Goal: Task Accomplishment & Management: Manage account settings

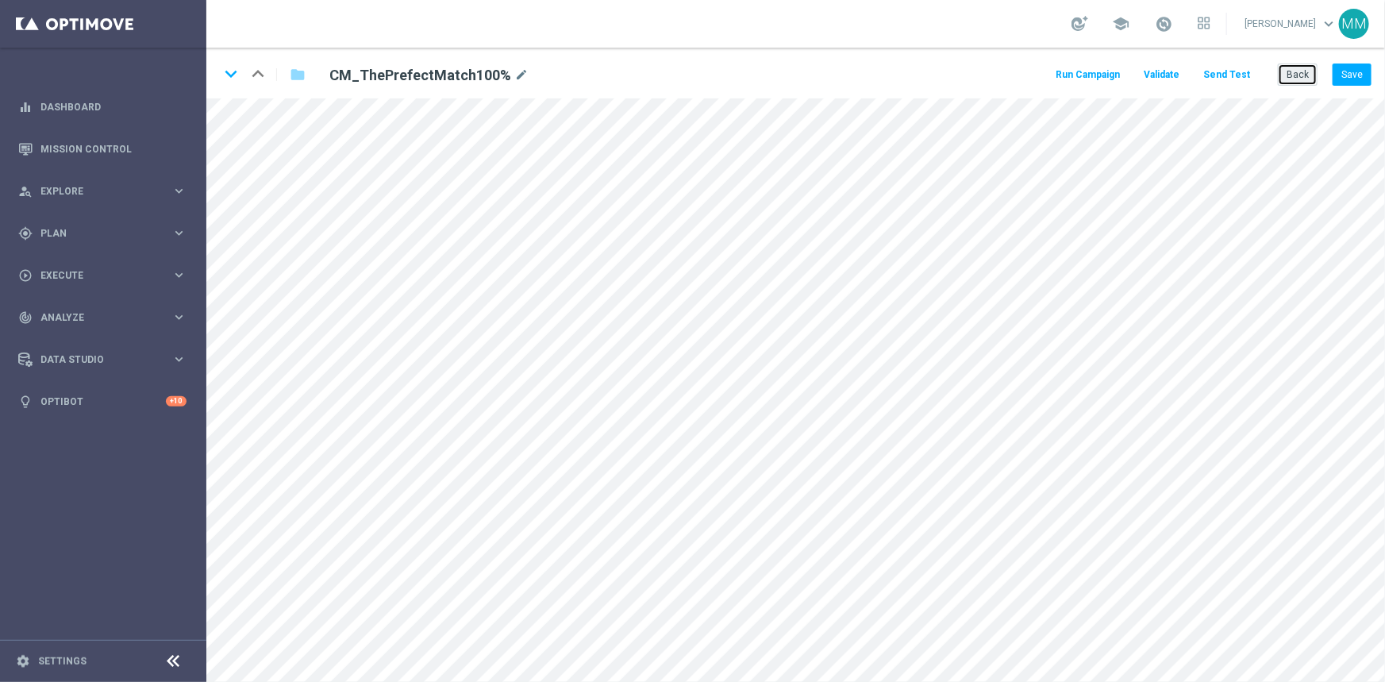
drag, startPoint x: 1289, startPoint y: 76, endPoint x: 1274, endPoint y: 78, distance: 14.4
click at [984, 76] on button "Back" at bounding box center [1298, 74] width 40 height 22
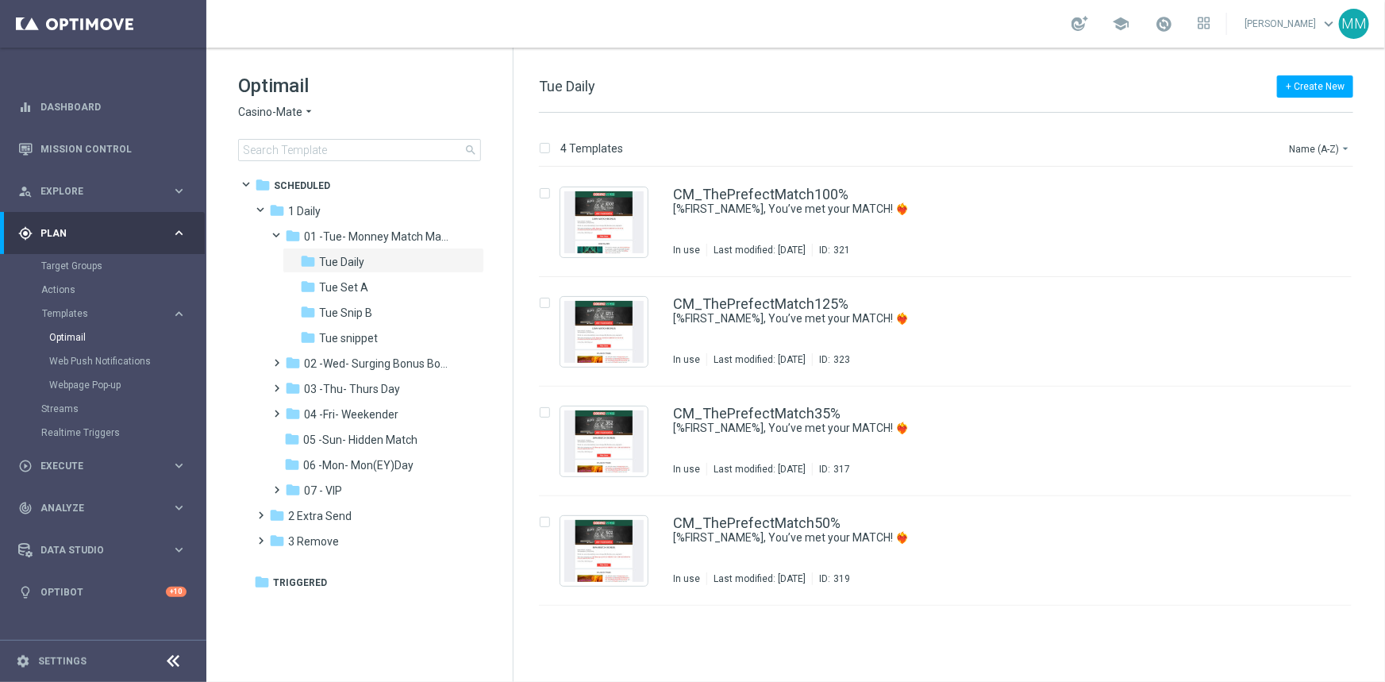
click at [984, 22] on div "MM" at bounding box center [1354, 24] width 30 height 30
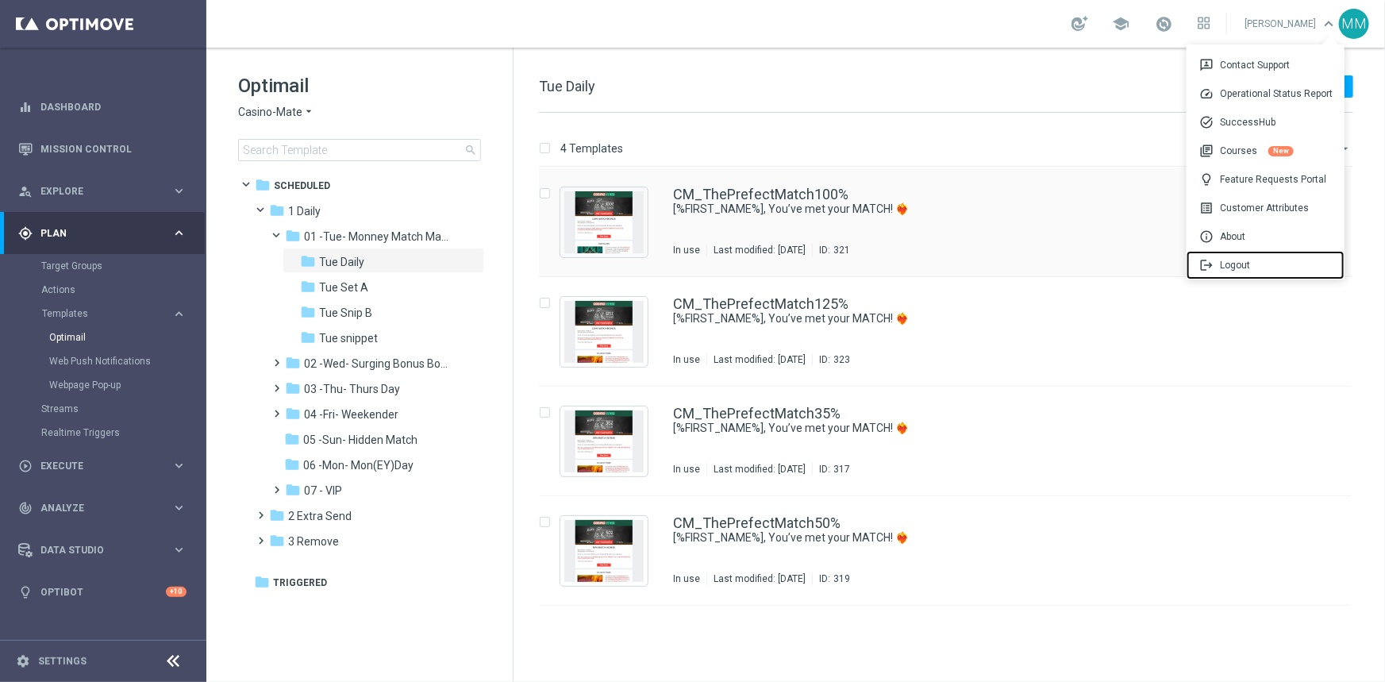
click at [984, 259] on div "logout Logout" at bounding box center [1265, 265] width 158 height 29
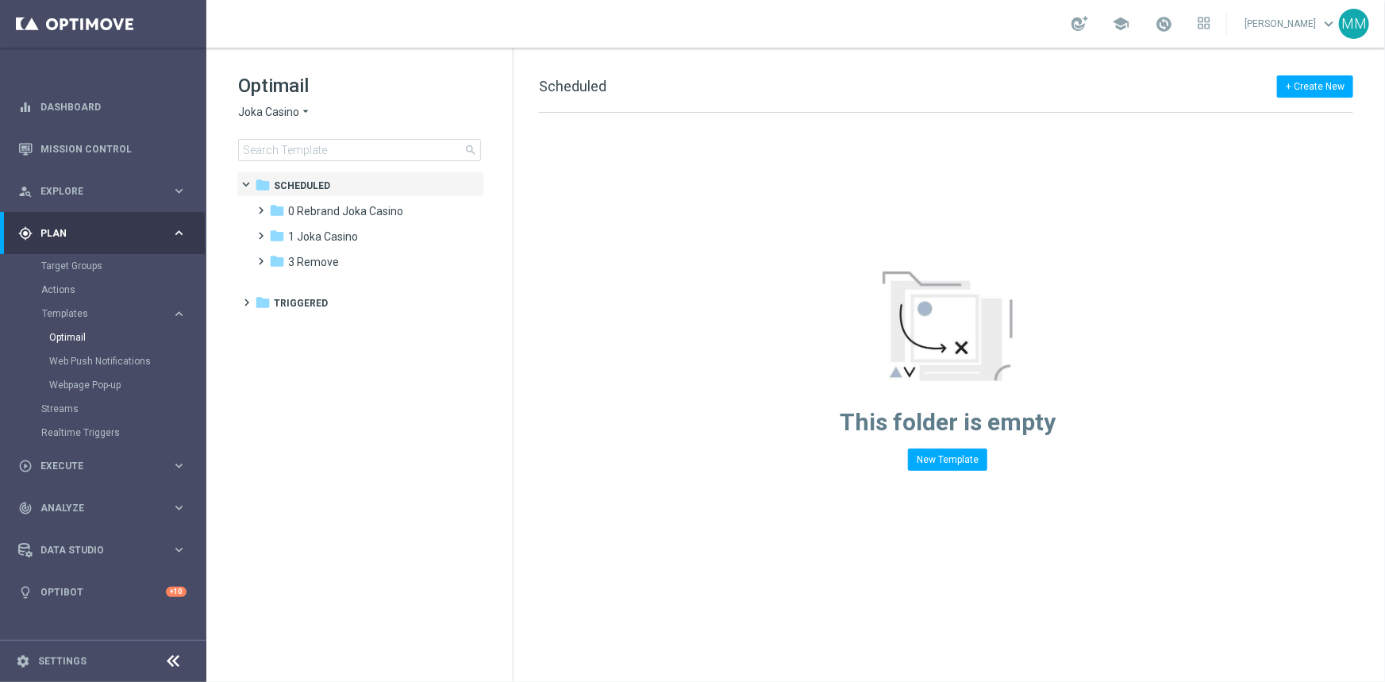
click at [286, 110] on span "Joka Casino" at bounding box center [268, 112] width 61 height 15
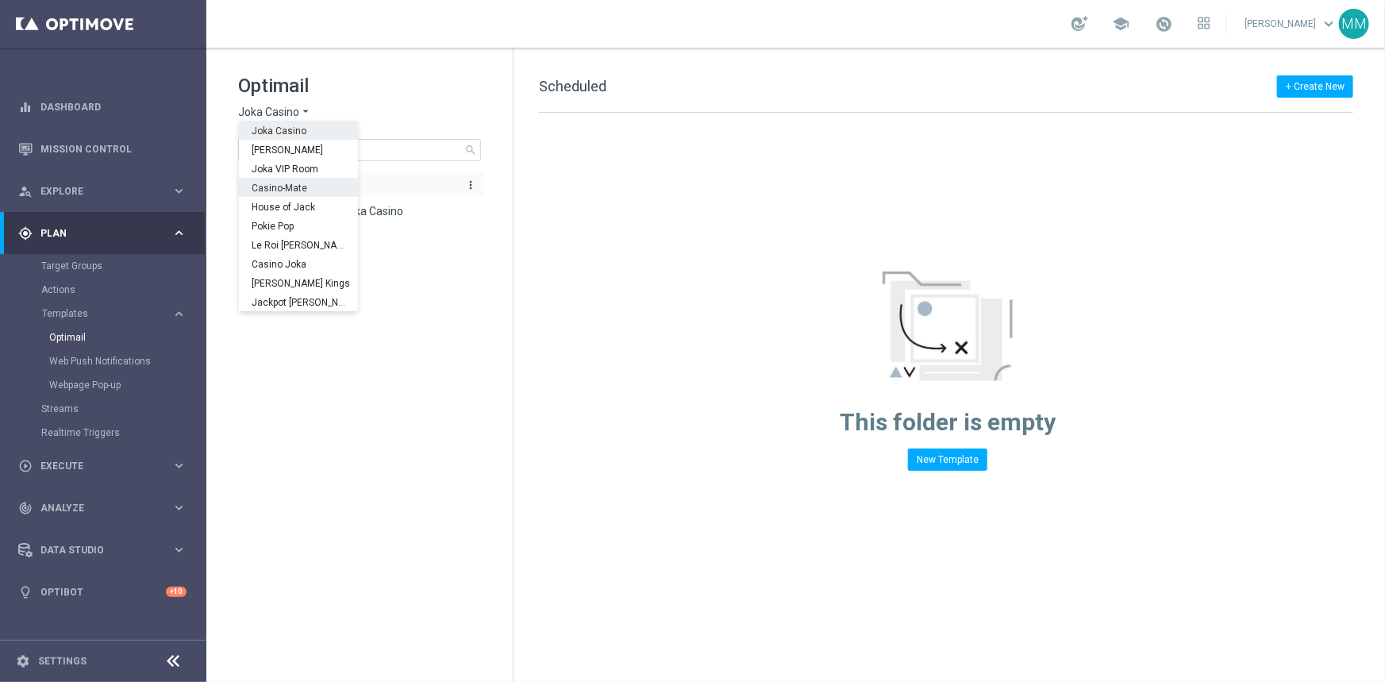
click at [0, 0] on span "Casino-Mate" at bounding box center [0, 0] width 0 height 0
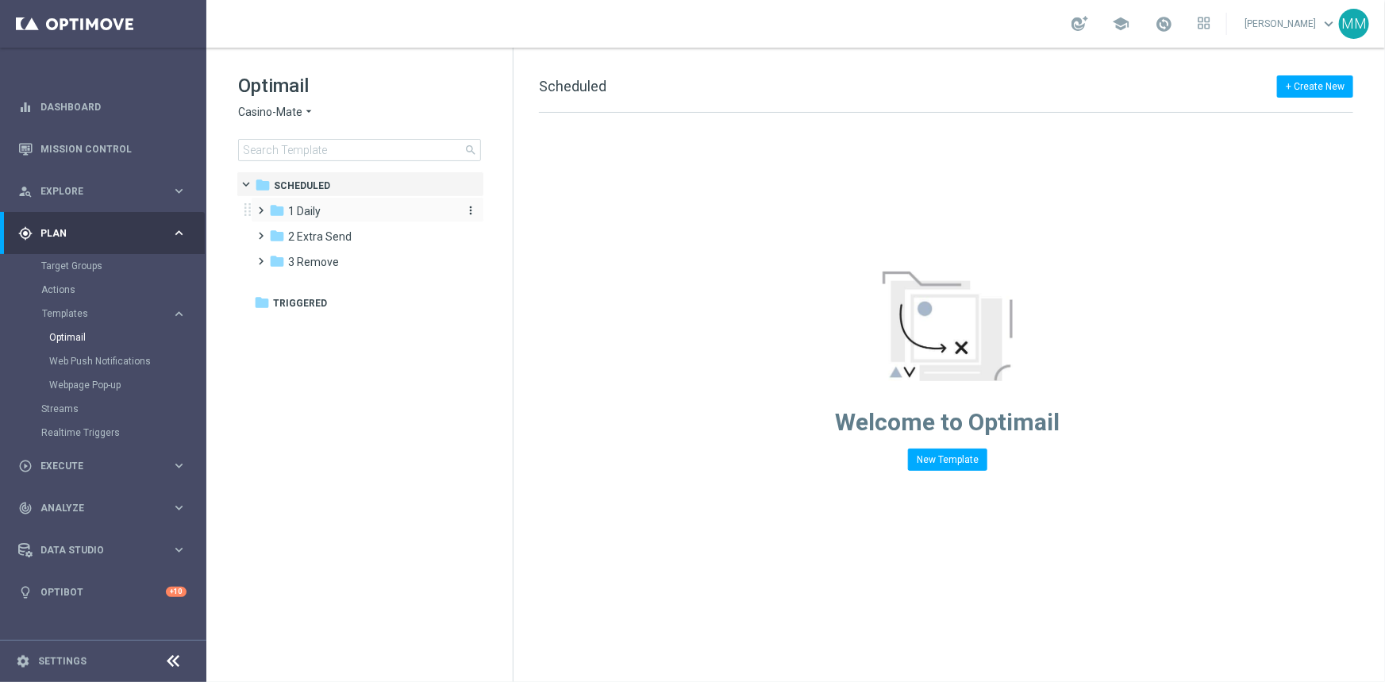
click at [297, 205] on span "1 Daily" at bounding box center [304, 211] width 33 height 14
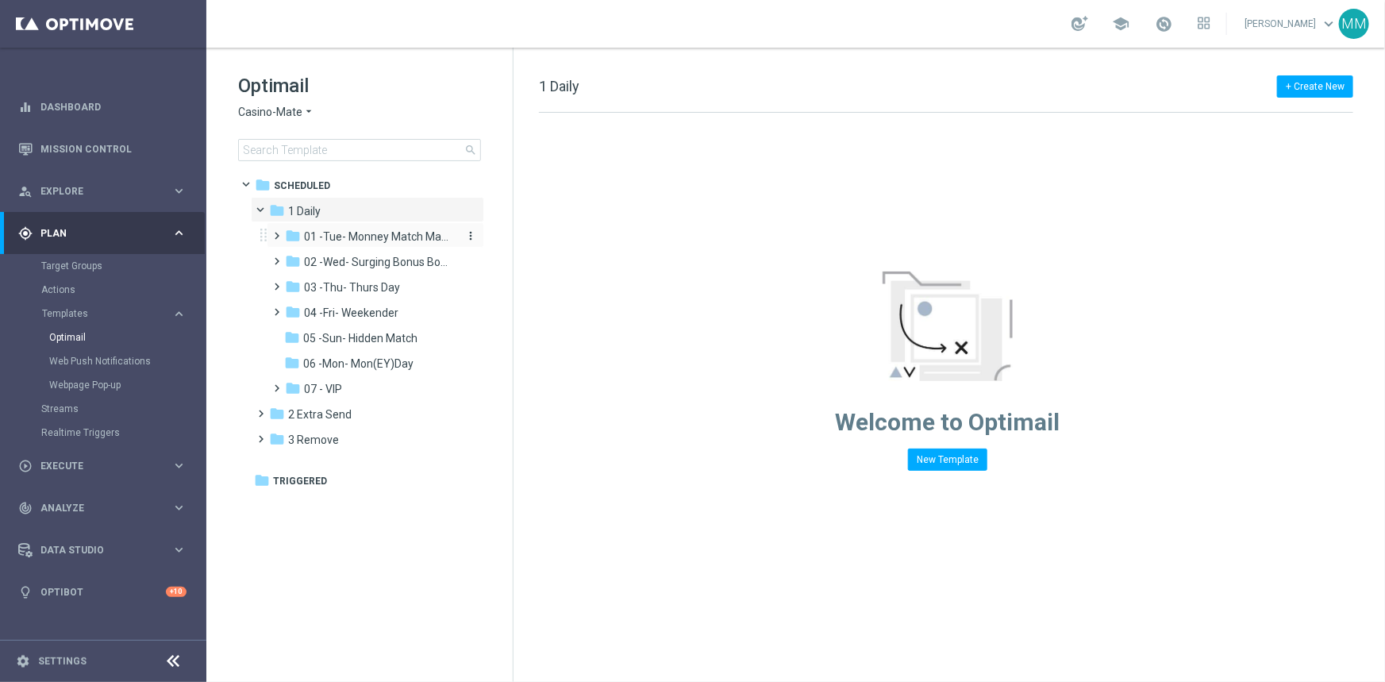
click at [351, 236] on span "01 -Tue- Monney Match Maker" at bounding box center [379, 236] width 150 height 14
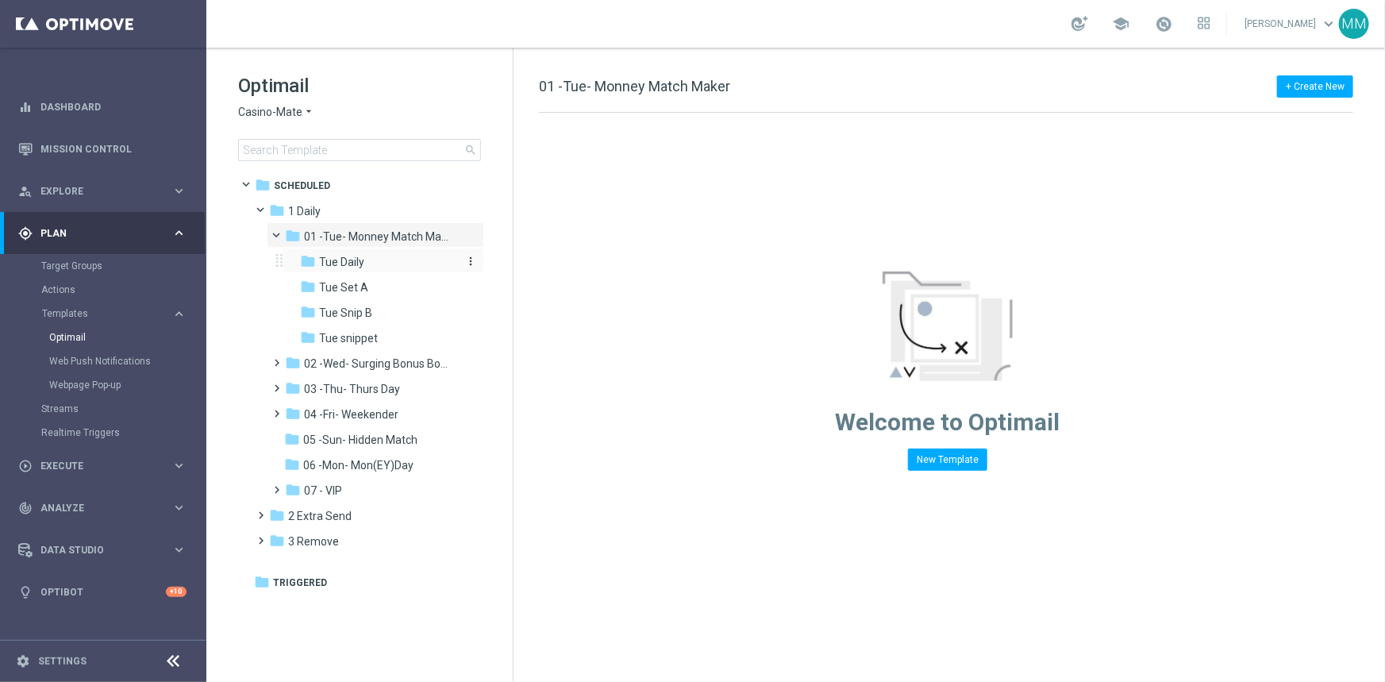
click at [351, 263] on span "Tue Daily" at bounding box center [341, 262] width 45 height 14
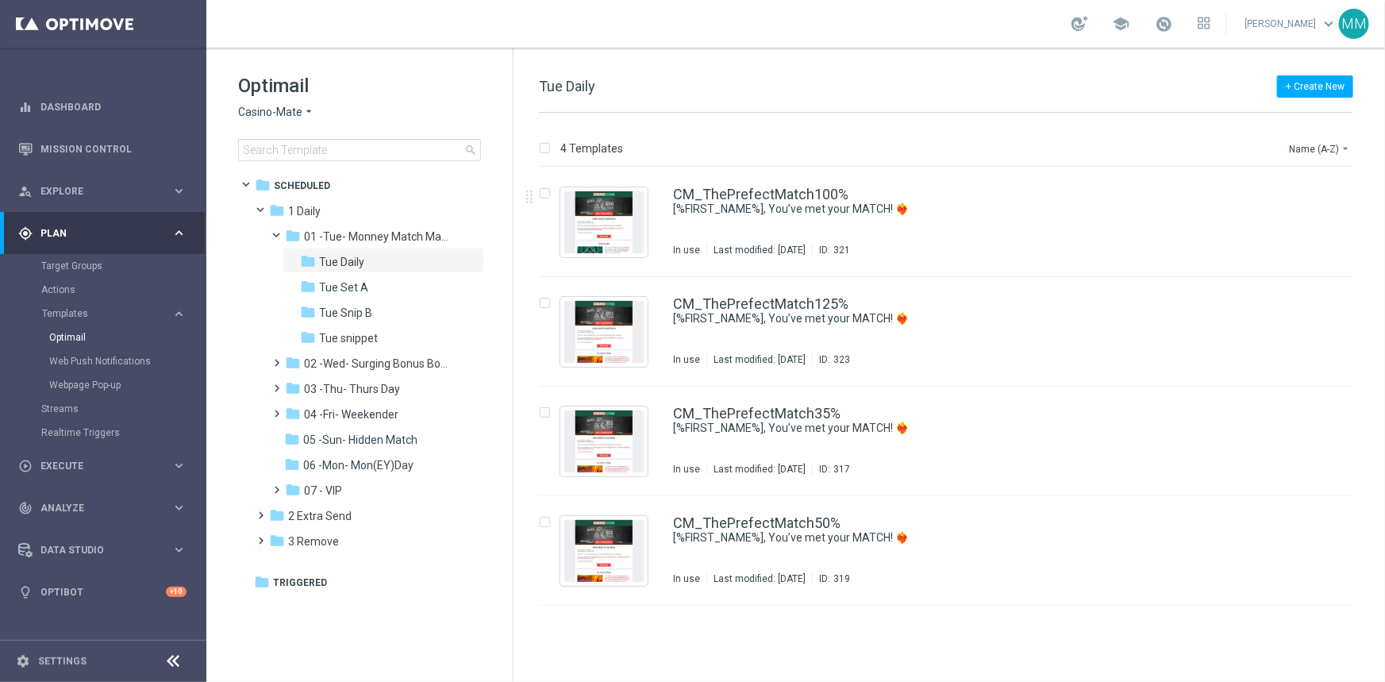
drag, startPoint x: 753, startPoint y: 237, endPoint x: 751, endPoint y: 245, distance: 8.3
click at [754, 238] on div "CM_ThePrefectMatch100% [%FIRST_NAME%], You’ve met your MATCH! ❤️‍🔥 In use Last …" at bounding box center [979, 221] width 612 height 69
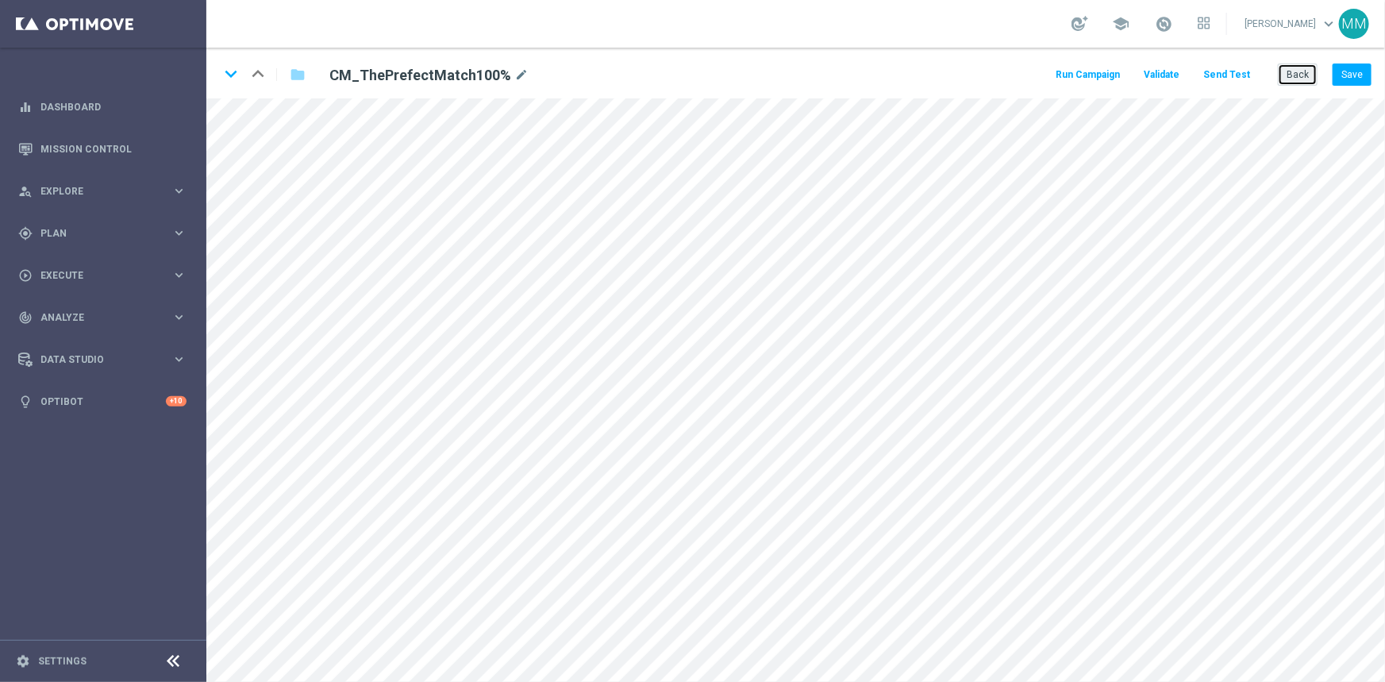
click at [1306, 75] on button "Back" at bounding box center [1298, 74] width 40 height 22
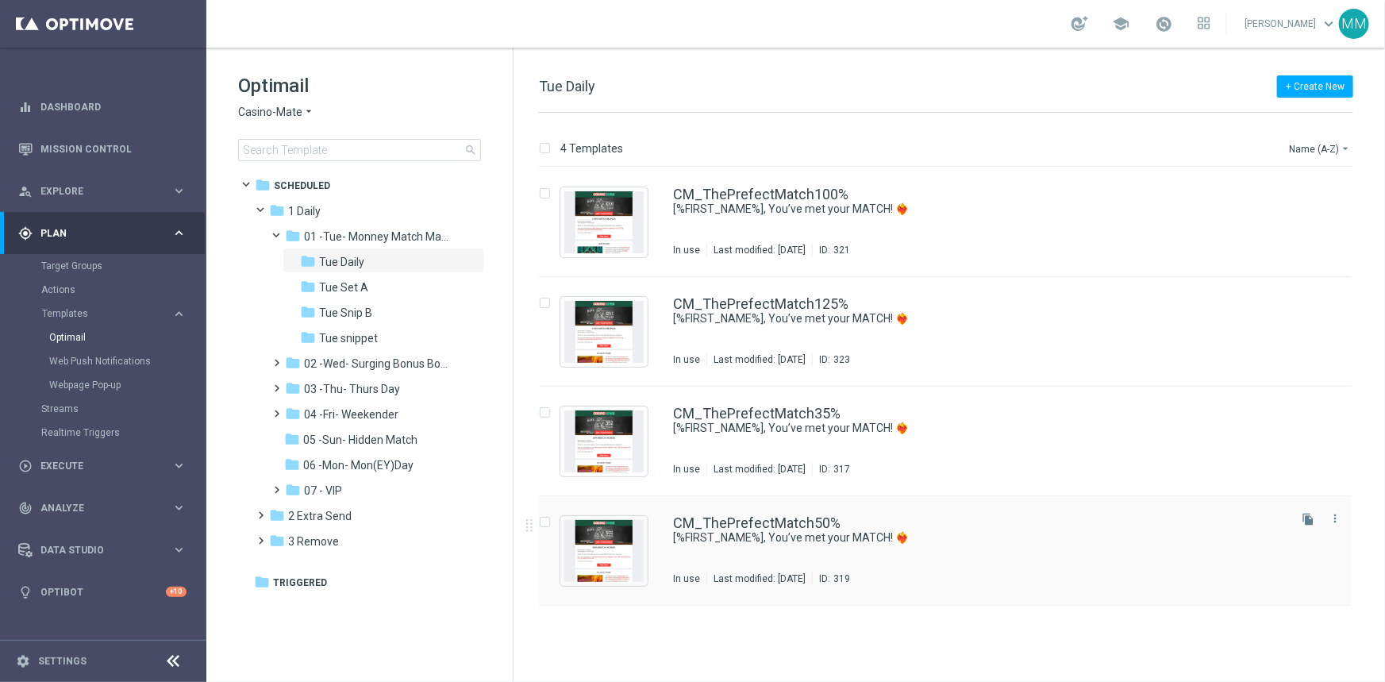
click at [831, 571] on div "CM_ThePrefectMatch50% [%FIRST_NAME%], You’ve met your MATCH! ❤️‍🔥 In use Last m…" at bounding box center [979, 550] width 612 height 69
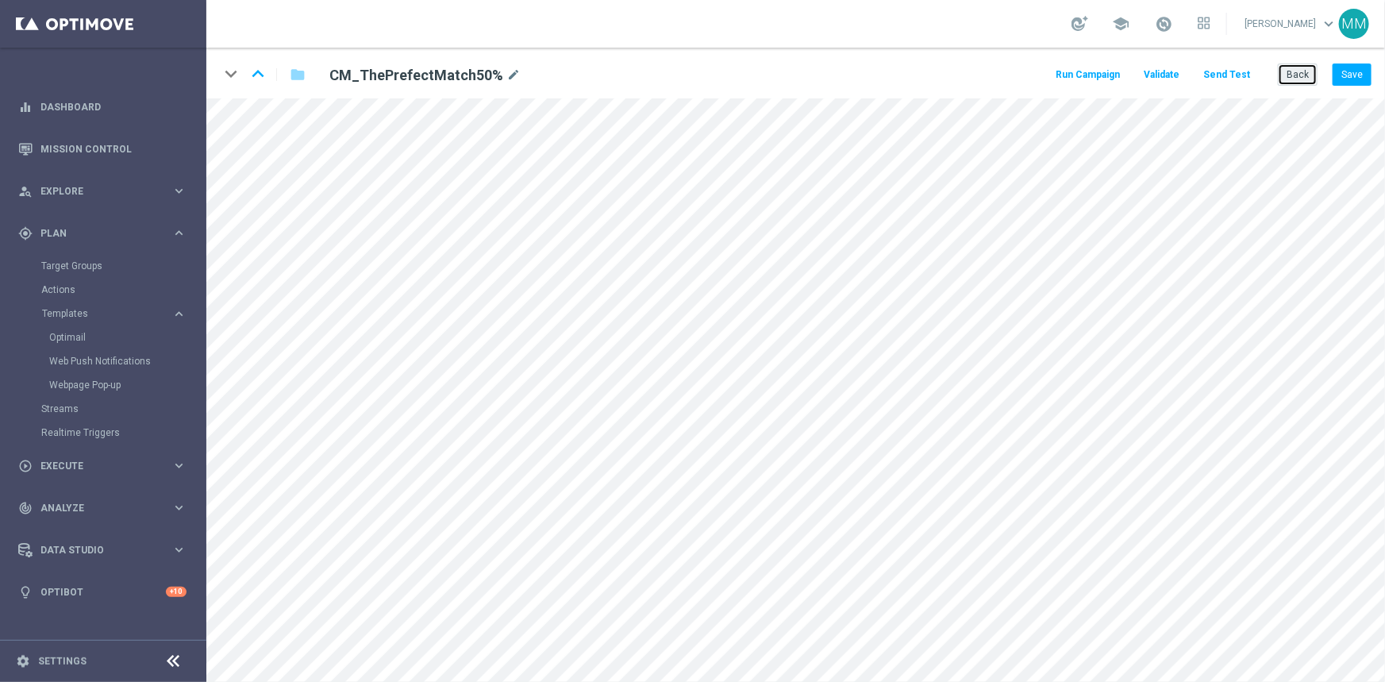
click at [1293, 79] on button "Back" at bounding box center [1298, 74] width 40 height 22
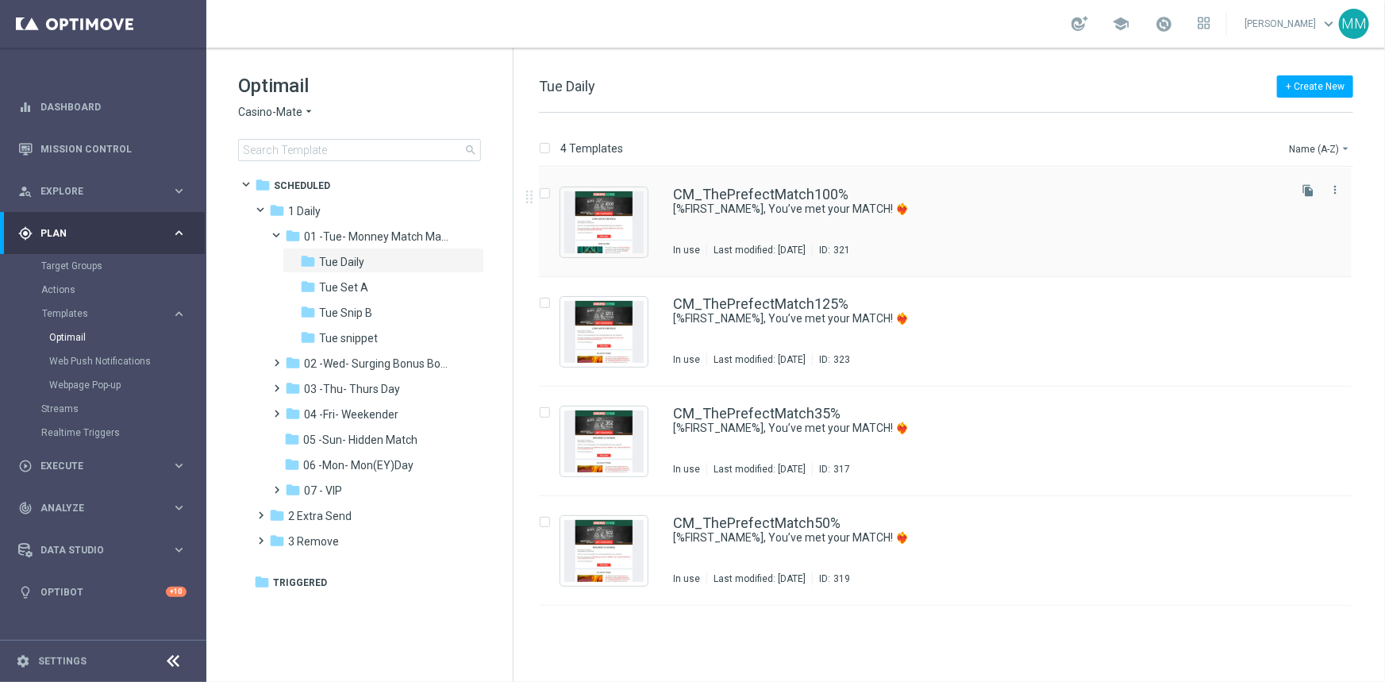
click at [821, 240] on div "CM_ThePrefectMatch100% [%FIRST_NAME%], You’ve met your MATCH! ❤️‍🔥 In use Last …" at bounding box center [979, 221] width 612 height 69
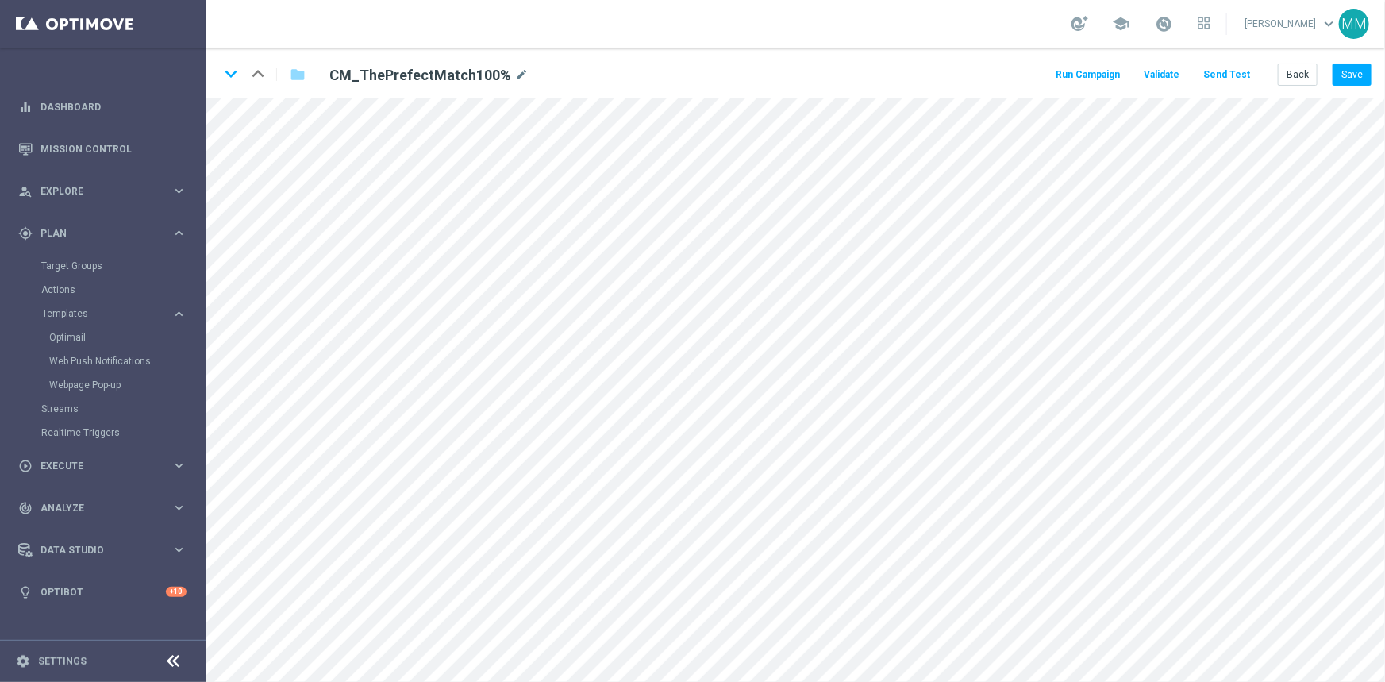
click at [1234, 83] on button "Send Test" at bounding box center [1227, 74] width 52 height 21
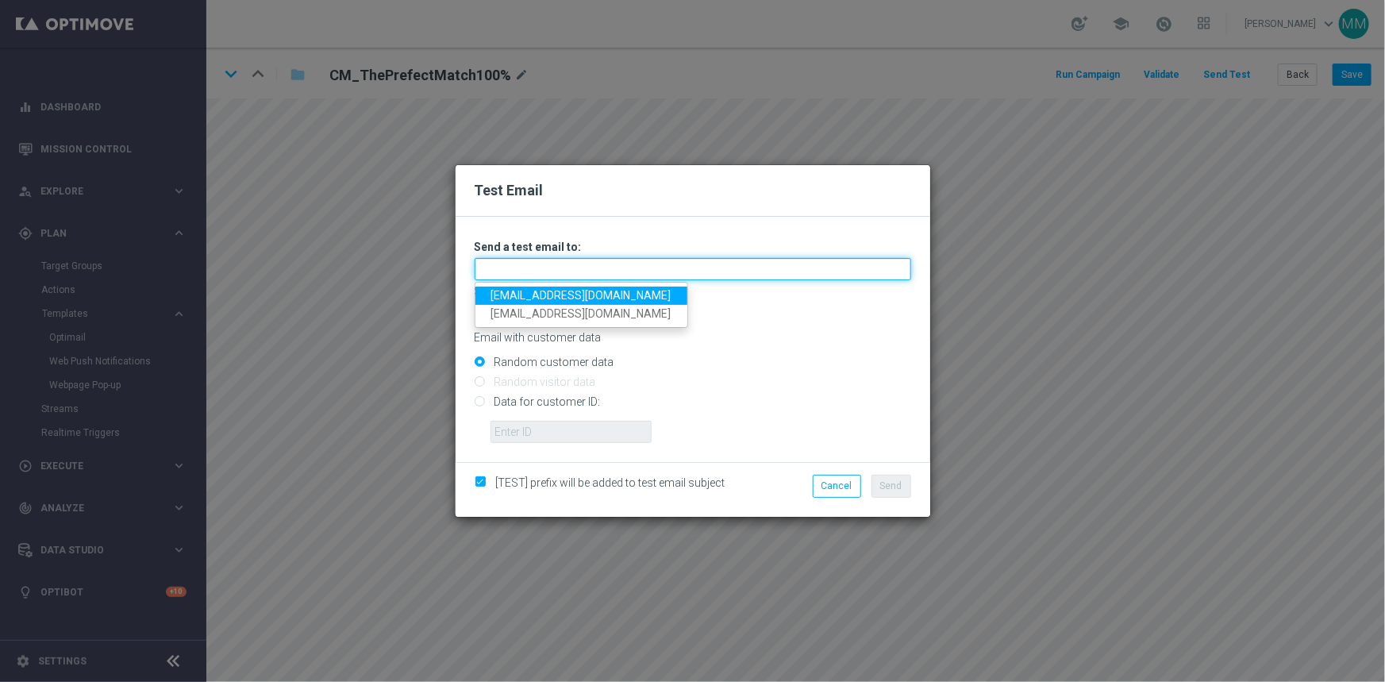
drag, startPoint x: 612, startPoint y: 261, endPoint x: 603, endPoint y: 254, distance: 11.3
click at [611, 254] on div "Unable to send test email. If this problem persists, contact your CSM for assis…" at bounding box center [693, 341] width 436 height 203
type input "[EMAIL_ADDRESS][DOMAIN_NAME]"
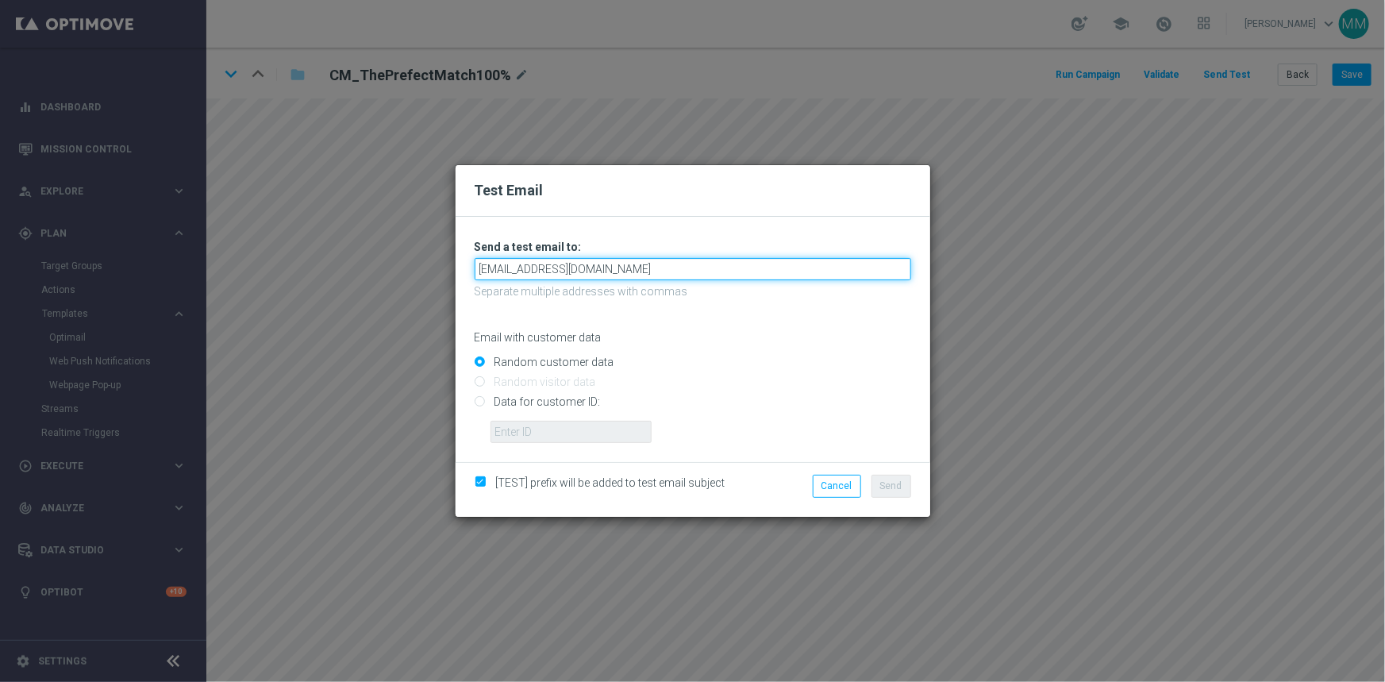
type input "[EMAIL_ADDRESS][DOMAIN_NAME]"
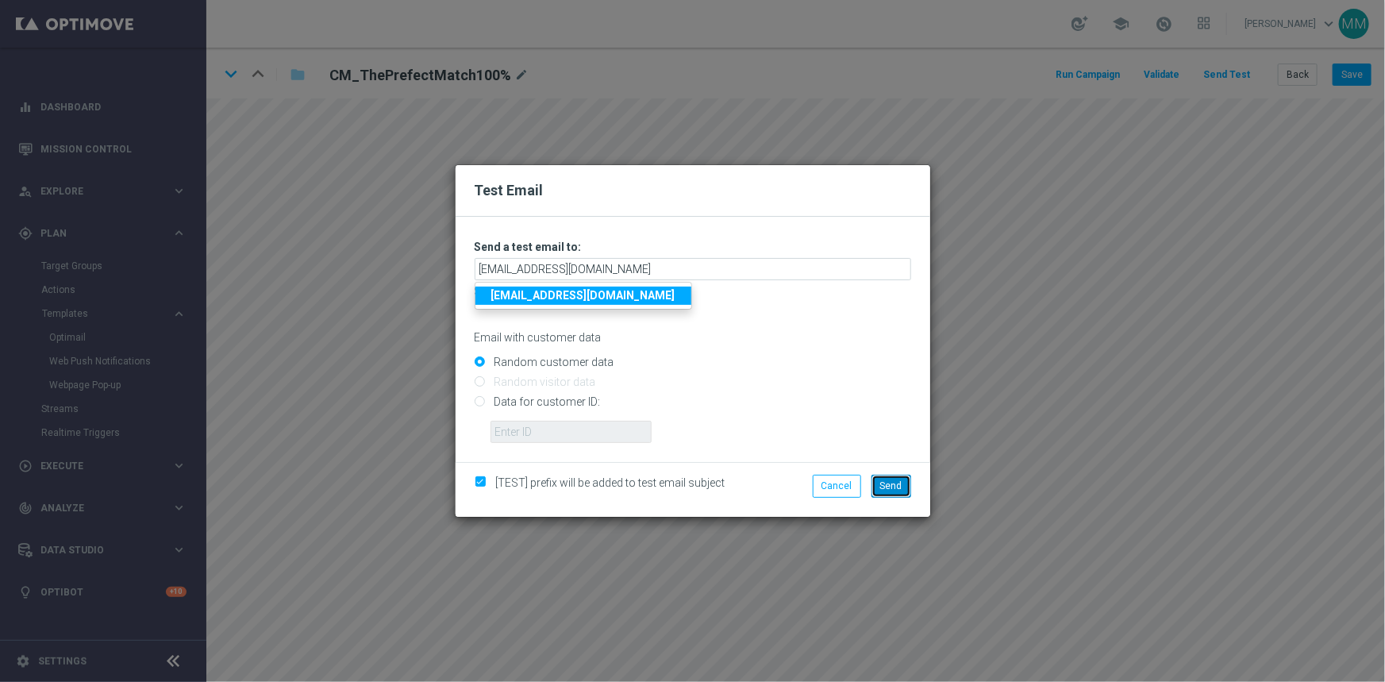
click at [892, 485] on span "Send" at bounding box center [891, 485] width 22 height 11
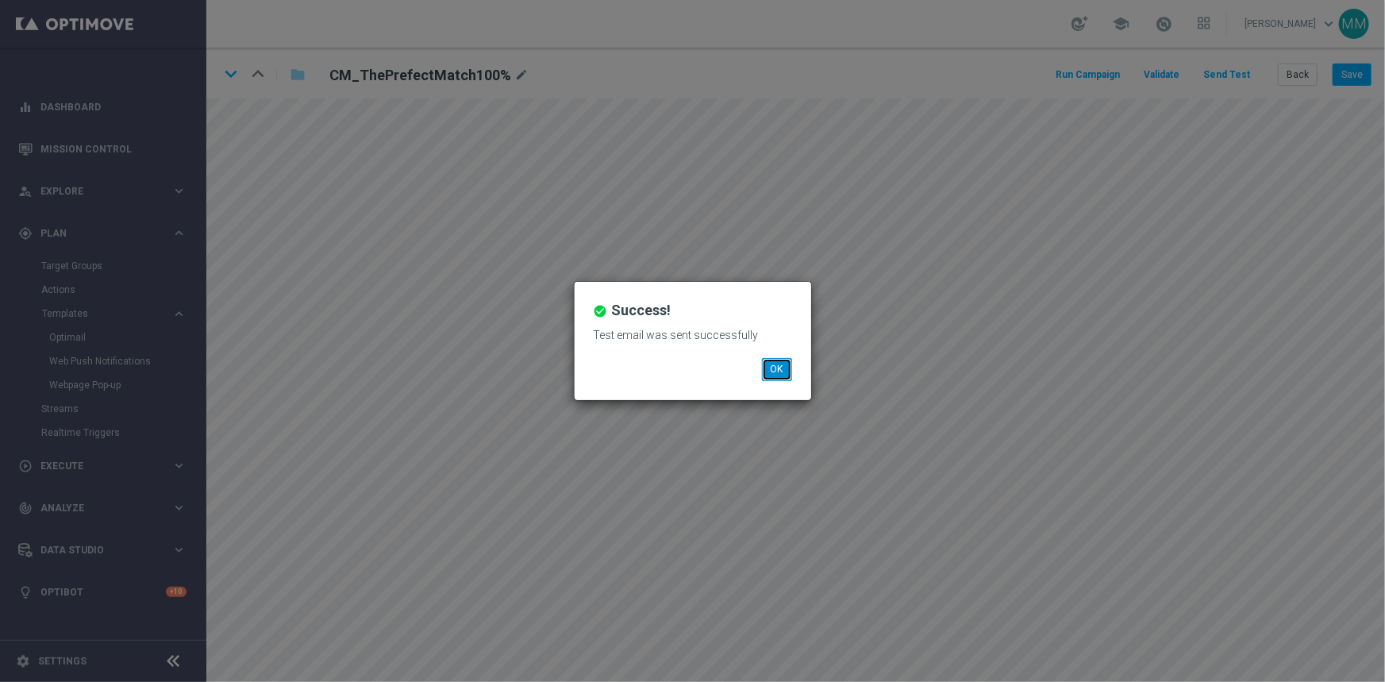
click at [782, 379] on button "OK" at bounding box center [777, 369] width 30 height 22
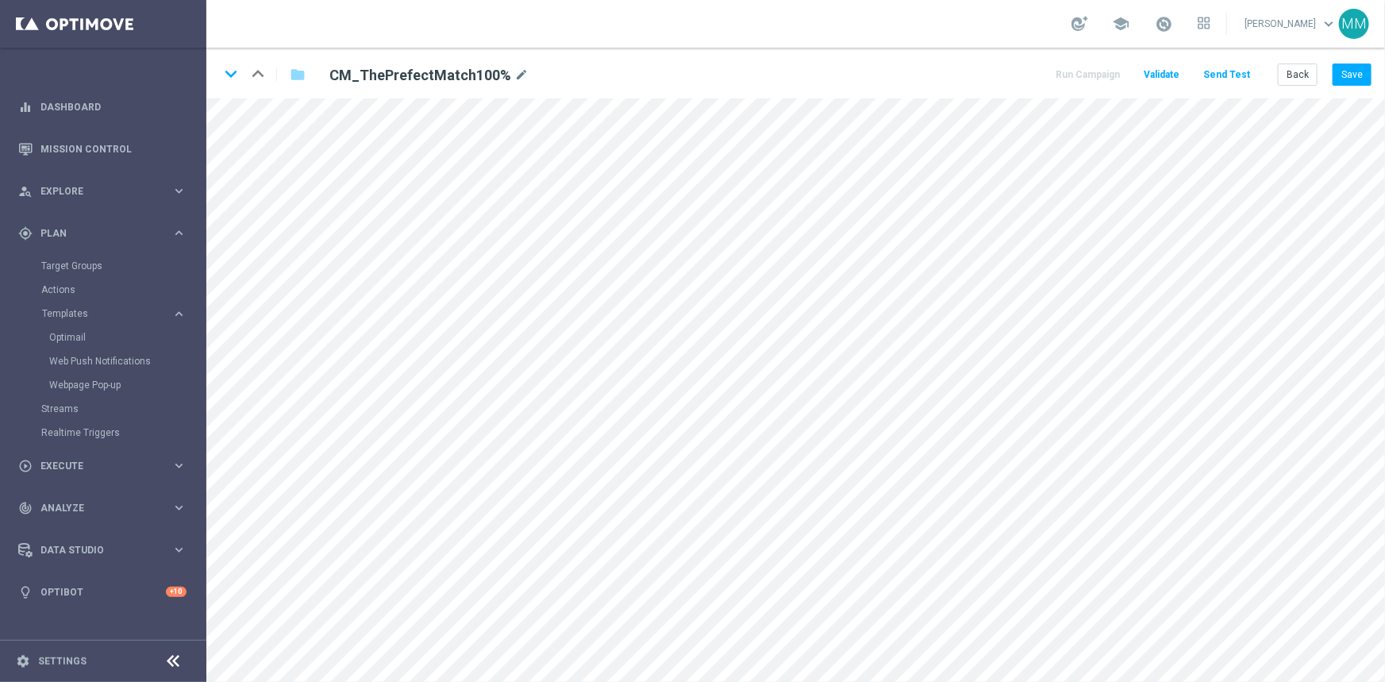
click at [1223, 75] on button "Send Test" at bounding box center [1227, 74] width 52 height 21
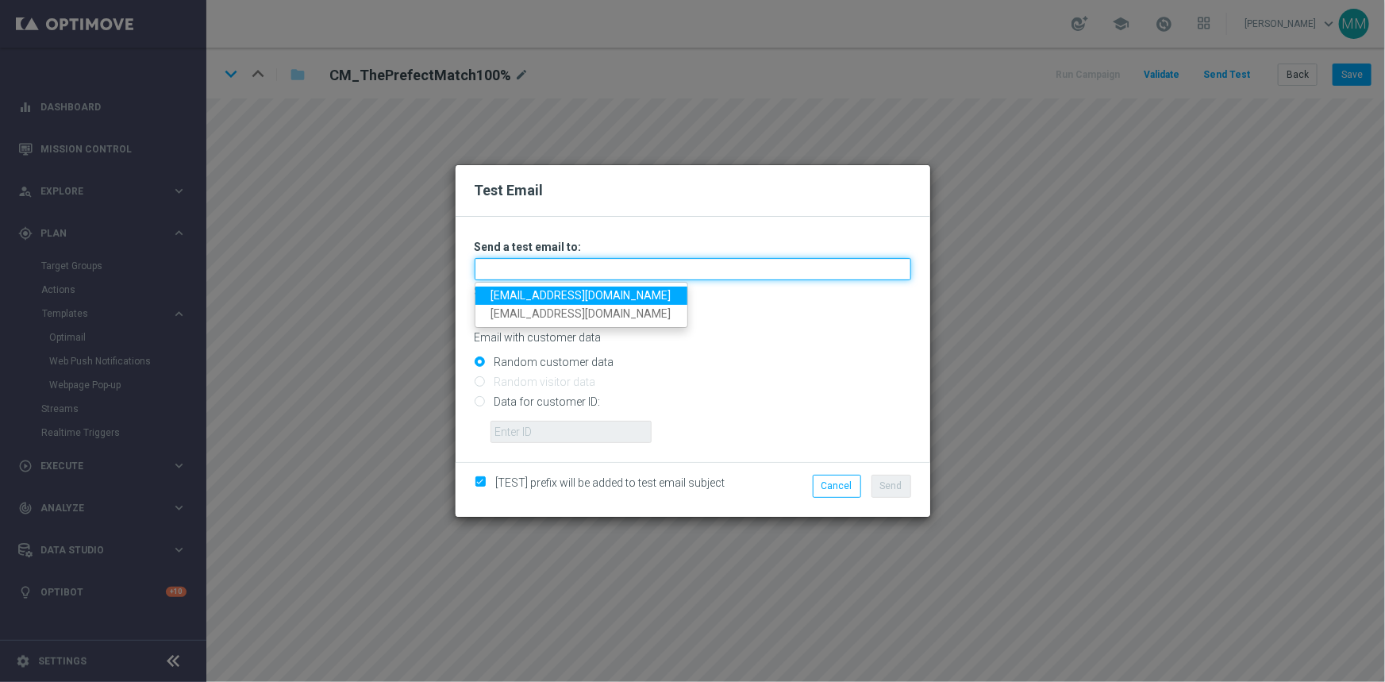
click at [532, 267] on input "text" at bounding box center [693, 269] width 436 height 22
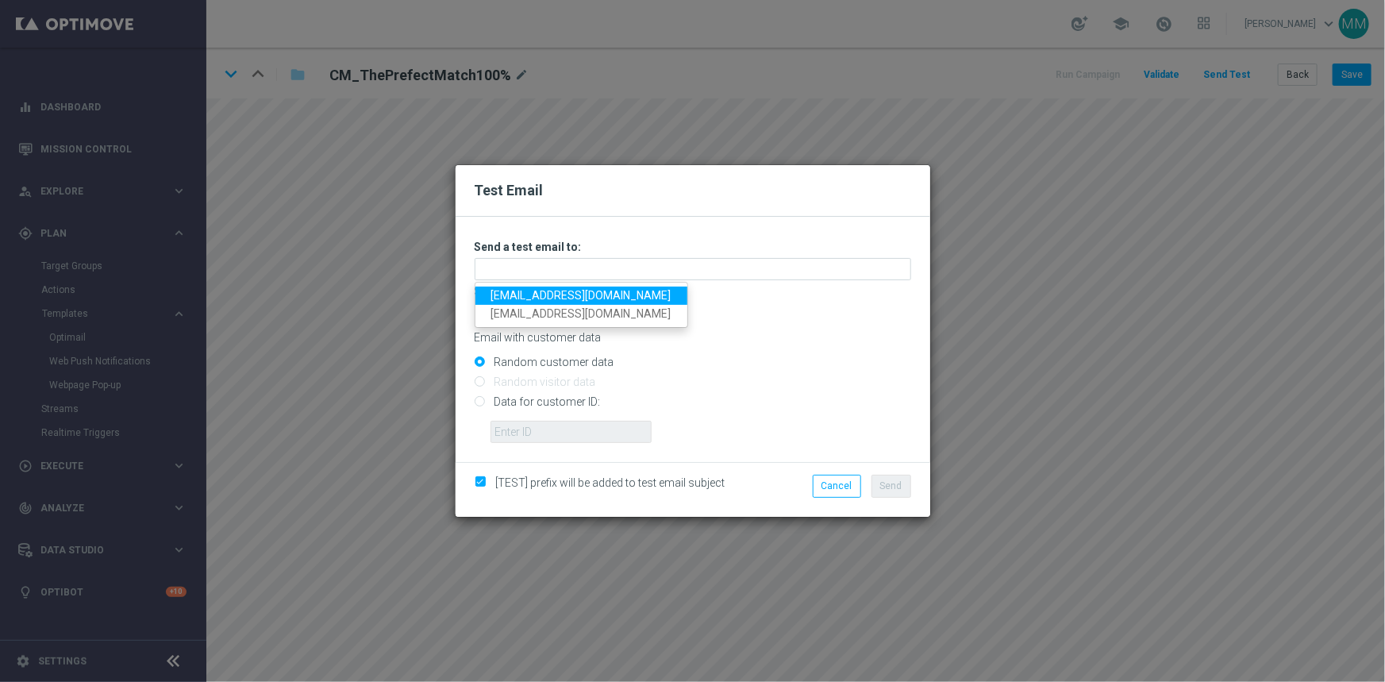
click at [517, 294] on link "mateigoldmedia@gmail.com" at bounding box center [581, 295] width 212 height 18
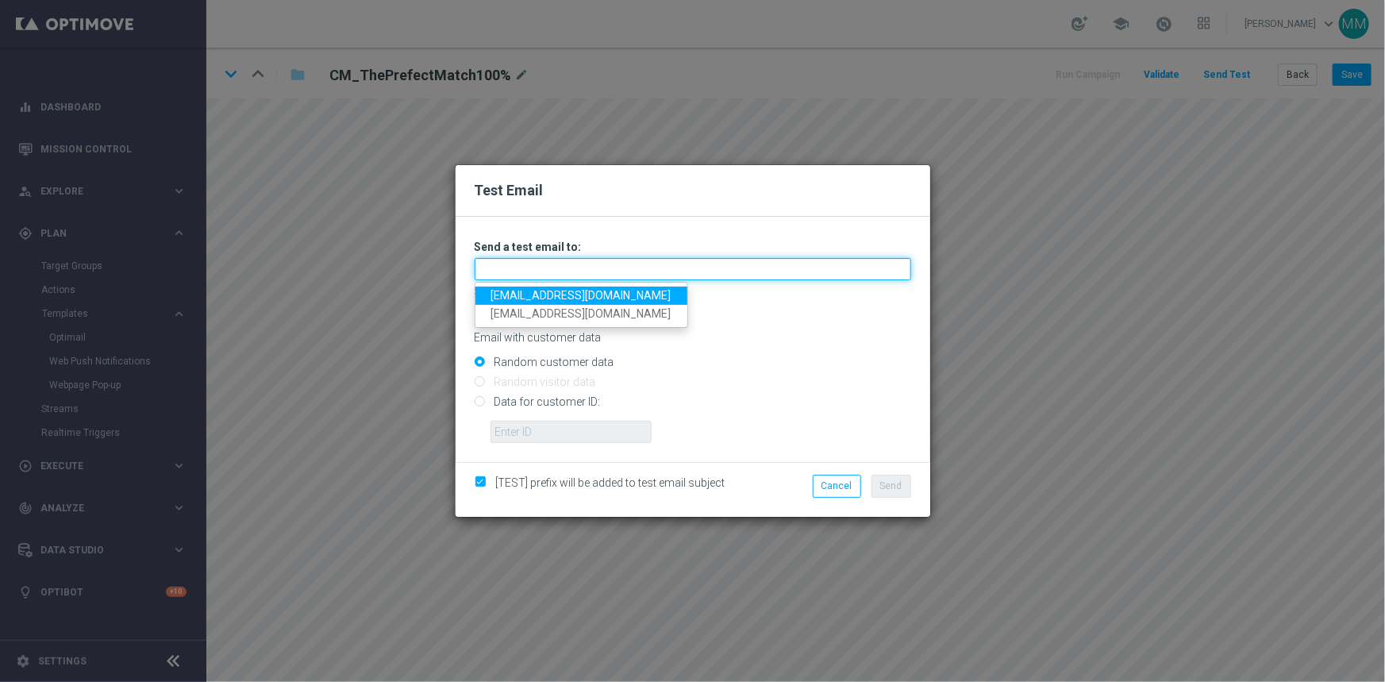
type input "mateigoldmedia@gmail.com"
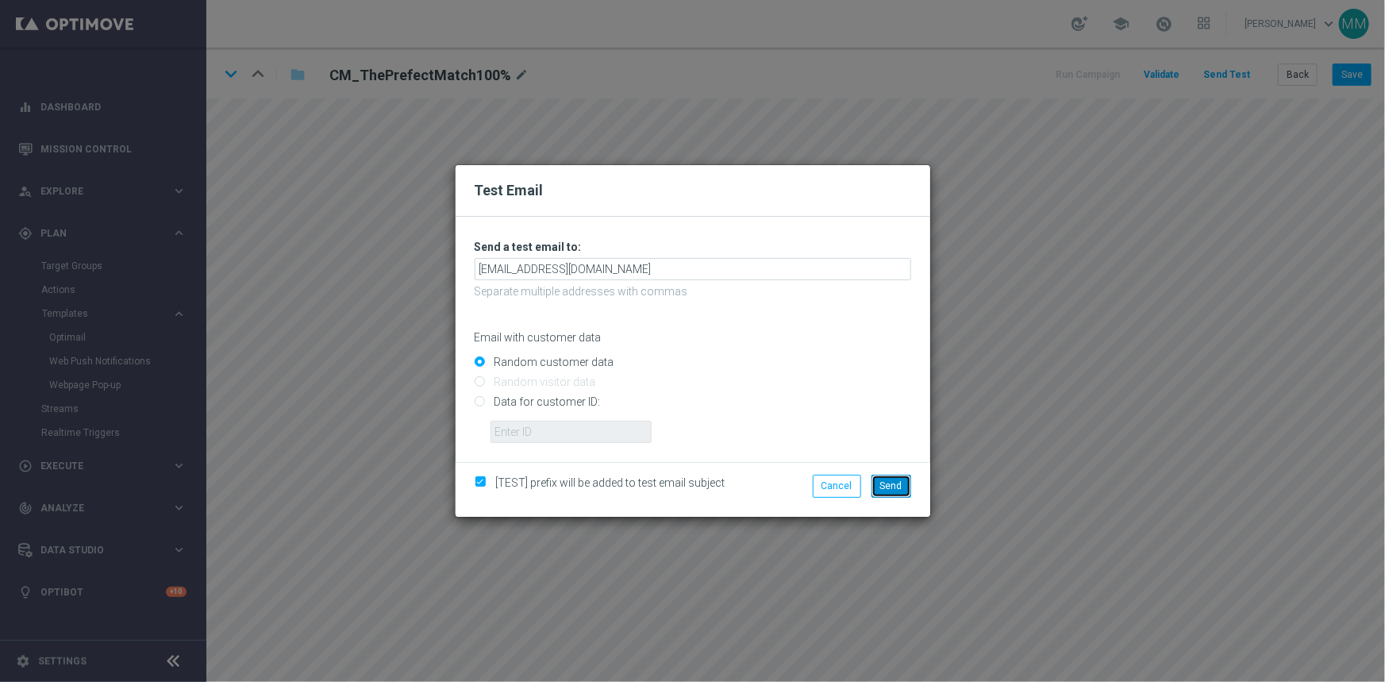
click at [901, 480] on span "Send" at bounding box center [891, 485] width 22 height 11
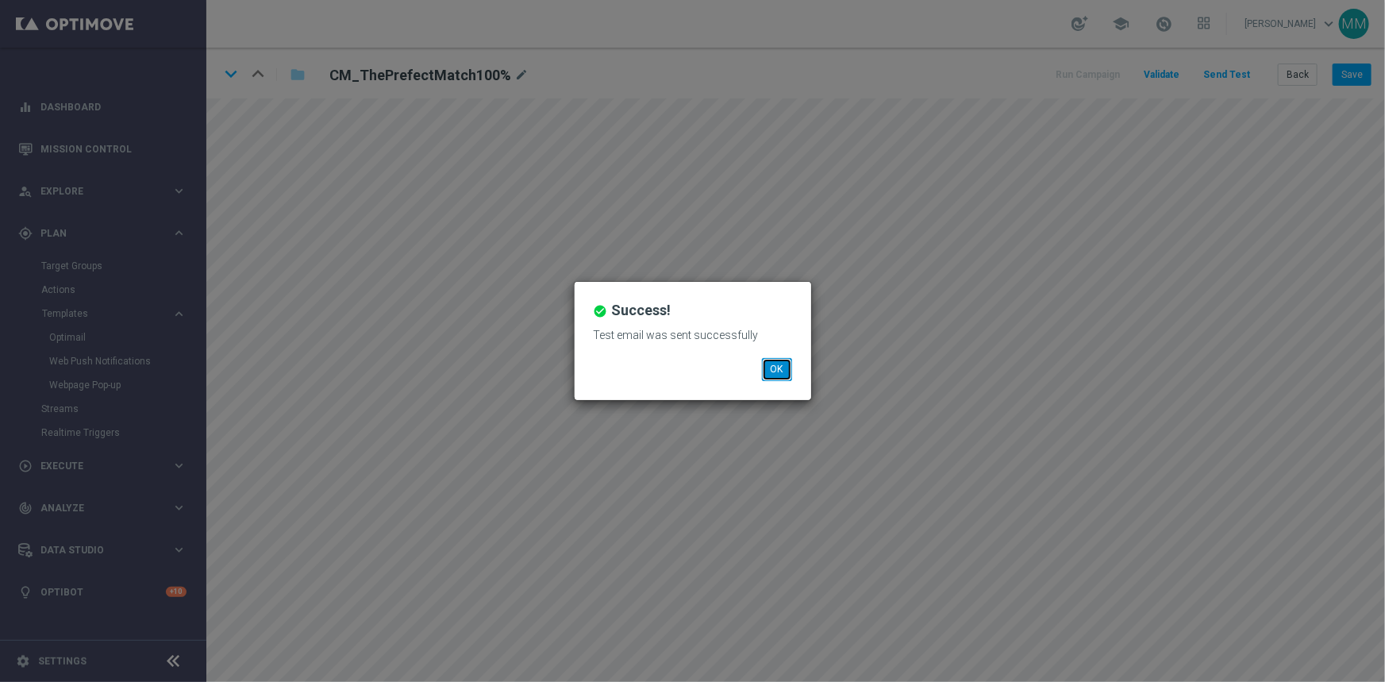
click at [777, 377] on button "OK" at bounding box center [777, 369] width 30 height 22
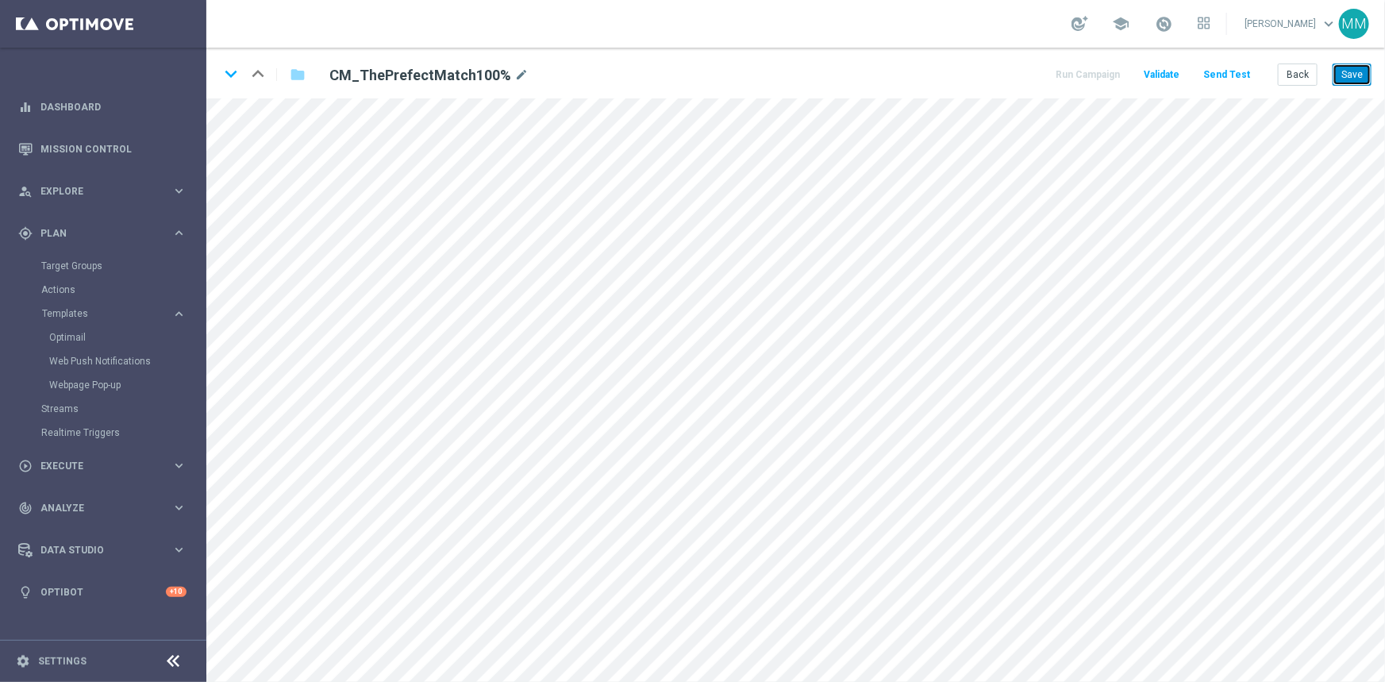
click at [1364, 70] on button "Save" at bounding box center [1351, 74] width 39 height 22
click at [229, 77] on icon "keyboard_arrow_down" at bounding box center [231, 74] width 24 height 24
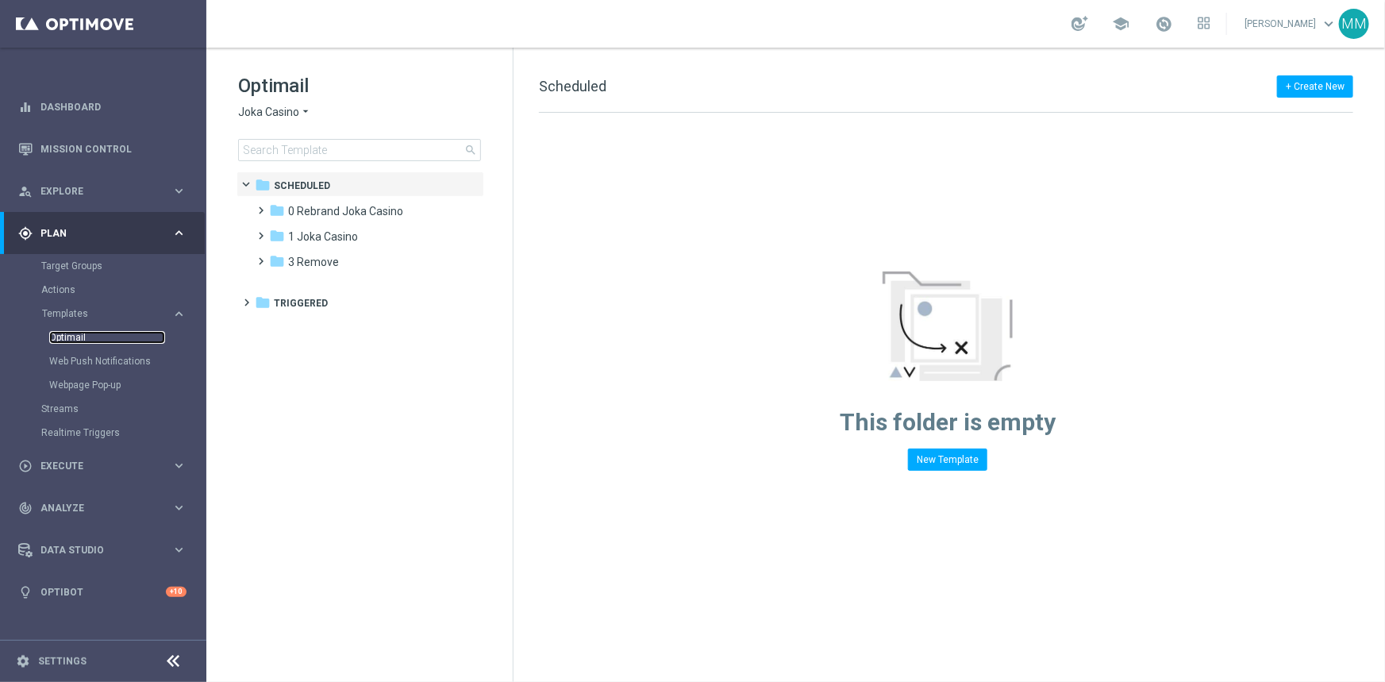
click at [72, 331] on link "Optimail" at bounding box center [107, 337] width 116 height 13
click at [275, 111] on span "Joka Casino" at bounding box center [268, 112] width 61 height 15
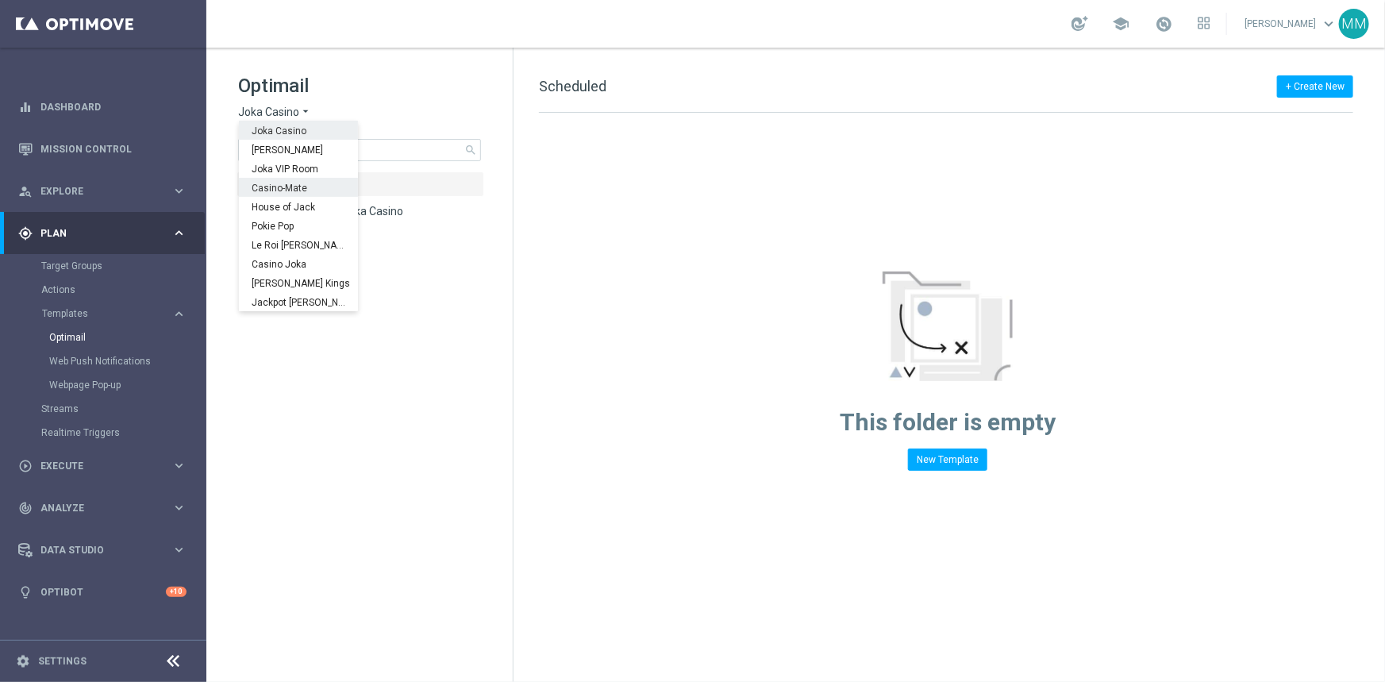
click at [316, 185] on div "Casino-Mate" at bounding box center [298, 187] width 119 height 19
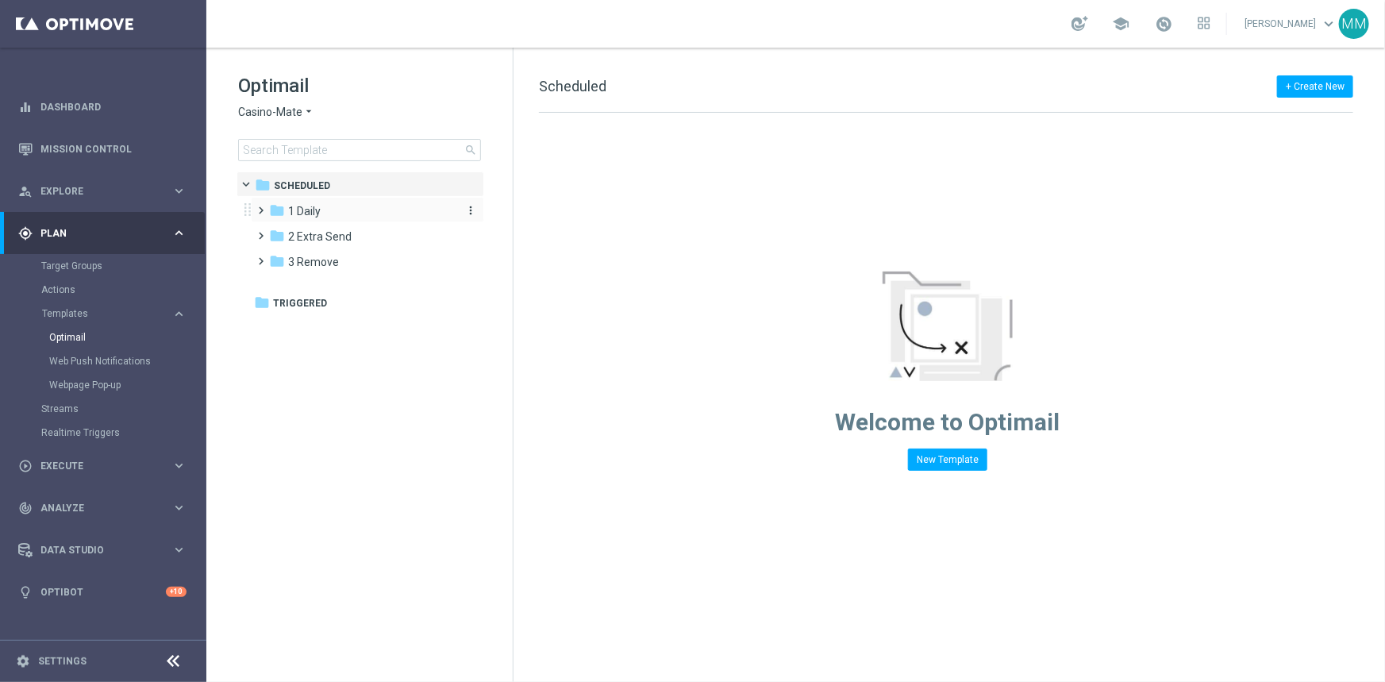
click at [330, 207] on div "folder 1 Daily" at bounding box center [360, 211] width 183 height 18
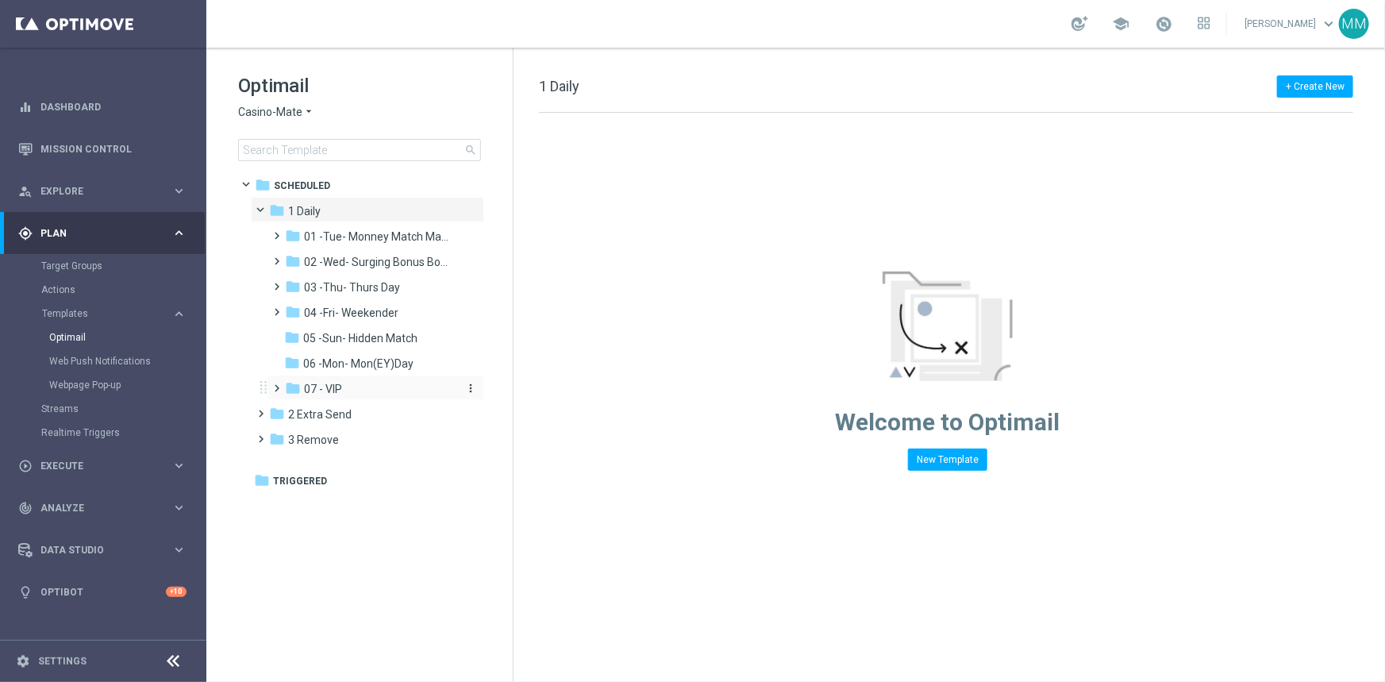
click at [328, 390] on span "07 - VIP" at bounding box center [323, 389] width 38 height 14
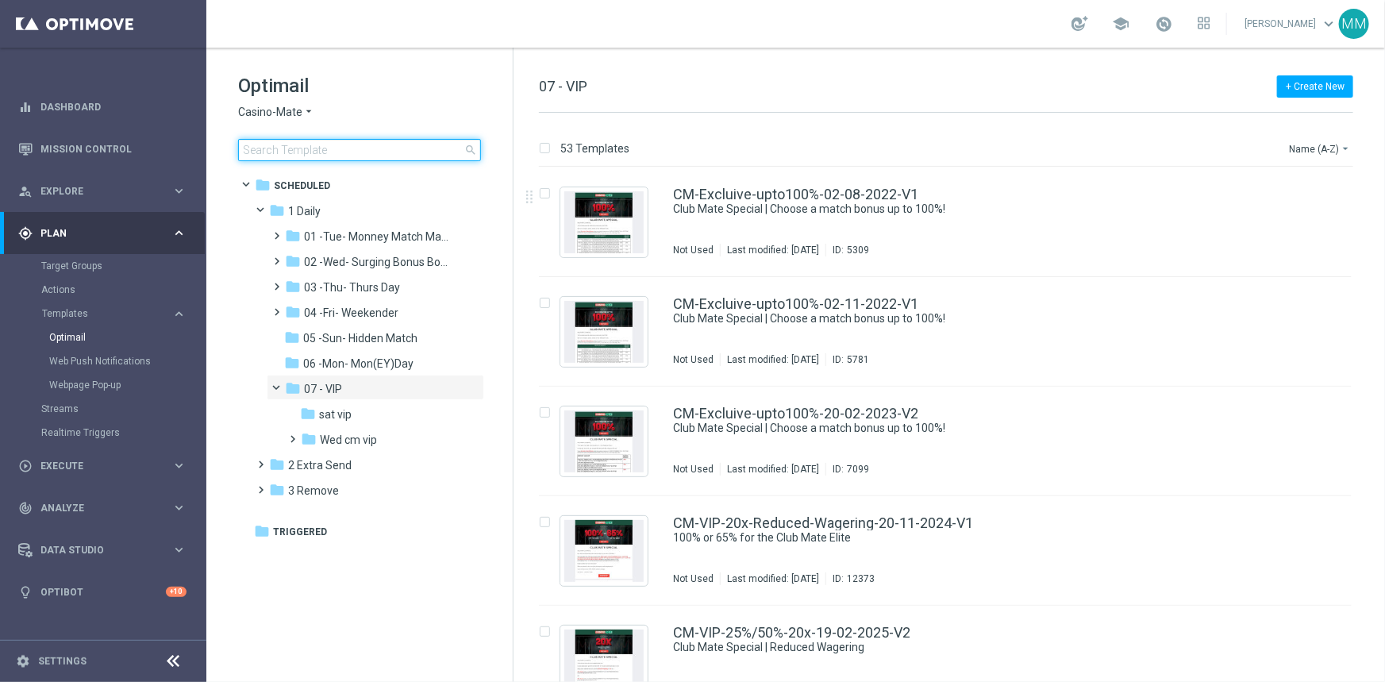
click at [329, 139] on input at bounding box center [359, 150] width 243 height 22
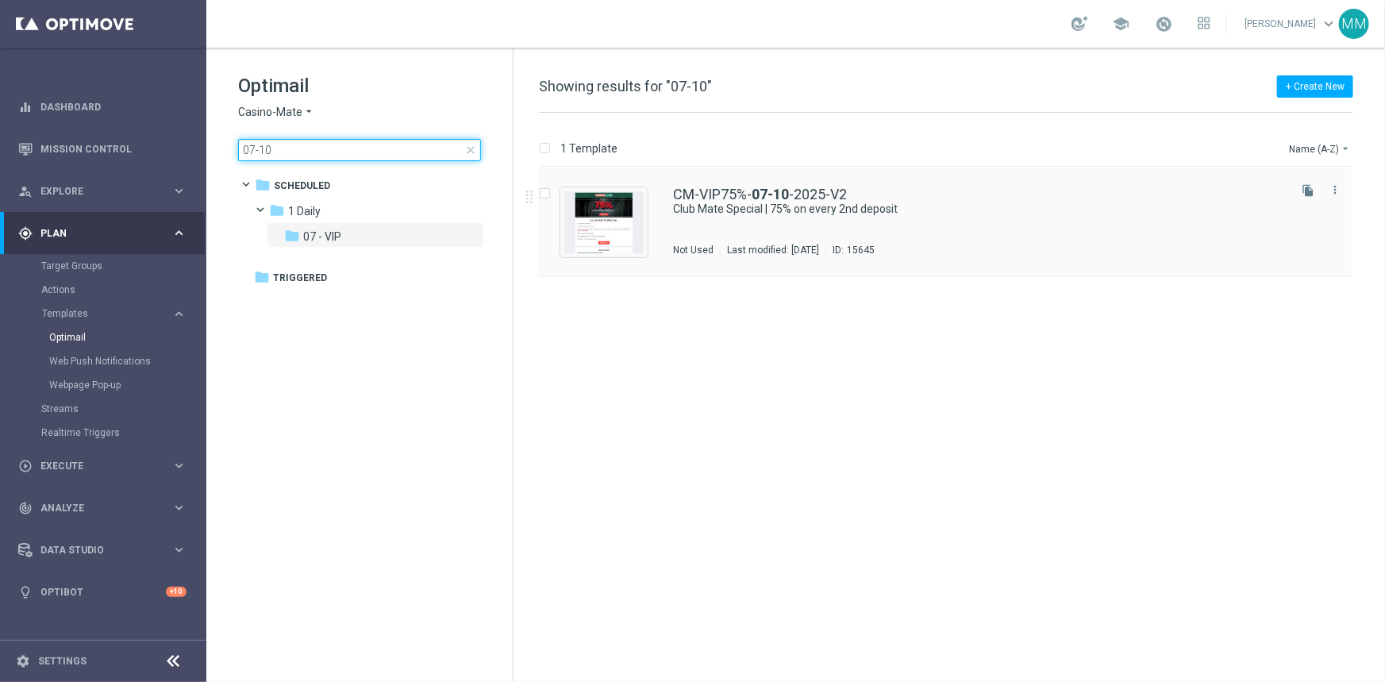
type input "07-10"
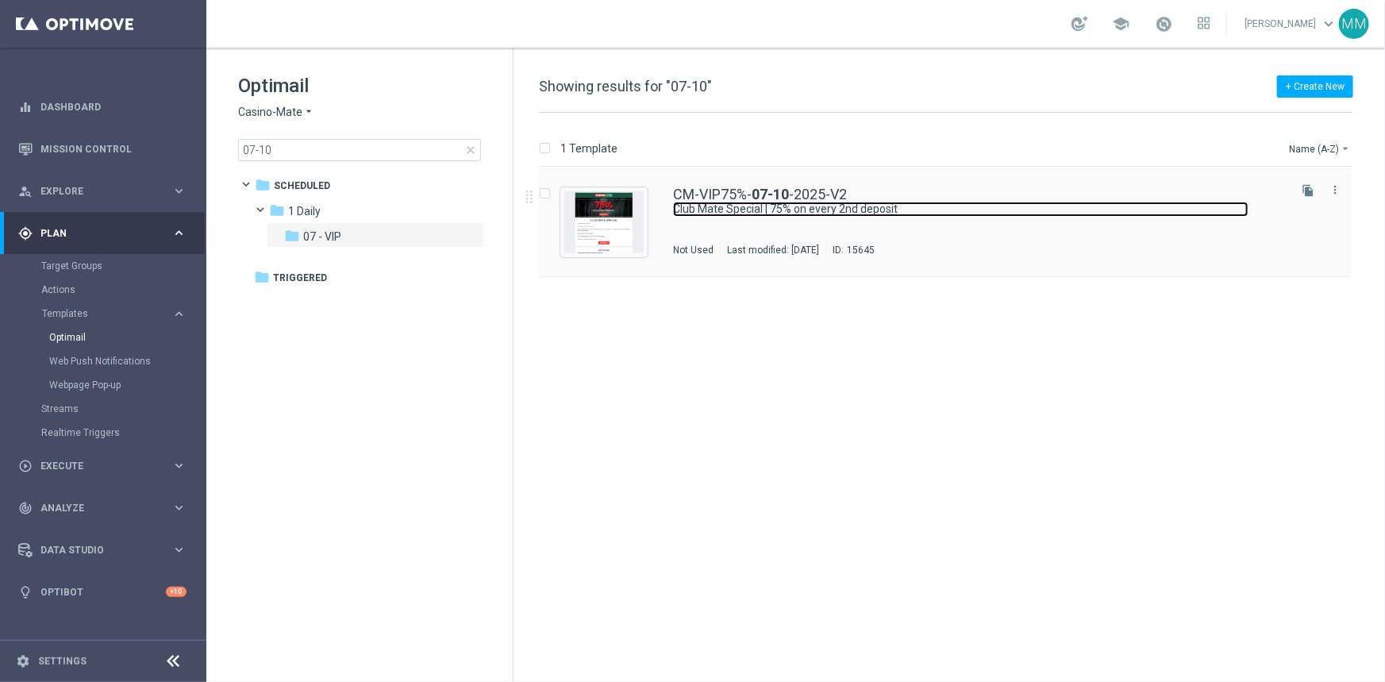
click at [840, 213] on link "Club Mate Special | 75% on every 2nd deposit" at bounding box center [960, 209] width 575 height 15
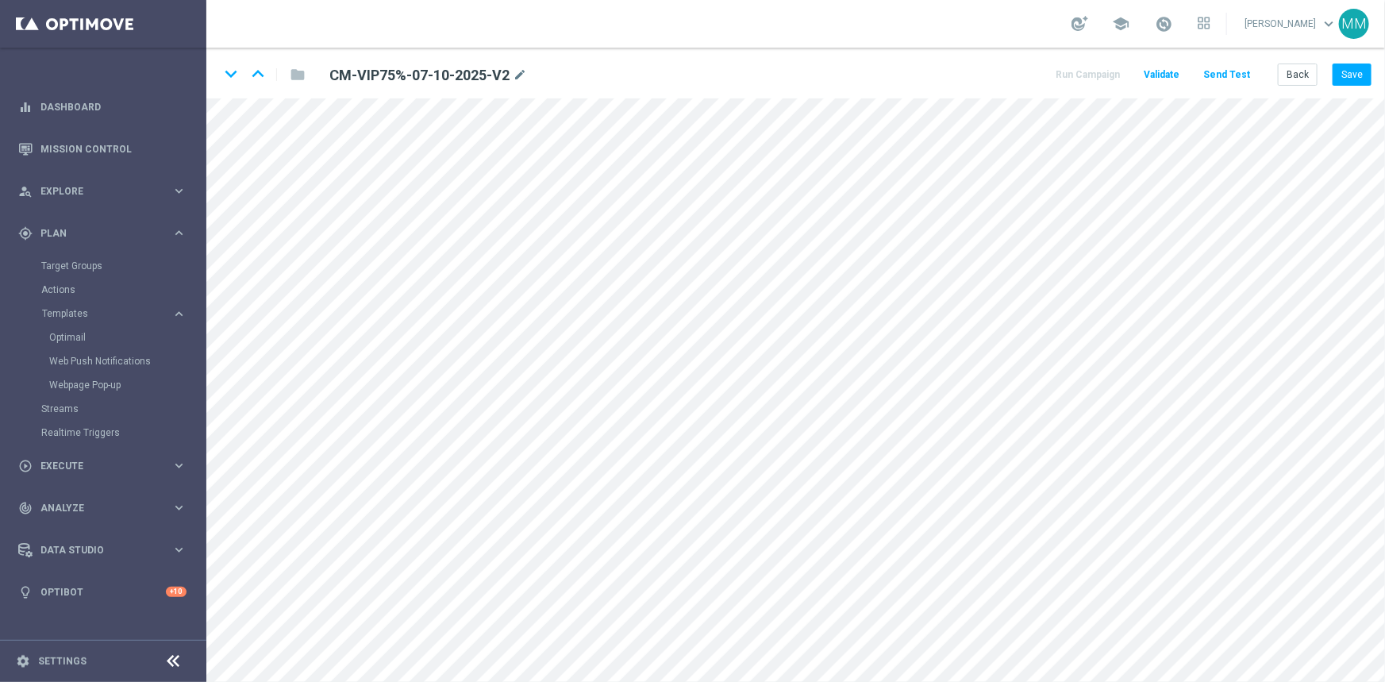
click at [1232, 71] on button "Send Test" at bounding box center [1227, 74] width 52 height 21
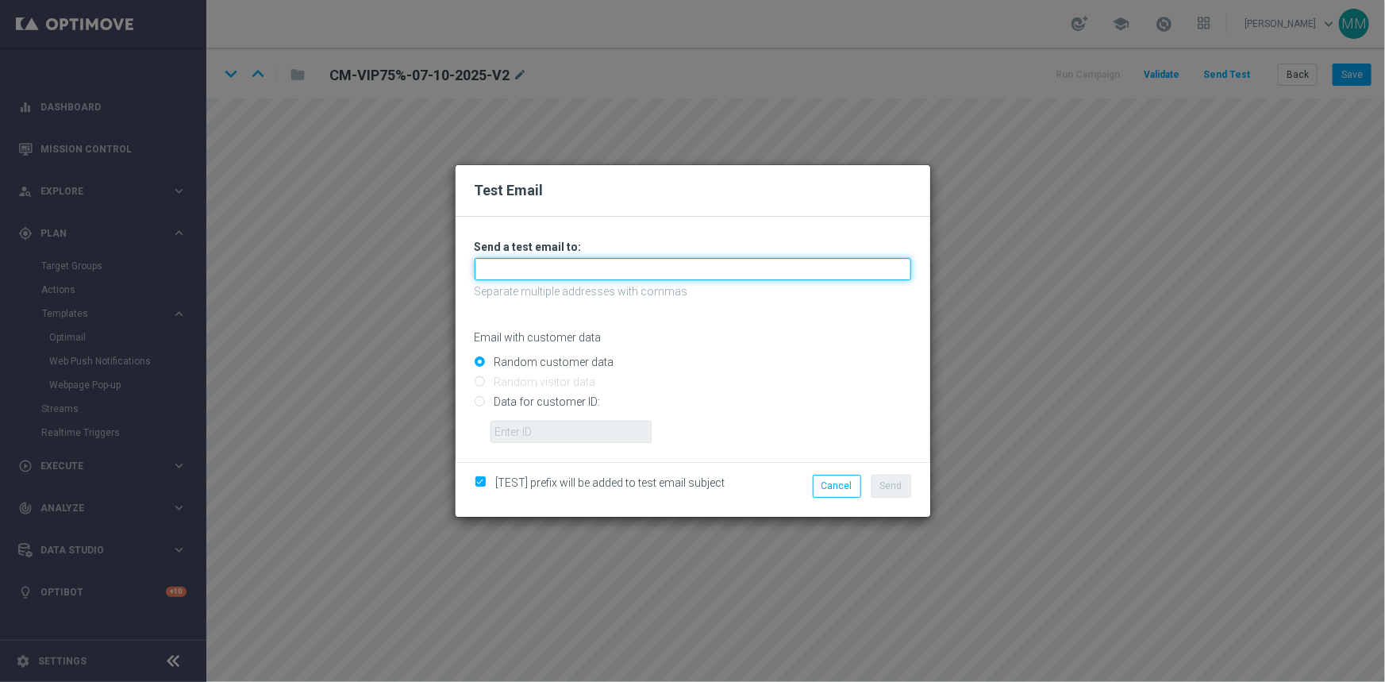
click at [640, 270] on input "text" at bounding box center [693, 269] width 436 height 22
type input "mateigoldmedia@gmail.com"
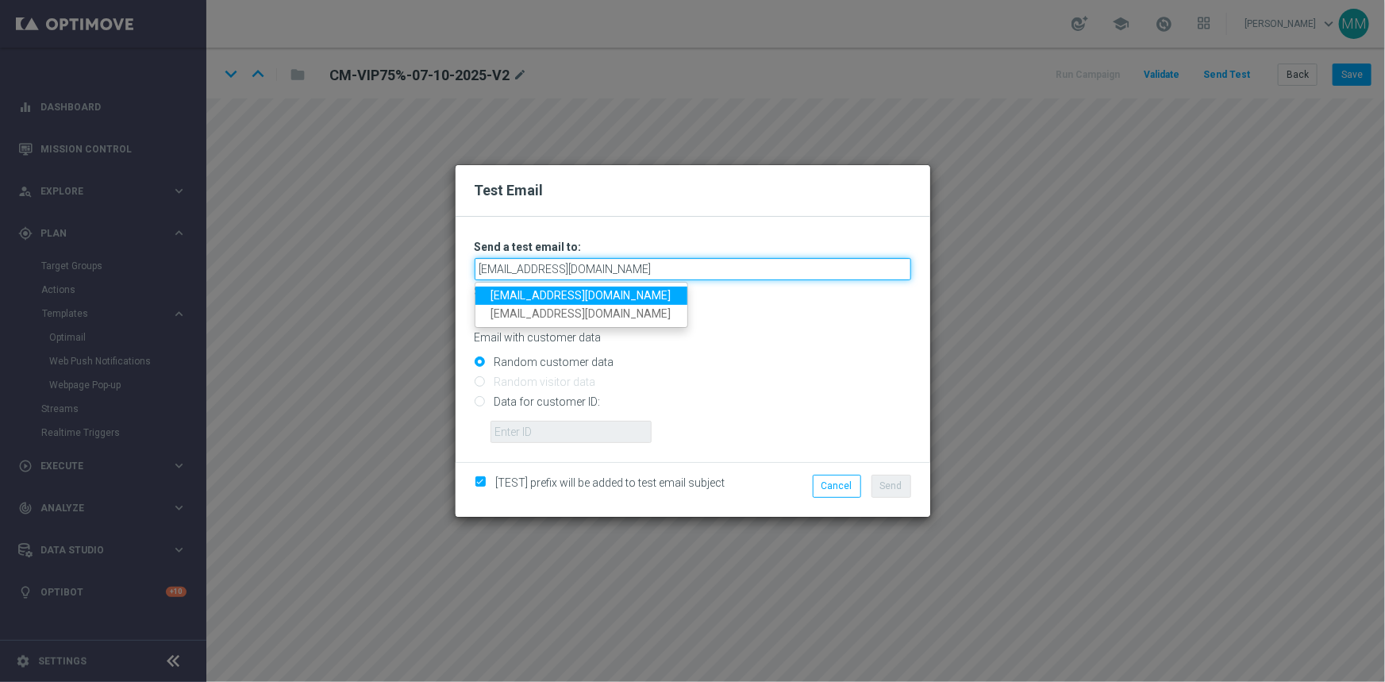
type input "mateigoldmedia@gmail.com"
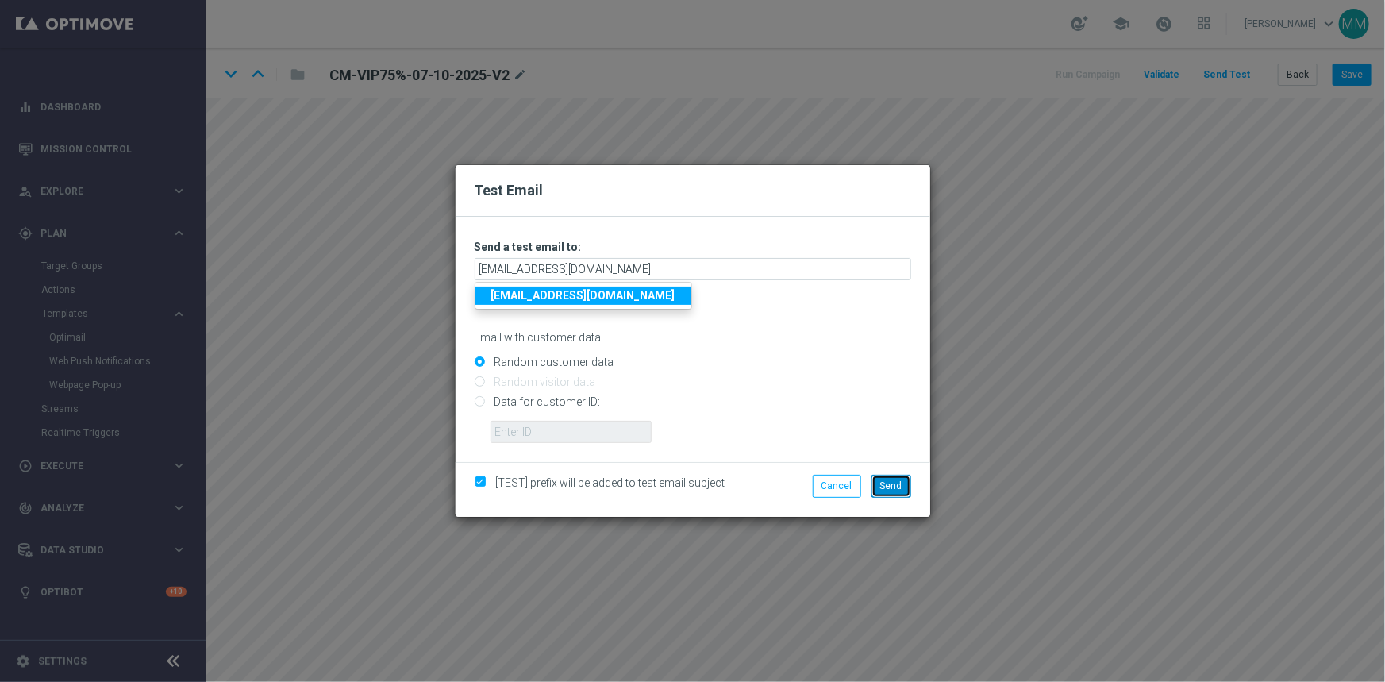
click at [897, 475] on button "Send" at bounding box center [891, 486] width 40 height 22
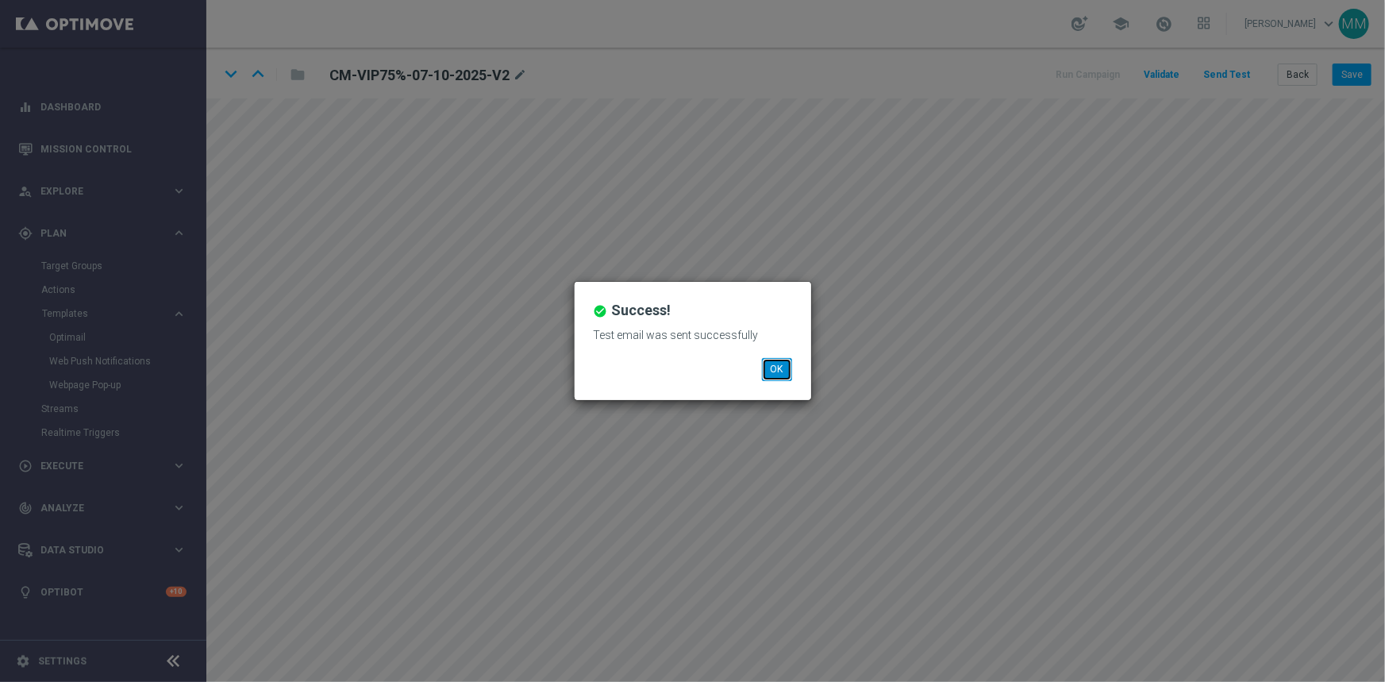
click at [785, 360] on button "OK" at bounding box center [777, 369] width 30 height 22
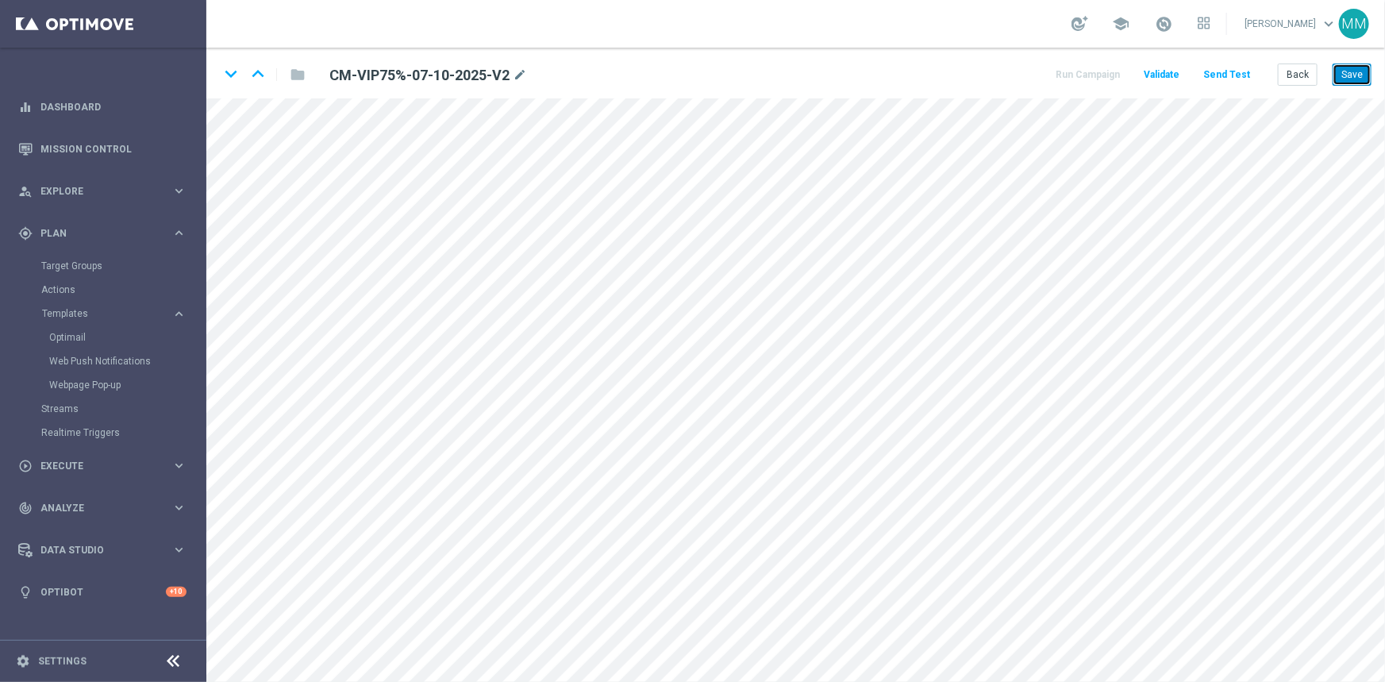
click at [1340, 77] on button "Save" at bounding box center [1351, 74] width 39 height 22
click at [1227, 74] on button "Send Test" at bounding box center [1227, 74] width 52 height 21
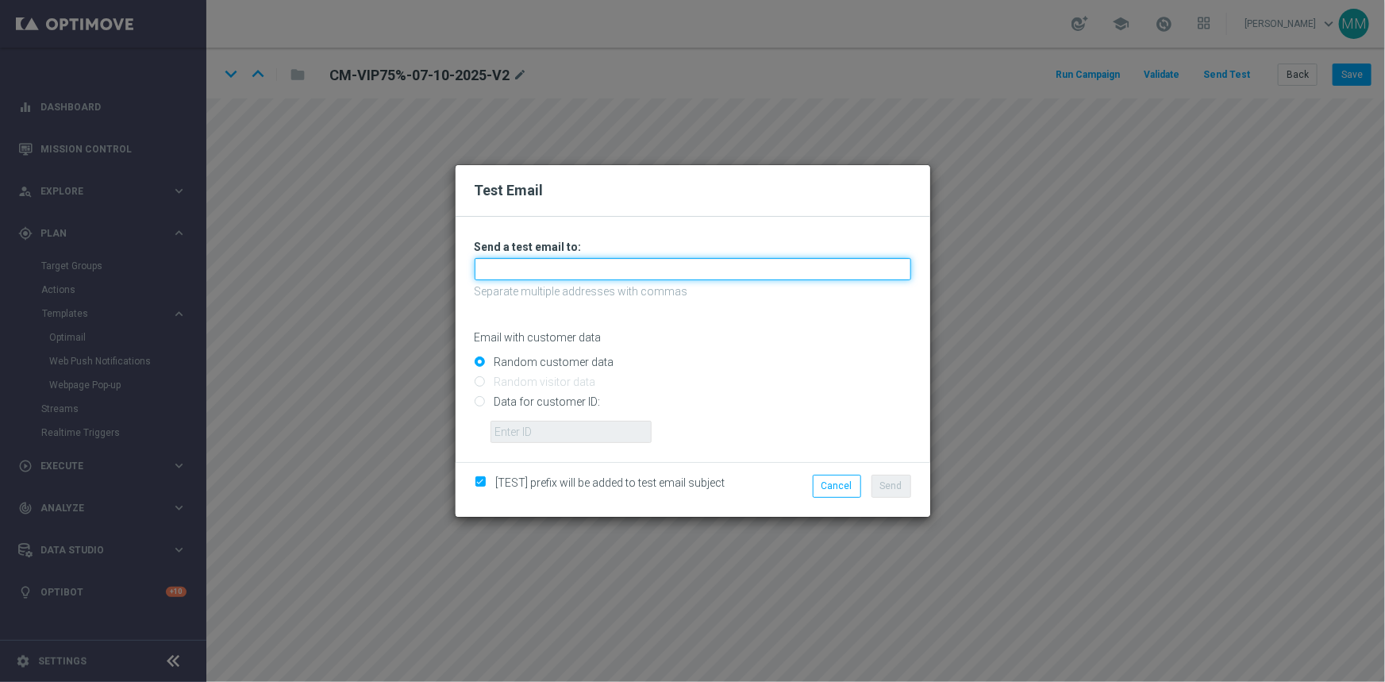
click at [609, 272] on input "text" at bounding box center [693, 269] width 436 height 22
type input "mateigoldmedia@gmail.com"
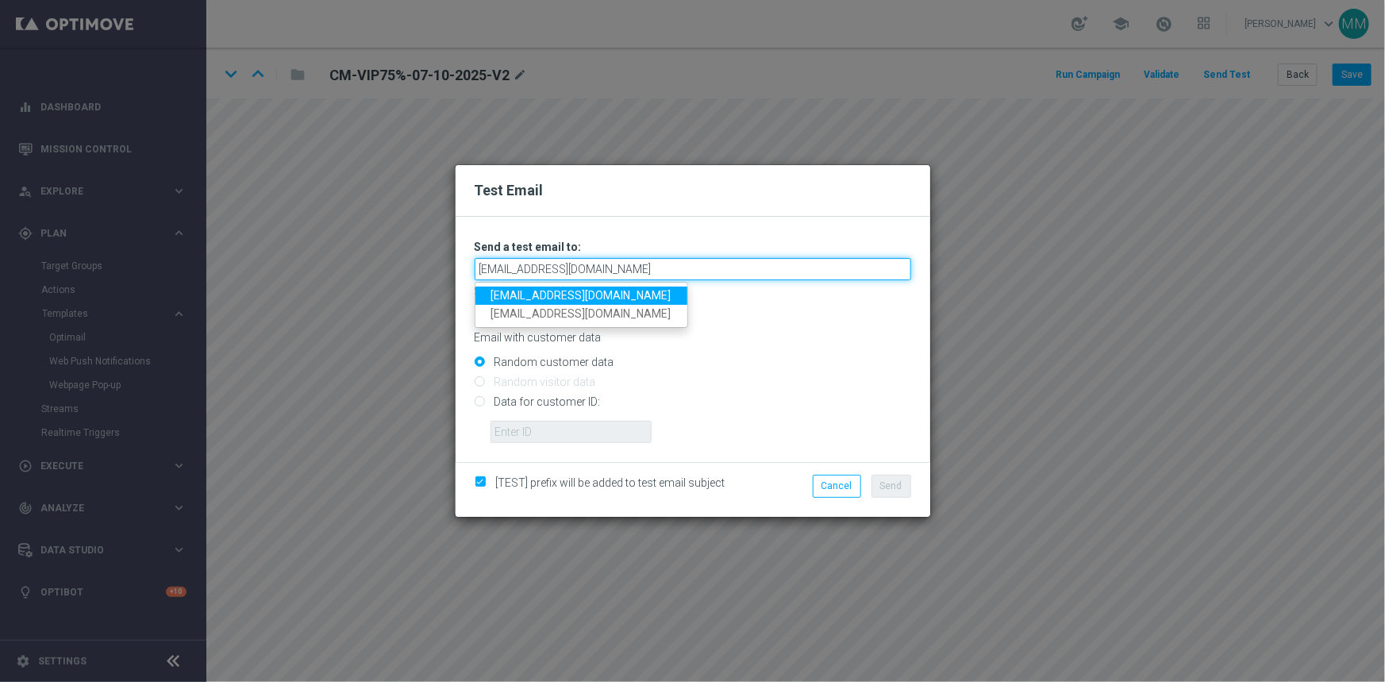
type input "mateigoldmedia@gmail.com"
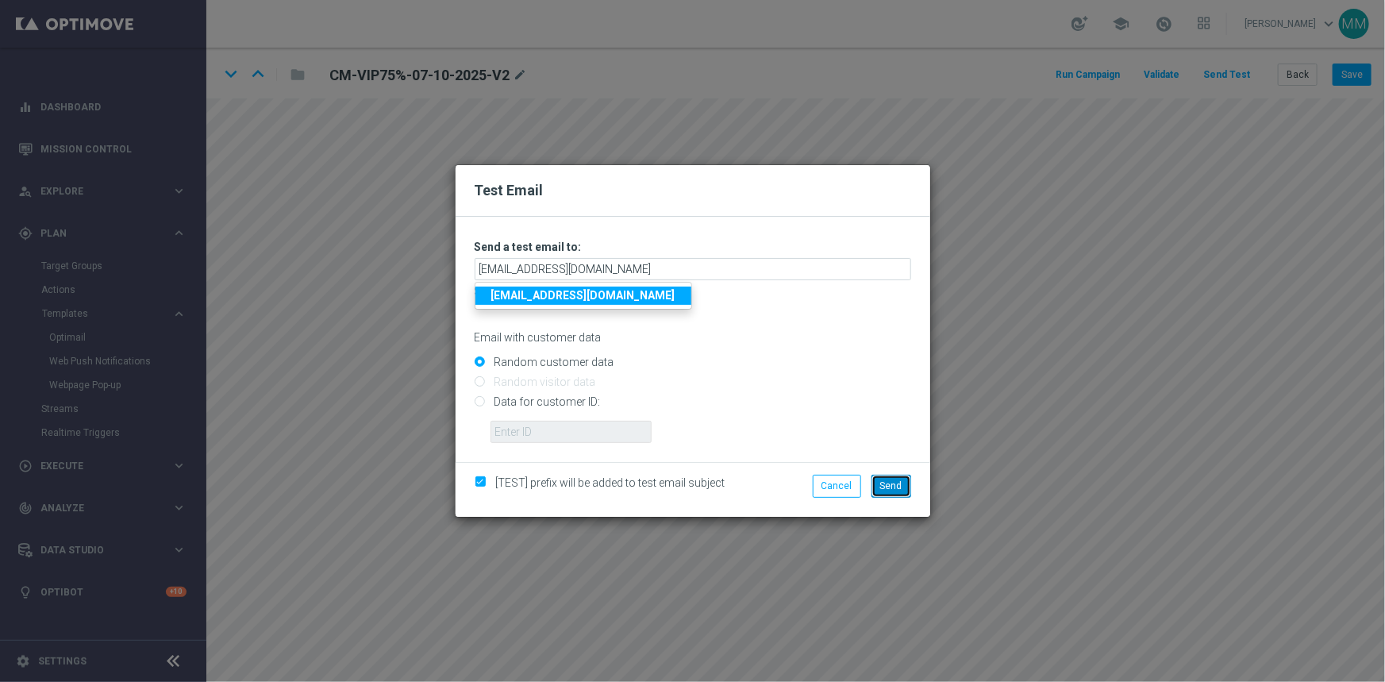
click at [888, 482] on span "Send" at bounding box center [891, 485] width 22 height 11
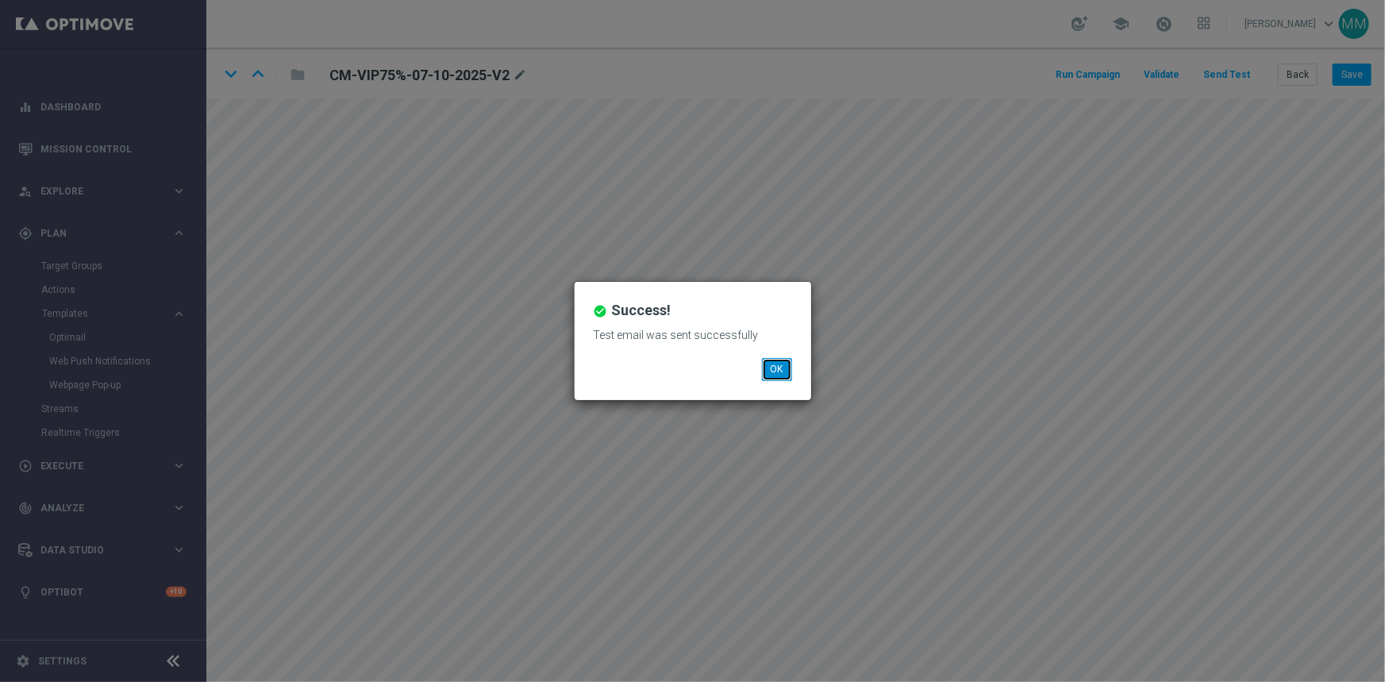
click at [778, 369] on button "OK" at bounding box center [777, 369] width 30 height 22
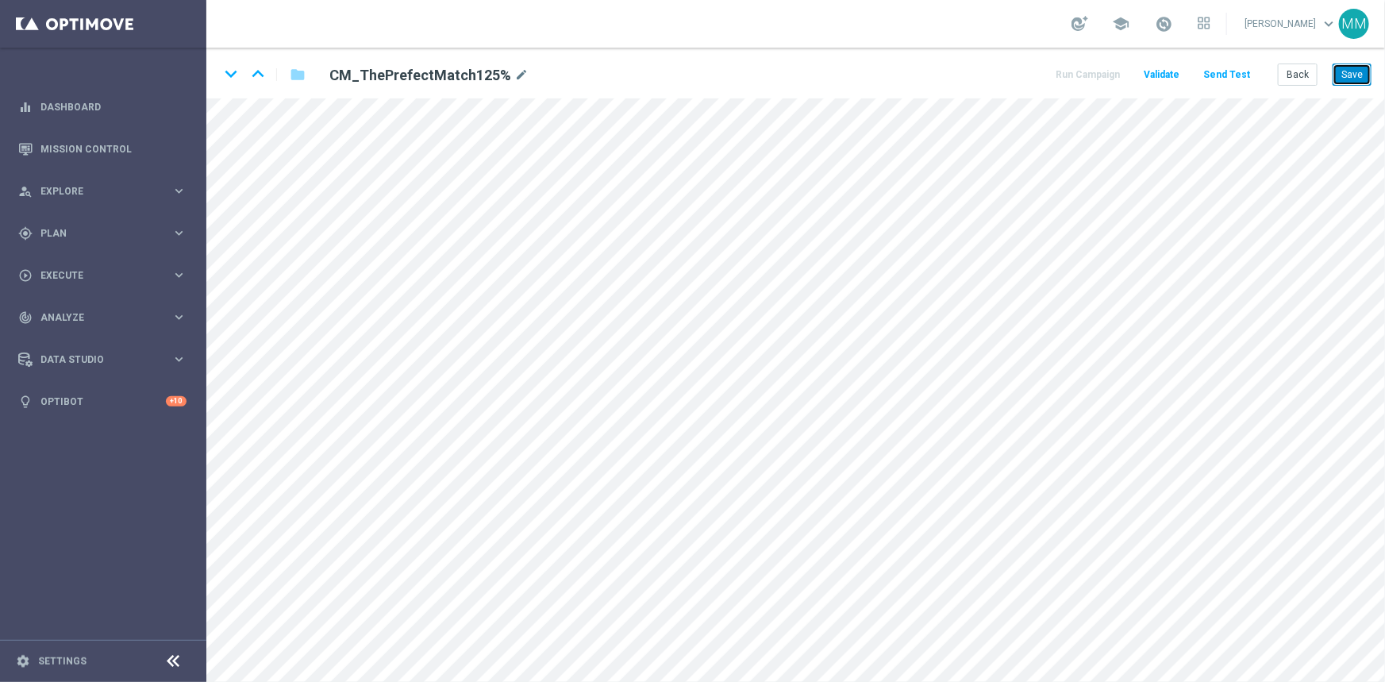
click at [984, 73] on button "Save" at bounding box center [1351, 74] width 39 height 22
click at [228, 75] on icon "keyboard_arrow_down" at bounding box center [231, 74] width 24 height 24
click at [260, 73] on icon "keyboard_arrow_up" at bounding box center [258, 74] width 24 height 24
click at [659, 286] on button "open_in_new" at bounding box center [674, 289] width 30 height 29
click at [233, 67] on icon "keyboard_arrow_down" at bounding box center [231, 74] width 24 height 24
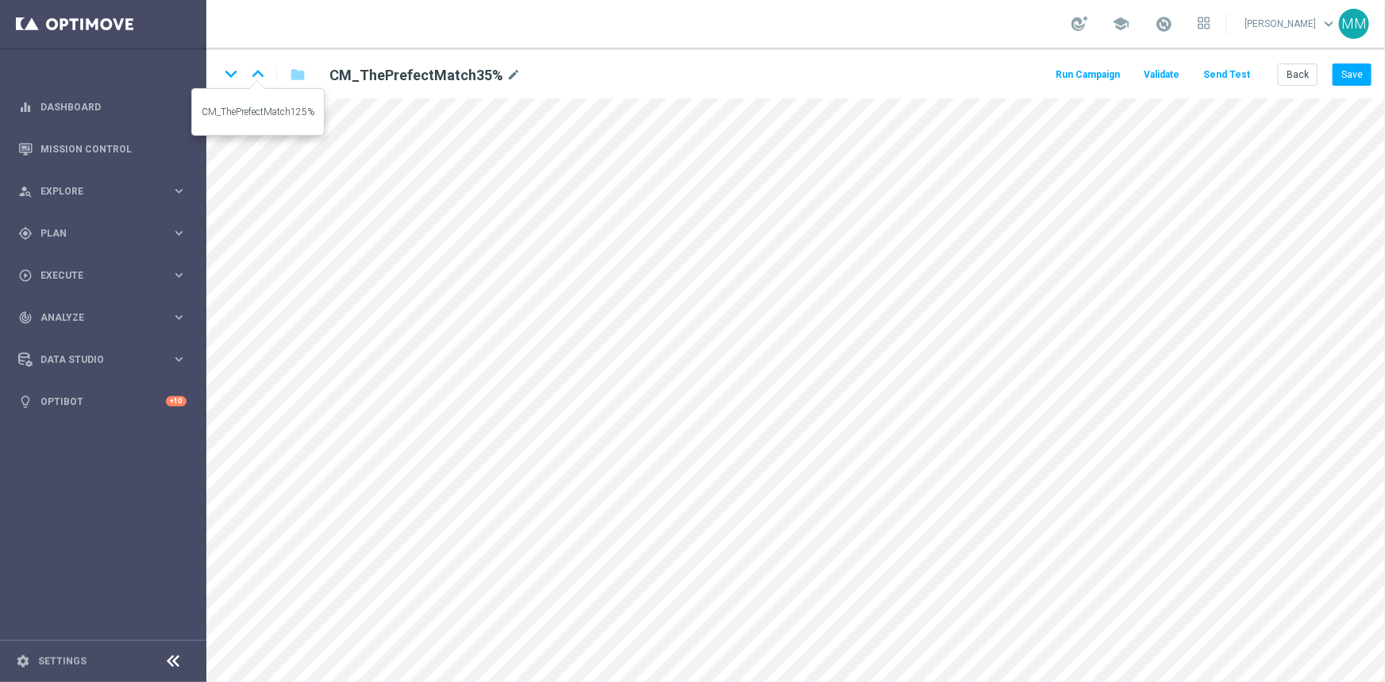
click at [259, 73] on icon "keyboard_arrow_up" at bounding box center [258, 74] width 24 height 24
click at [229, 71] on icon "keyboard_arrow_down" at bounding box center [231, 74] width 24 height 24
click at [984, 71] on button "Save" at bounding box center [1351, 74] width 39 height 22
click at [235, 78] on icon "keyboard_arrow_down" at bounding box center [231, 74] width 24 height 24
click at [256, 74] on icon "keyboard_arrow_up" at bounding box center [258, 74] width 24 height 24
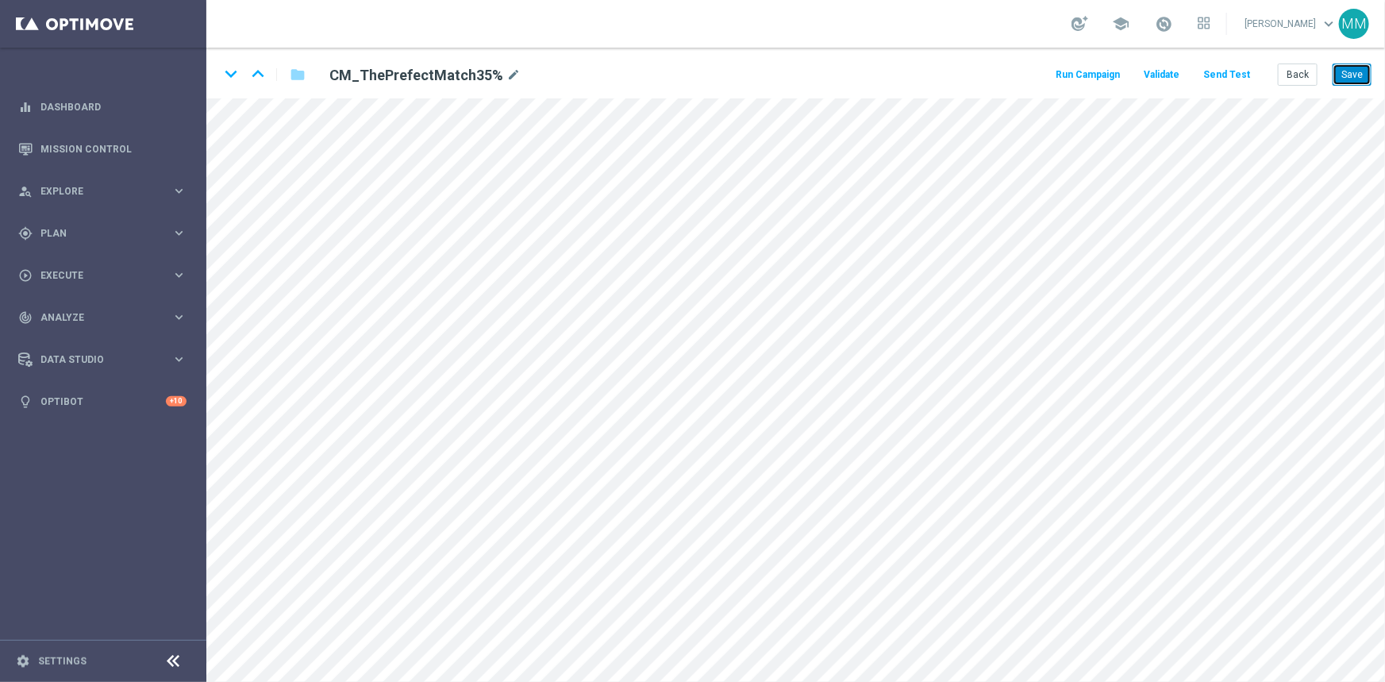
click at [984, 73] on button "Save" at bounding box center [1351, 74] width 39 height 22
click at [229, 72] on icon "keyboard_arrow_down" at bounding box center [231, 74] width 24 height 24
click at [984, 71] on button "Save" at bounding box center [1351, 74] width 39 height 22
click at [984, 68] on button "Save" at bounding box center [1351, 74] width 39 height 22
click at [252, 74] on icon "keyboard_arrow_up" at bounding box center [258, 74] width 24 height 24
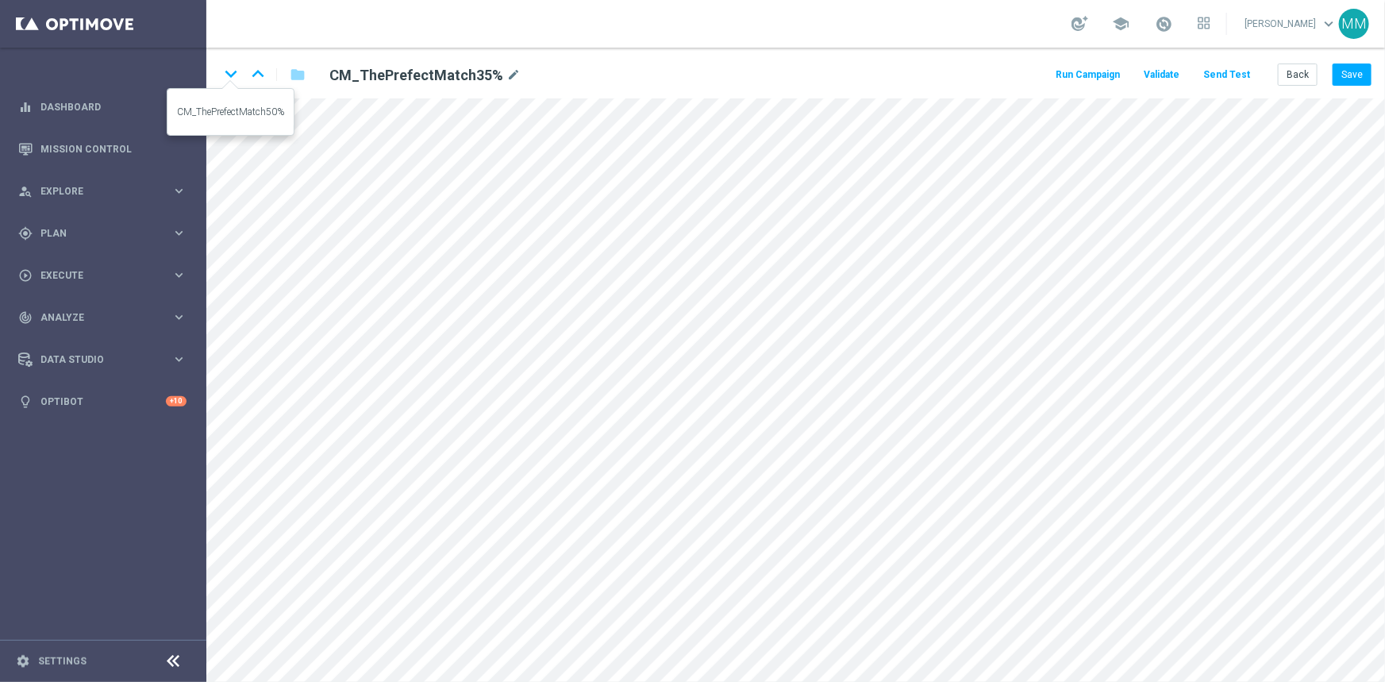
click at [230, 77] on icon "keyboard_arrow_down" at bounding box center [231, 74] width 24 height 24
click at [259, 75] on icon "keyboard_arrow_up" at bounding box center [258, 74] width 24 height 24
click at [263, 76] on icon "keyboard_arrow_up" at bounding box center [258, 74] width 24 height 24
click at [266, 73] on icon "keyboard_arrow_up" at bounding box center [258, 74] width 24 height 24
drag, startPoint x: 1365, startPoint y: 73, endPoint x: 1356, endPoint y: 85, distance: 14.8
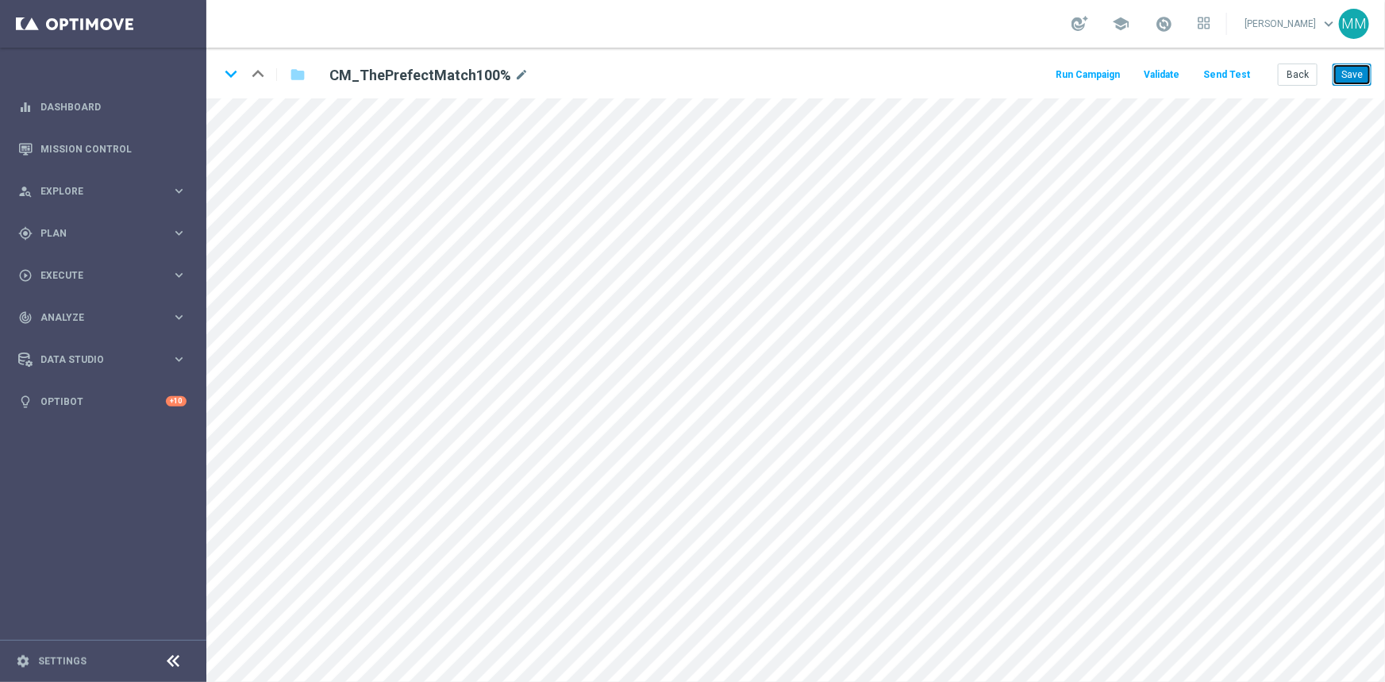
click at [984, 73] on button "Save" at bounding box center [1351, 74] width 39 height 22
click at [984, 70] on button "Back" at bounding box center [1298, 74] width 40 height 22
click at [184, 221] on div "gps_fixed Plan keyboard_arrow_right" at bounding box center [102, 233] width 205 height 42
click at [178, 313] on icon "keyboard_arrow_right" at bounding box center [178, 313] width 15 height 15
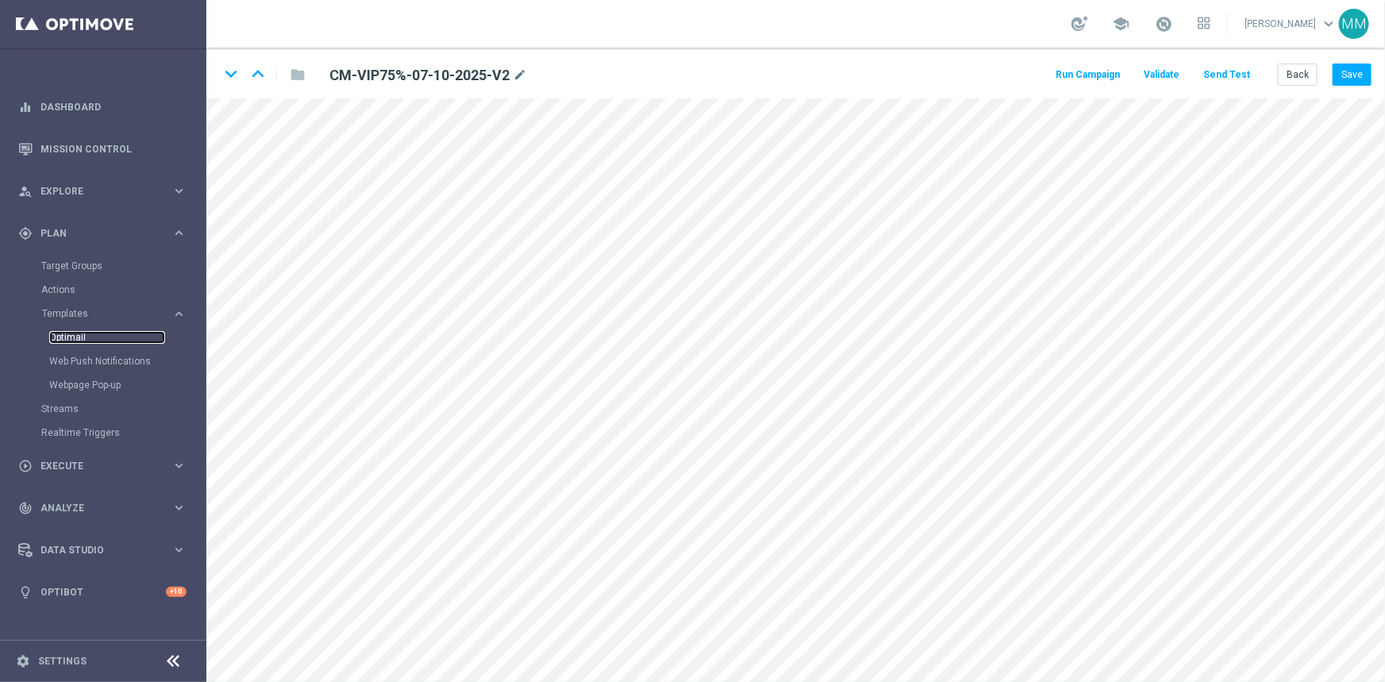
click at [68, 340] on link "Optimail" at bounding box center [107, 337] width 116 height 13
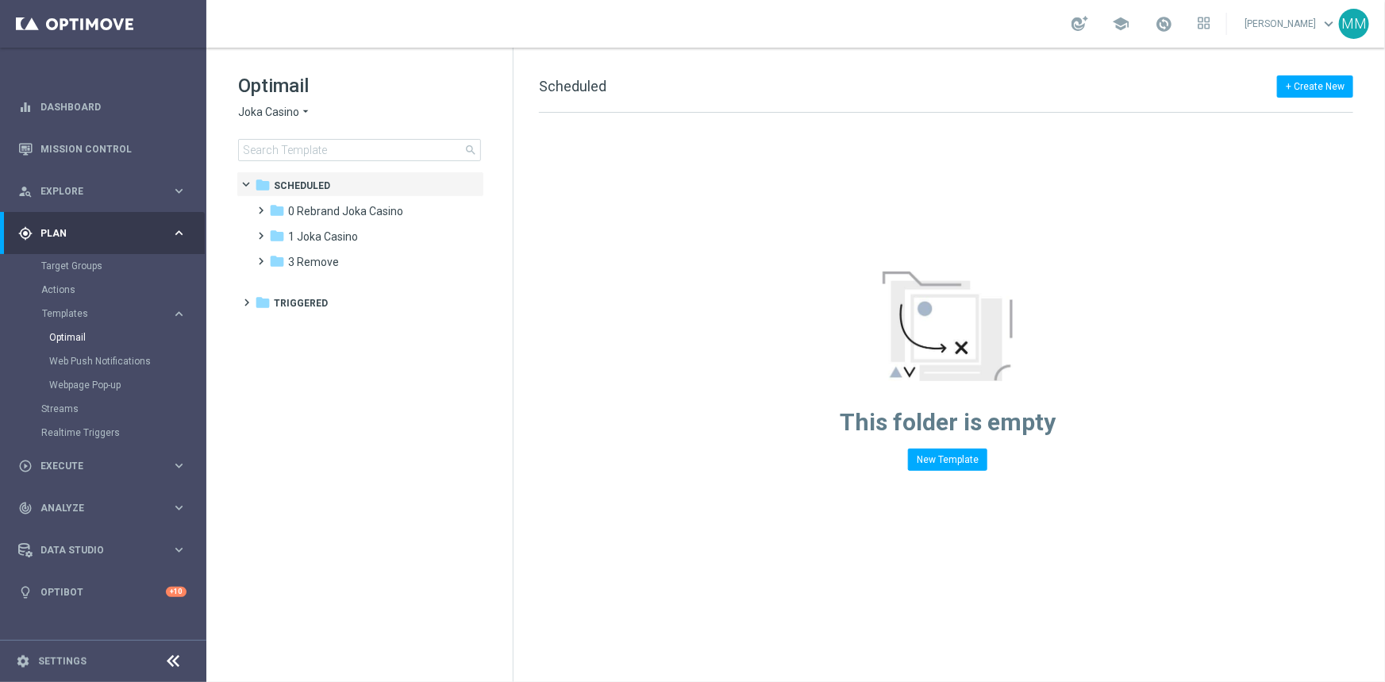
click at [297, 111] on span "Joka Casino" at bounding box center [268, 112] width 61 height 15
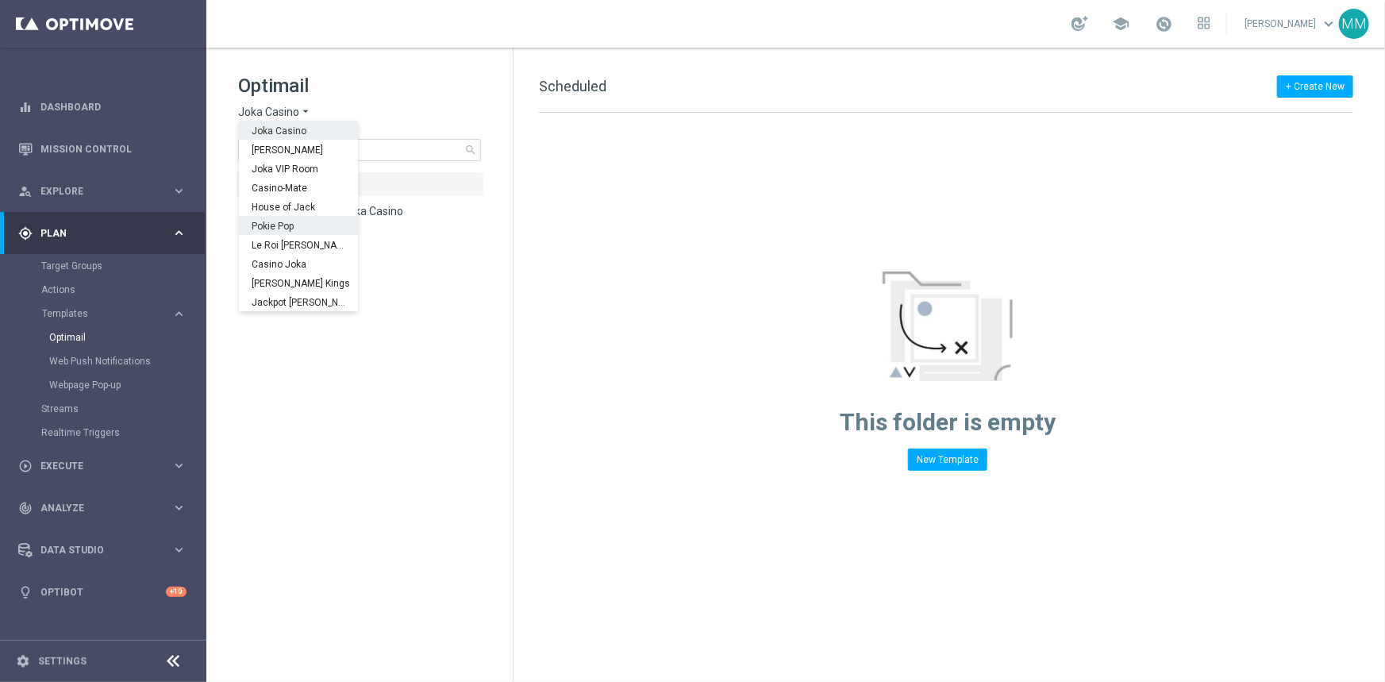
click at [0, 0] on span "Pokie Pop" at bounding box center [0, 0] width 0 height 0
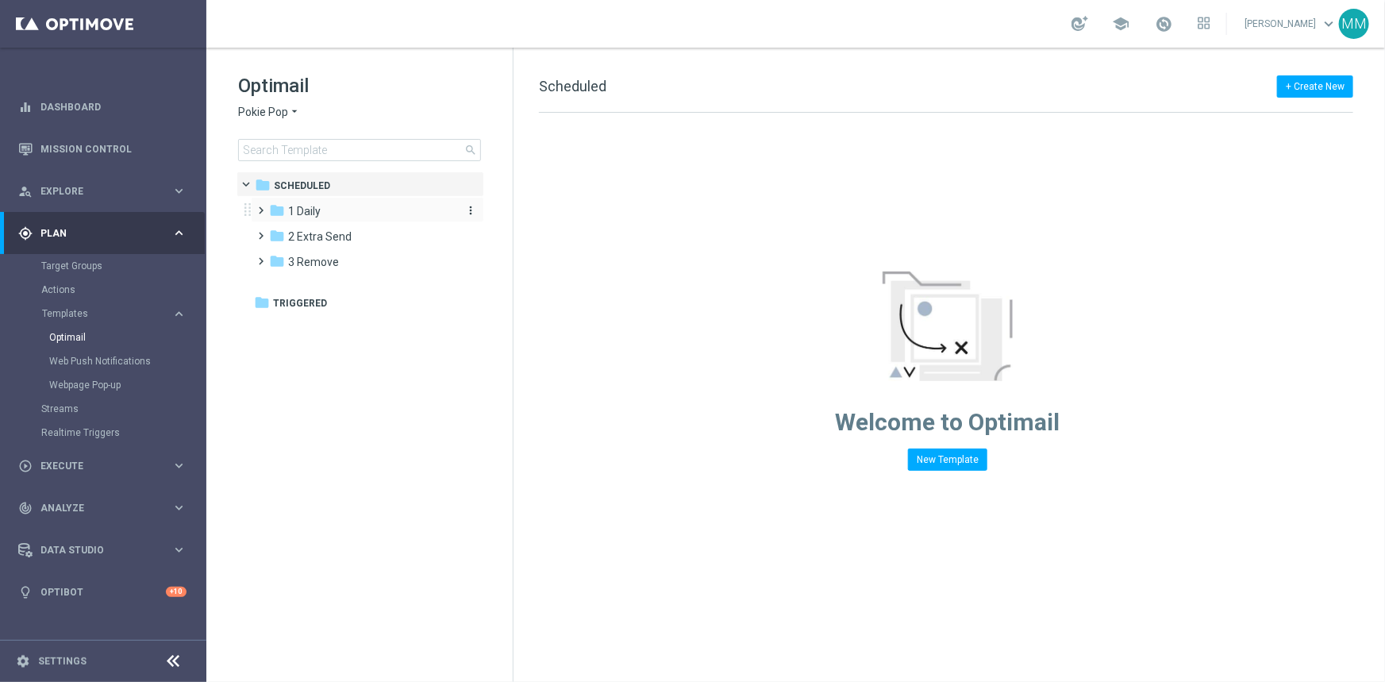
click at [294, 207] on span "1 Daily" at bounding box center [304, 211] width 33 height 14
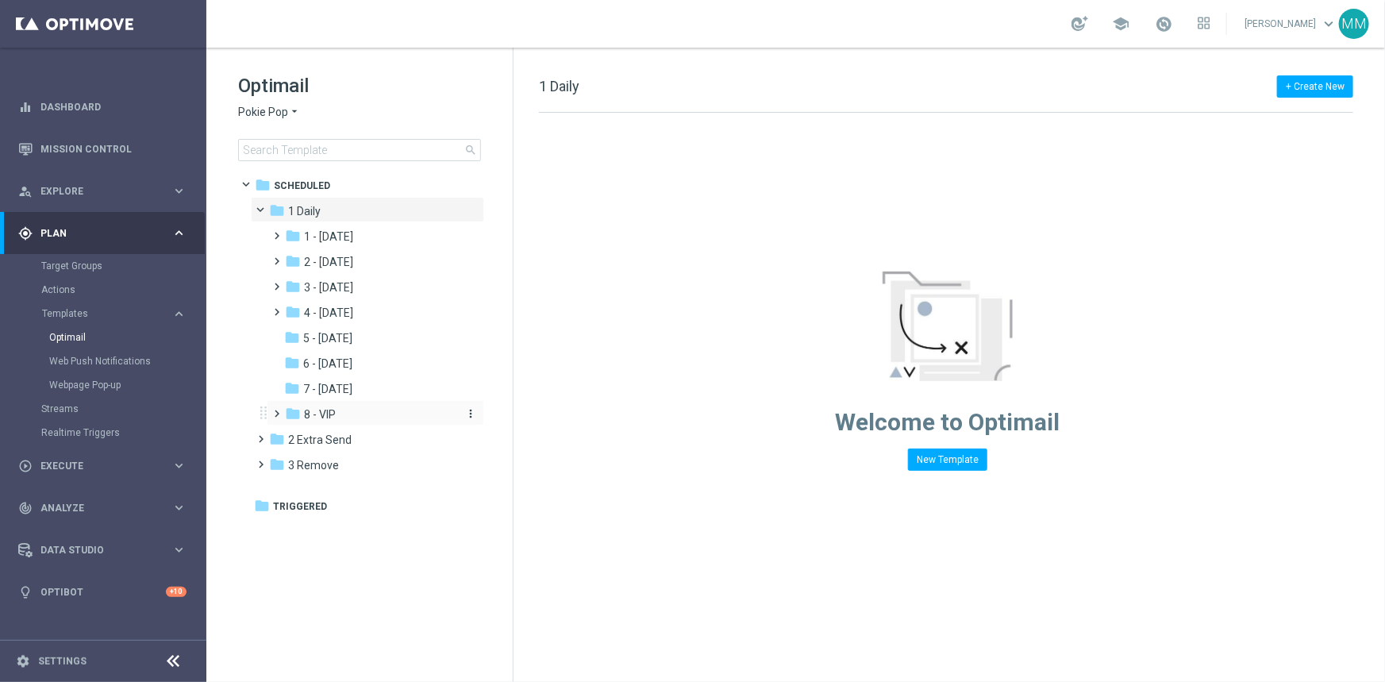
click at [317, 405] on div "folder 8 - VIP" at bounding box center [369, 414] width 169 height 18
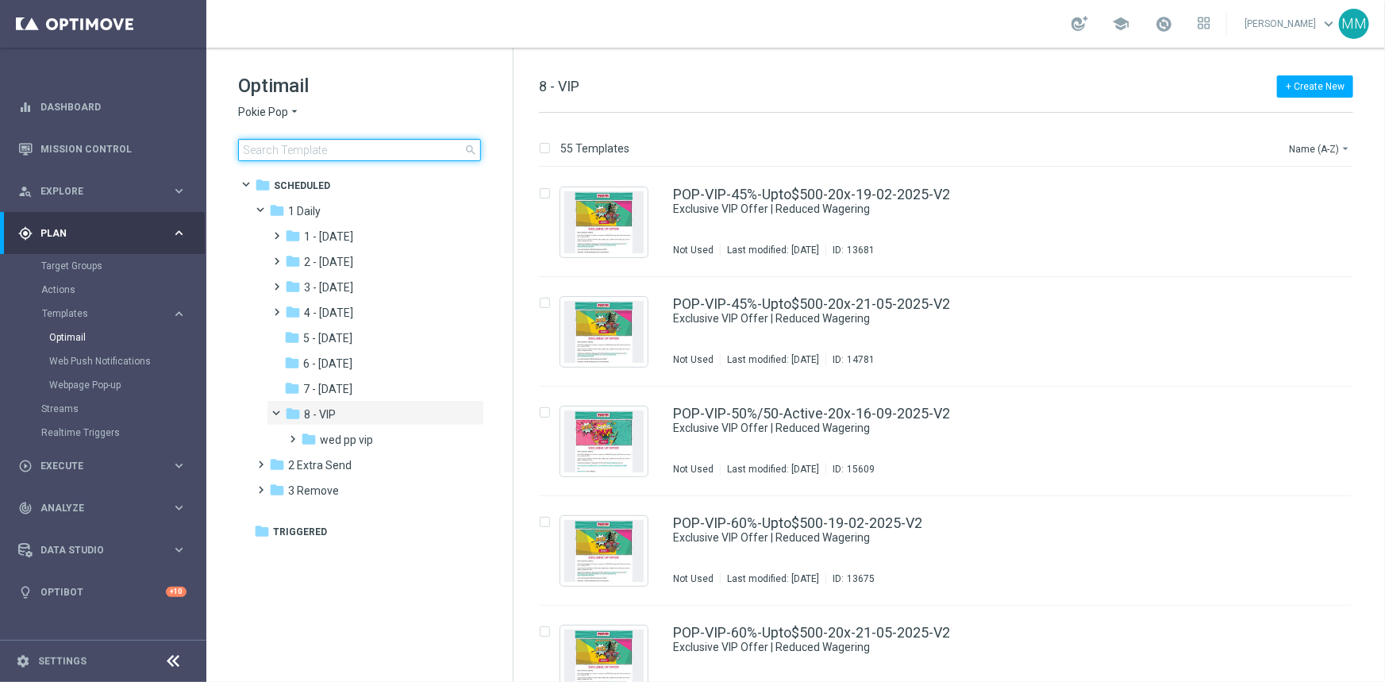
click at [339, 153] on input at bounding box center [359, 150] width 243 height 22
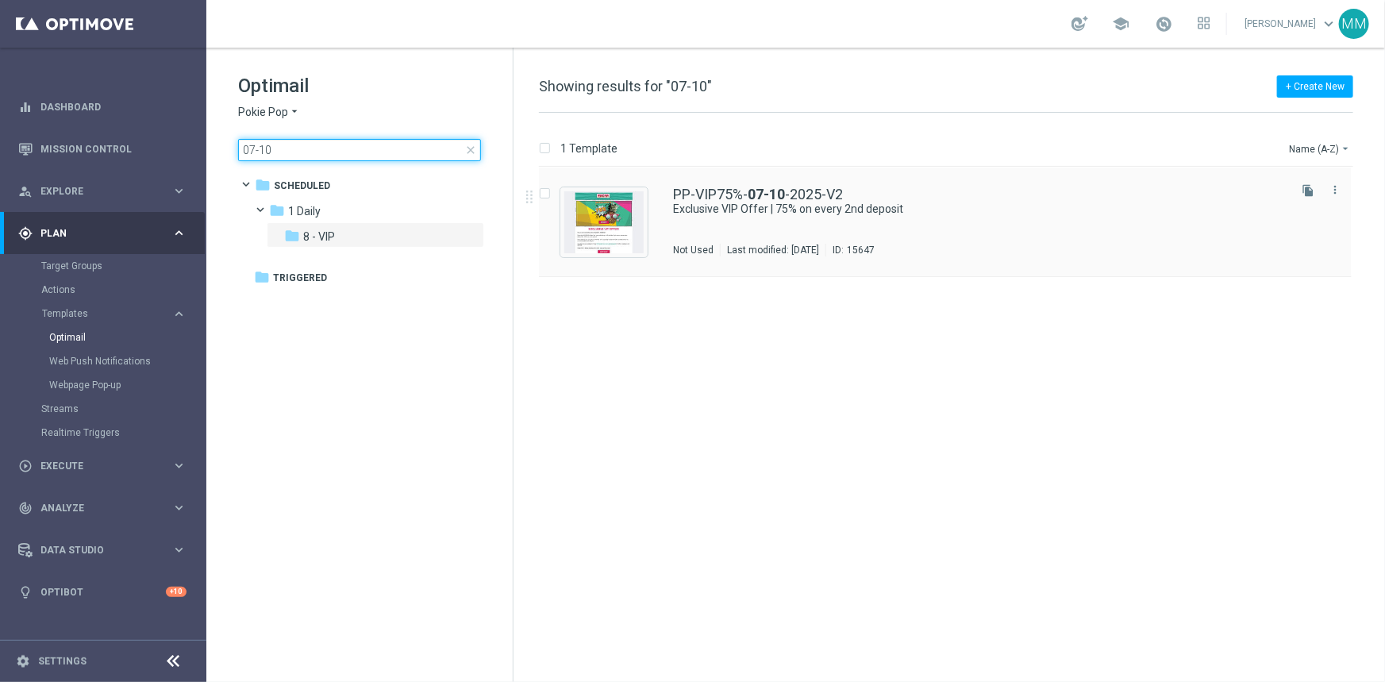
type input "07-10"
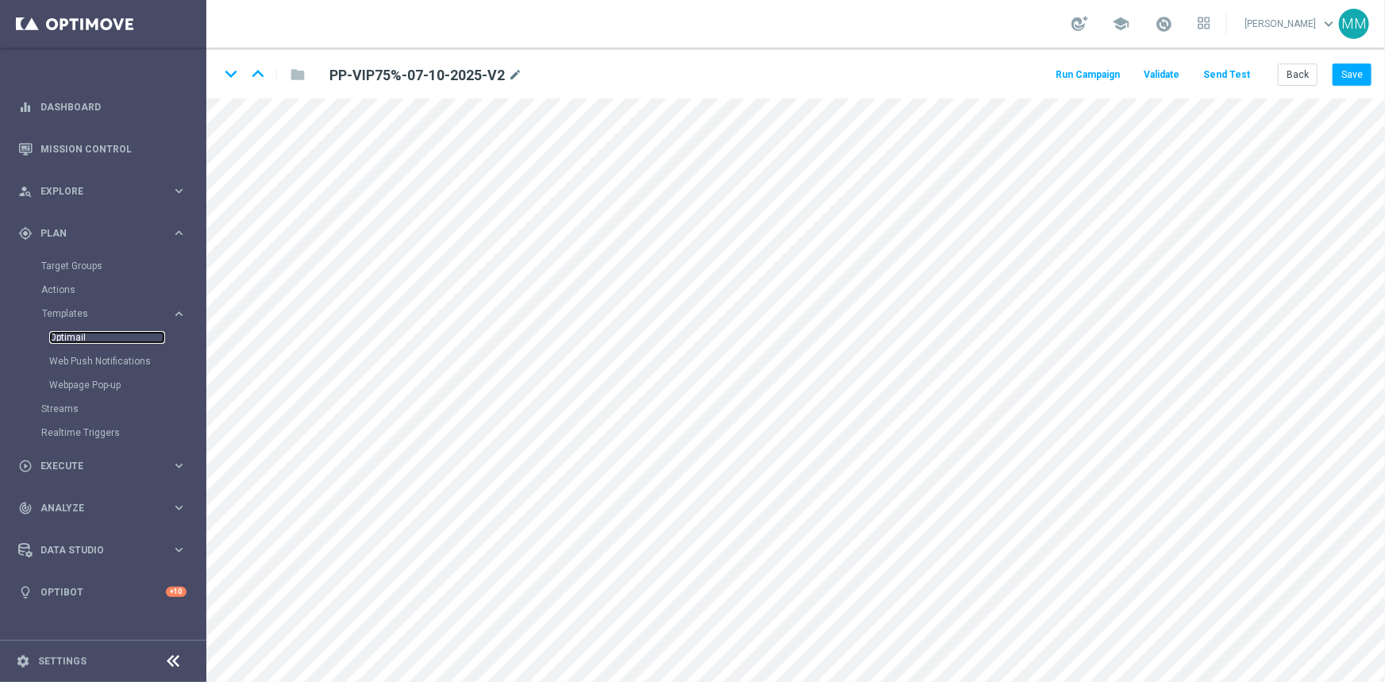
click at [81, 336] on link "Optimail" at bounding box center [107, 337] width 116 height 13
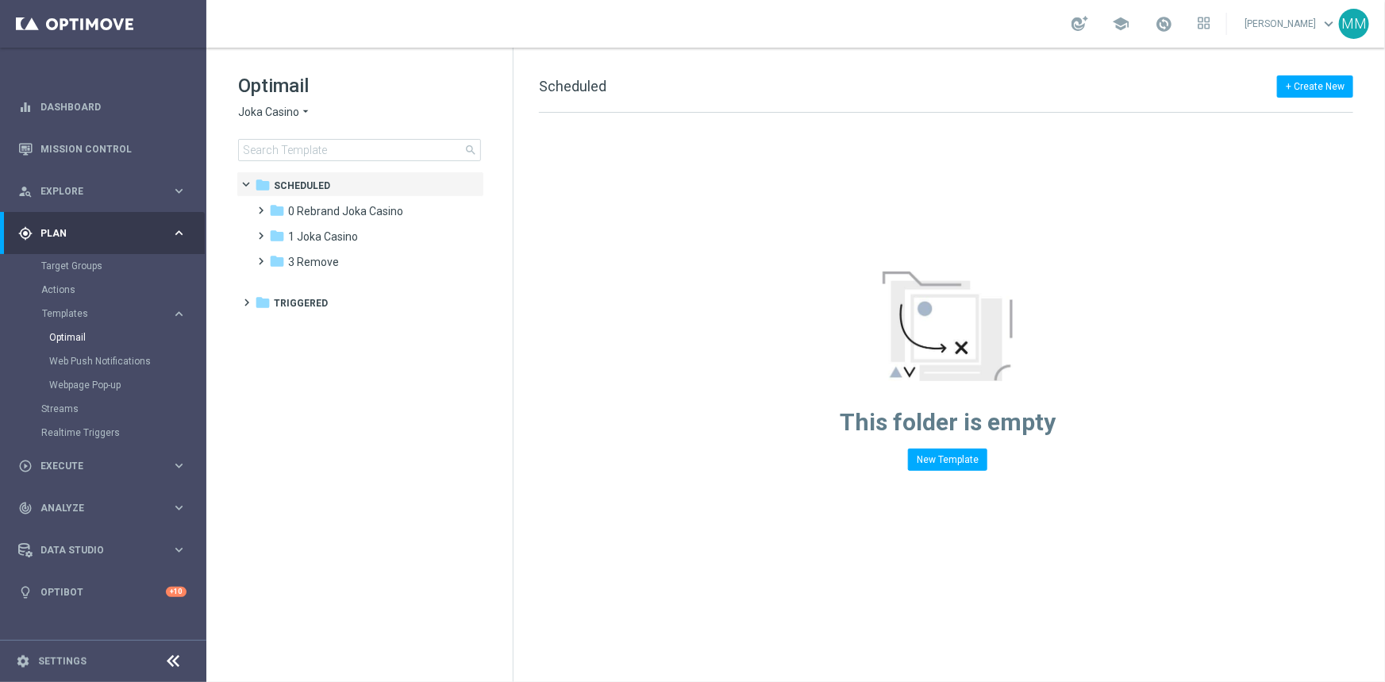
click at [280, 119] on span "Joka Casino" at bounding box center [268, 112] width 61 height 15
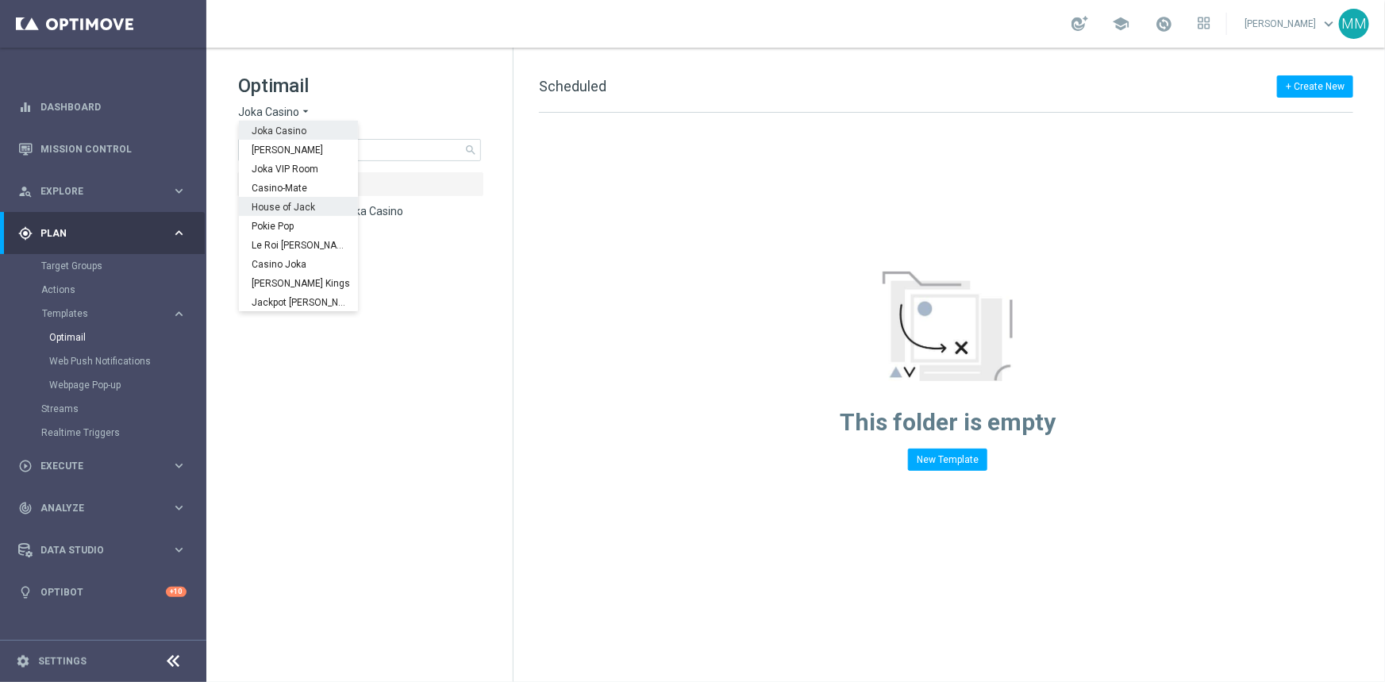
click at [0, 0] on span "House of Jack" at bounding box center [0, 0] width 0 height 0
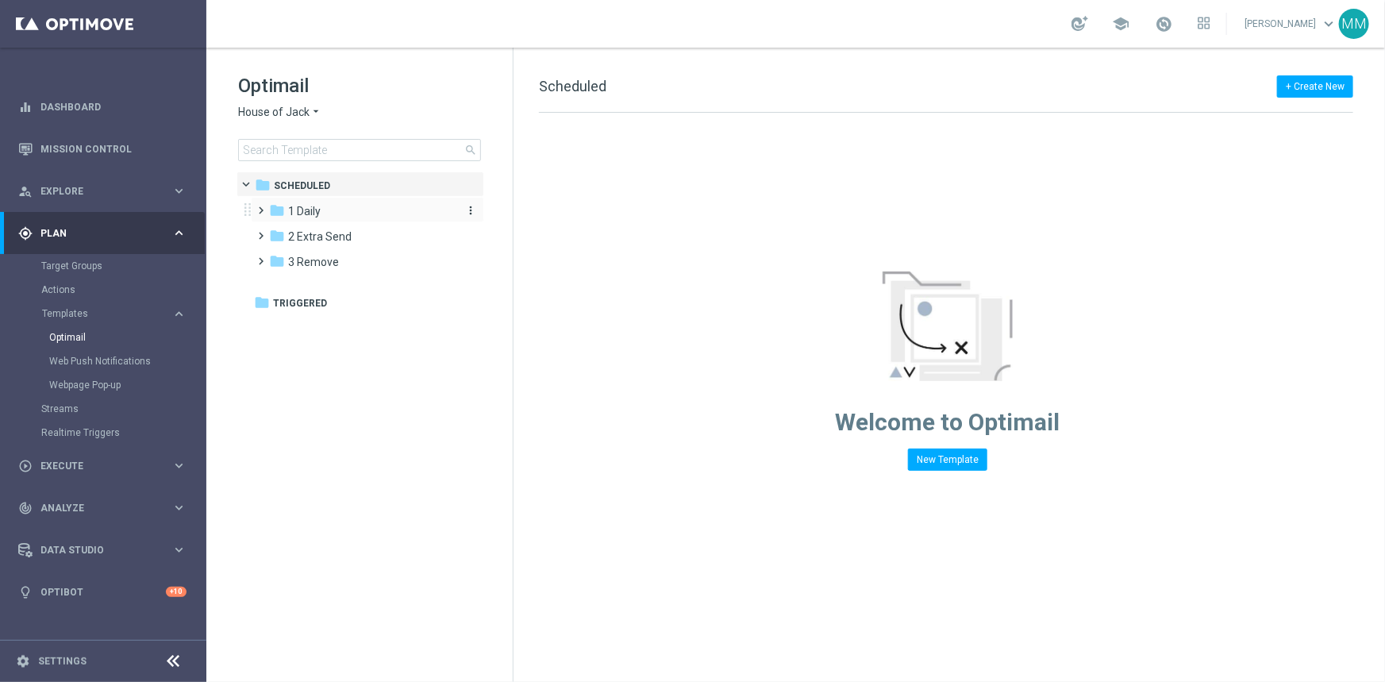
click at [312, 214] on span "1 Daily" at bounding box center [304, 211] width 33 height 14
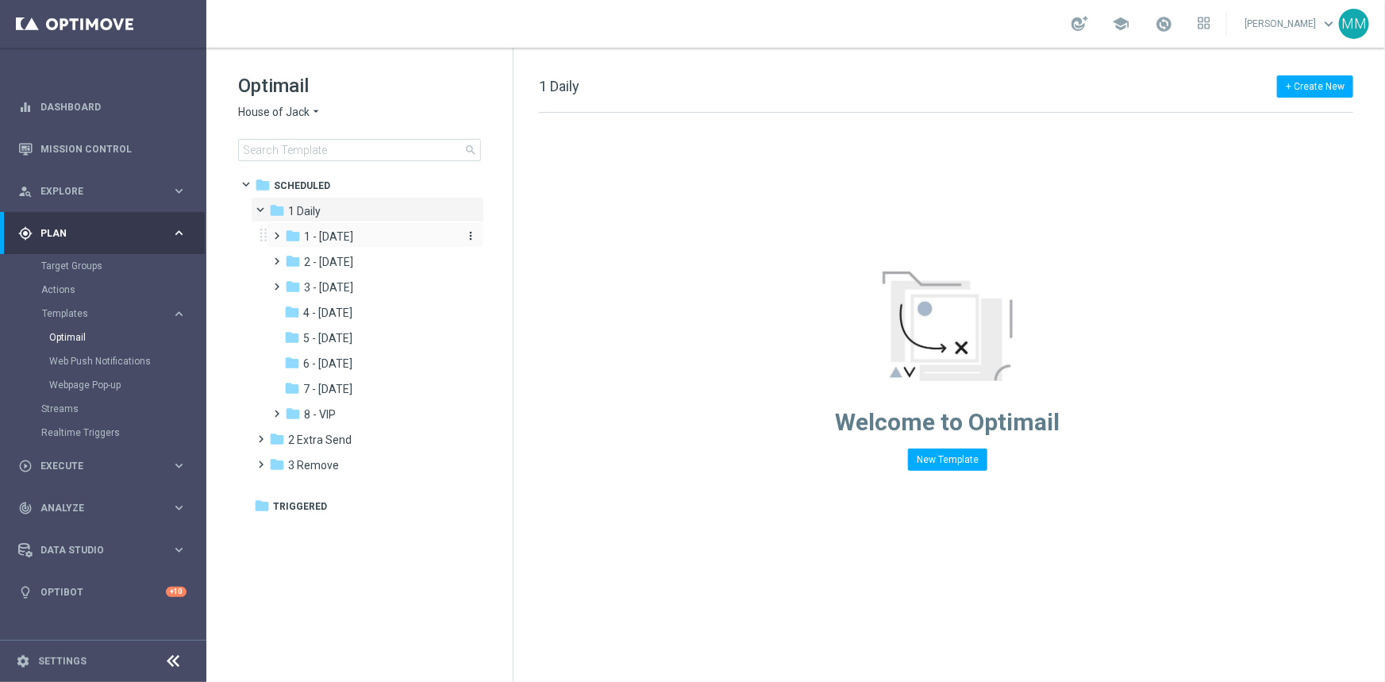
click at [317, 231] on span "1 - [DATE]" at bounding box center [328, 236] width 49 height 14
click at [335, 267] on span "Tue Daily" at bounding box center [342, 262] width 45 height 14
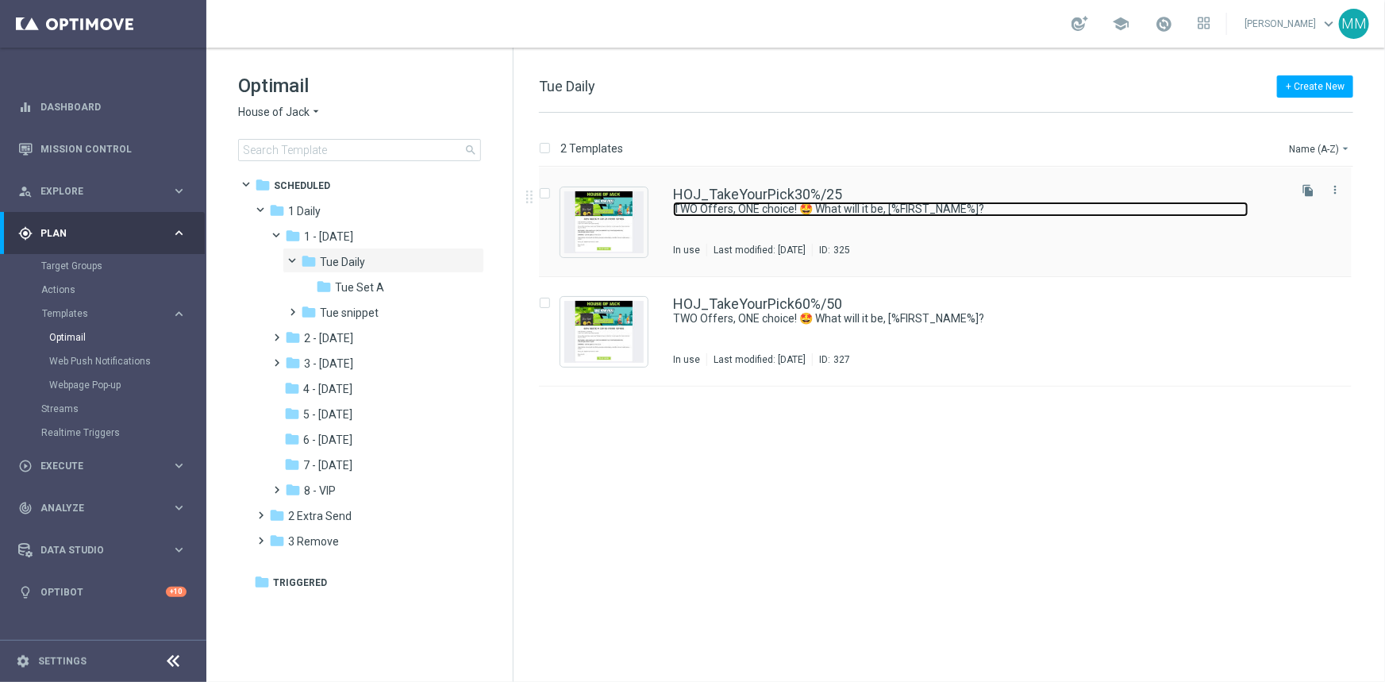
click at [916, 213] on link "TWO Offers, ONE choice! 🤩 What will it be, [%FIRST_NAME%]?" at bounding box center [960, 209] width 575 height 15
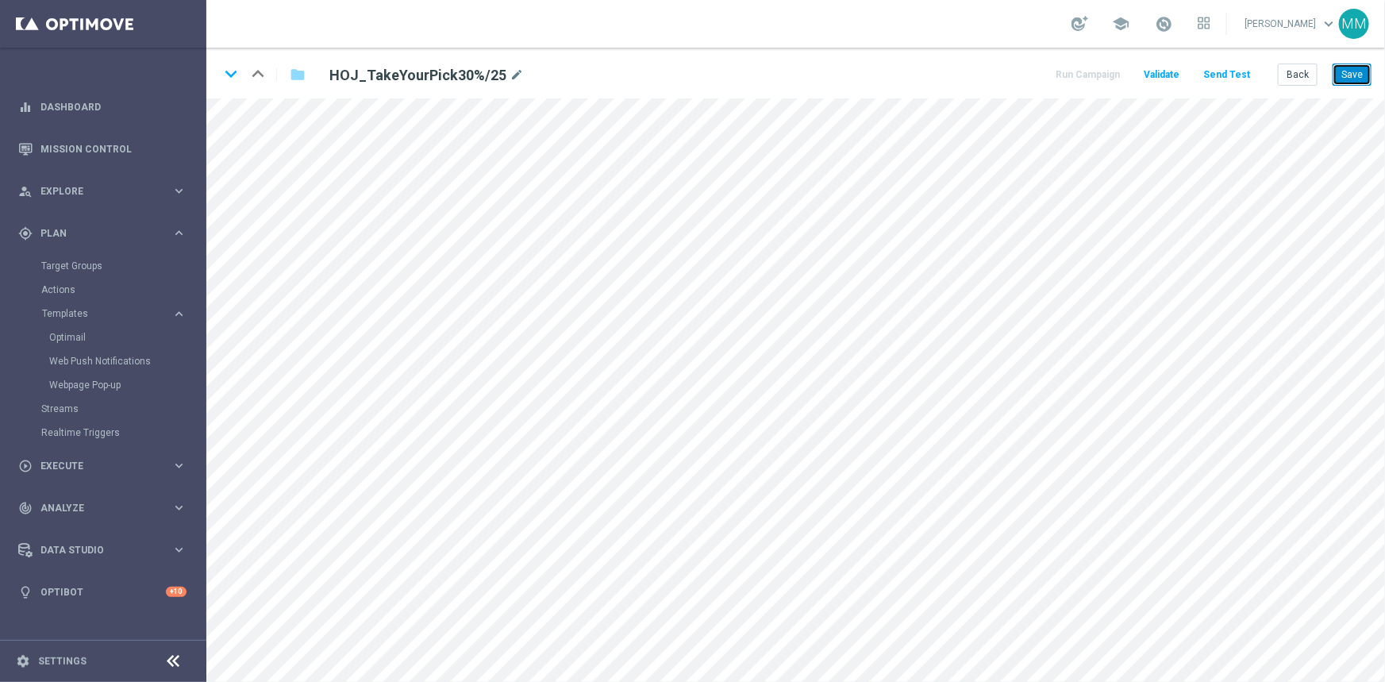
click at [1348, 67] on button "Save" at bounding box center [1351, 74] width 39 height 22
click at [1355, 71] on button "Save" at bounding box center [1351, 74] width 39 height 22
click at [230, 71] on icon "keyboard_arrow_down" at bounding box center [231, 74] width 24 height 24
click at [1358, 89] on div "keyboard_arrow_down keyboard_arrow_up folder HOJ_TakeYourPick60%/50 mode_edit R…" at bounding box center [795, 73] width 1178 height 51
click at [1345, 78] on button "Save" at bounding box center [1351, 74] width 39 height 22
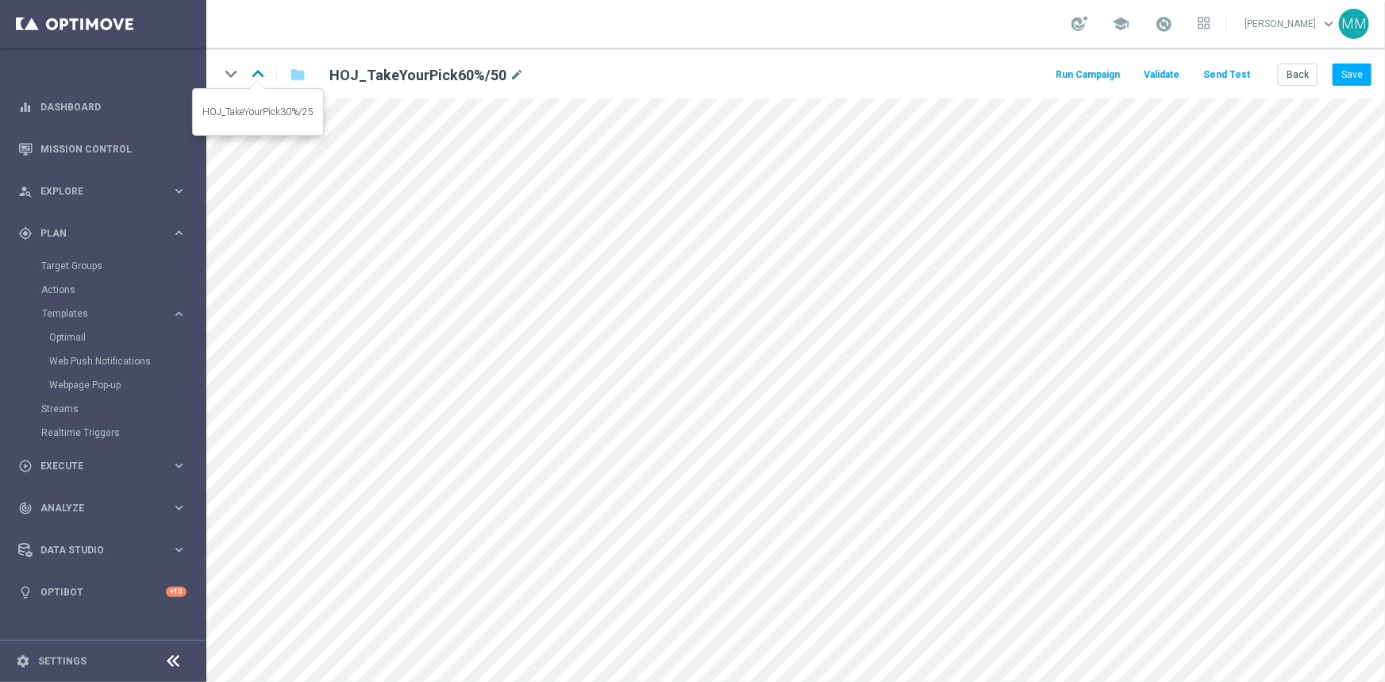
click at [255, 75] on icon "keyboard_arrow_up" at bounding box center [258, 74] width 24 height 24
click at [1344, 76] on button "Save" at bounding box center [1351, 74] width 39 height 22
click at [1297, 80] on button "Back" at bounding box center [1298, 74] width 40 height 22
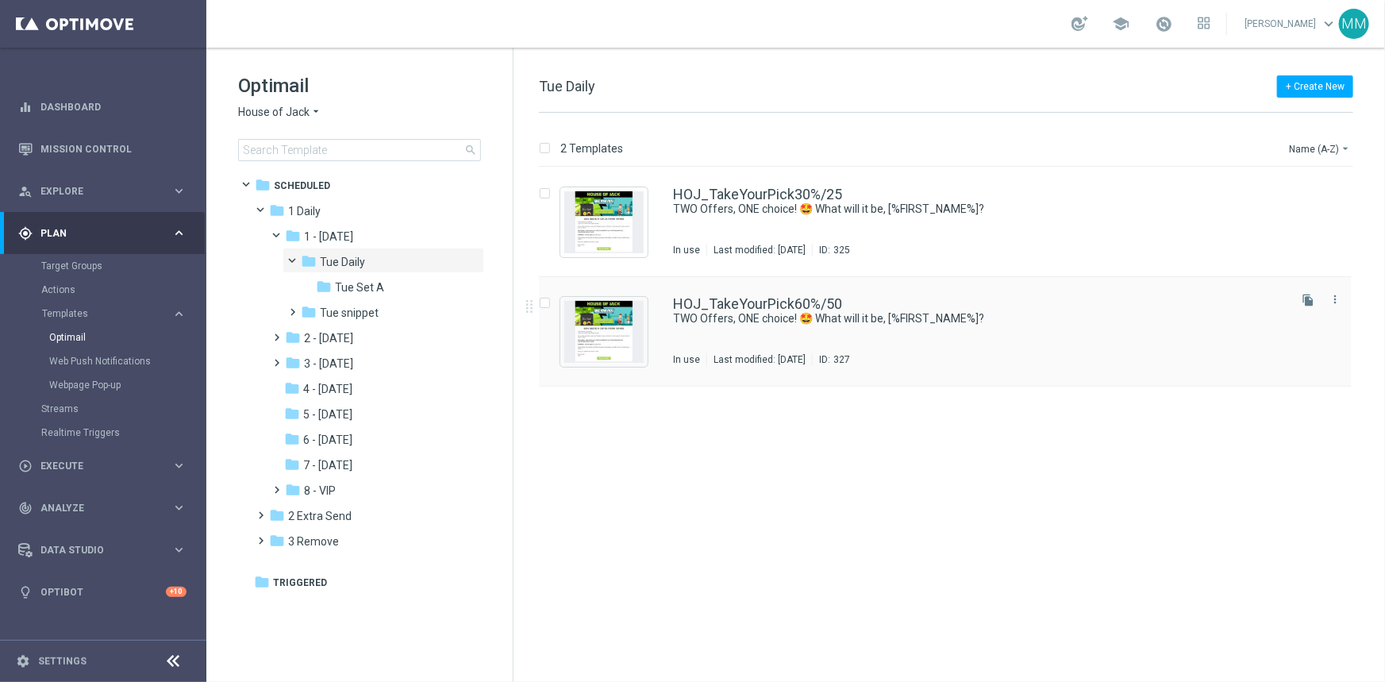
click at [833, 336] on div "HOJ_TakeYourPick60%/50 TWO Offers, ONE choice! 🤩 What will it be, [%FIRST_NAME%…" at bounding box center [979, 331] width 612 height 69
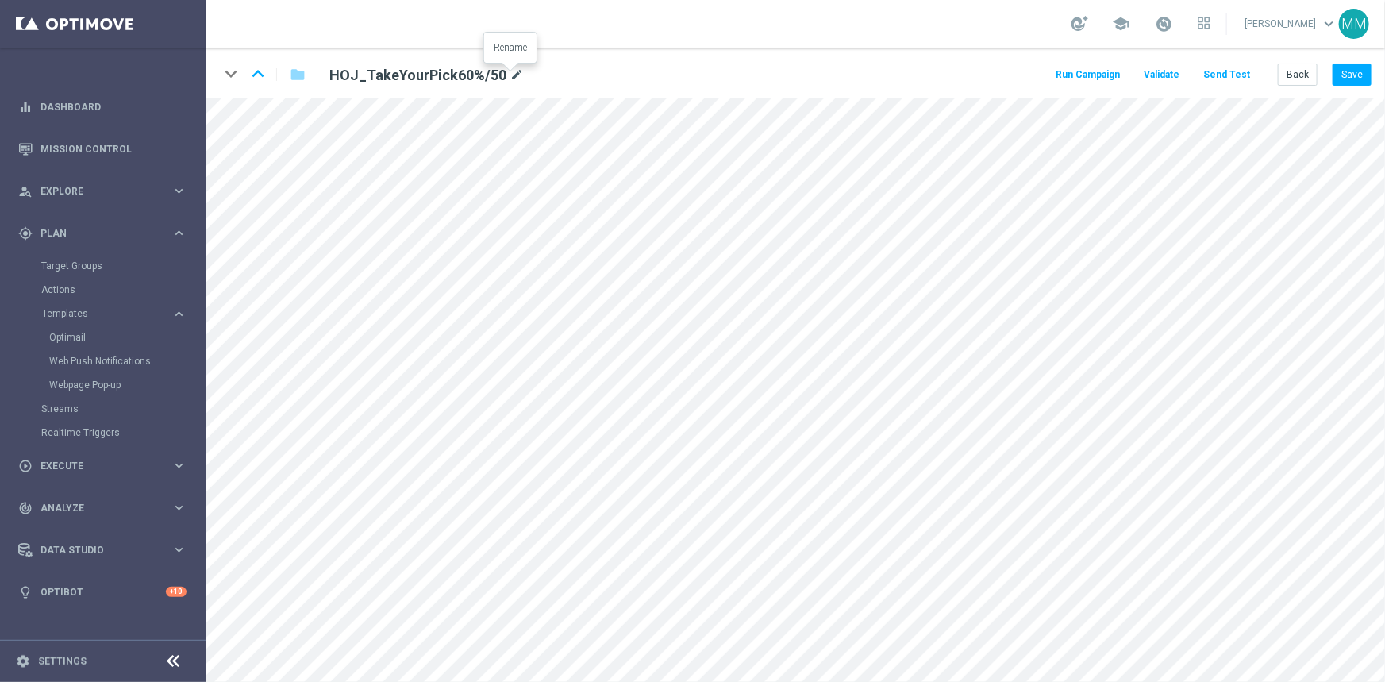
click at [512, 74] on icon "mode_edit" at bounding box center [516, 75] width 14 height 19
click at [252, 75] on icon "keyboard_arrow_up" at bounding box center [258, 74] width 24 height 24
click at [511, 72] on icon "mode_edit" at bounding box center [516, 75] width 14 height 19
click at [1298, 76] on button "Back" at bounding box center [1298, 74] width 40 height 22
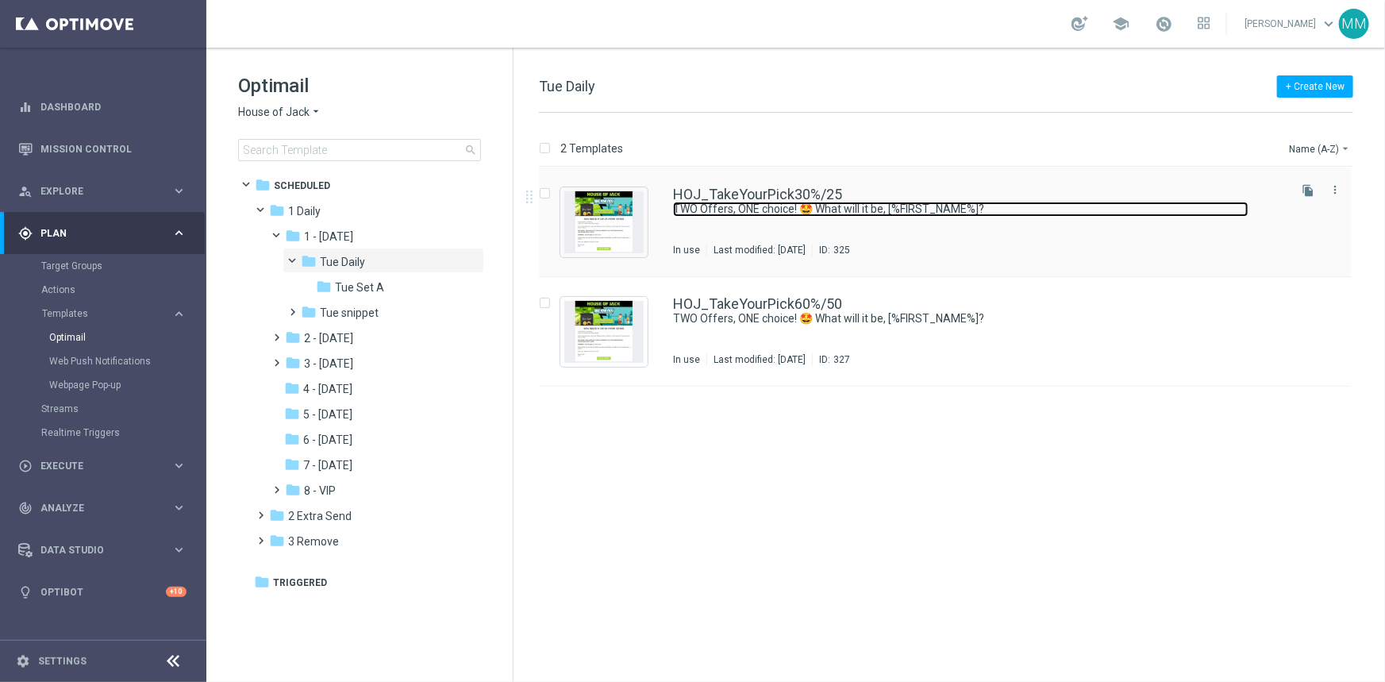
click at [920, 214] on link "TWO Offers, ONE choice! 🤩 What will it be, [%FIRST_NAME%]?" at bounding box center [960, 209] width 575 height 15
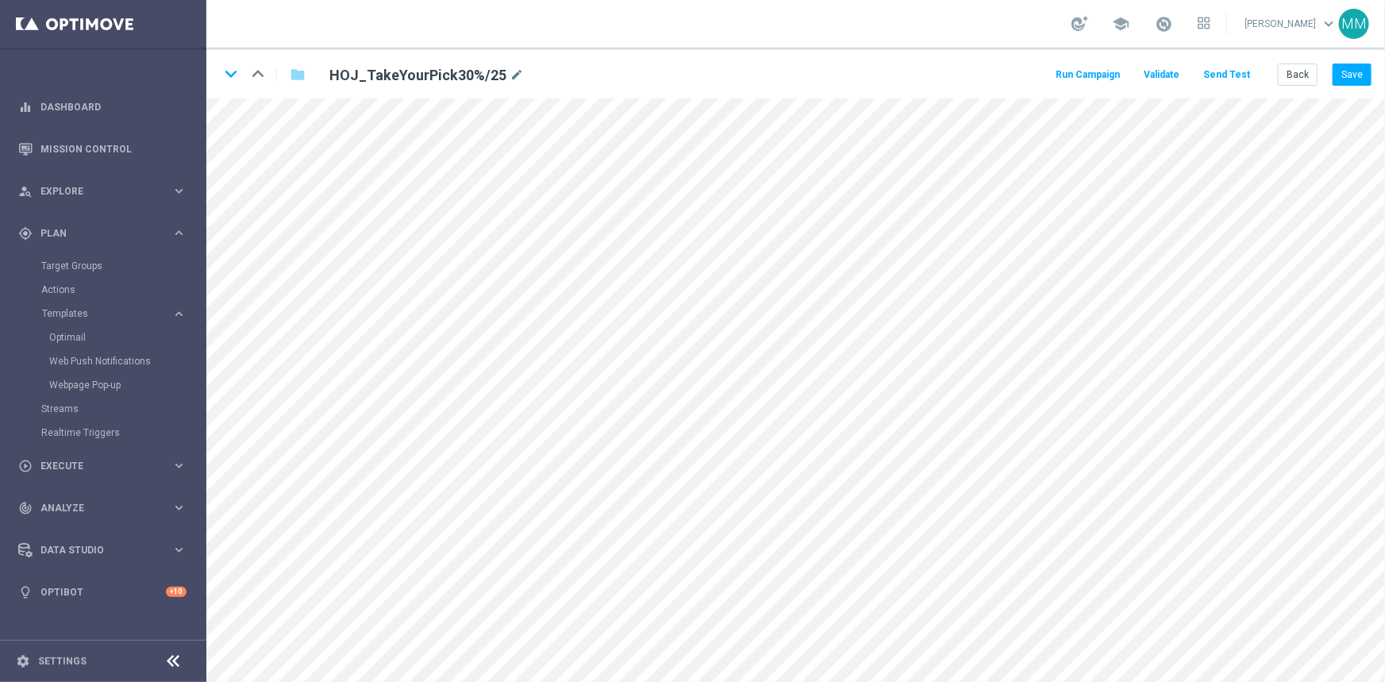
click at [217, 71] on div "keyboard_arrow_down keyboard_arrow_up folder HOJ_TakeYourPick30%/25 mode_edit R…" at bounding box center [795, 73] width 1178 height 51
click at [217, 72] on div "keyboard_arrow_down keyboard_arrow_up folder HOJ_TakeYourPick30%/25 mode_edit R…" at bounding box center [795, 73] width 1178 height 51
click at [231, 75] on icon "keyboard_arrow_down" at bounding box center [231, 74] width 24 height 24
click at [254, 77] on icon "keyboard_arrow_up" at bounding box center [258, 74] width 24 height 24
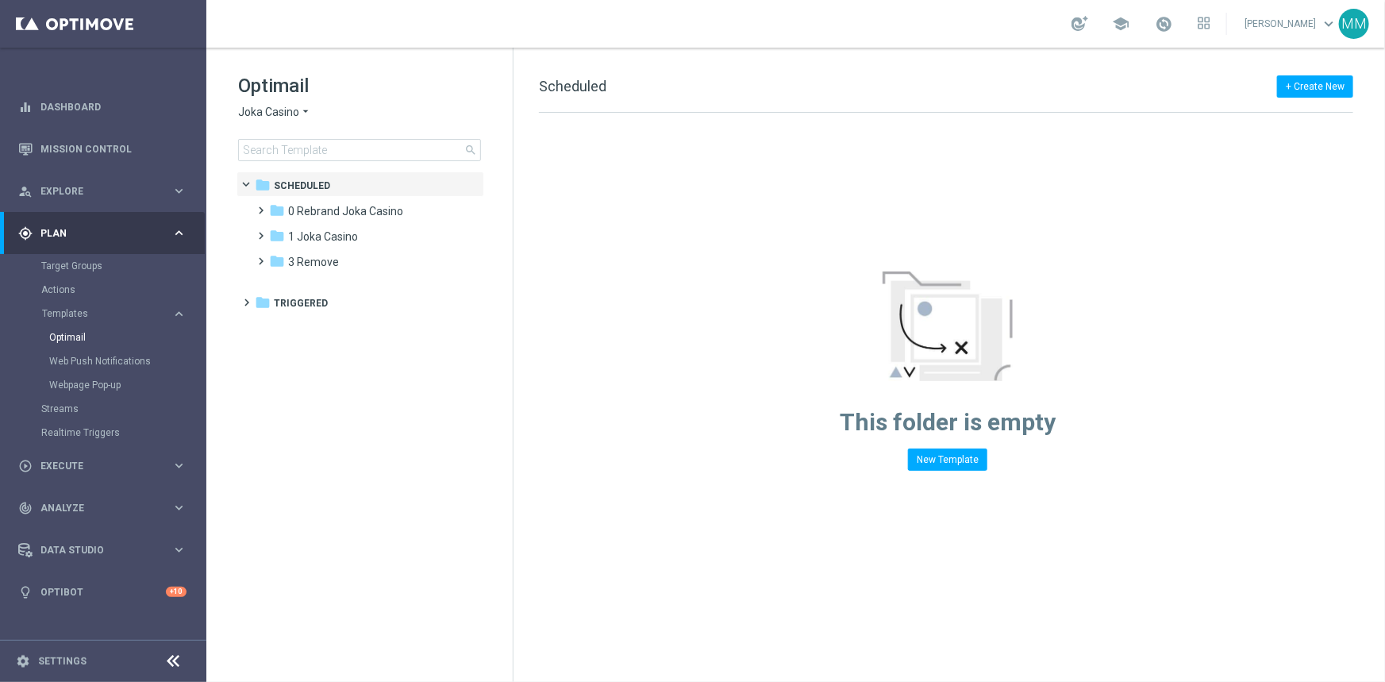
click at [290, 101] on div "Optimail Joka Casino arrow_drop_down × Joka Casino search" at bounding box center [375, 117] width 275 height 88
click at [294, 112] on span "Joka Casino" at bounding box center [268, 112] width 61 height 15
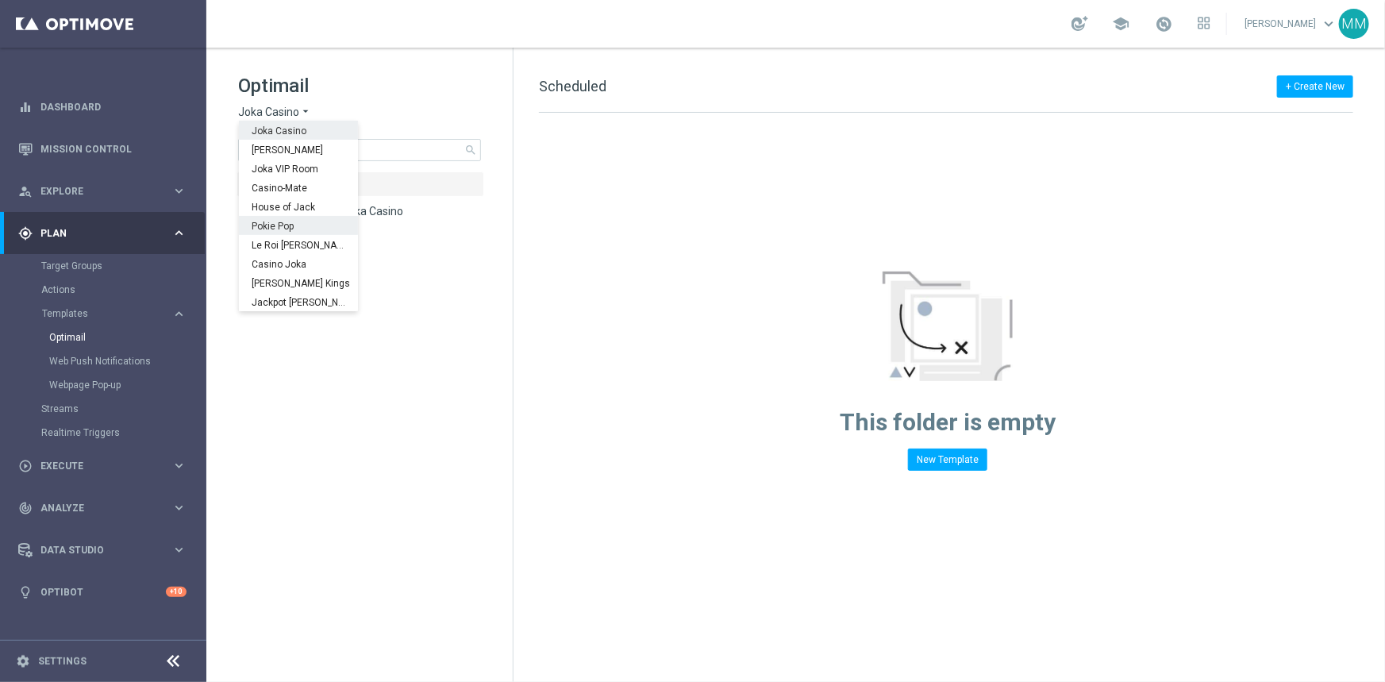
click at [0, 0] on span "Pokie Pop" at bounding box center [0, 0] width 0 height 0
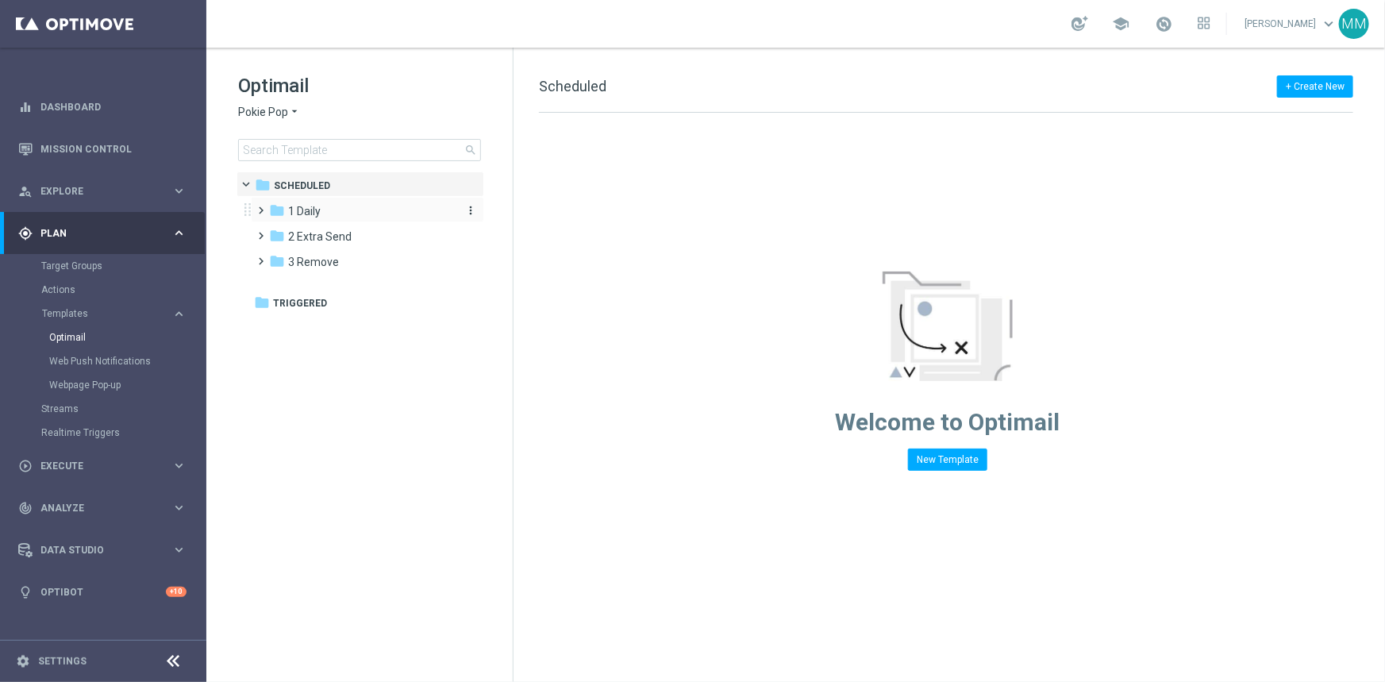
click at [321, 209] on div "folder 1 Daily" at bounding box center [360, 211] width 183 height 18
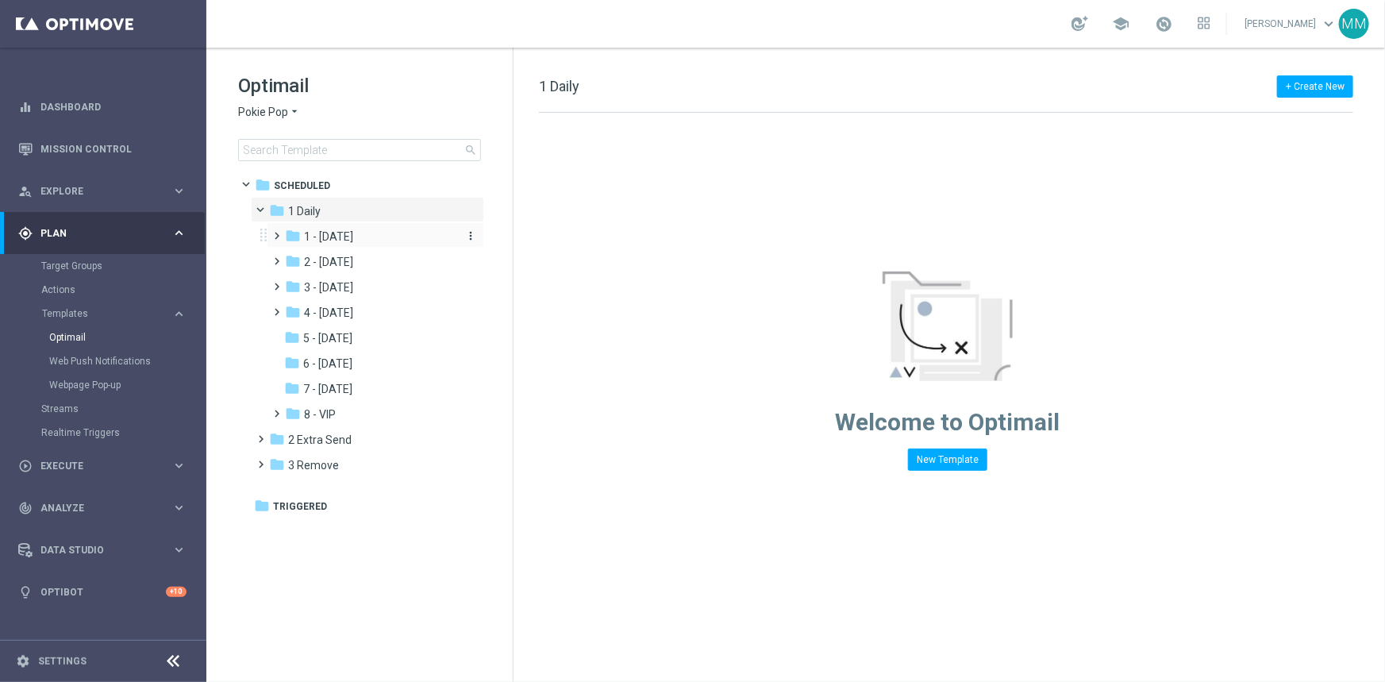
click at [352, 233] on span "1 - [DATE]" at bounding box center [328, 236] width 49 height 14
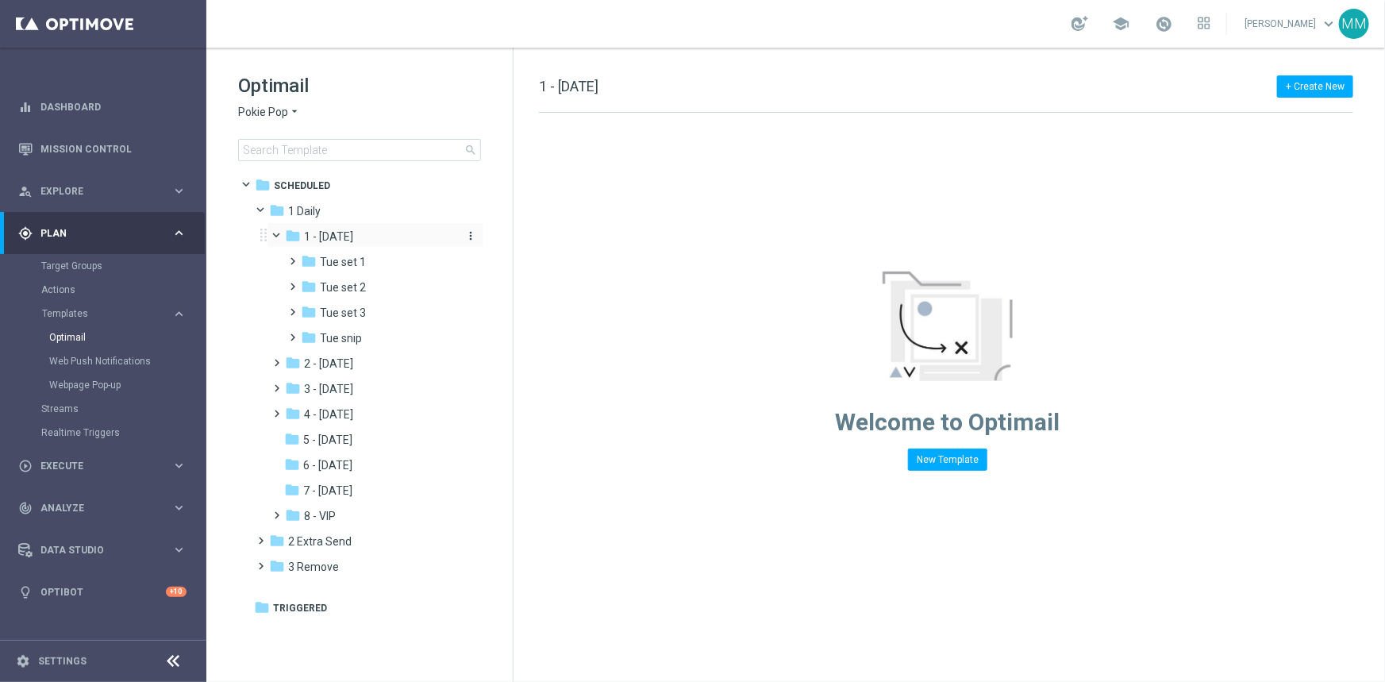
click at [338, 234] on span "1 - [DATE]" at bounding box center [328, 236] width 49 height 14
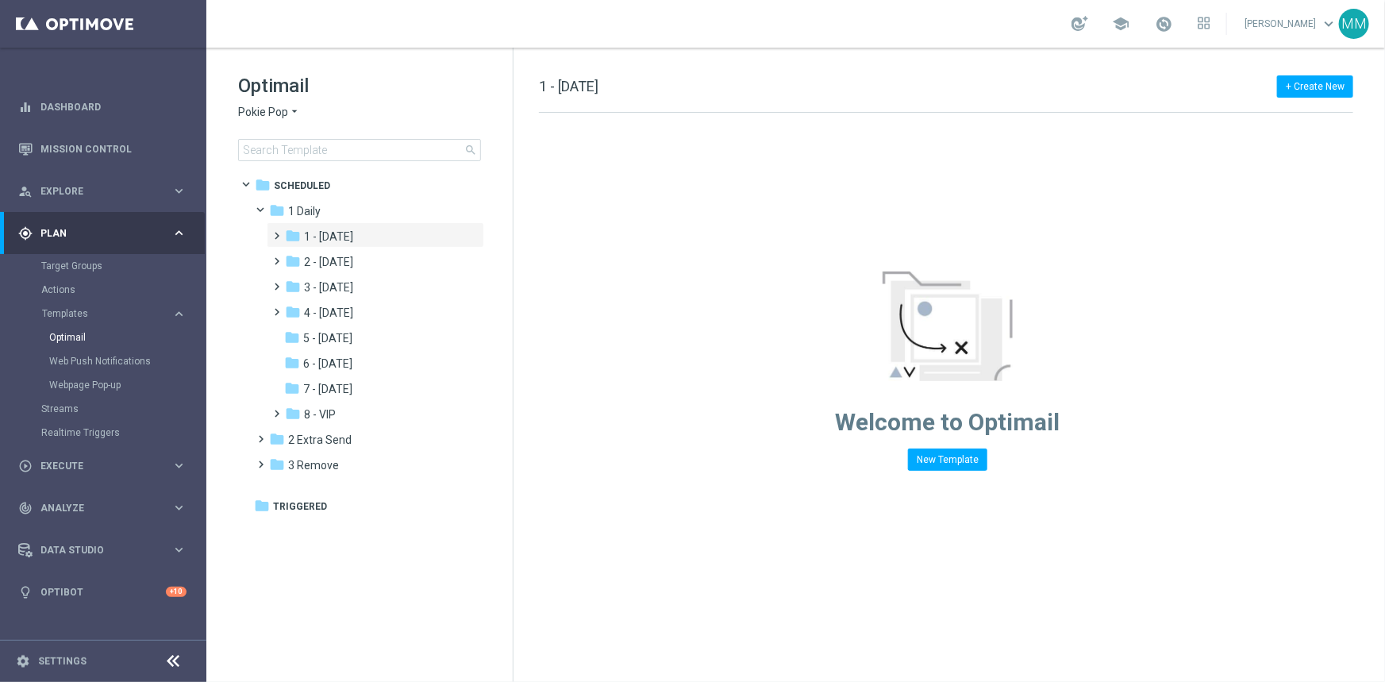
click at [338, 234] on span "1 - [DATE]" at bounding box center [328, 236] width 49 height 14
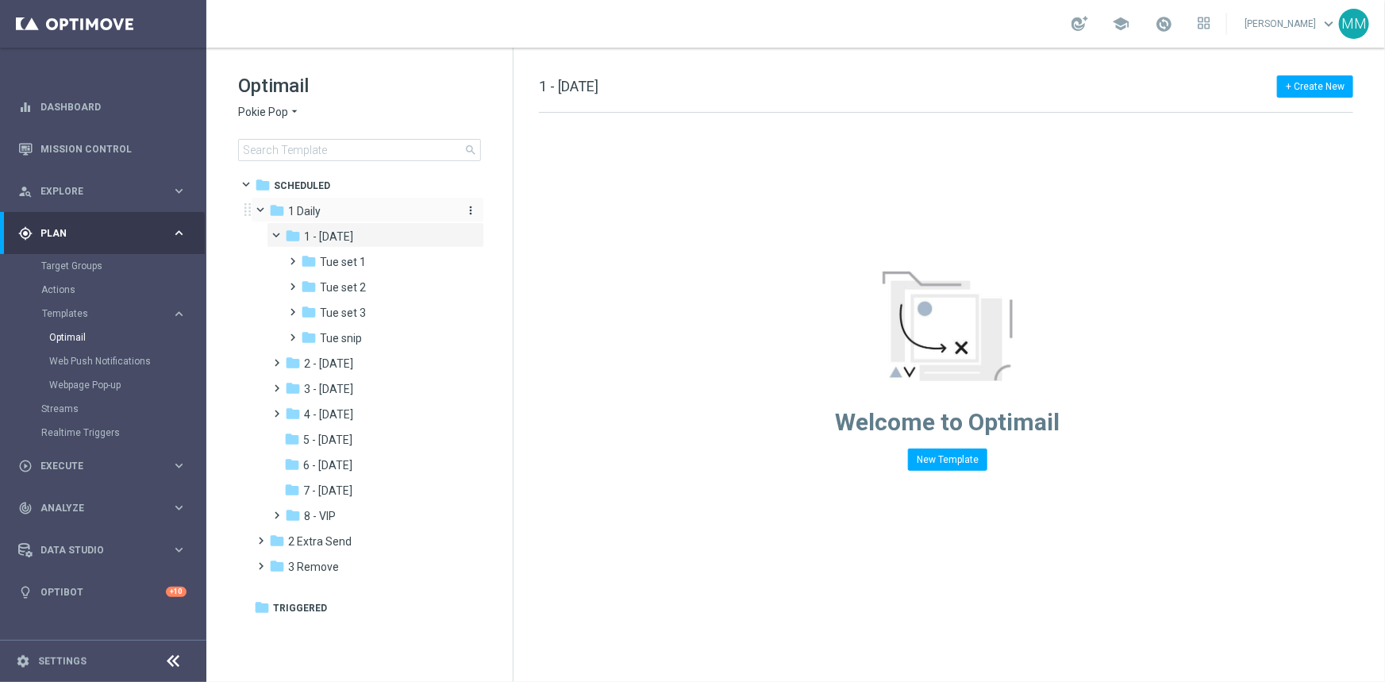
click at [325, 208] on div "folder 1 Daily" at bounding box center [360, 211] width 183 height 18
click at [281, 236] on span at bounding box center [284, 232] width 6 height 7
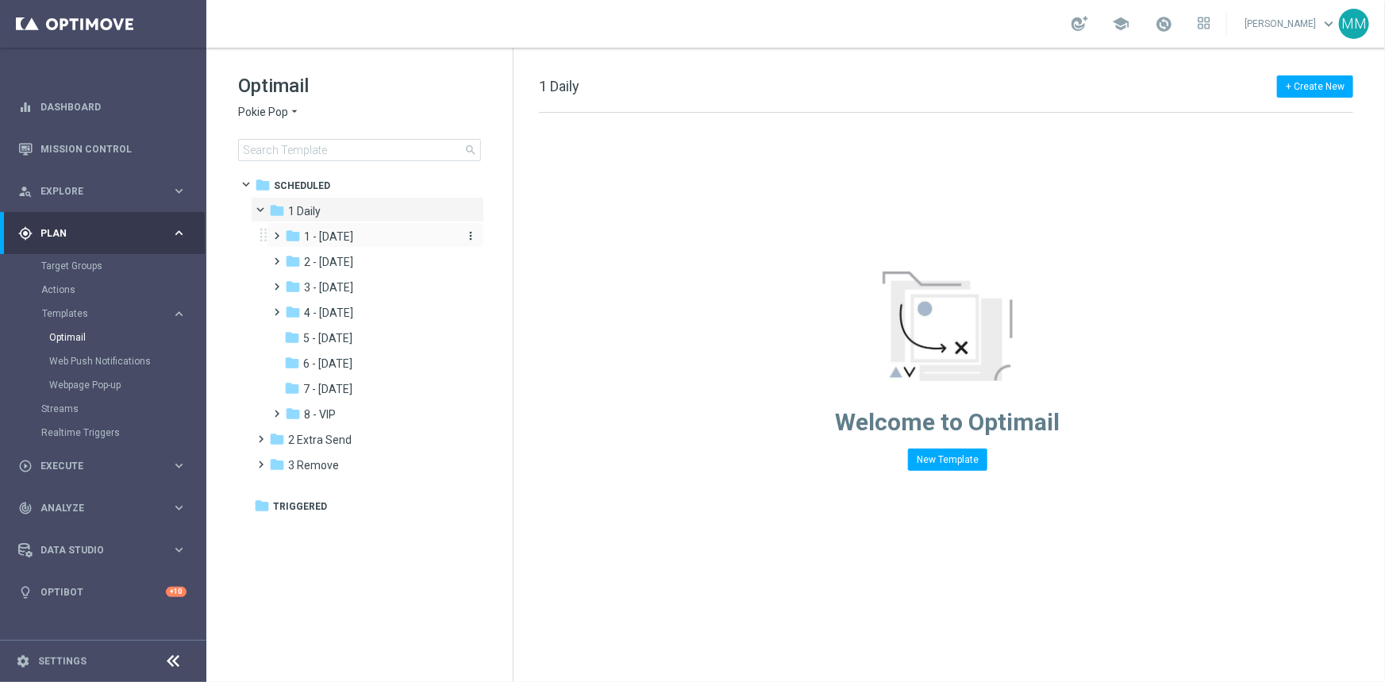
click at [345, 236] on span "1 - [DATE]" at bounding box center [328, 236] width 49 height 14
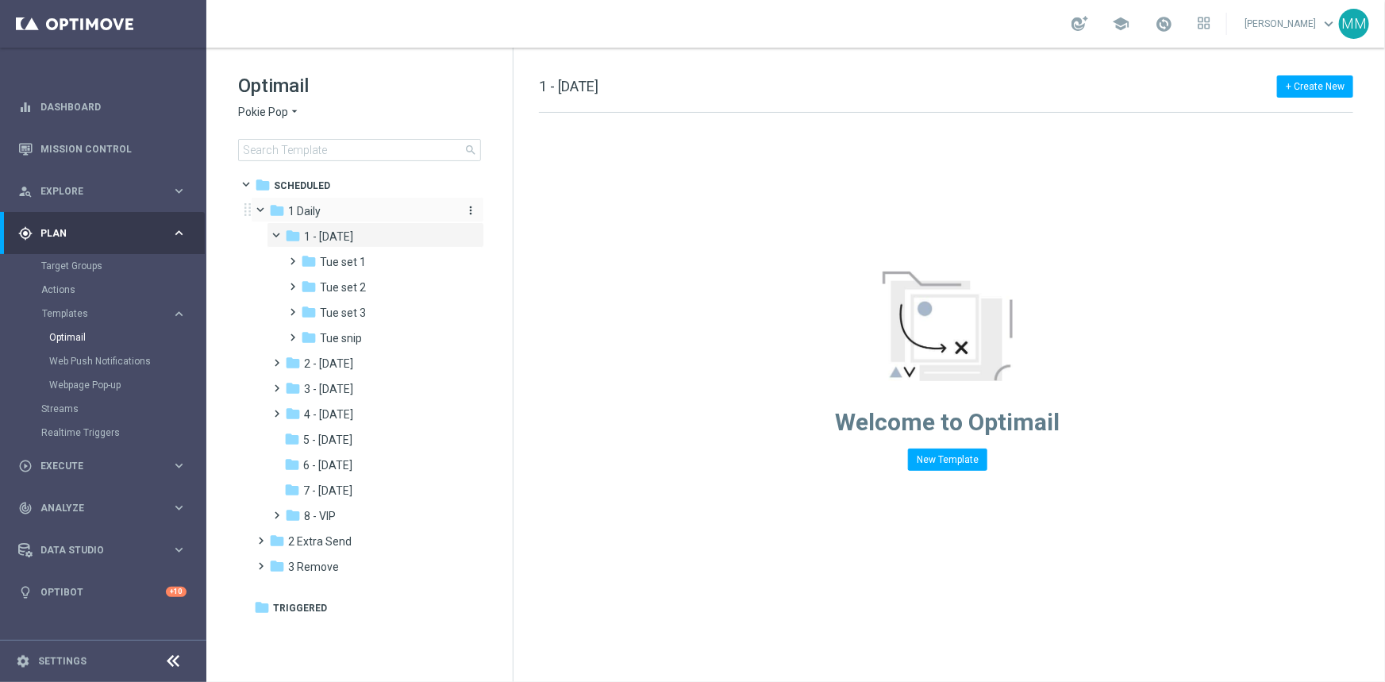
click at [297, 207] on span "1 Daily" at bounding box center [304, 211] width 33 height 14
click at [296, 207] on span "1 Daily" at bounding box center [304, 211] width 33 height 14
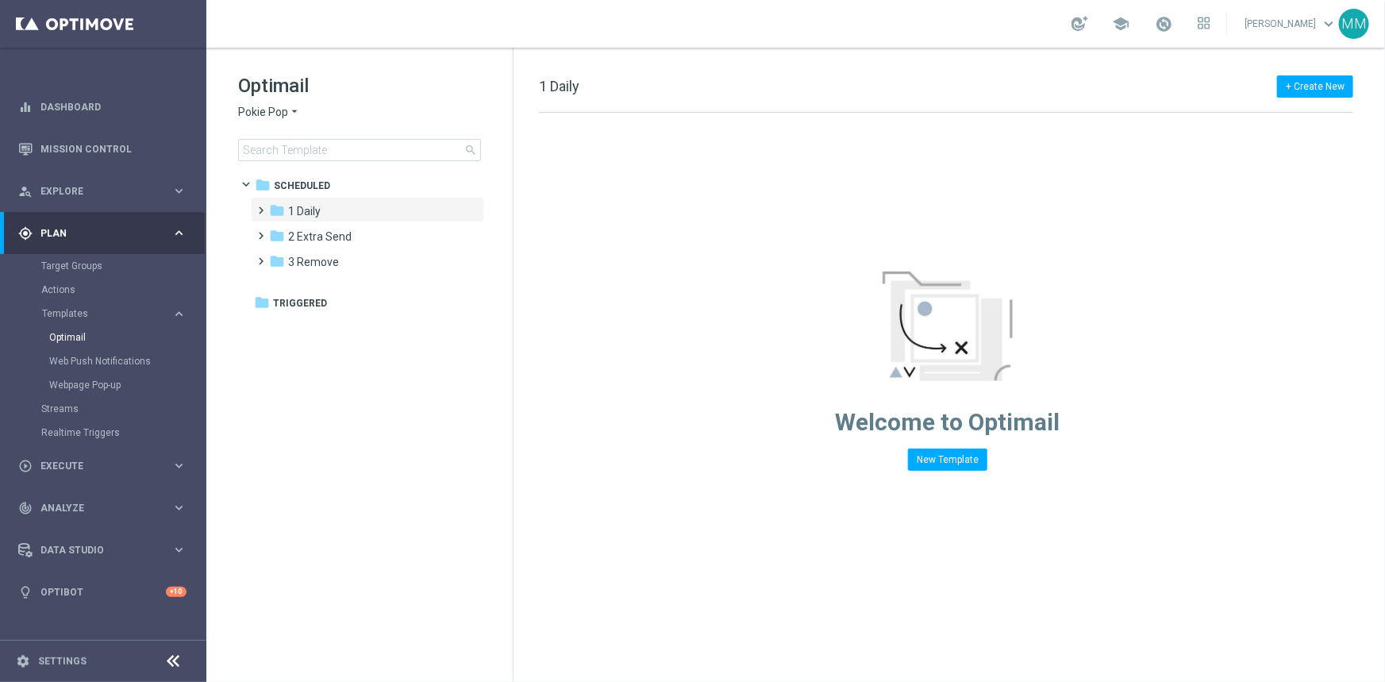
click at [296, 207] on span "1 Daily" at bounding box center [304, 211] width 33 height 14
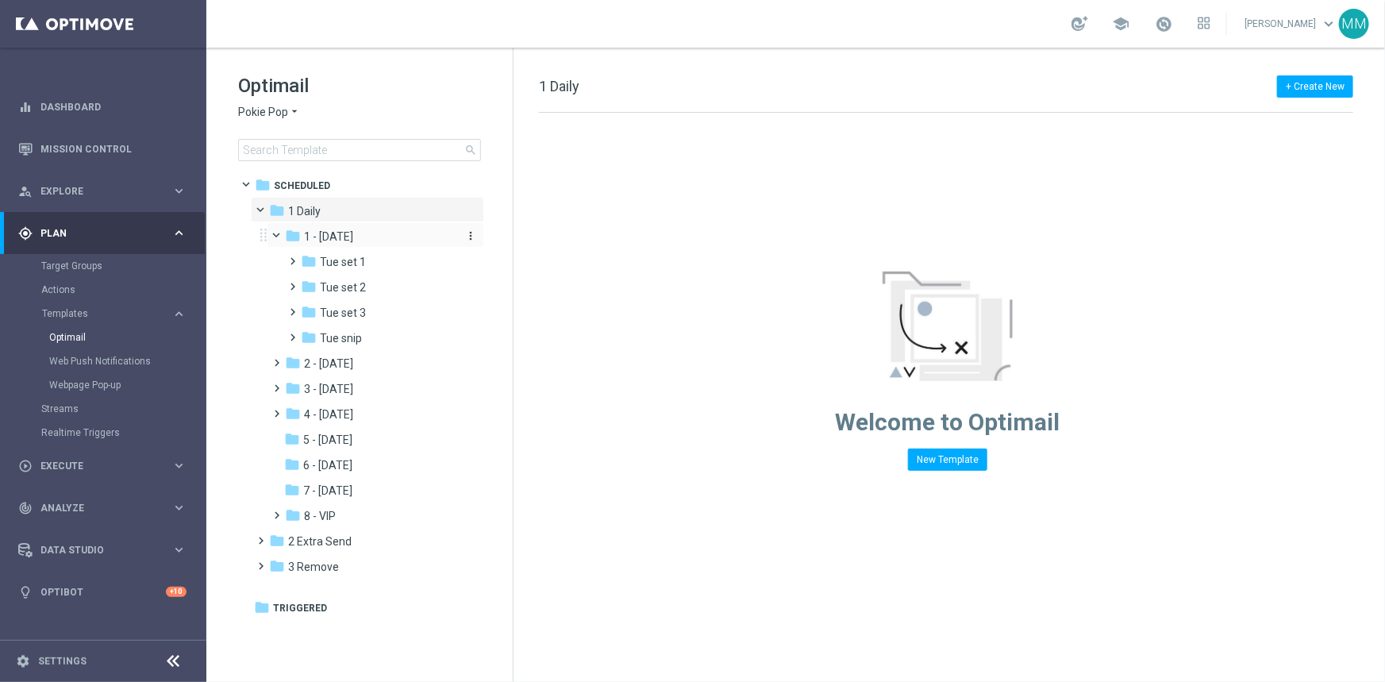
click at [352, 236] on span "1 - [DATE]" at bounding box center [328, 236] width 49 height 14
click at [353, 341] on span "Tue snip" at bounding box center [341, 338] width 42 height 14
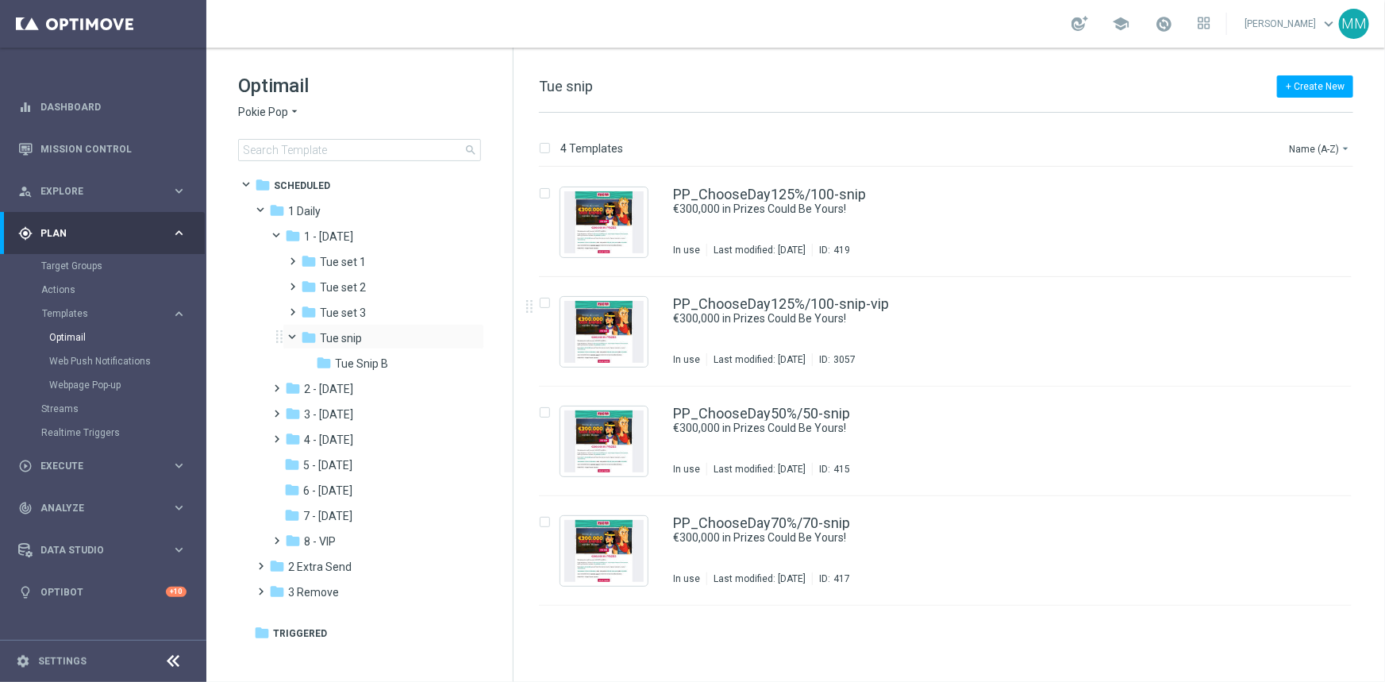
click at [297, 337] on span at bounding box center [300, 333] width 6 height 7
click at [340, 240] on span "1 - [DATE]" at bounding box center [328, 236] width 49 height 14
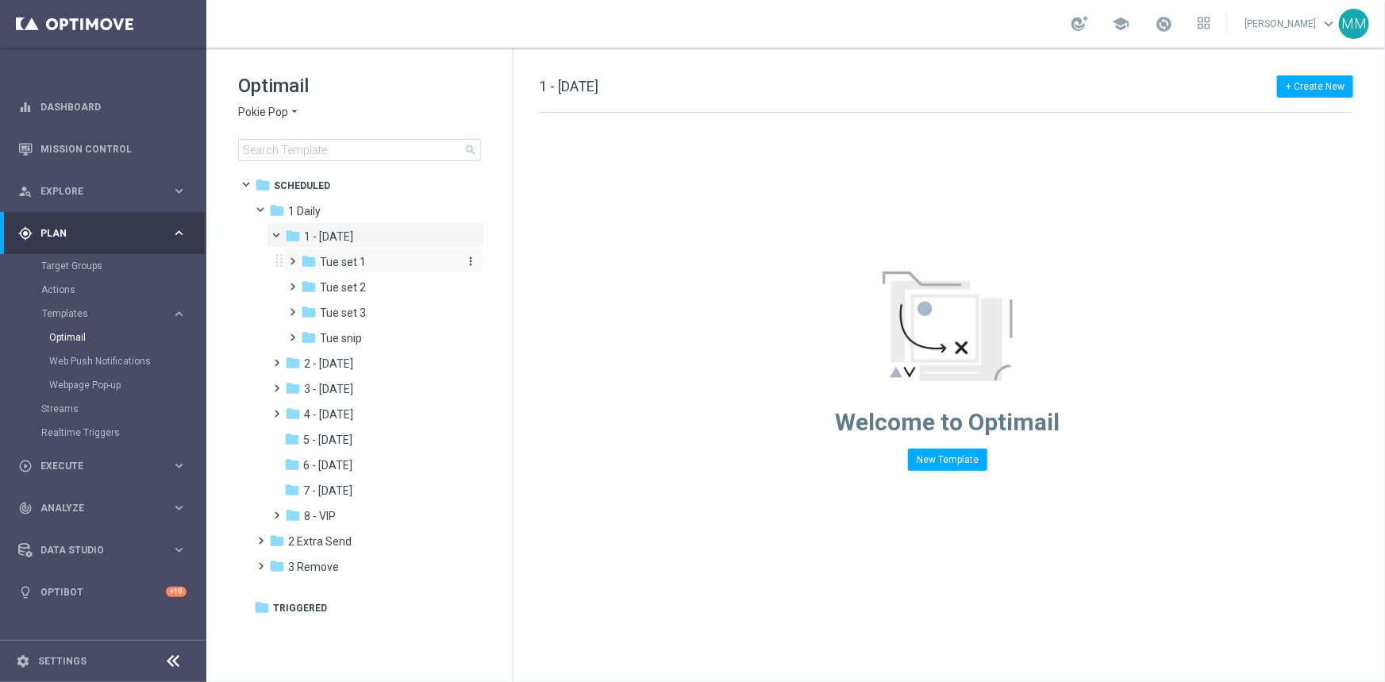
click at [341, 256] on span "Tue set 1" at bounding box center [343, 262] width 46 height 14
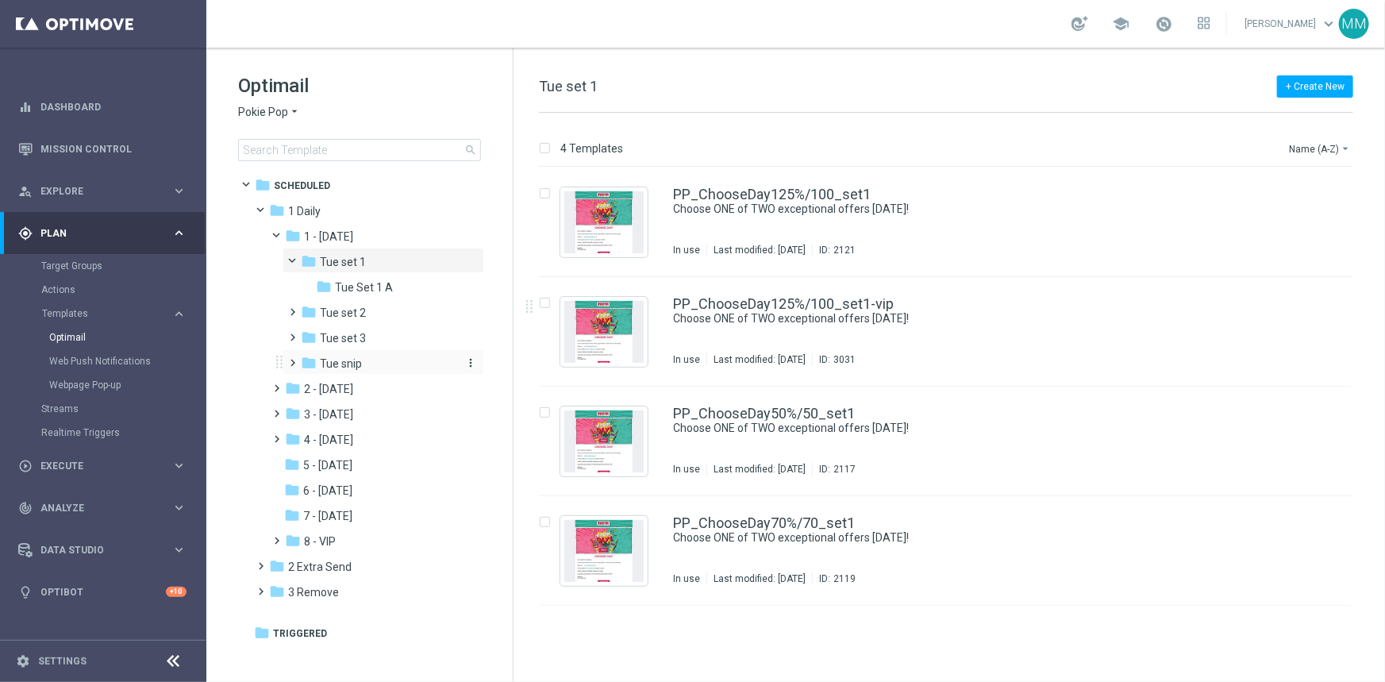
click at [337, 366] on span "Tue snip" at bounding box center [341, 363] width 42 height 14
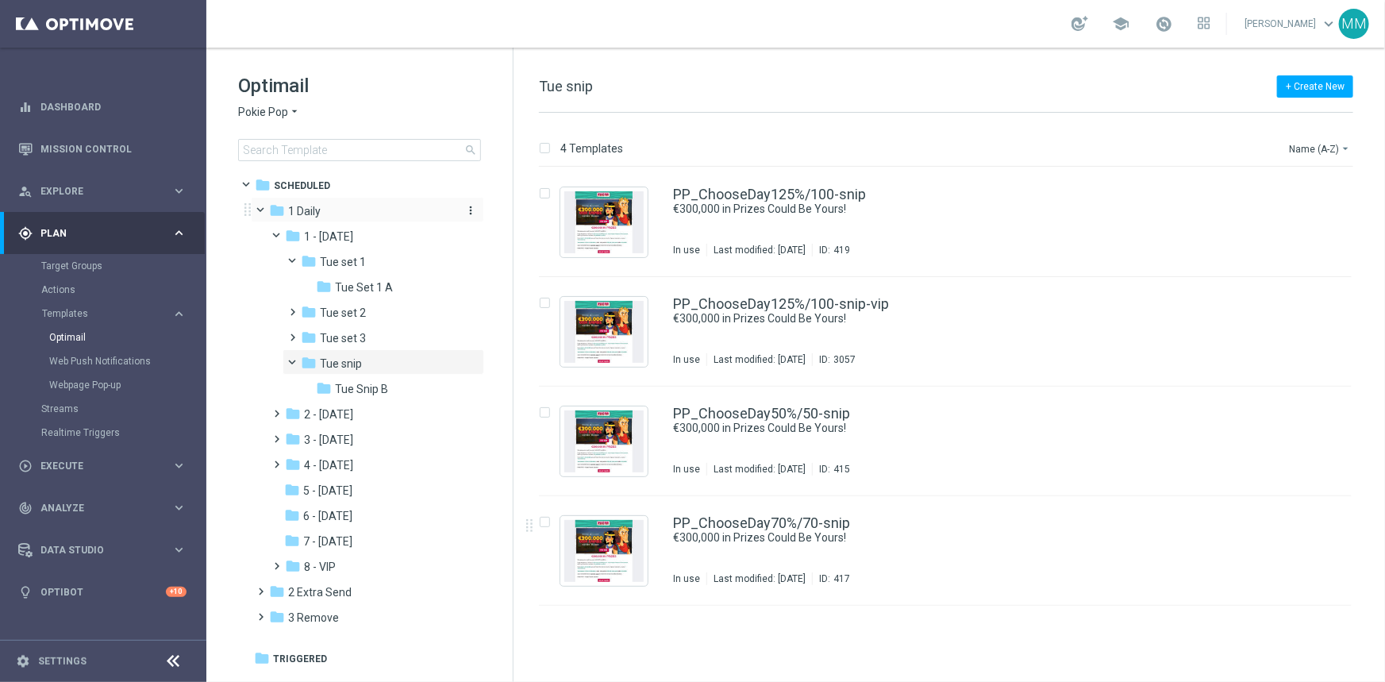
click at [314, 214] on span "1 Daily" at bounding box center [304, 211] width 33 height 14
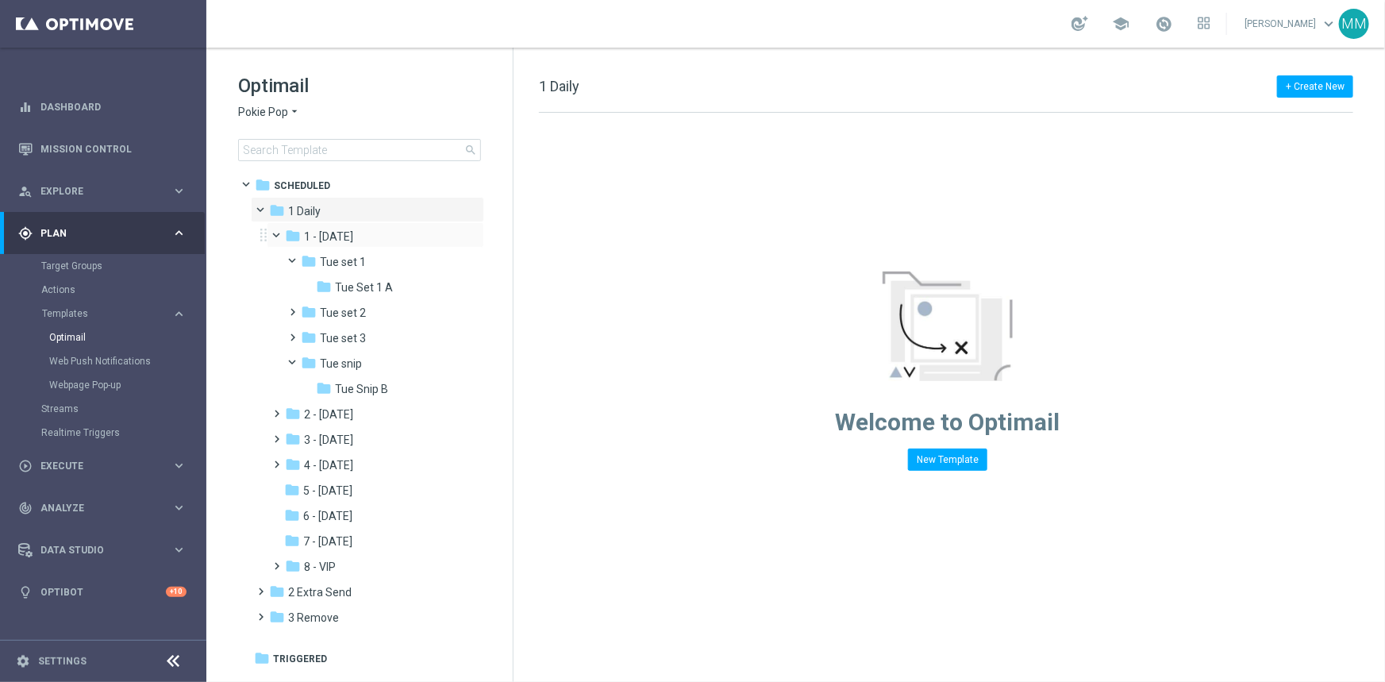
click at [281, 229] on span at bounding box center [284, 232] width 6 height 7
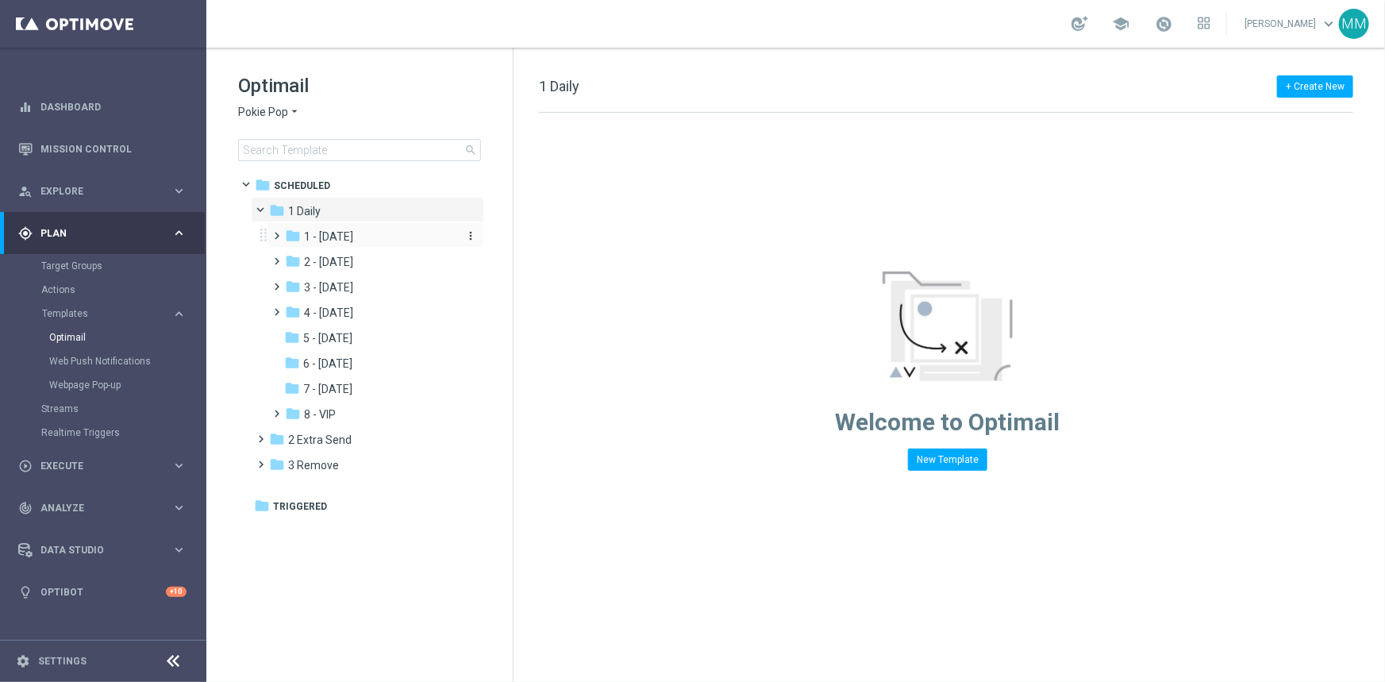
click at [346, 235] on span "1 - [DATE]" at bounding box center [328, 236] width 49 height 14
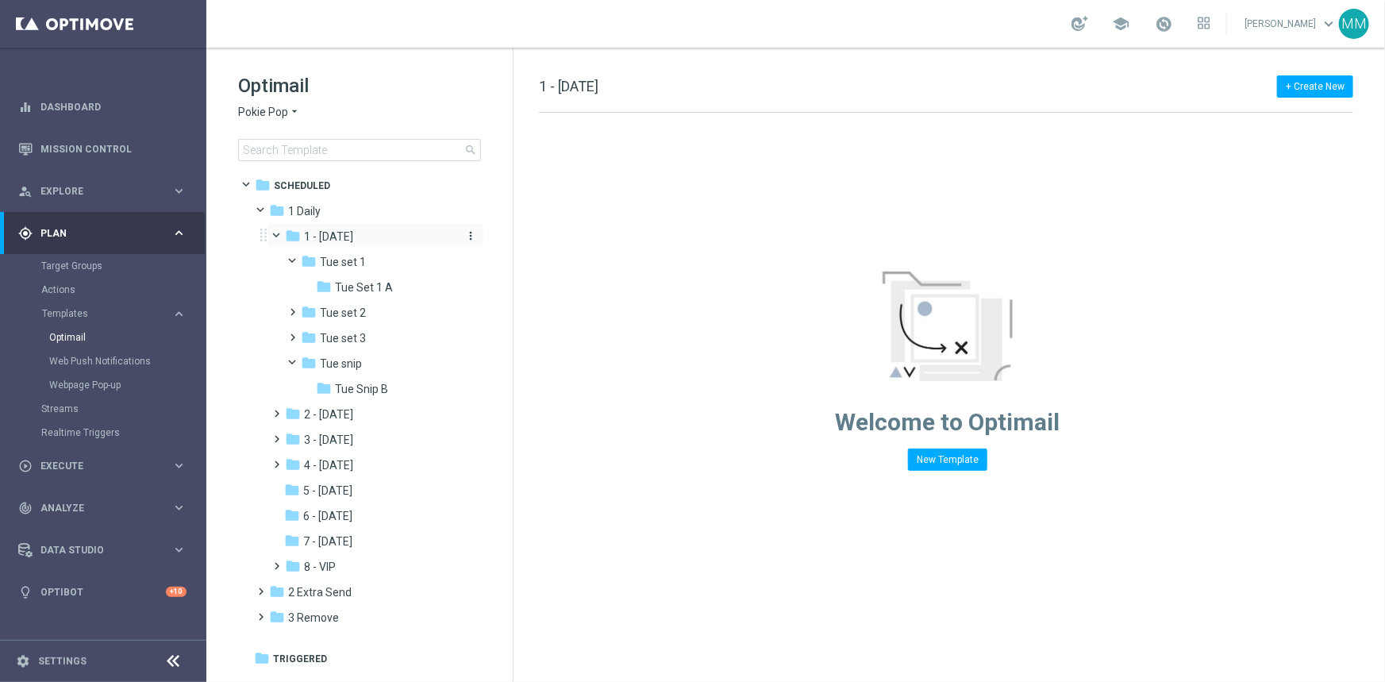
click at [346, 238] on span "1 - [DATE]" at bounding box center [328, 236] width 49 height 14
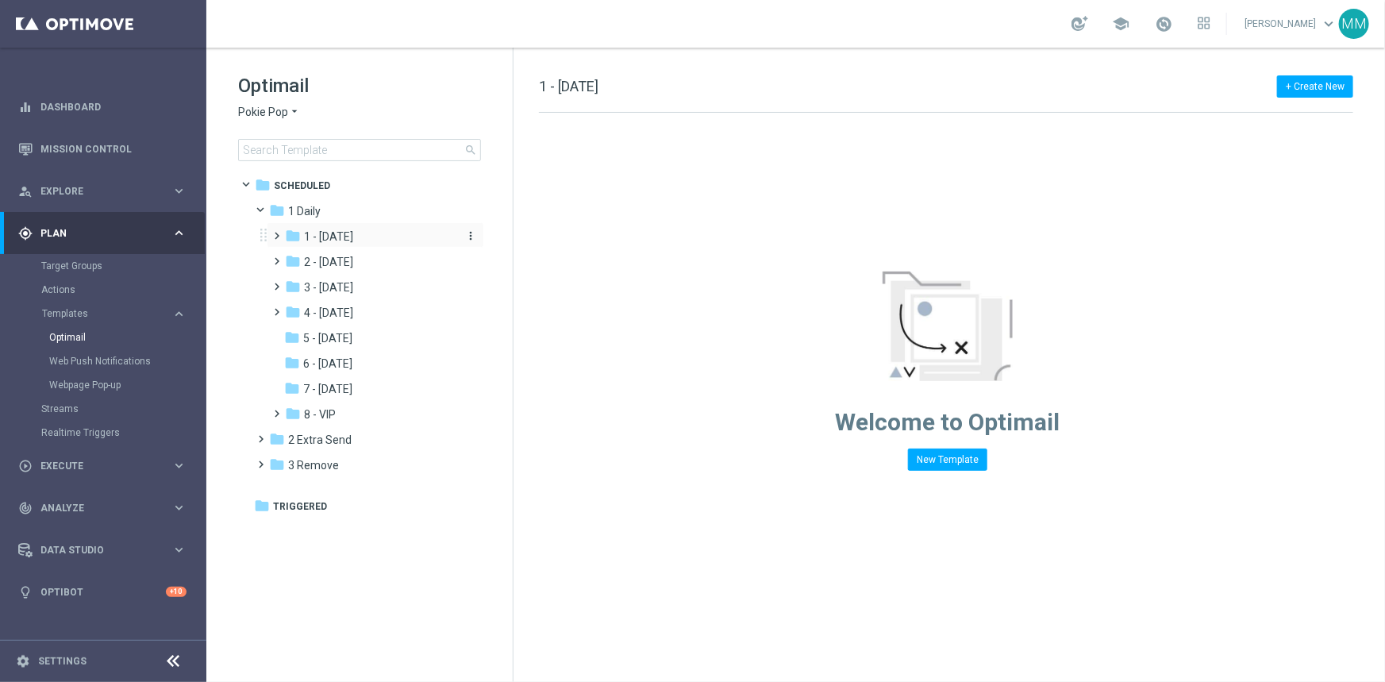
click at [344, 233] on span "1 - [DATE]" at bounding box center [328, 236] width 49 height 14
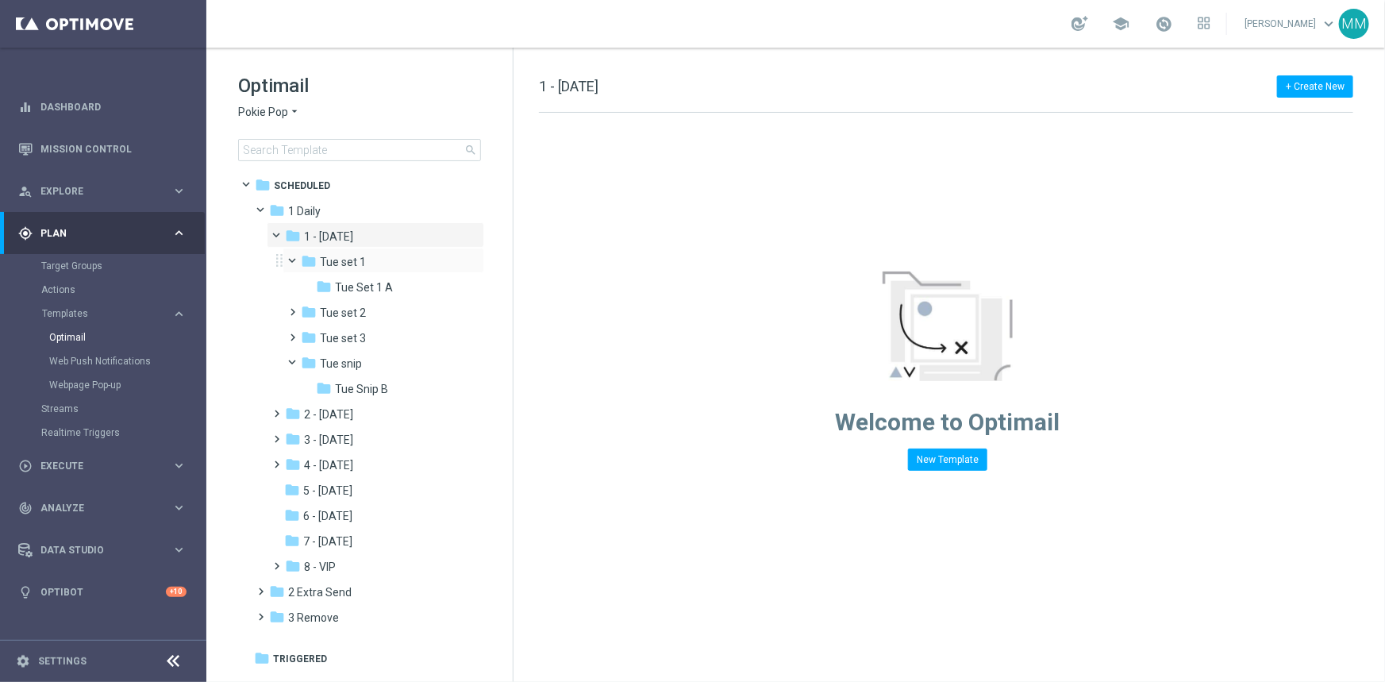
click at [297, 261] on span at bounding box center [300, 257] width 6 height 7
click at [297, 336] on span at bounding box center [300, 333] width 6 height 7
click at [317, 215] on span "1 Daily" at bounding box center [304, 211] width 33 height 14
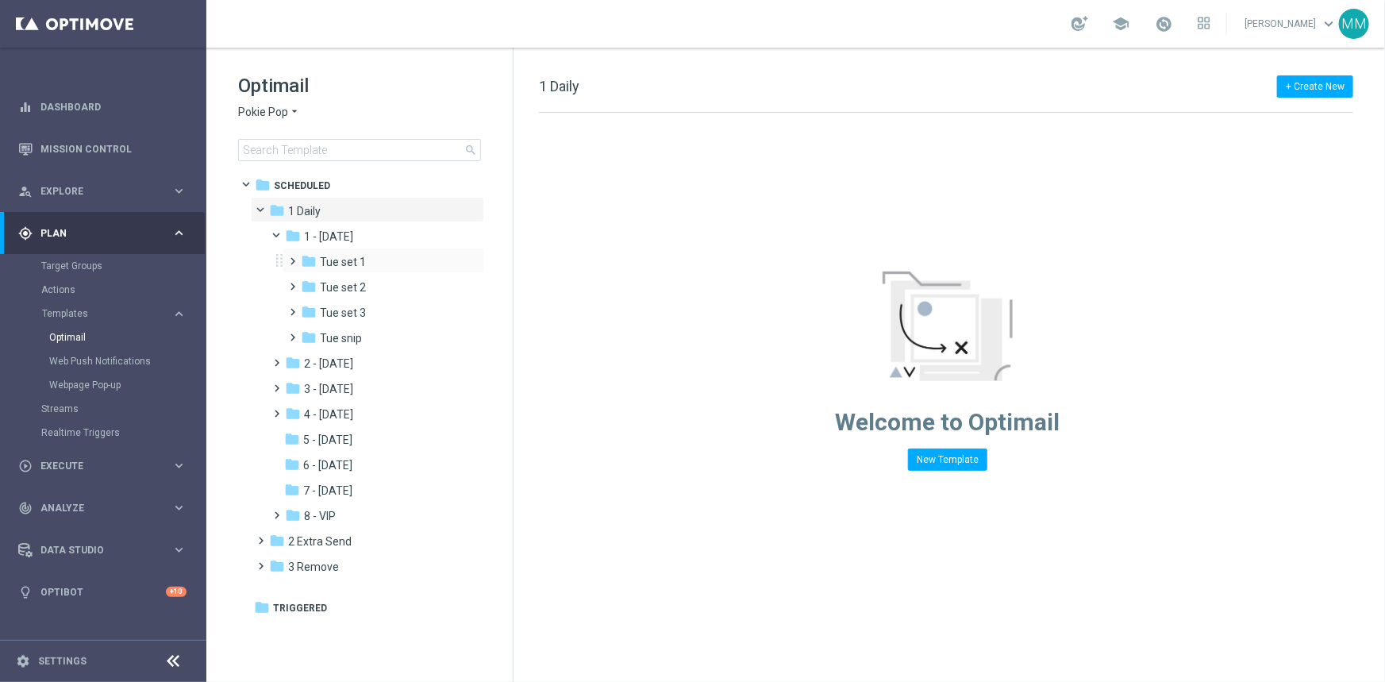
click at [325, 248] on div "folder Tue set 1 more_vert" at bounding box center [383, 260] width 202 height 25
click at [337, 229] on span "1 - [DATE]" at bounding box center [328, 236] width 49 height 14
click at [337, 259] on span "Tue set 1" at bounding box center [343, 262] width 46 height 14
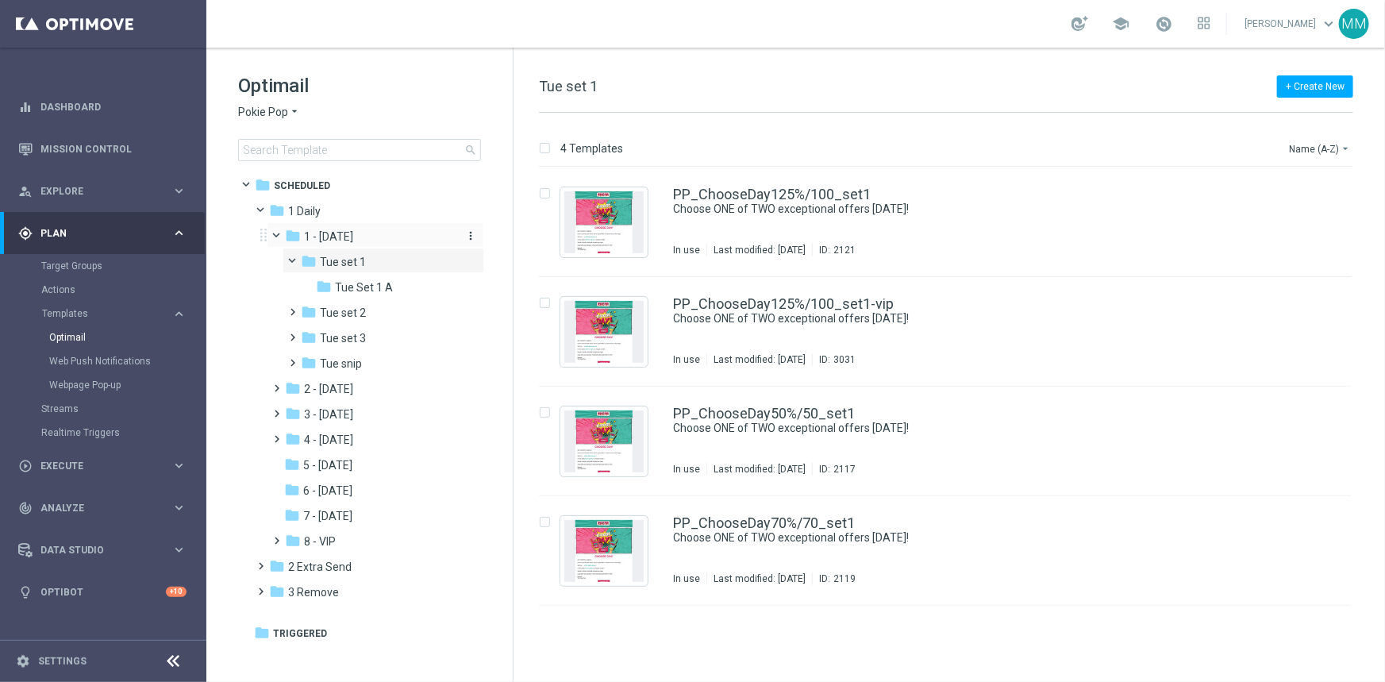
click at [337, 236] on span "1 - [DATE]" at bounding box center [328, 236] width 49 height 14
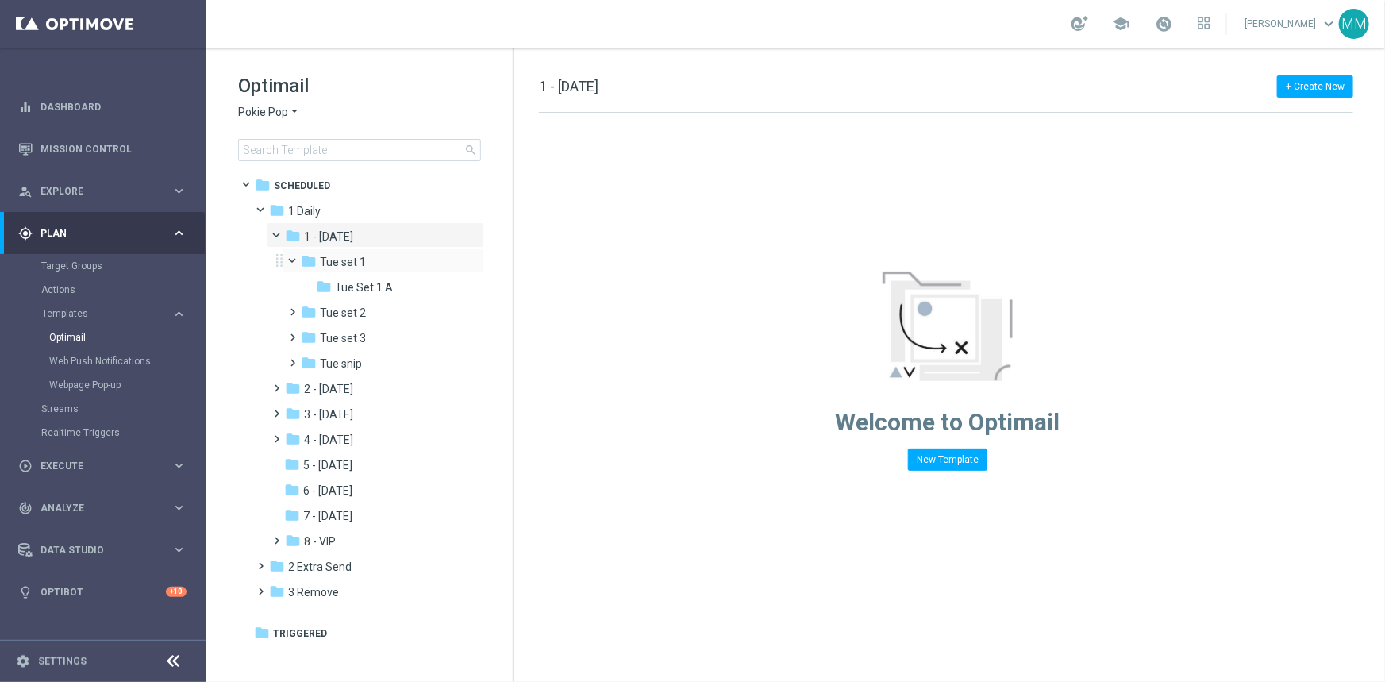
click at [297, 260] on span at bounding box center [300, 257] width 6 height 7
click at [278, 359] on span at bounding box center [274, 355] width 7 height 6
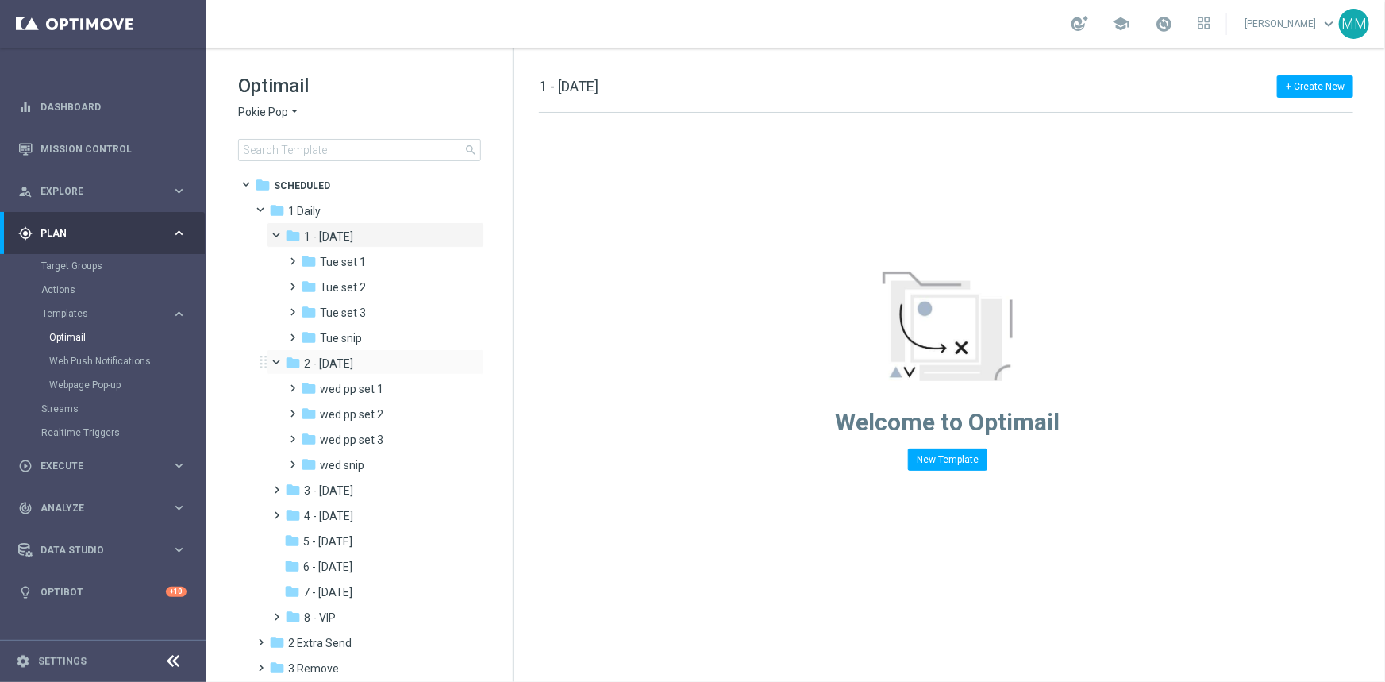
click at [281, 363] on span at bounding box center [284, 359] width 6 height 7
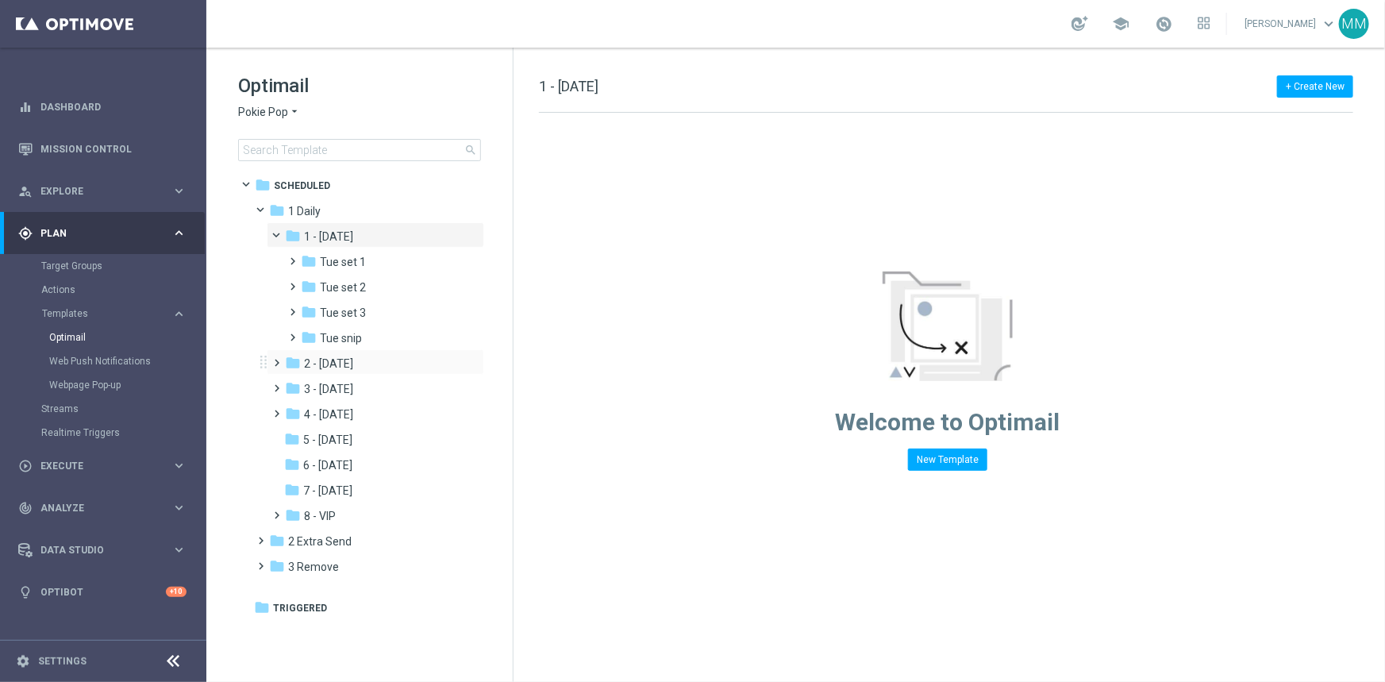
click at [278, 359] on span at bounding box center [274, 355] width 7 height 6
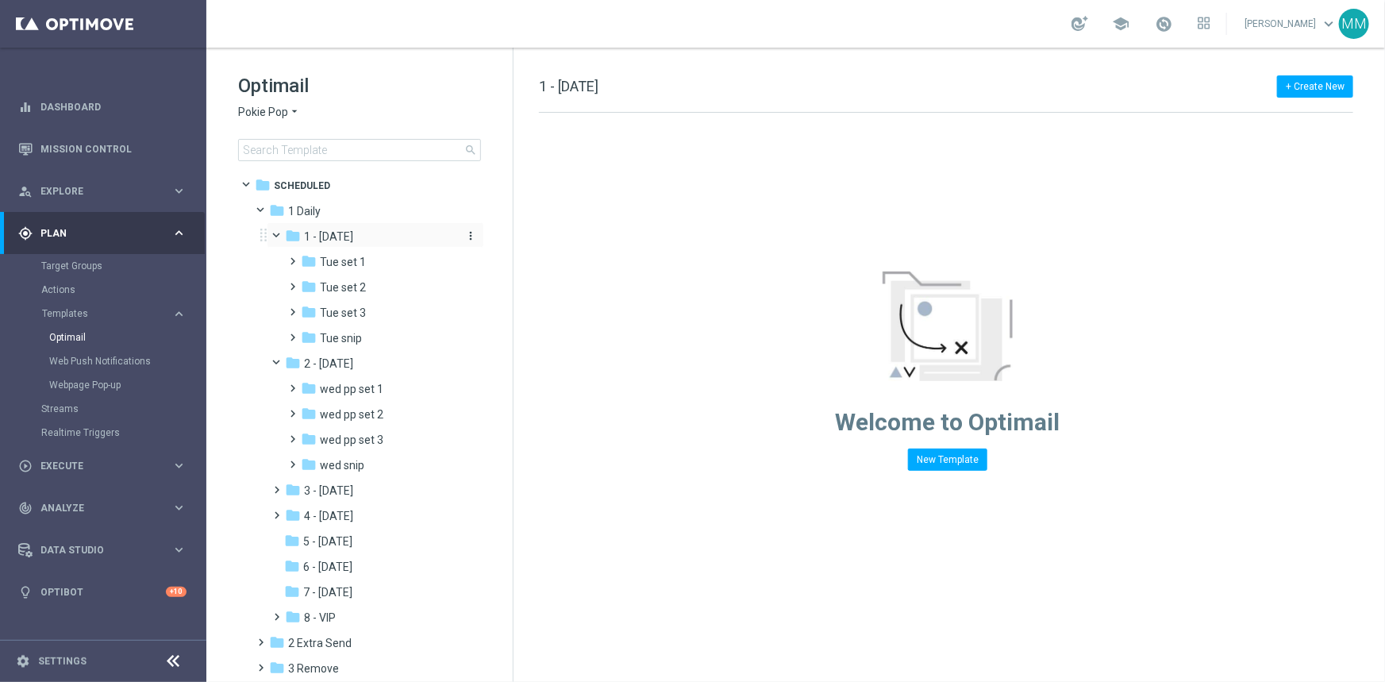
click at [342, 237] on span "1 - [DATE]" at bounding box center [328, 236] width 49 height 14
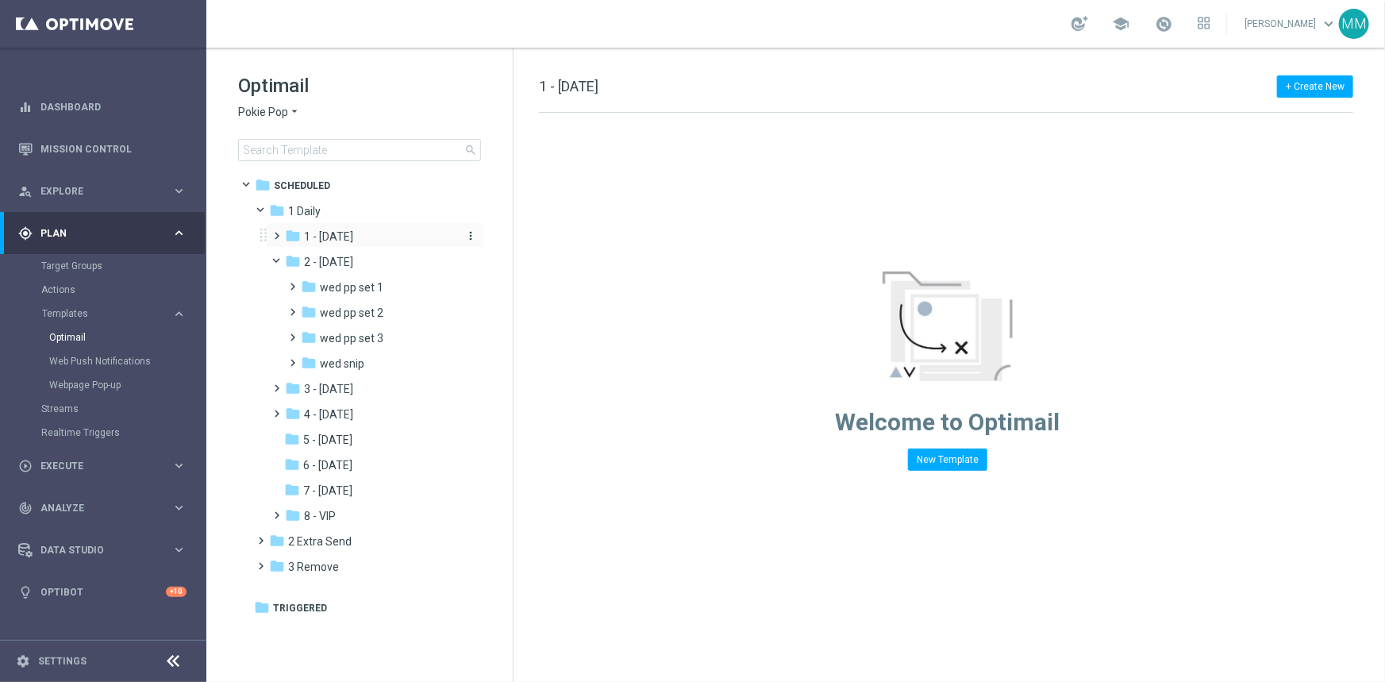
click at [340, 236] on span "1 - [DATE]" at bounding box center [328, 236] width 49 height 14
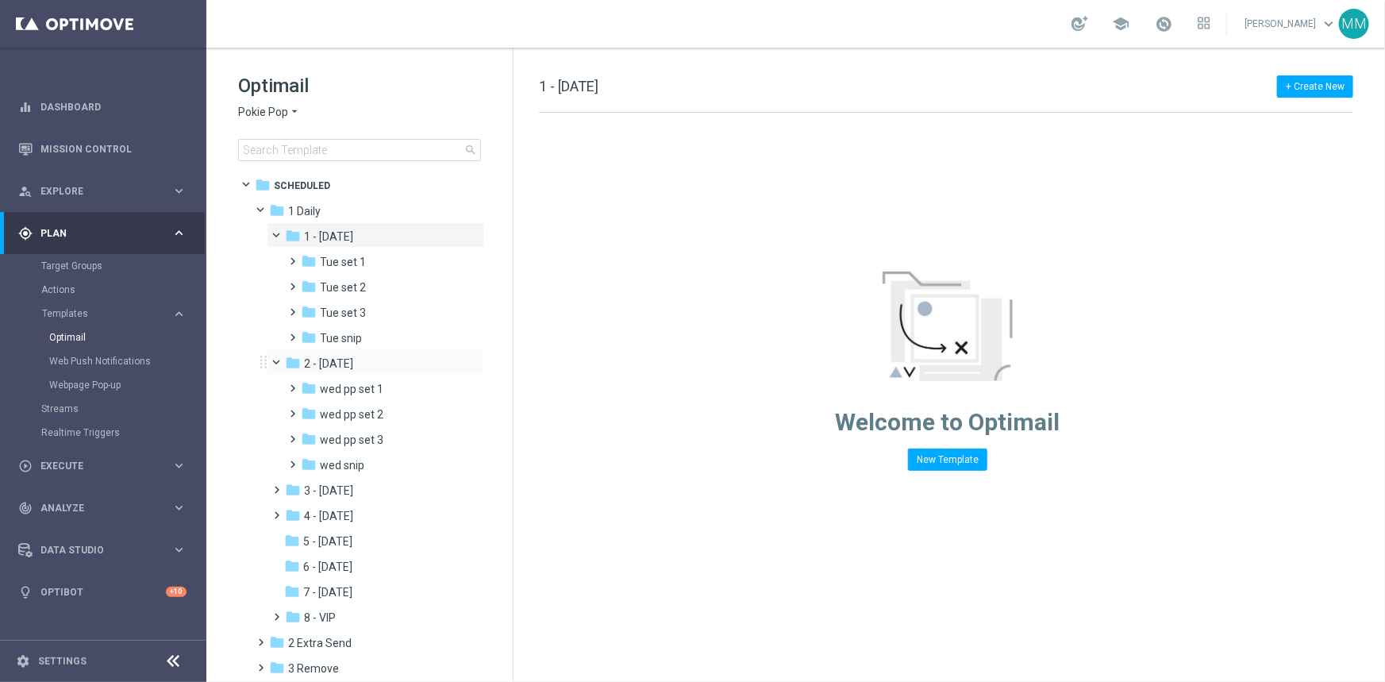
click at [281, 363] on span at bounding box center [284, 359] width 6 height 7
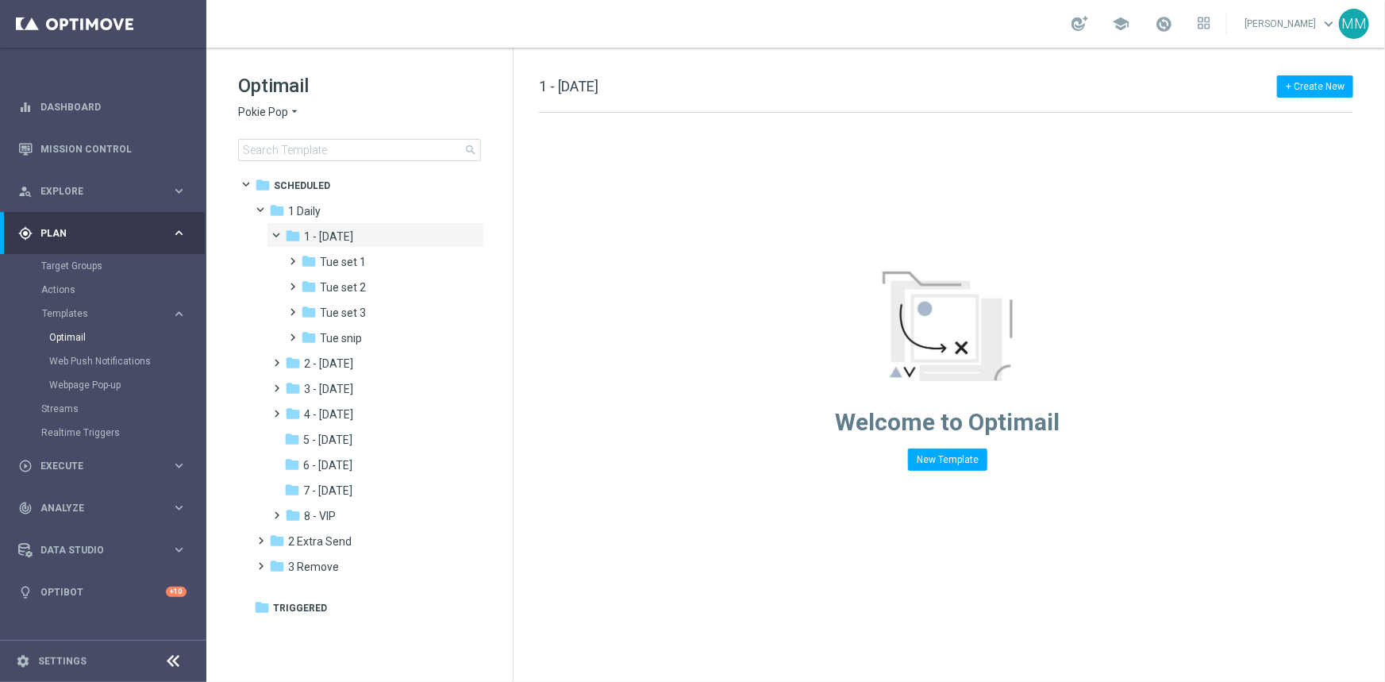
click at [253, 110] on span "Pokie Pop" at bounding box center [263, 112] width 50 height 15
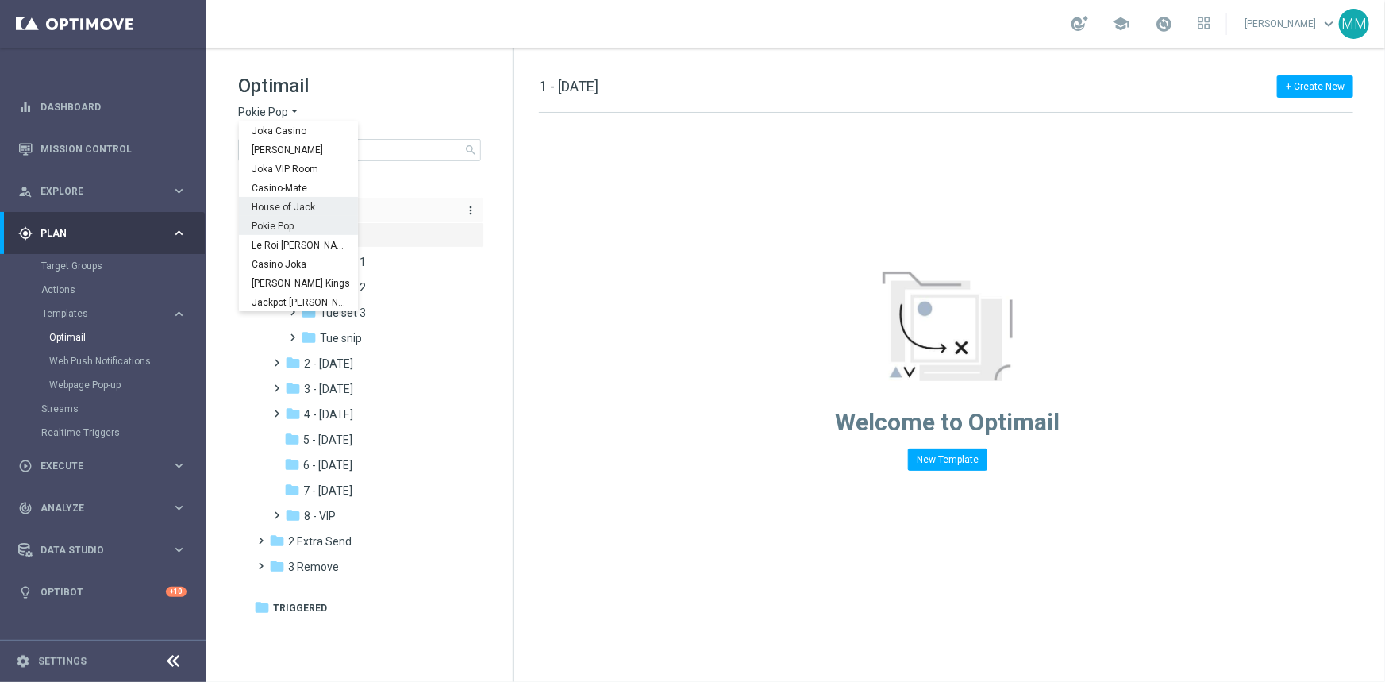
click at [0, 0] on span "House of Jack" at bounding box center [0, 0] width 0 height 0
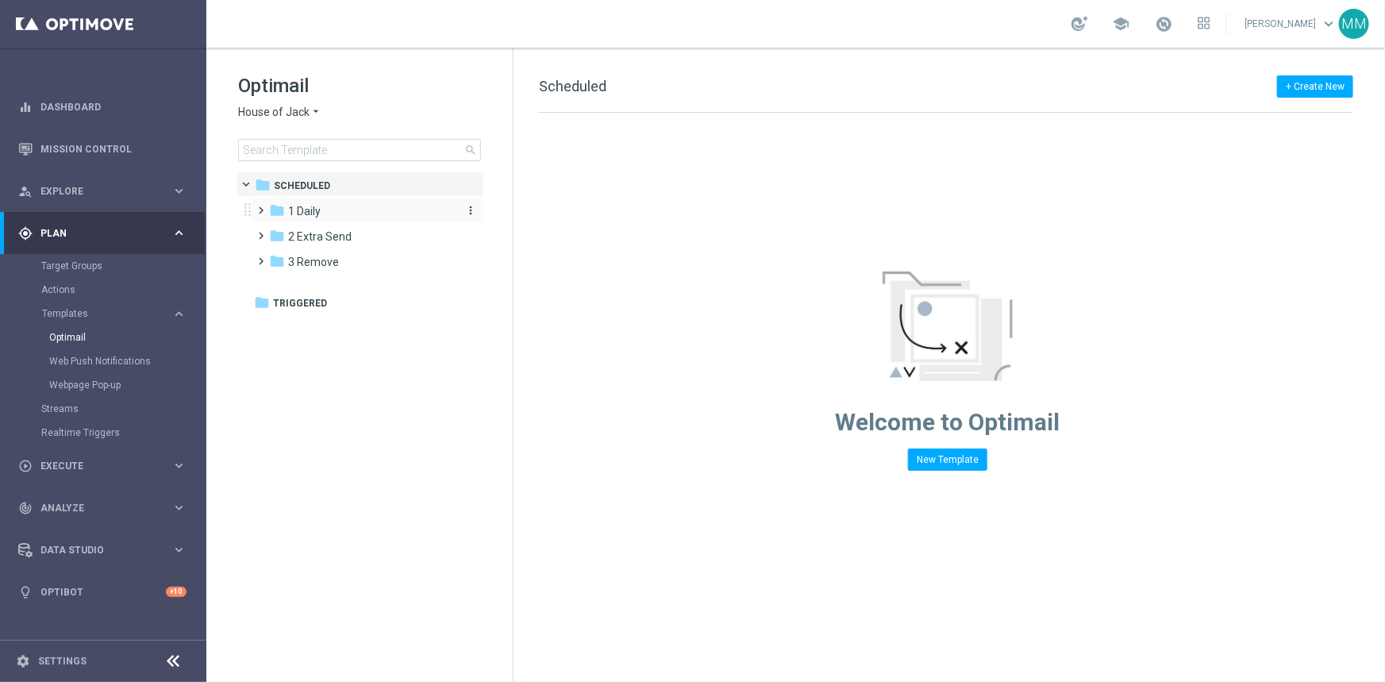
click at [308, 211] on span "1 Daily" at bounding box center [304, 211] width 33 height 14
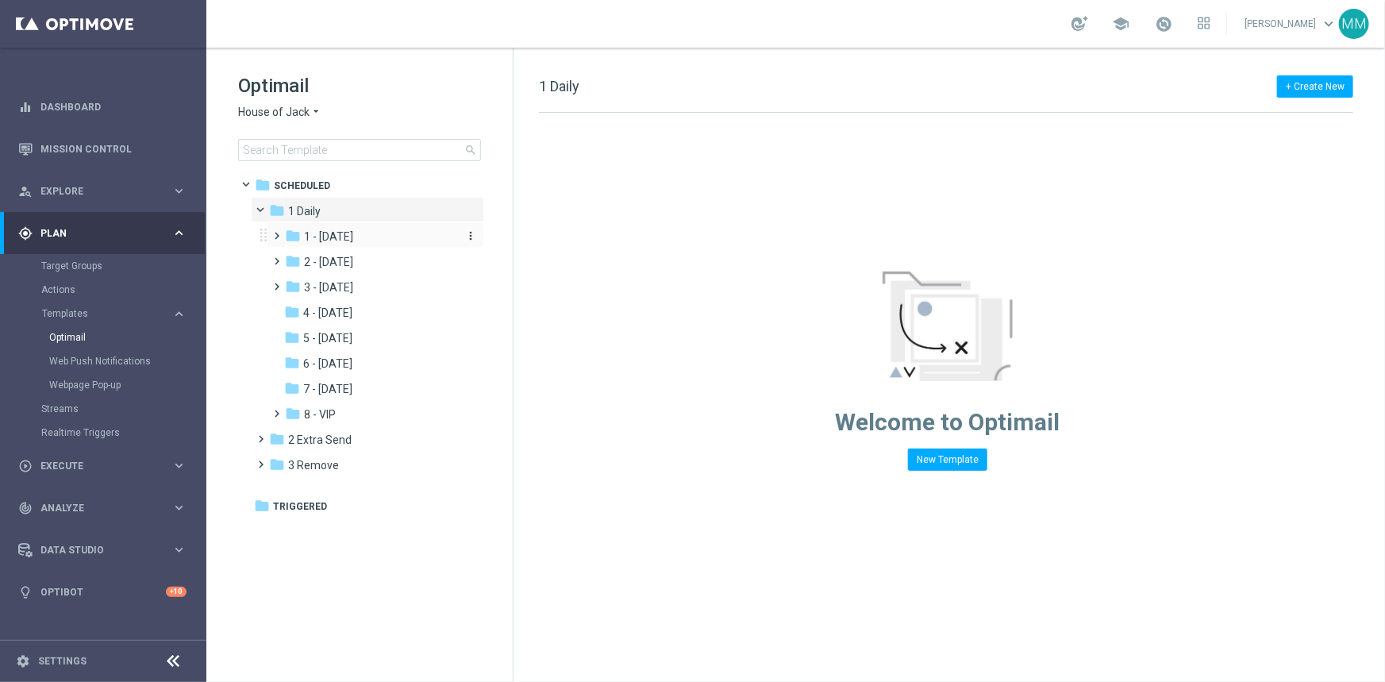
click at [317, 237] on span "1 - [DATE]" at bounding box center [328, 236] width 49 height 14
click at [281, 235] on span at bounding box center [284, 232] width 6 height 7
click at [332, 413] on span "8 - VIP" at bounding box center [320, 414] width 32 height 14
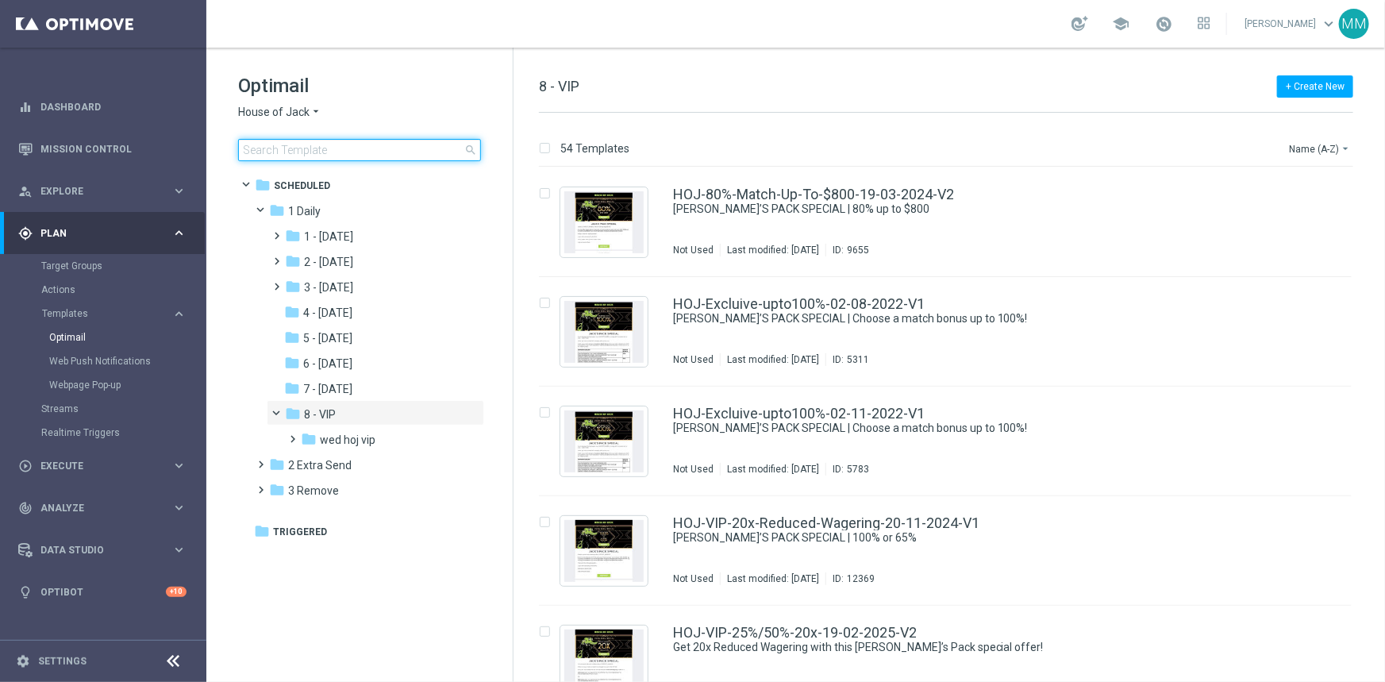
click at [312, 156] on input at bounding box center [359, 150] width 243 height 22
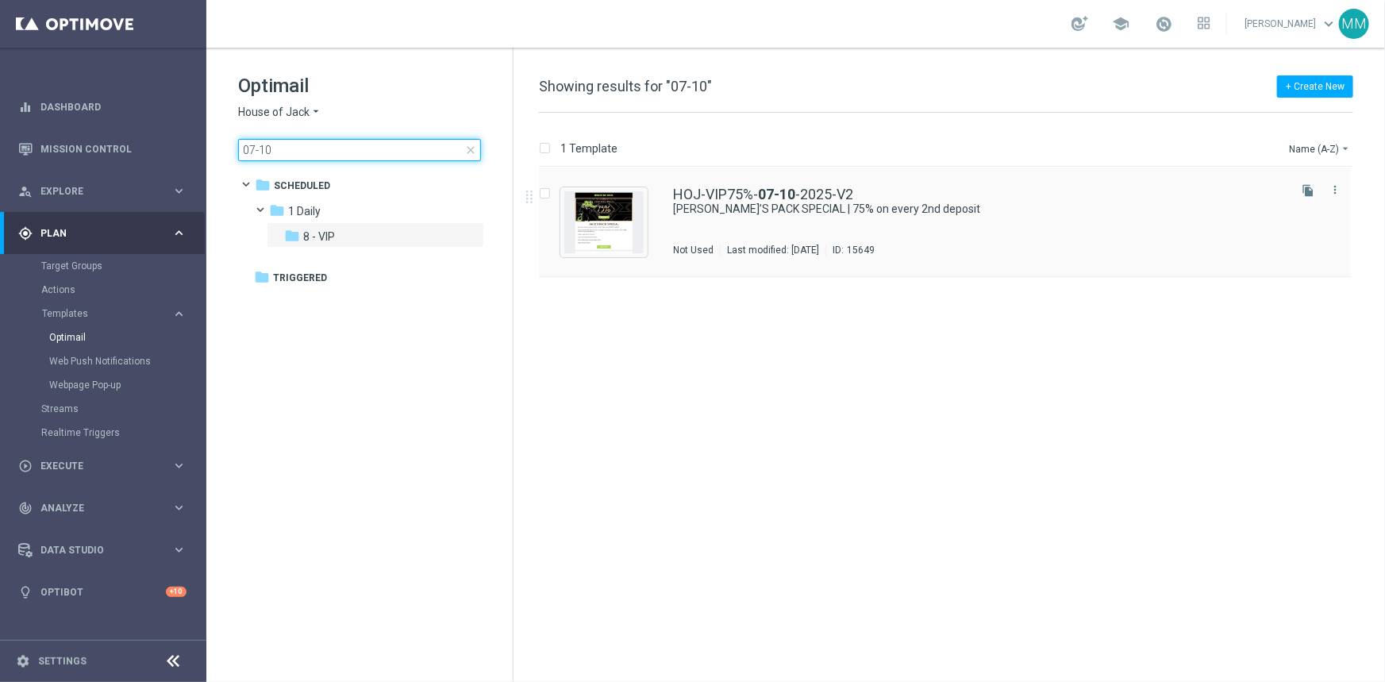
type input "07-10"
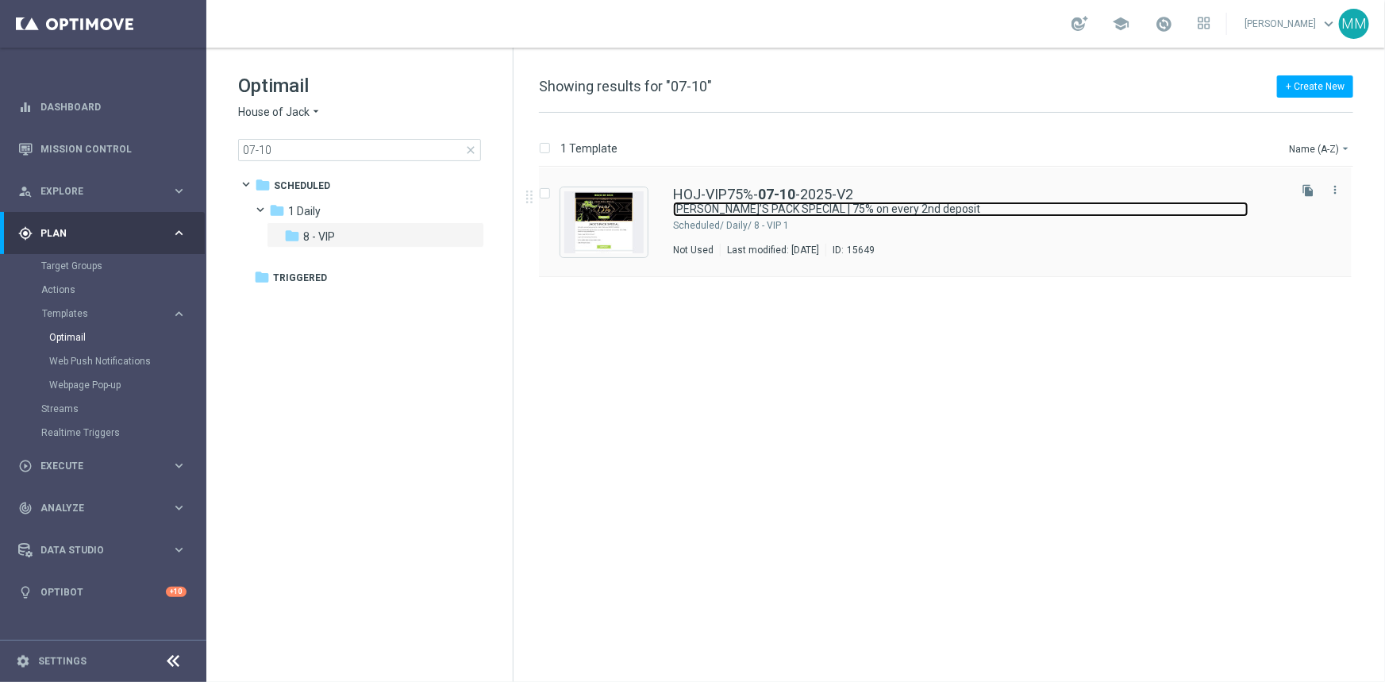
click at [781, 209] on link "JACK’S PACK SPECIAL | 75% on every 2nd deposit" at bounding box center [960, 209] width 575 height 15
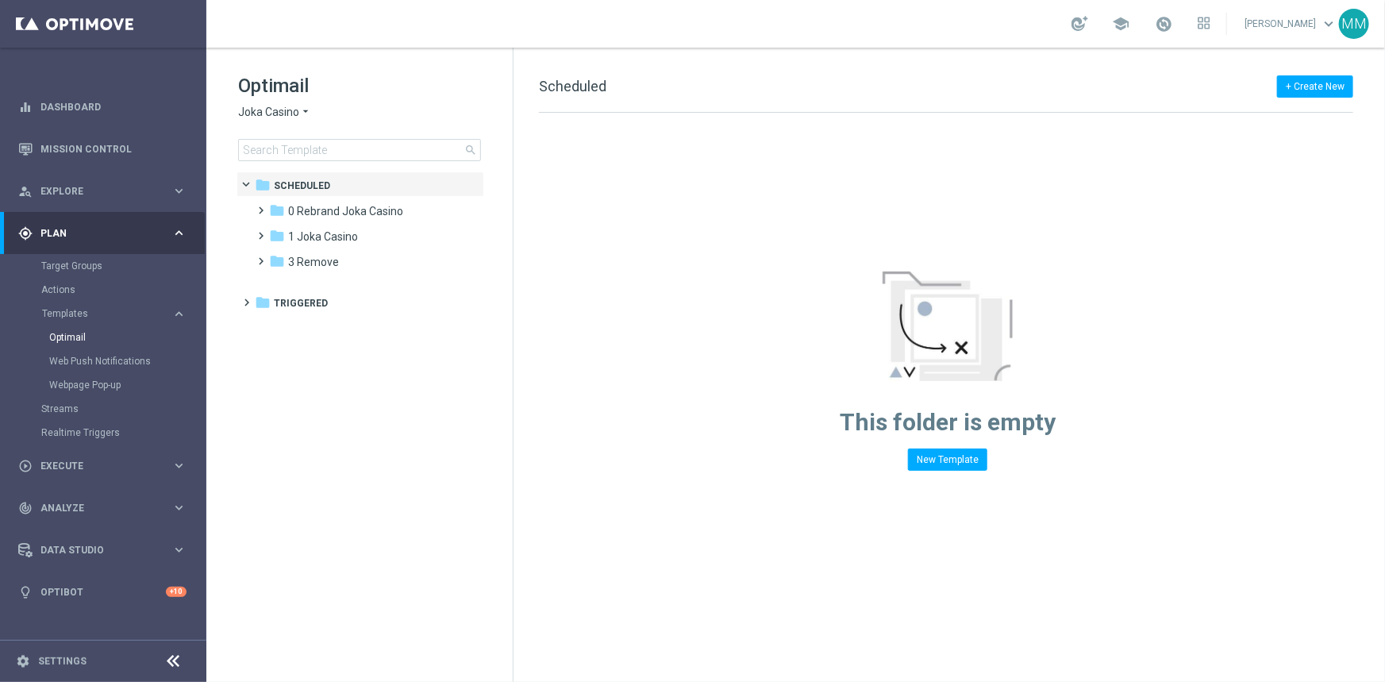
click at [286, 117] on span "Joka Casino" at bounding box center [268, 112] width 61 height 15
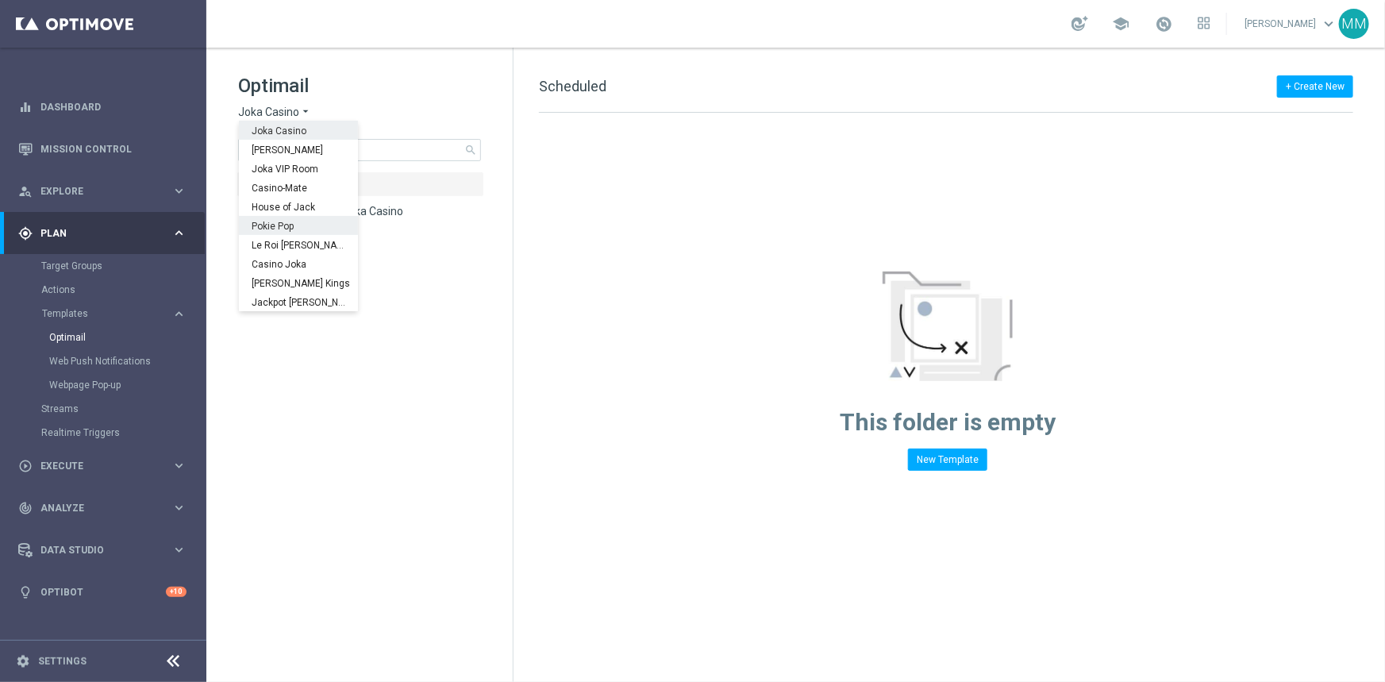
click at [281, 219] on div "Pokie Pop" at bounding box center [298, 225] width 119 height 19
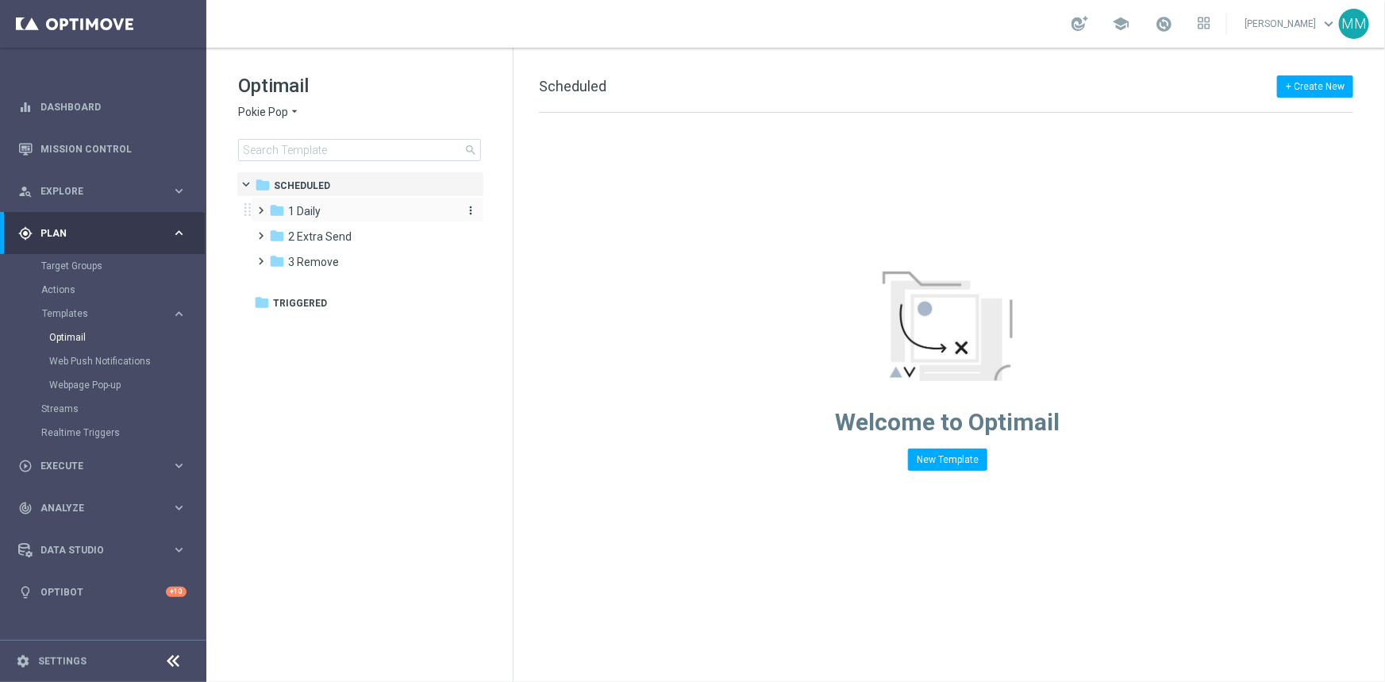
click at [311, 206] on span "1 Daily" at bounding box center [304, 211] width 33 height 14
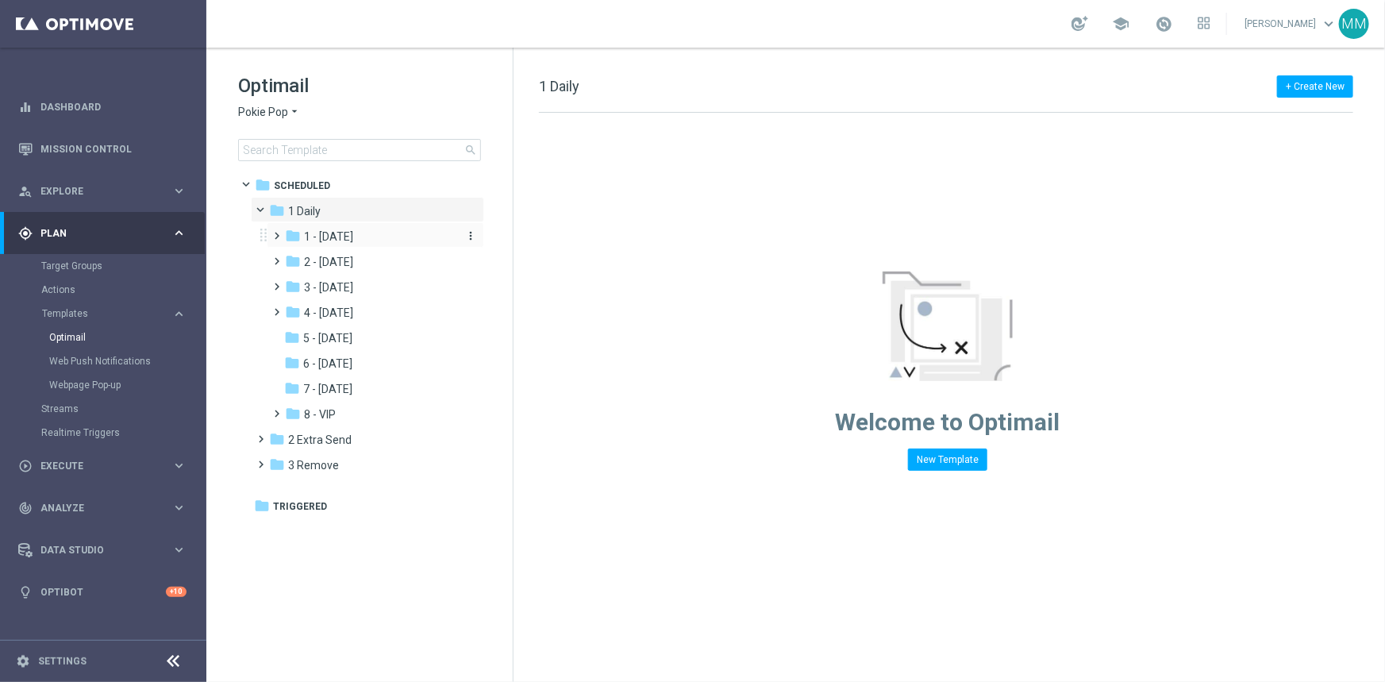
click at [334, 232] on span "1 - [DATE]" at bounding box center [328, 236] width 49 height 14
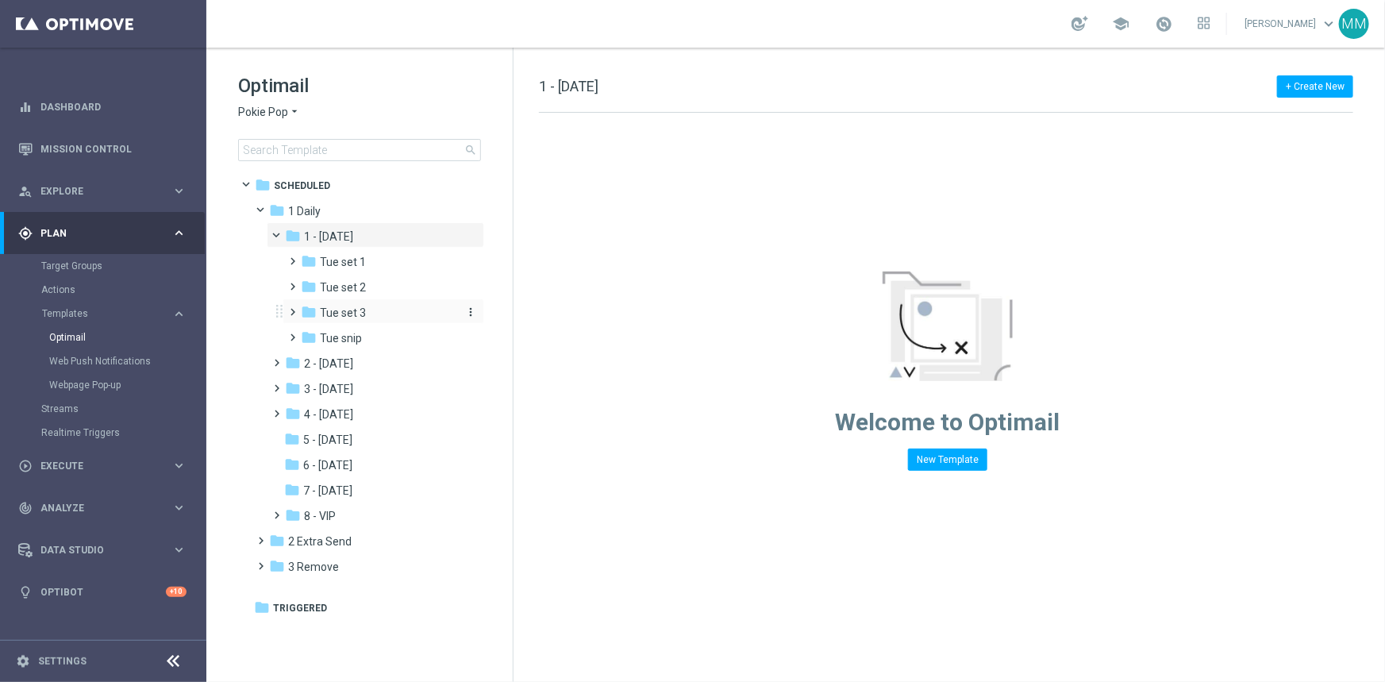
click at [348, 316] on span "Tue set 3" at bounding box center [343, 313] width 46 height 14
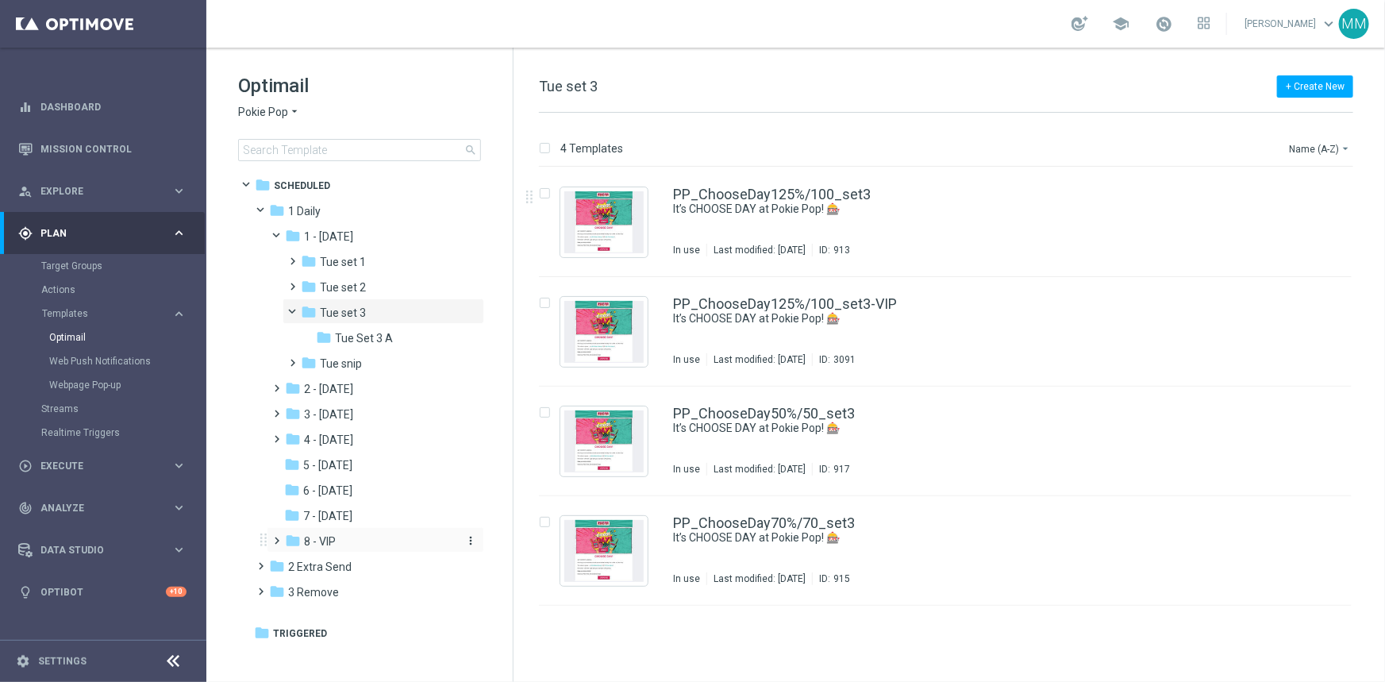
drag, startPoint x: 327, startPoint y: 545, endPoint x: 302, endPoint y: 544, distance: 24.6
click at [302, 544] on div "folder 8 - VIP" at bounding box center [369, 541] width 169 height 18
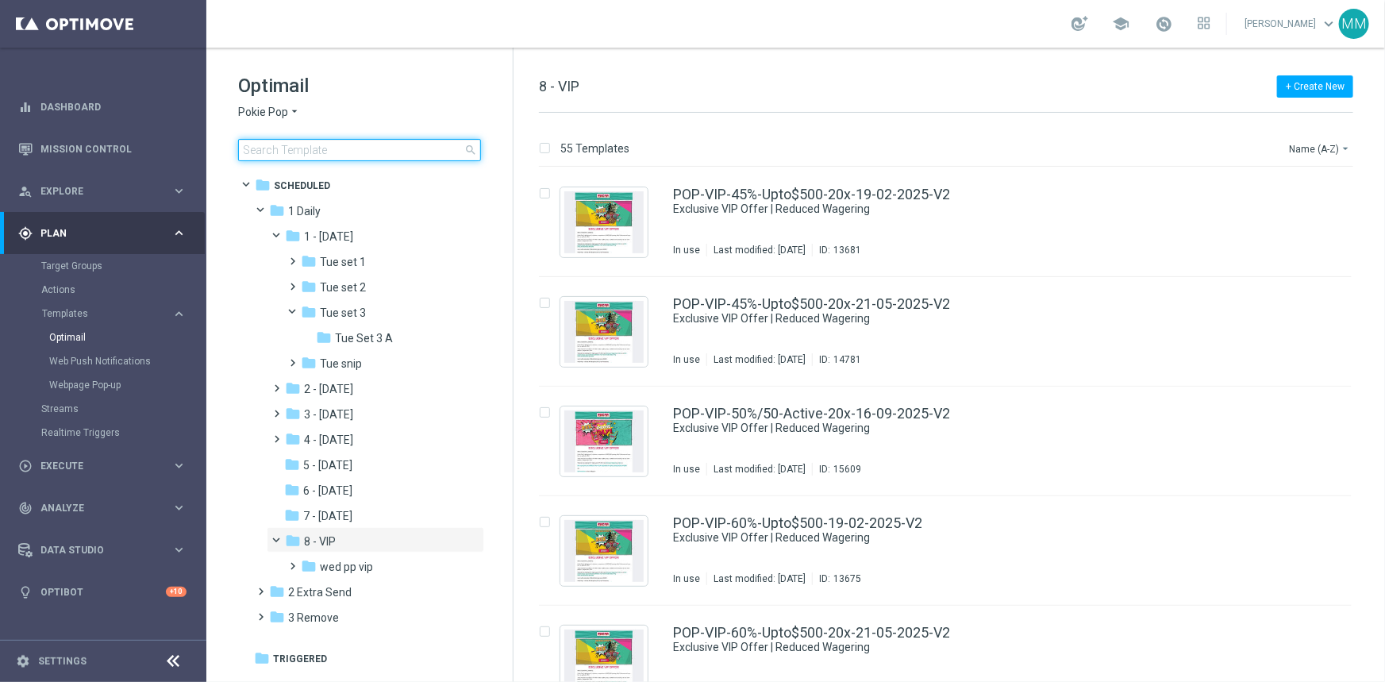
drag, startPoint x: 317, startPoint y: 541, endPoint x: 376, endPoint y: 156, distance: 390.1
click at [377, 156] on input at bounding box center [359, 150] width 243 height 22
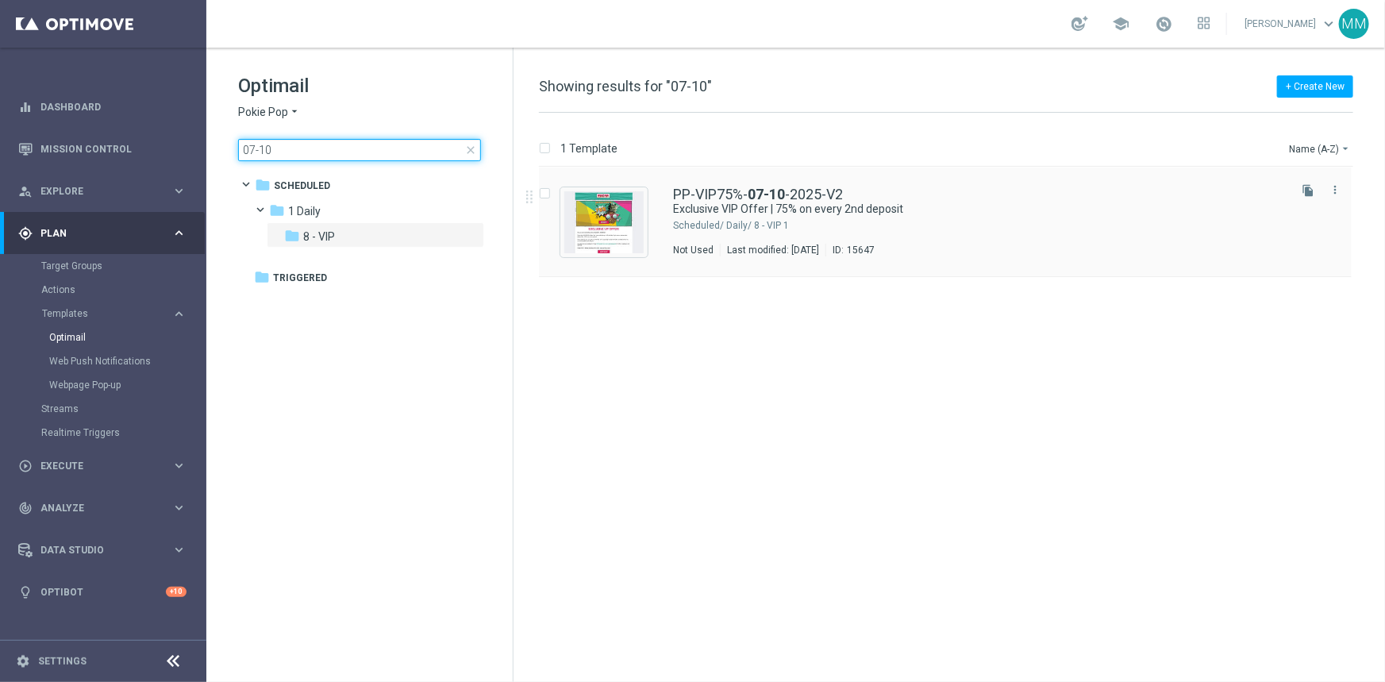
type input "07-10"
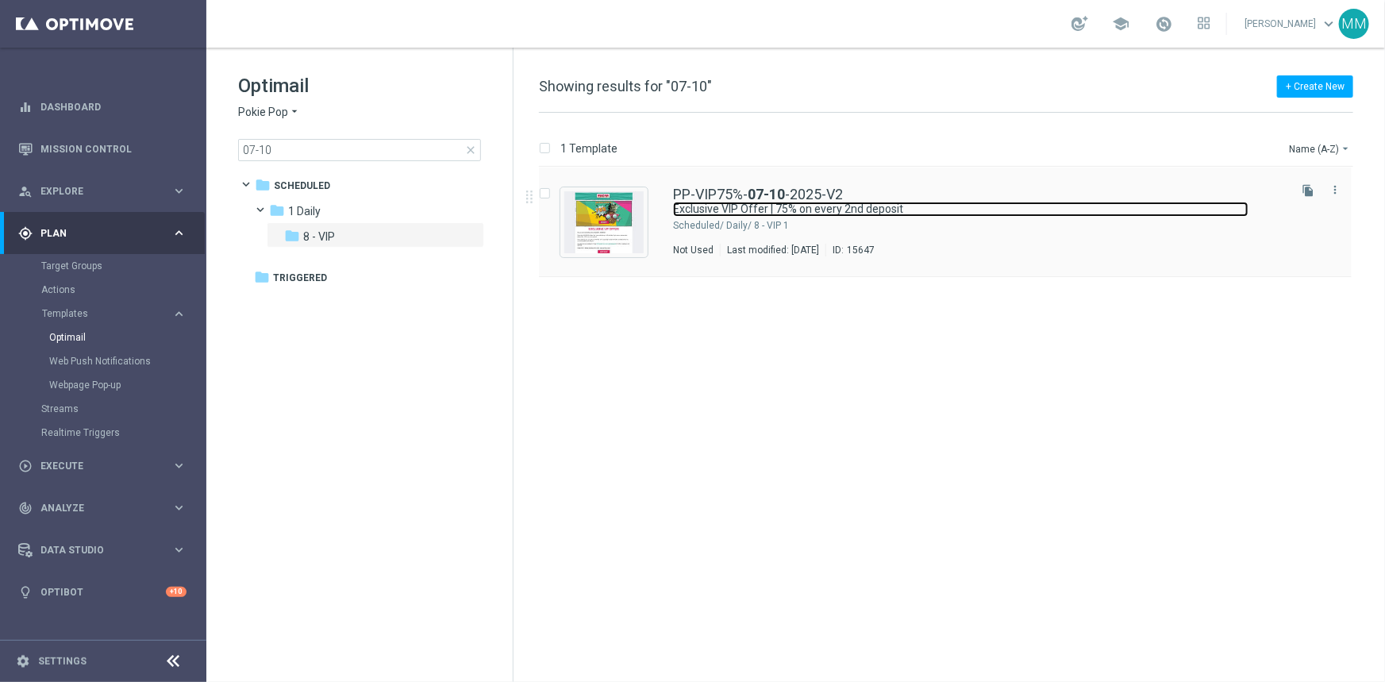
click at [740, 212] on link "Exclusive VIP Offer | 75% on every 2nd deposit" at bounding box center [960, 209] width 575 height 15
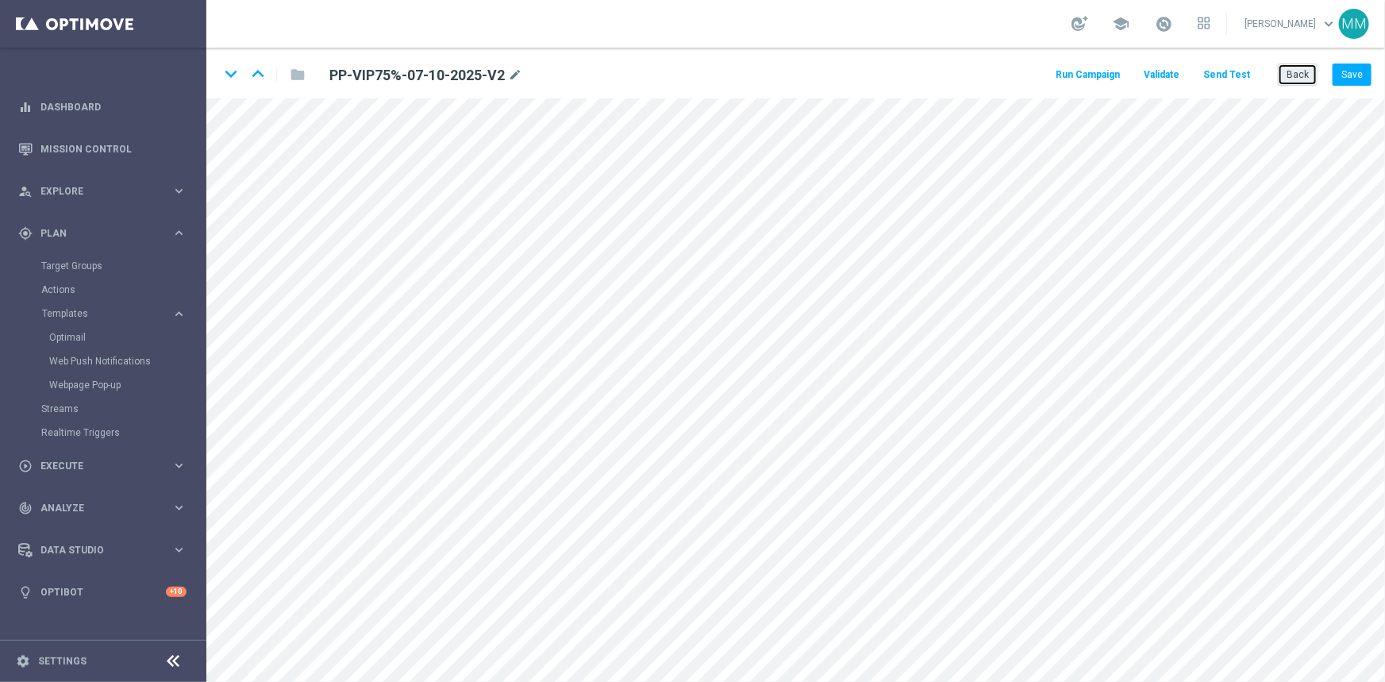
click at [1298, 79] on button "Back" at bounding box center [1298, 74] width 40 height 22
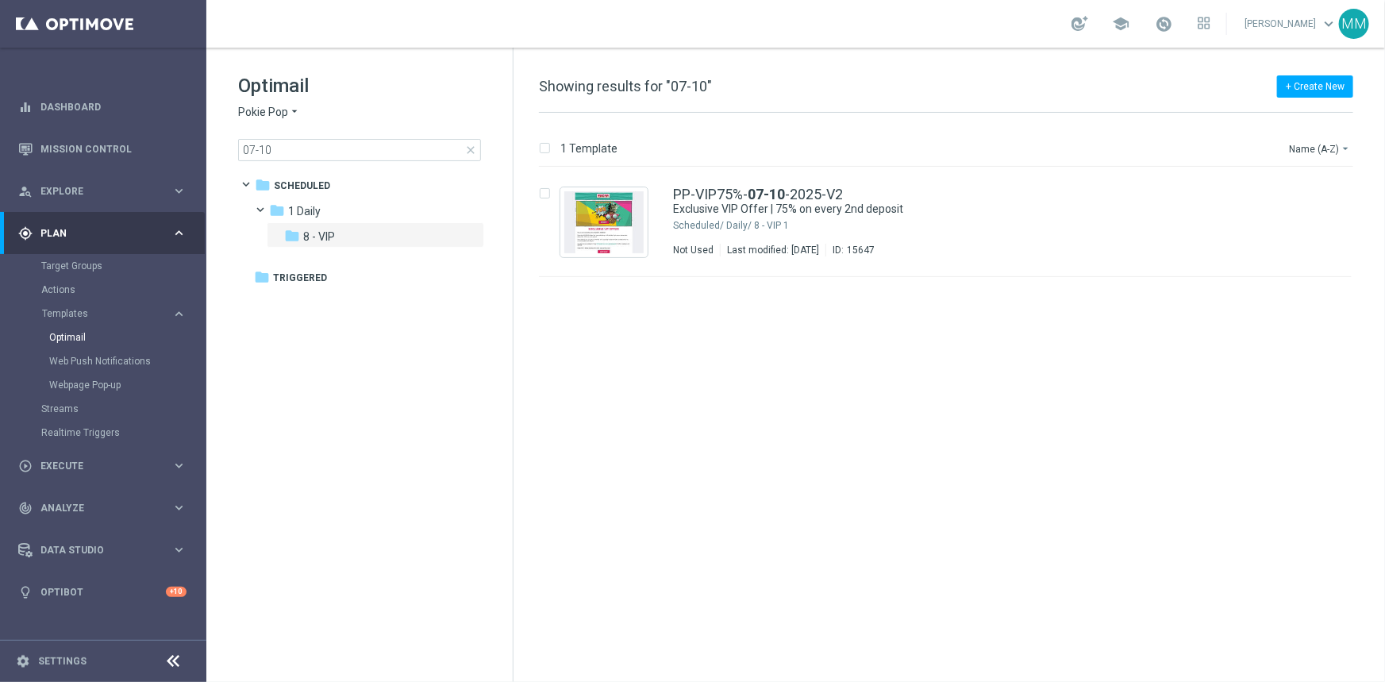
click at [474, 148] on span "close" at bounding box center [470, 150] width 13 height 13
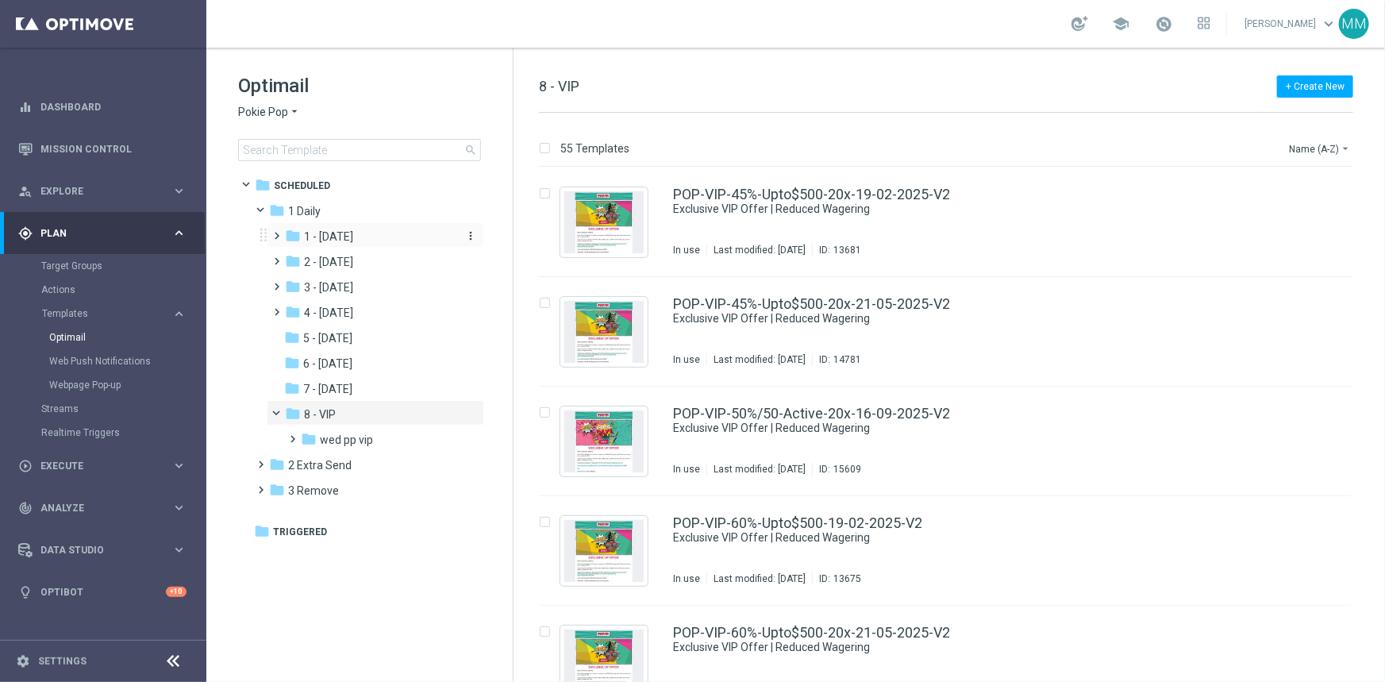
click at [325, 239] on span "1 - [DATE]" at bounding box center [328, 236] width 49 height 14
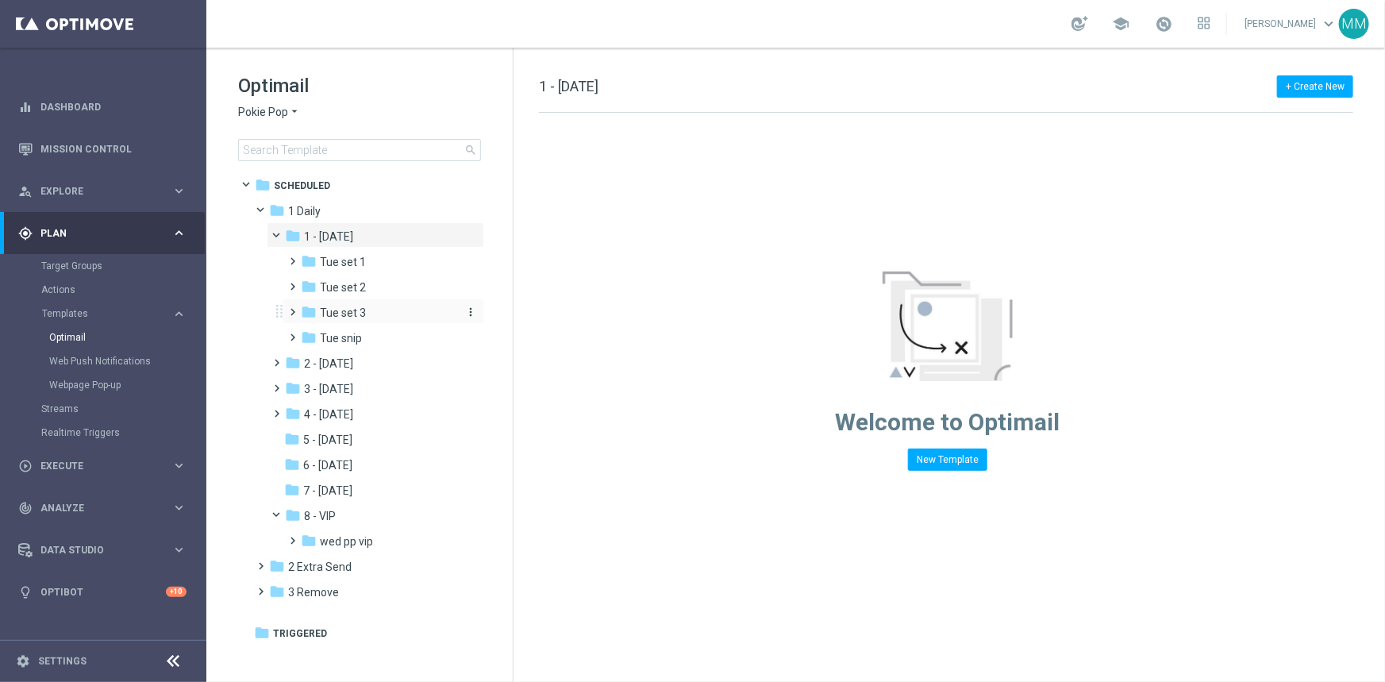
click at [356, 312] on span "Tue set 3" at bounding box center [343, 313] width 46 height 14
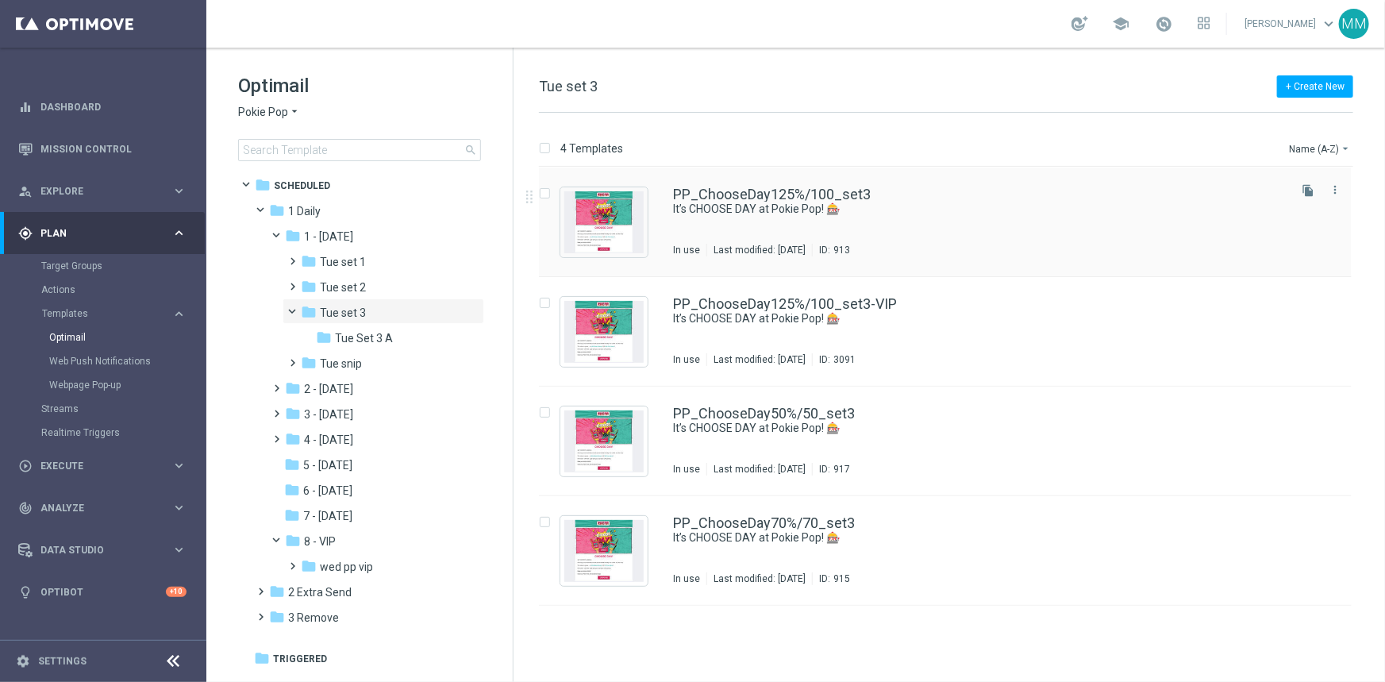
click at [771, 217] on div "PP_ChooseDay125%/100_set3 It’s CHOOSE DAY at Pokie Pop! 🎰 In use Last modified:…" at bounding box center [979, 221] width 612 height 69
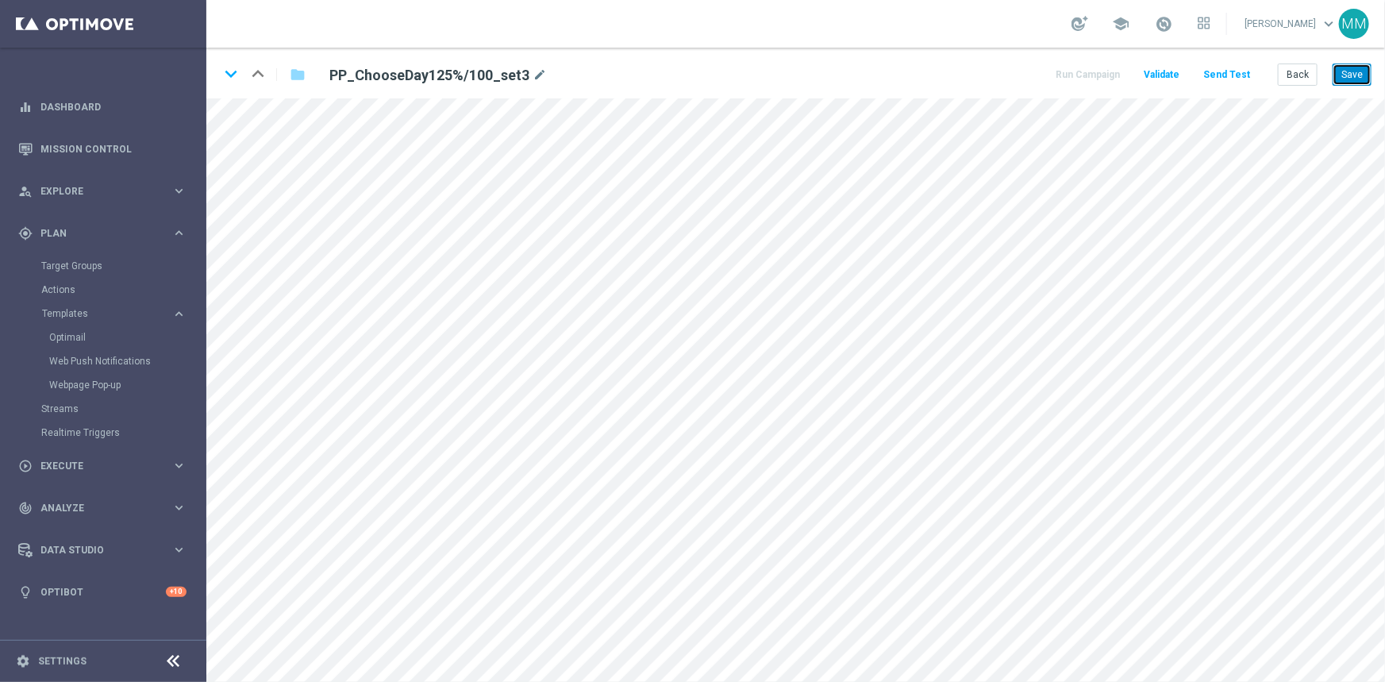
click at [1355, 77] on button "Save" at bounding box center [1351, 74] width 39 height 22
click at [224, 70] on icon "keyboard_arrow_down" at bounding box center [231, 74] width 24 height 24
click at [260, 78] on icon "keyboard_arrow_up" at bounding box center [258, 74] width 24 height 24
click at [231, 68] on icon "keyboard_arrow_down" at bounding box center [231, 74] width 24 height 24
click at [1352, 75] on button "Save" at bounding box center [1351, 74] width 39 height 22
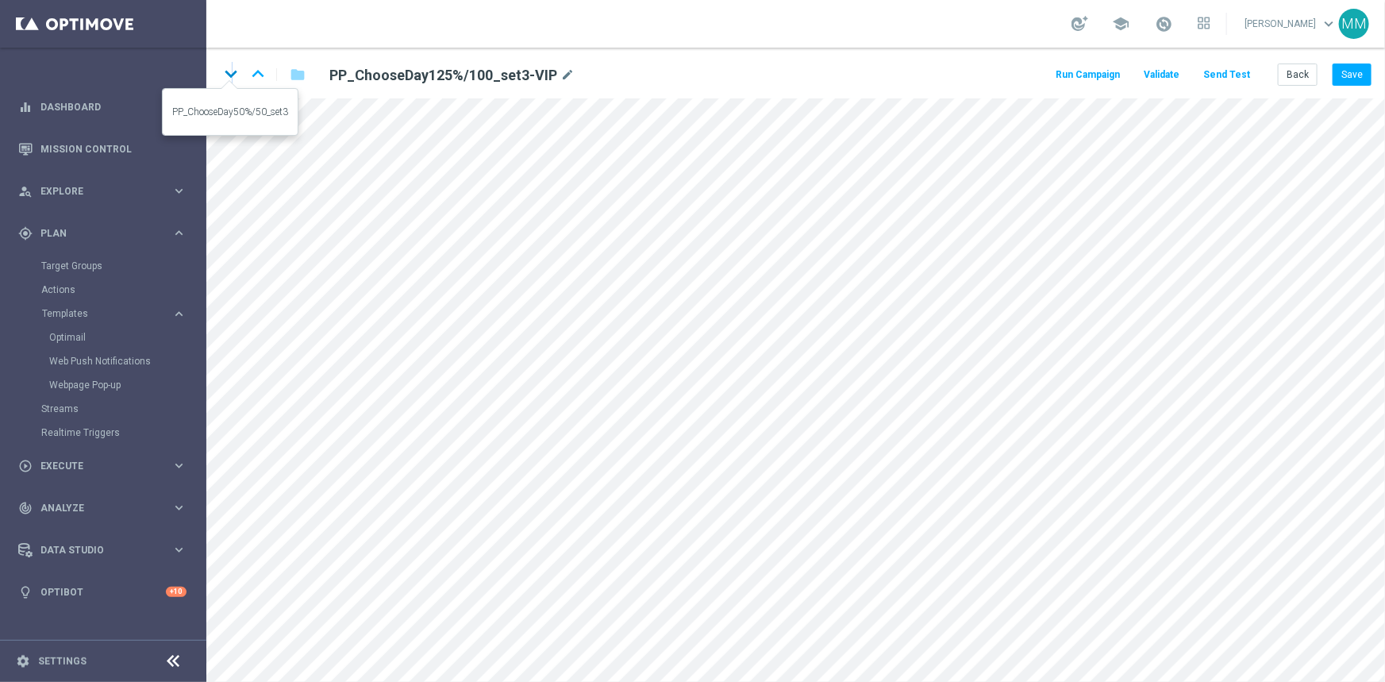
click at [233, 76] on icon "keyboard_arrow_down" at bounding box center [231, 74] width 24 height 24
click at [1355, 76] on button "Save" at bounding box center [1351, 74] width 39 height 22
click at [234, 75] on icon "keyboard_arrow_down" at bounding box center [231, 74] width 24 height 24
click at [1289, 73] on button "Back" at bounding box center [1298, 74] width 40 height 22
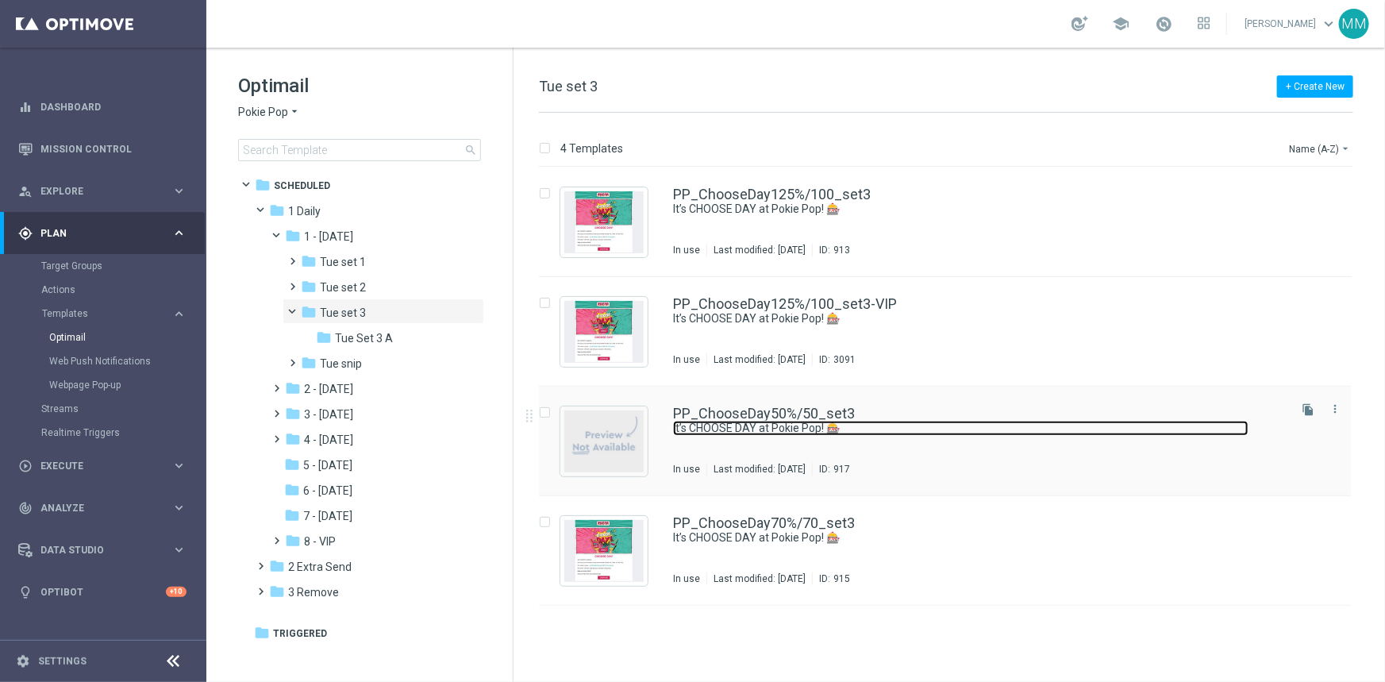
click at [910, 433] on link "It’s CHOOSE DAY at Pokie Pop! 🎰" at bounding box center [960, 428] width 575 height 15
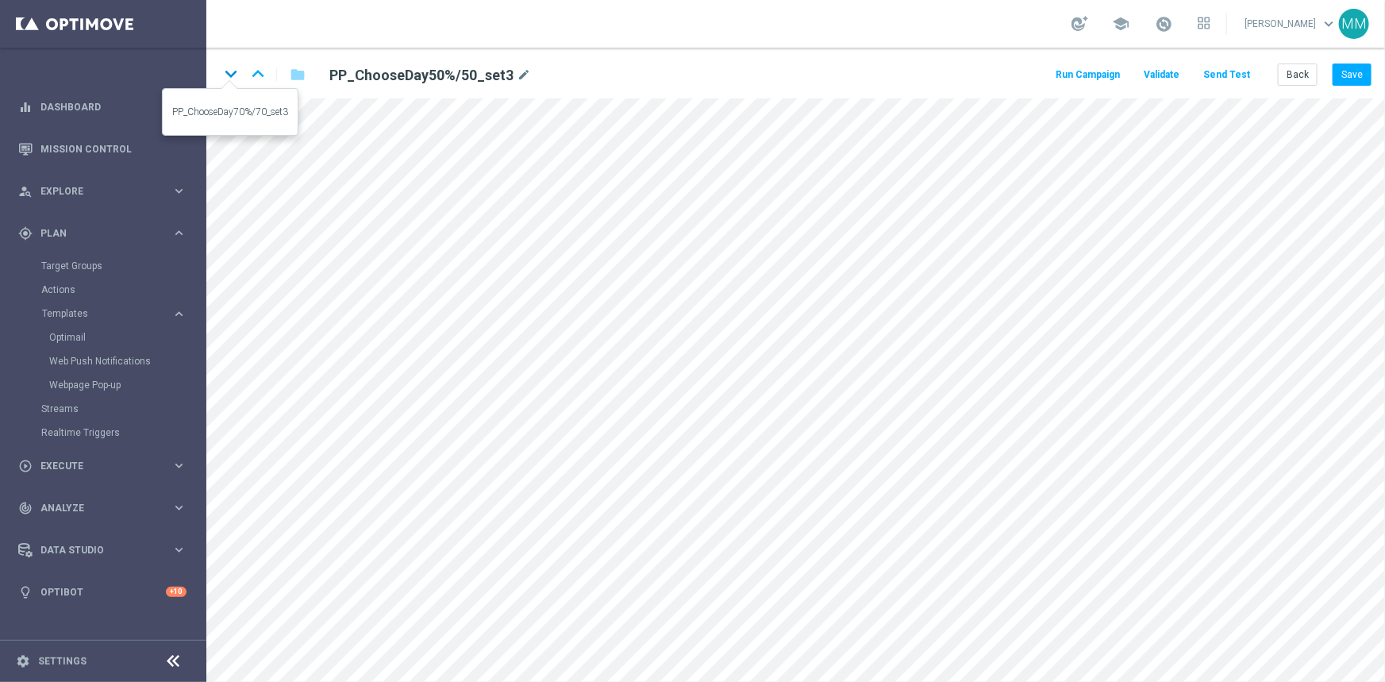
click at [224, 71] on icon "keyboard_arrow_down" at bounding box center [231, 74] width 24 height 24
click at [1362, 70] on button "Save" at bounding box center [1351, 74] width 39 height 22
click at [252, 72] on icon "keyboard_arrow_up" at bounding box center [258, 74] width 24 height 24
click at [1356, 71] on button "Save" at bounding box center [1351, 74] width 39 height 22
click at [256, 76] on icon "keyboard_arrow_up" at bounding box center [258, 74] width 24 height 24
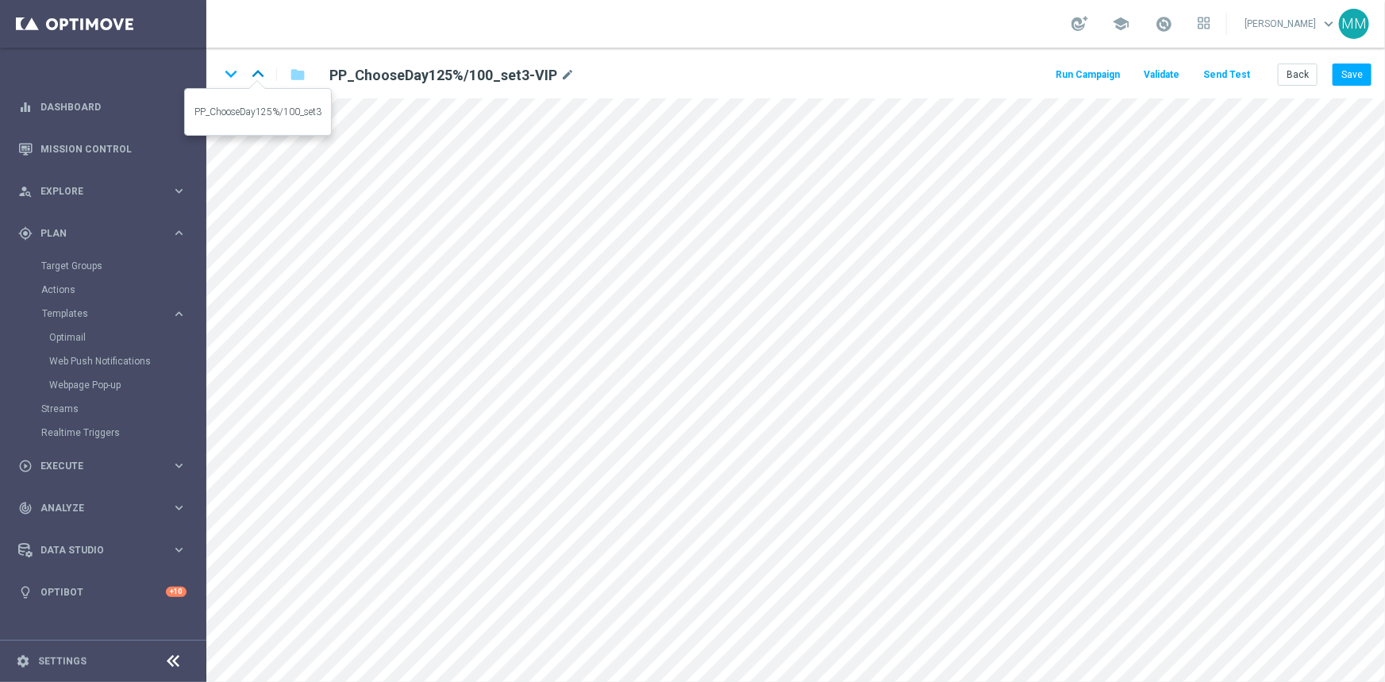
click at [256, 79] on icon "keyboard_arrow_up" at bounding box center [258, 74] width 24 height 24
drag, startPoint x: 1349, startPoint y: 69, endPoint x: 1335, endPoint y: 79, distance: 17.6
click at [1347, 68] on button "Save" at bounding box center [1351, 74] width 39 height 22
click at [233, 76] on icon "keyboard_arrow_down" at bounding box center [231, 74] width 24 height 24
click at [236, 77] on icon "keyboard_arrow_down" at bounding box center [231, 74] width 24 height 24
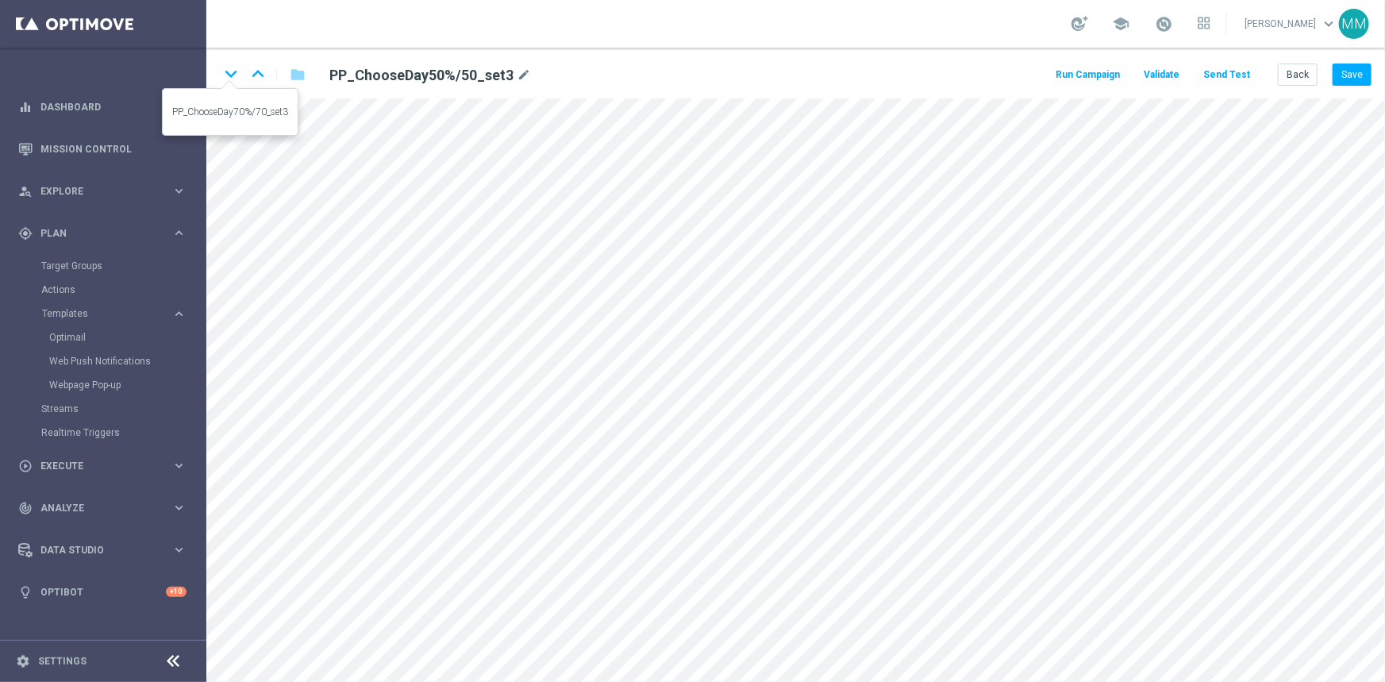
click at [227, 75] on icon "keyboard_arrow_down" at bounding box center [231, 74] width 24 height 24
click at [259, 75] on icon "keyboard_arrow_up" at bounding box center [258, 74] width 24 height 24
click at [1303, 65] on button "Back" at bounding box center [1298, 74] width 40 height 22
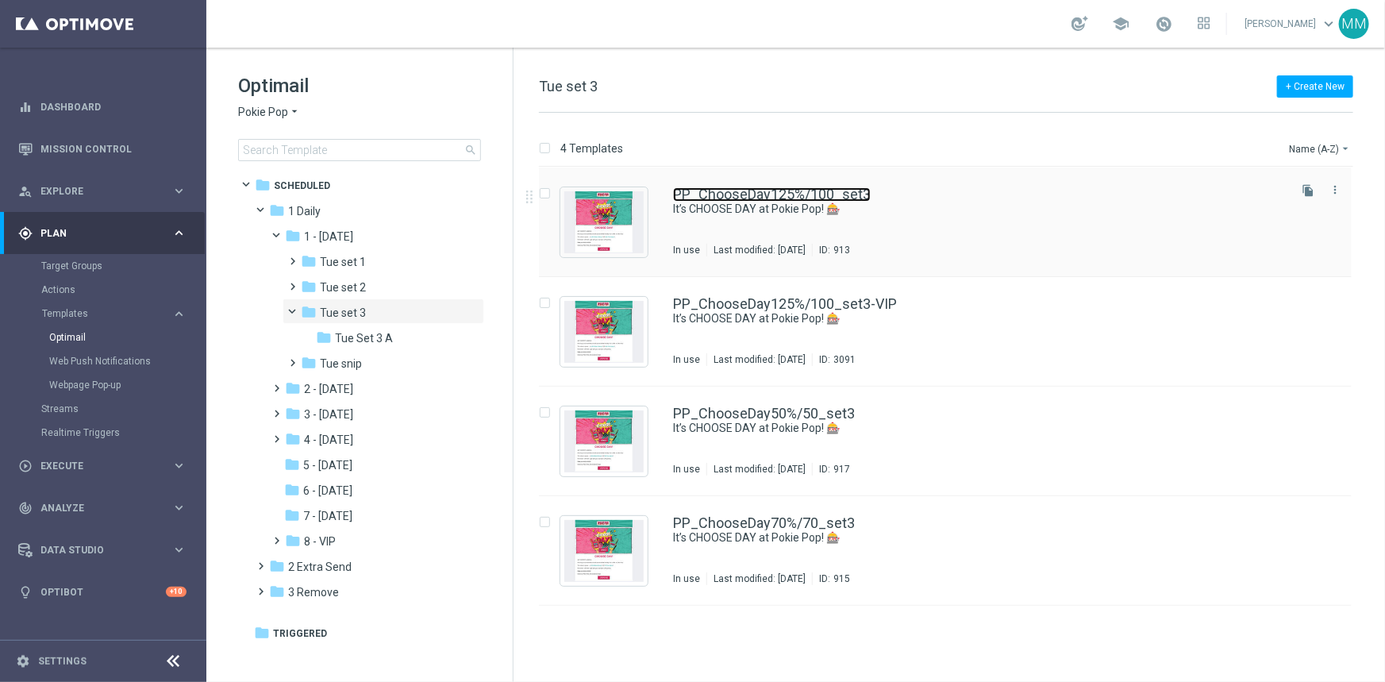
click at [844, 191] on link "PP_ChooseDay125%/100_set3" at bounding box center [772, 194] width 198 height 14
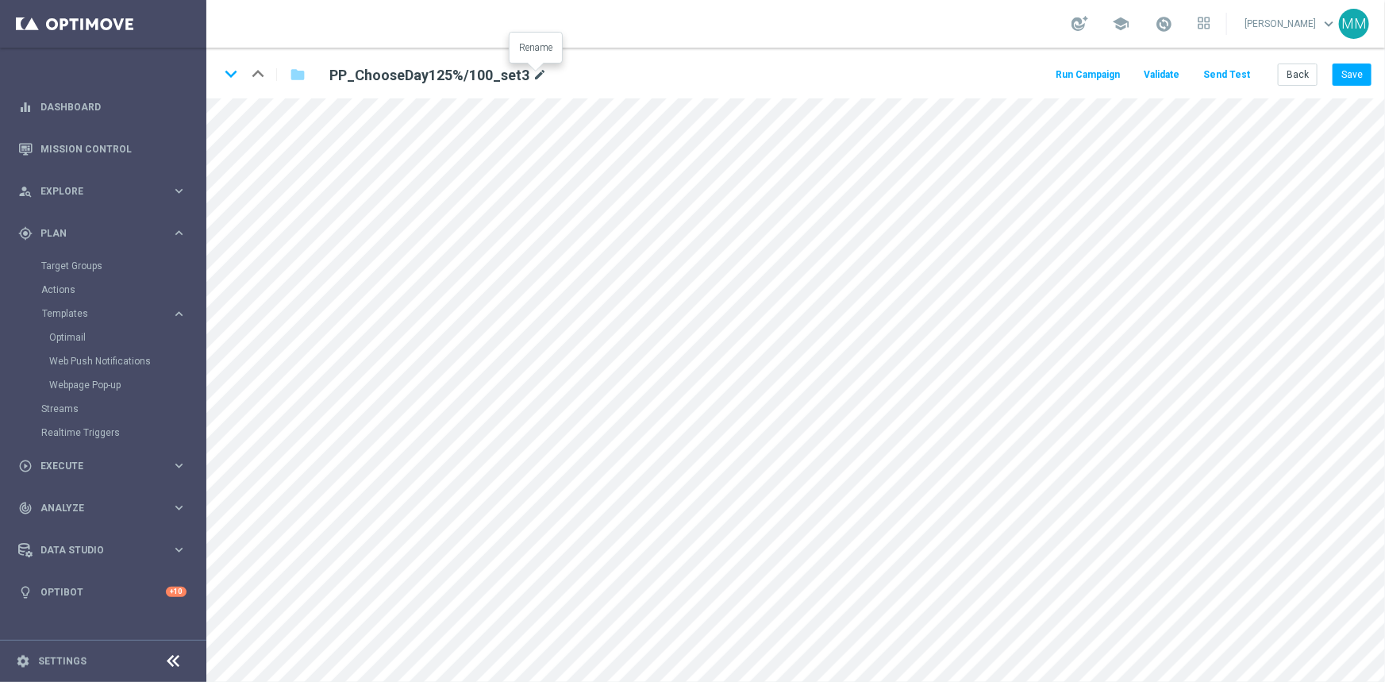
click at [538, 73] on icon "mode_edit" at bounding box center [539, 75] width 14 height 19
click at [226, 71] on icon "keyboard_arrow_down" at bounding box center [231, 74] width 24 height 24
drag, startPoint x: 567, startPoint y: 74, endPoint x: 525, endPoint y: 87, distance: 43.4
click at [566, 74] on icon "mode_edit" at bounding box center [567, 75] width 14 height 19
click at [235, 71] on icon "keyboard_arrow_down" at bounding box center [231, 74] width 24 height 24
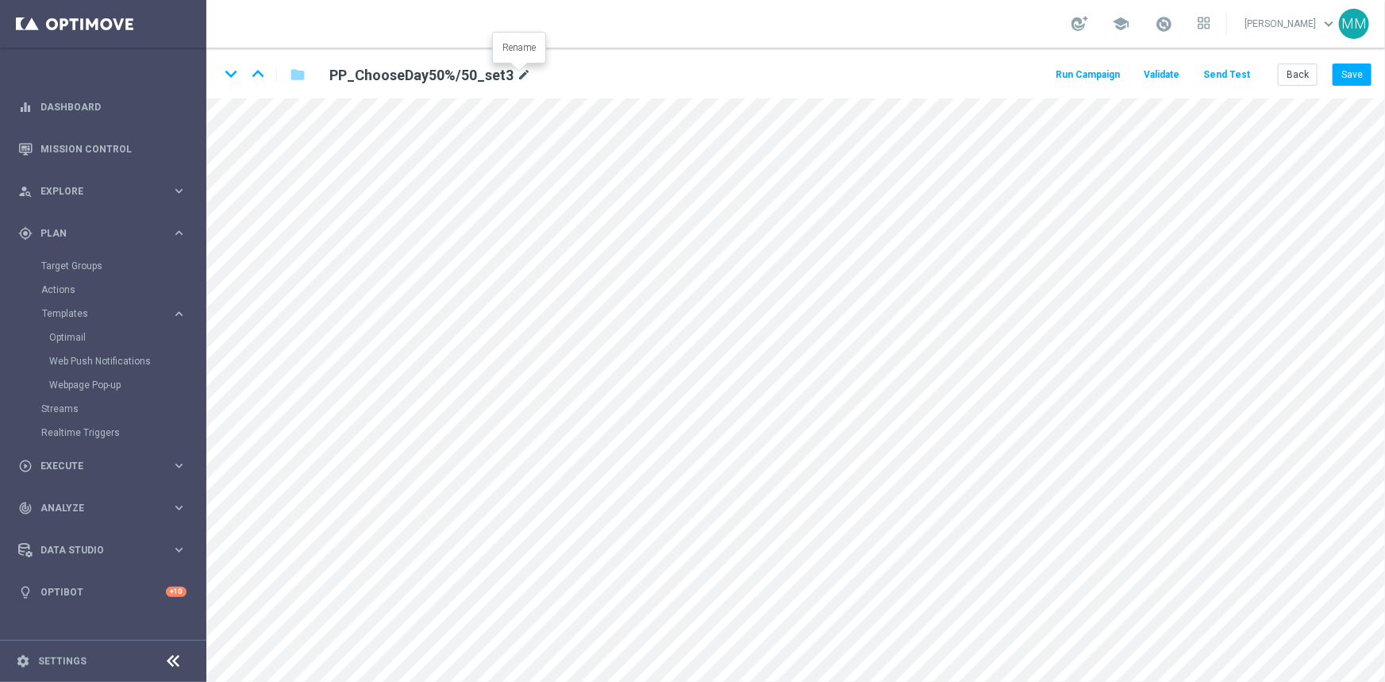
click at [517, 75] on icon "mode_edit" at bounding box center [524, 75] width 14 height 19
click at [226, 70] on icon "keyboard_arrow_down" at bounding box center [231, 74] width 24 height 24
click at [521, 73] on icon "mode_edit" at bounding box center [524, 75] width 14 height 19
click at [1287, 73] on button "Back" at bounding box center [1298, 74] width 40 height 22
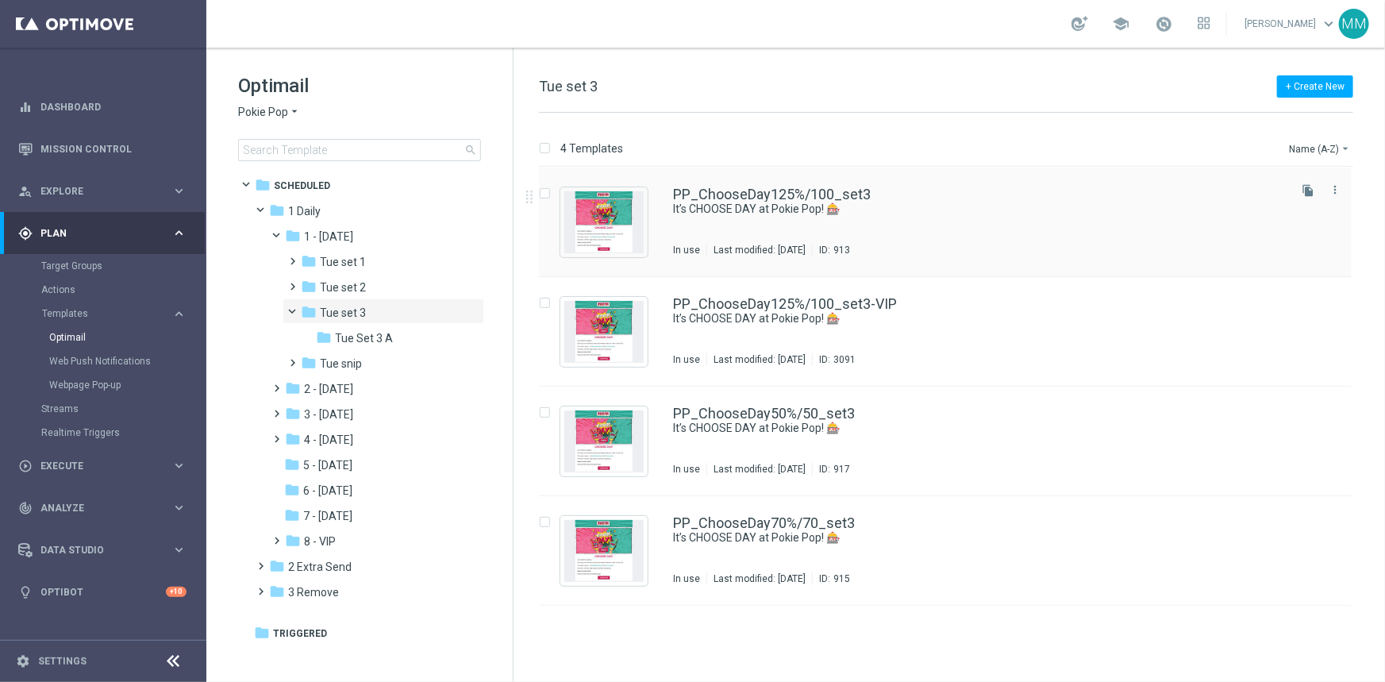
click at [942, 200] on div "PP_ChooseDay125%/100_set3" at bounding box center [979, 194] width 612 height 14
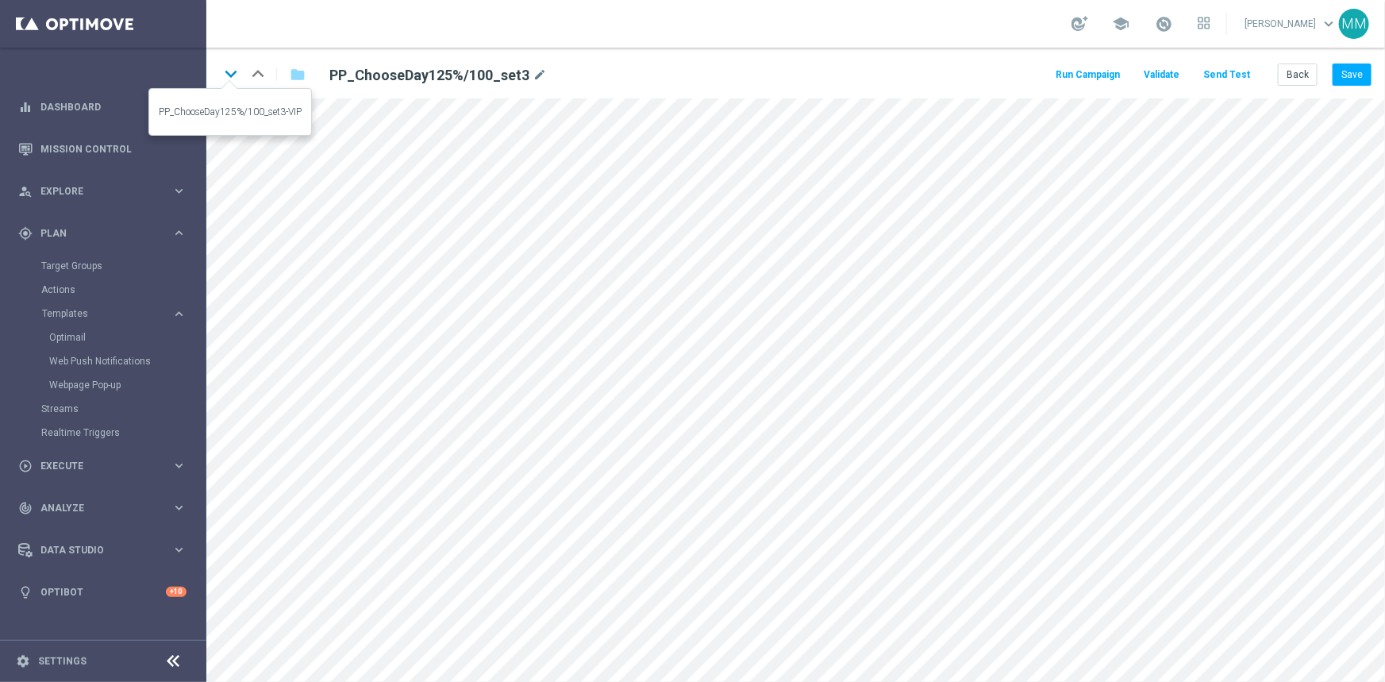
click at [227, 71] on icon "keyboard_arrow_down" at bounding box center [231, 74] width 24 height 24
click at [233, 77] on icon "keyboard_arrow_down" at bounding box center [231, 74] width 24 height 24
drag, startPoint x: 229, startPoint y: 75, endPoint x: 236, endPoint y: 86, distance: 13.2
click at [228, 76] on icon "keyboard_arrow_down" at bounding box center [231, 74] width 24 height 24
click at [1293, 78] on button "Back" at bounding box center [1298, 74] width 40 height 22
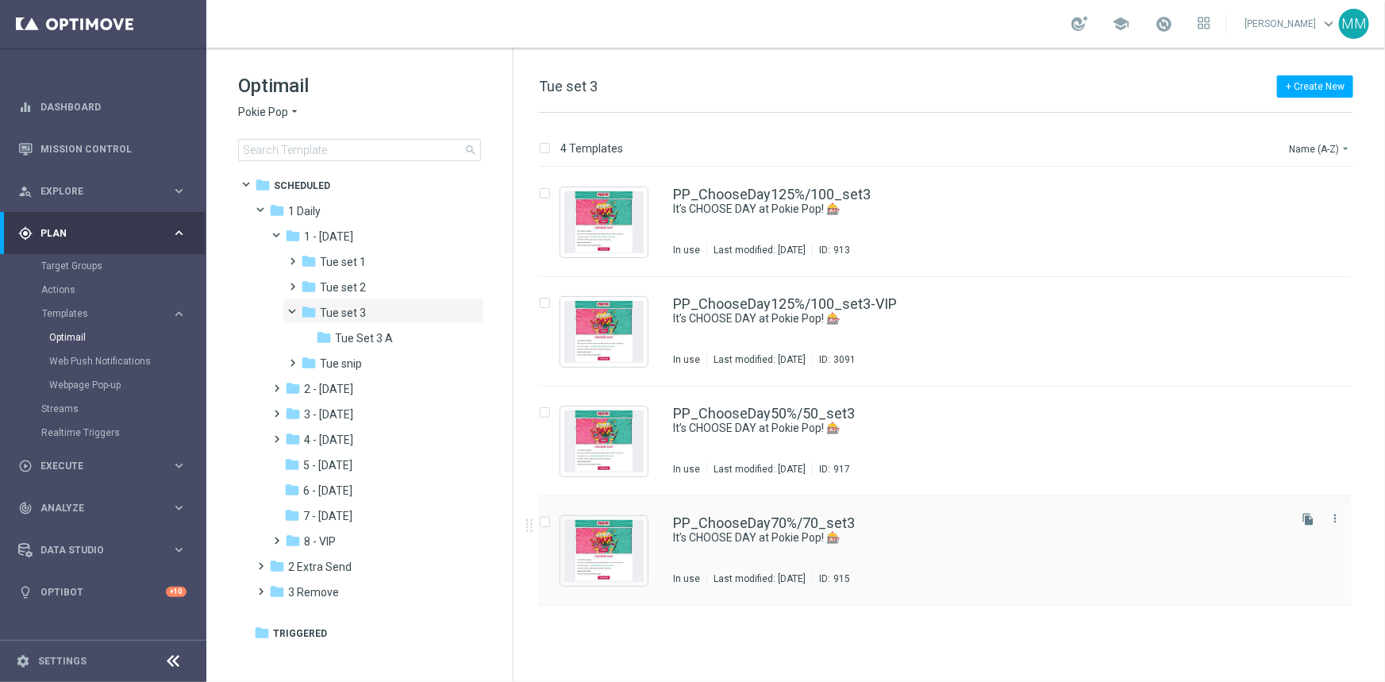
click at [797, 548] on div "PP_ChooseDay70%/70_set3 It’s CHOOSE DAY at Pokie Pop! 🎰 In use Last modified: M…" at bounding box center [979, 550] width 612 height 69
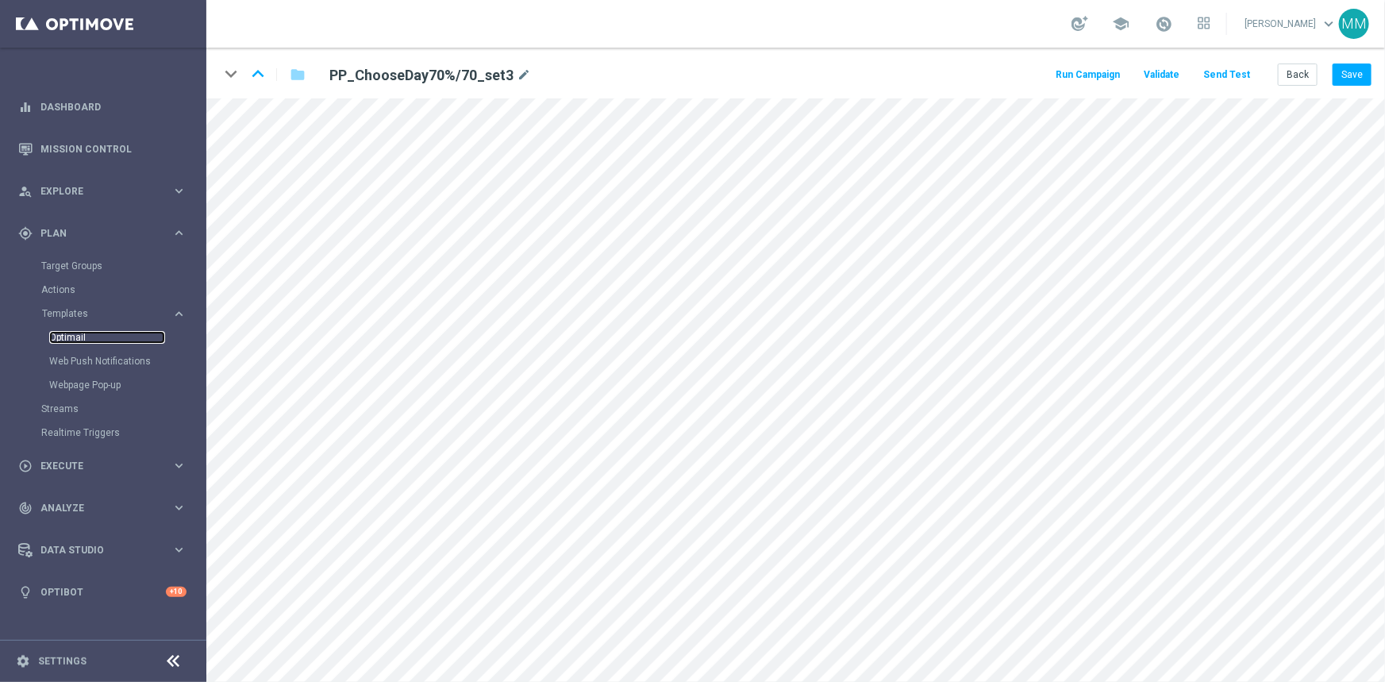
click at [83, 334] on link "Optimail" at bounding box center [107, 337] width 116 height 13
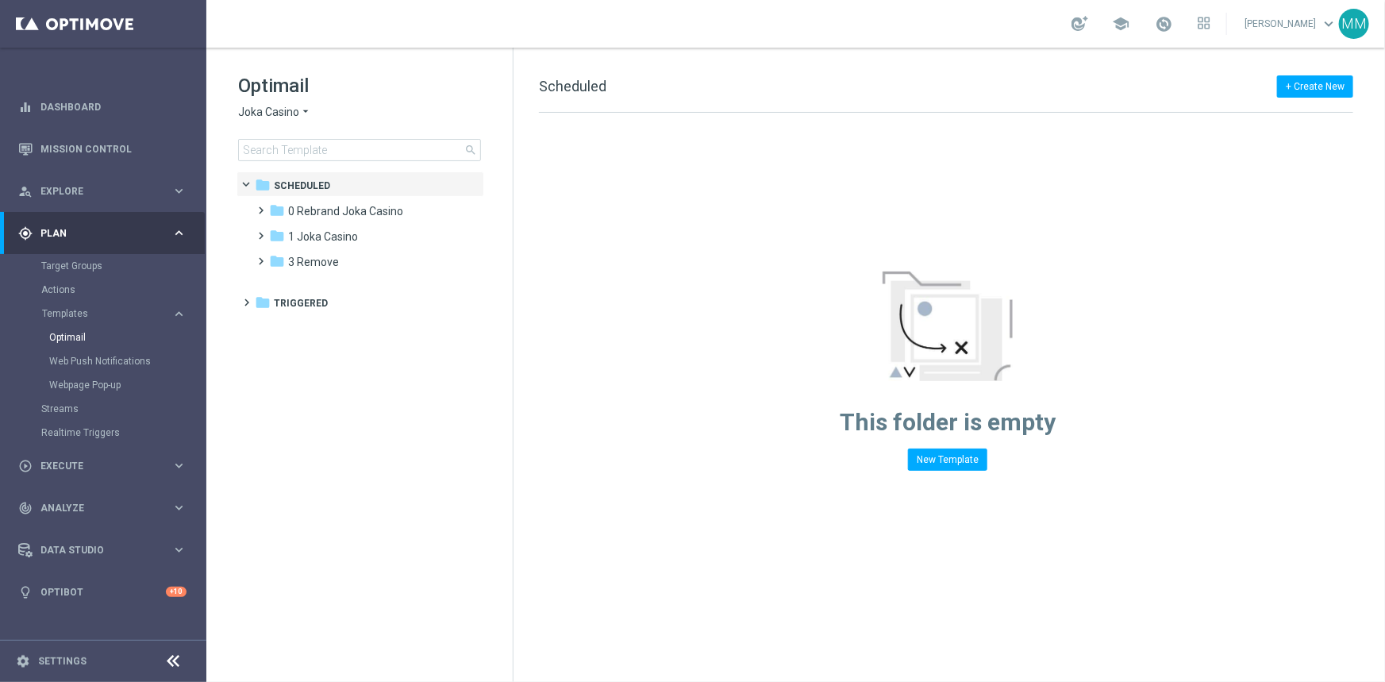
click at [339, 162] on div "Optimail Joka Casino arrow_drop_down × Joka Casino search folder 1 Folder folde…" at bounding box center [359, 157] width 306 height 218
click at [339, 156] on input at bounding box center [359, 150] width 243 height 22
click at [298, 128] on div "Optimail Joka Casino arrow_drop_down × Joka Casino search" at bounding box center [375, 117] width 275 height 88
click at [290, 116] on span "Joka Casino" at bounding box center [268, 112] width 61 height 15
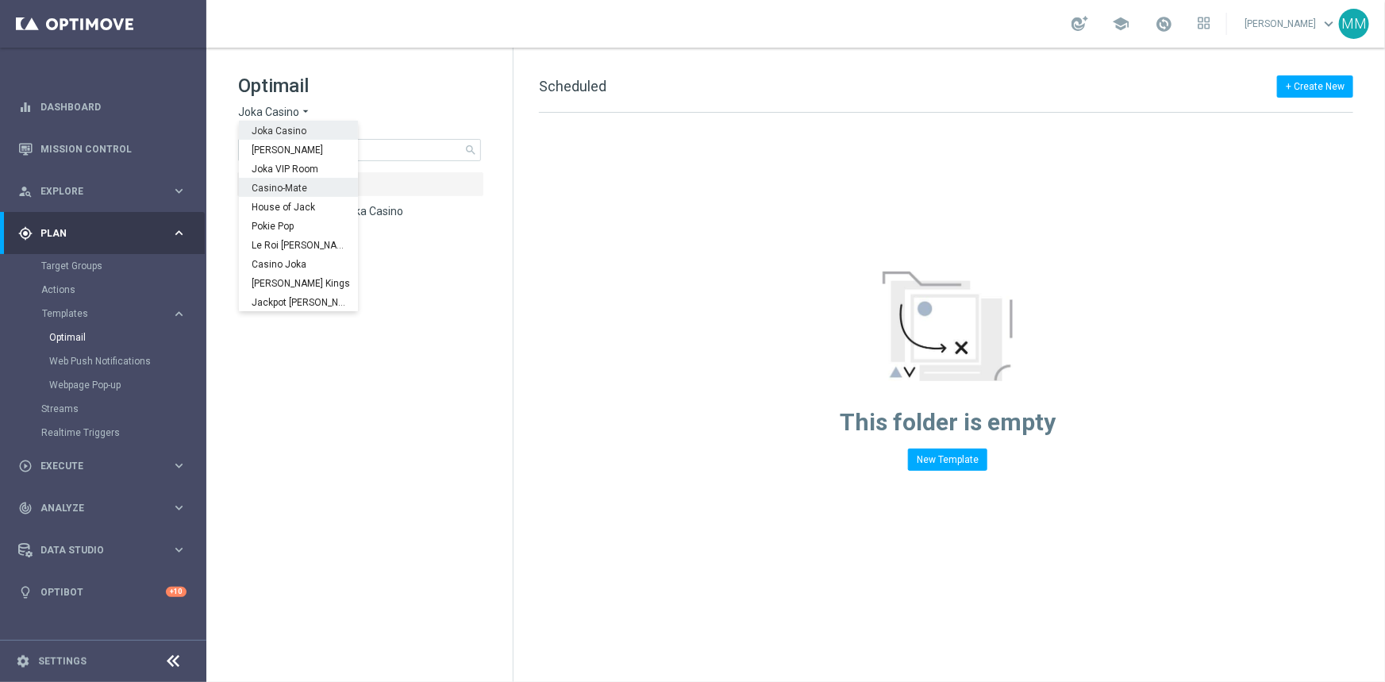
click at [0, 0] on span "Casino-Mate" at bounding box center [0, 0] width 0 height 0
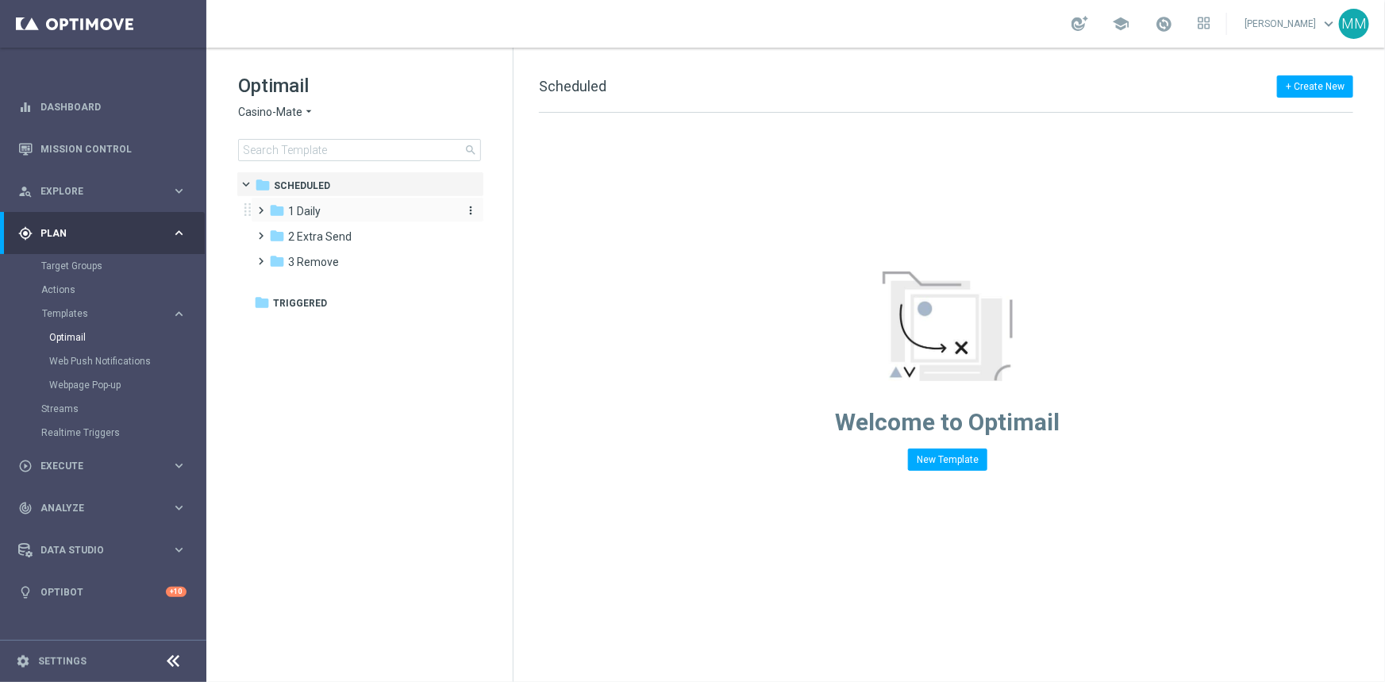
click at [346, 213] on div "folder 1 Daily" at bounding box center [360, 211] width 183 height 18
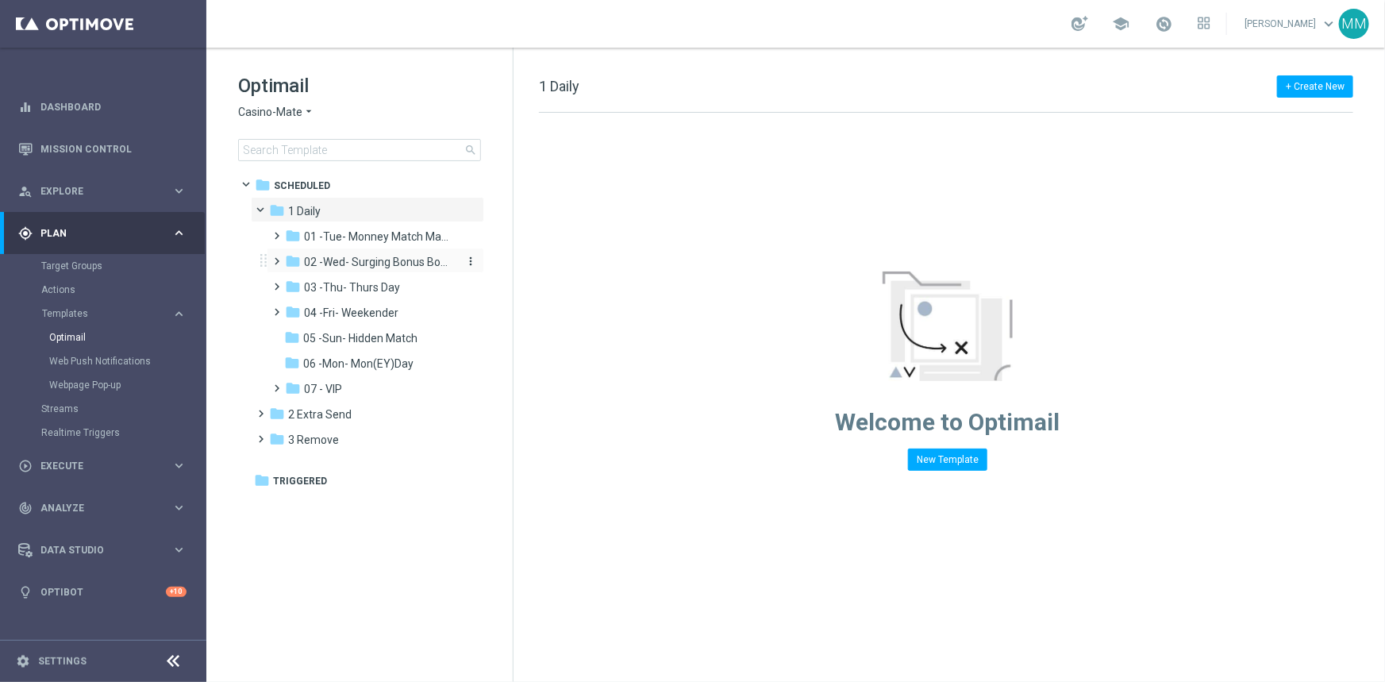
click at [381, 258] on span "02 -Wed- Surging Bonus Booster" at bounding box center [379, 262] width 150 height 14
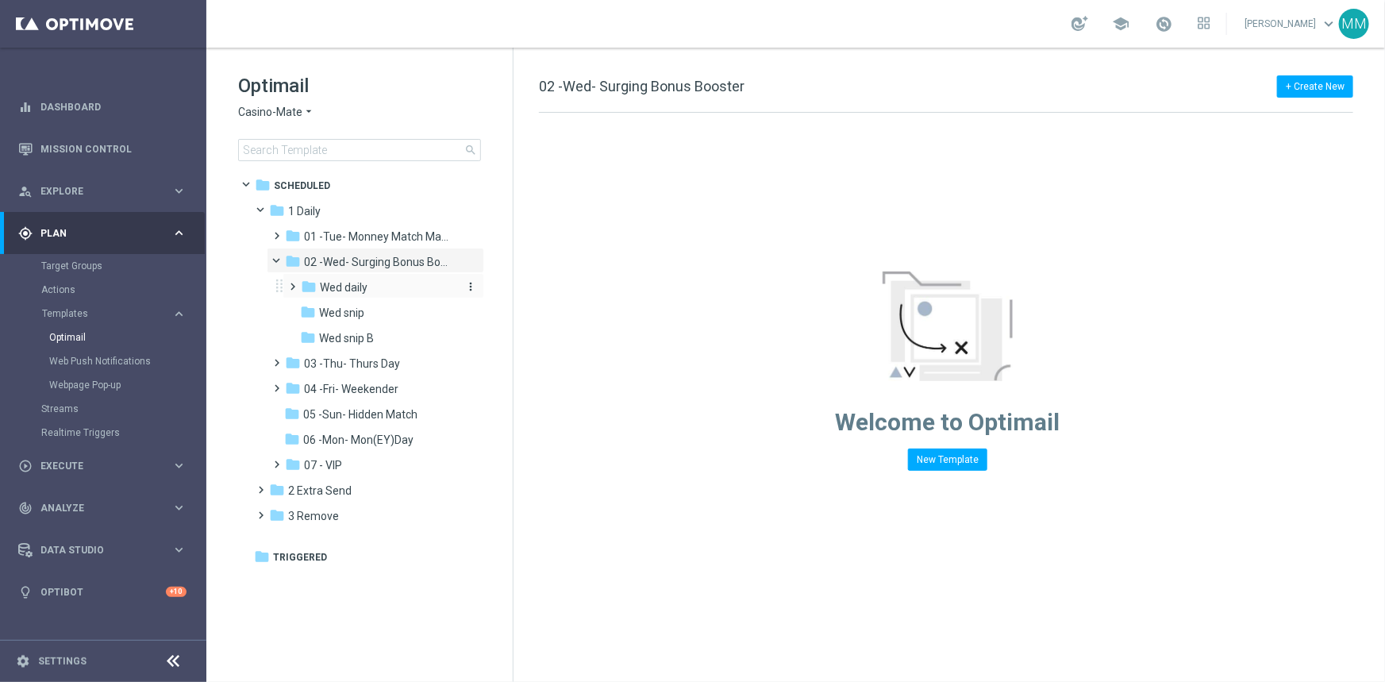
click at [383, 281] on div "folder Wed daily" at bounding box center [379, 288] width 156 height 18
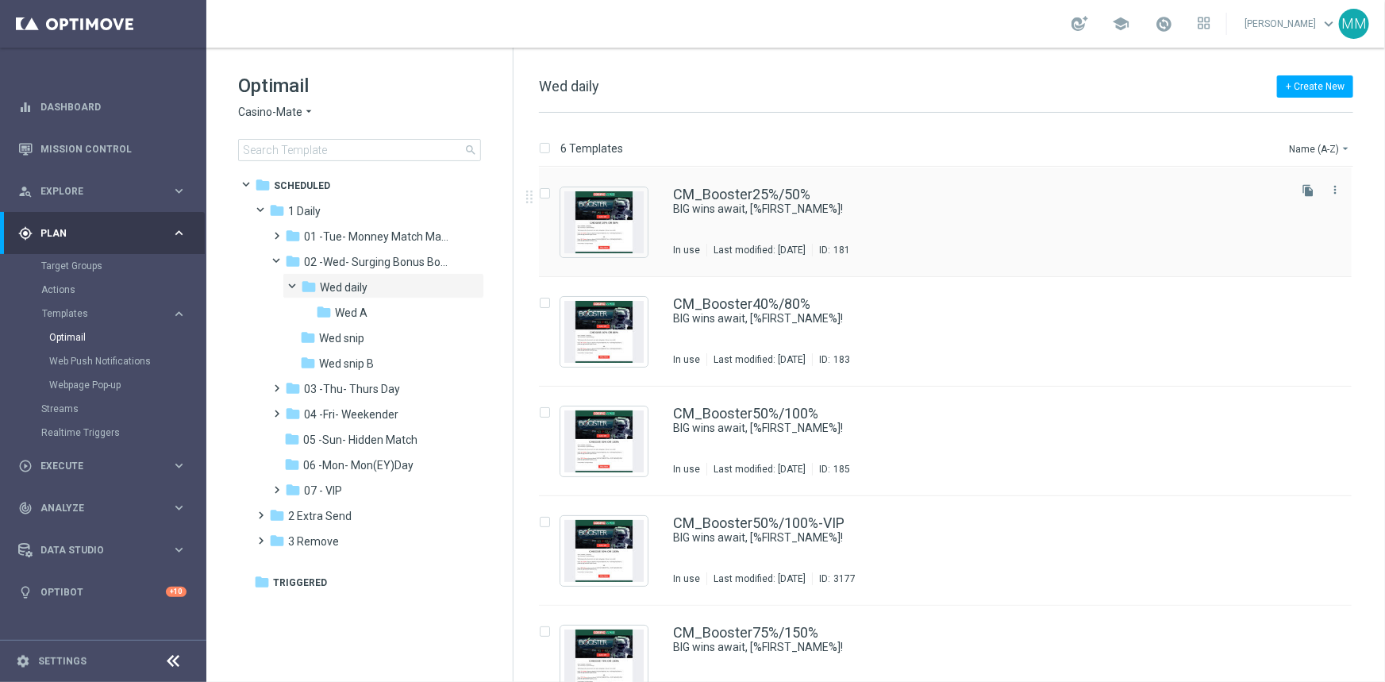
click at [879, 229] on div "CM_Booster25%/50% BIG wins await, [%FIRST_NAME%]! In use Last modified: Friday,…" at bounding box center [979, 221] width 612 height 69
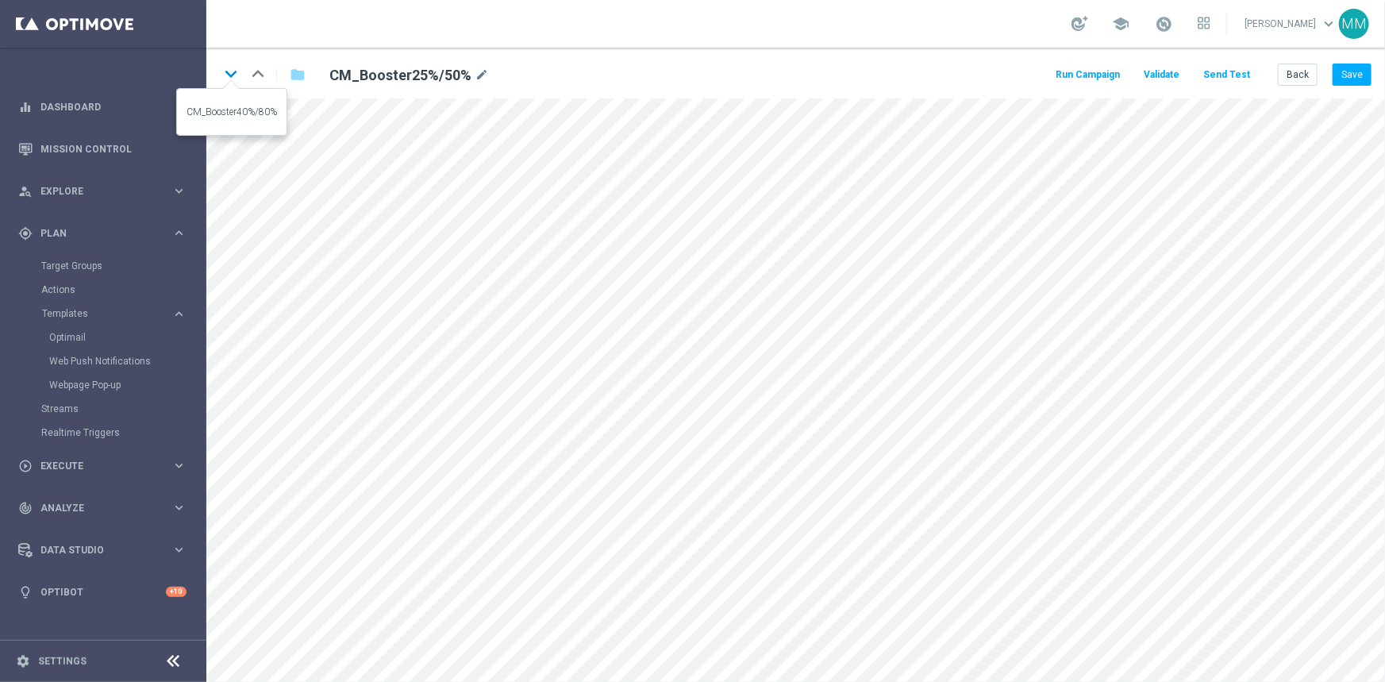
click at [228, 71] on icon "keyboard_arrow_down" at bounding box center [231, 74] width 24 height 24
click at [229, 78] on icon "keyboard_arrow_down" at bounding box center [231, 74] width 24 height 24
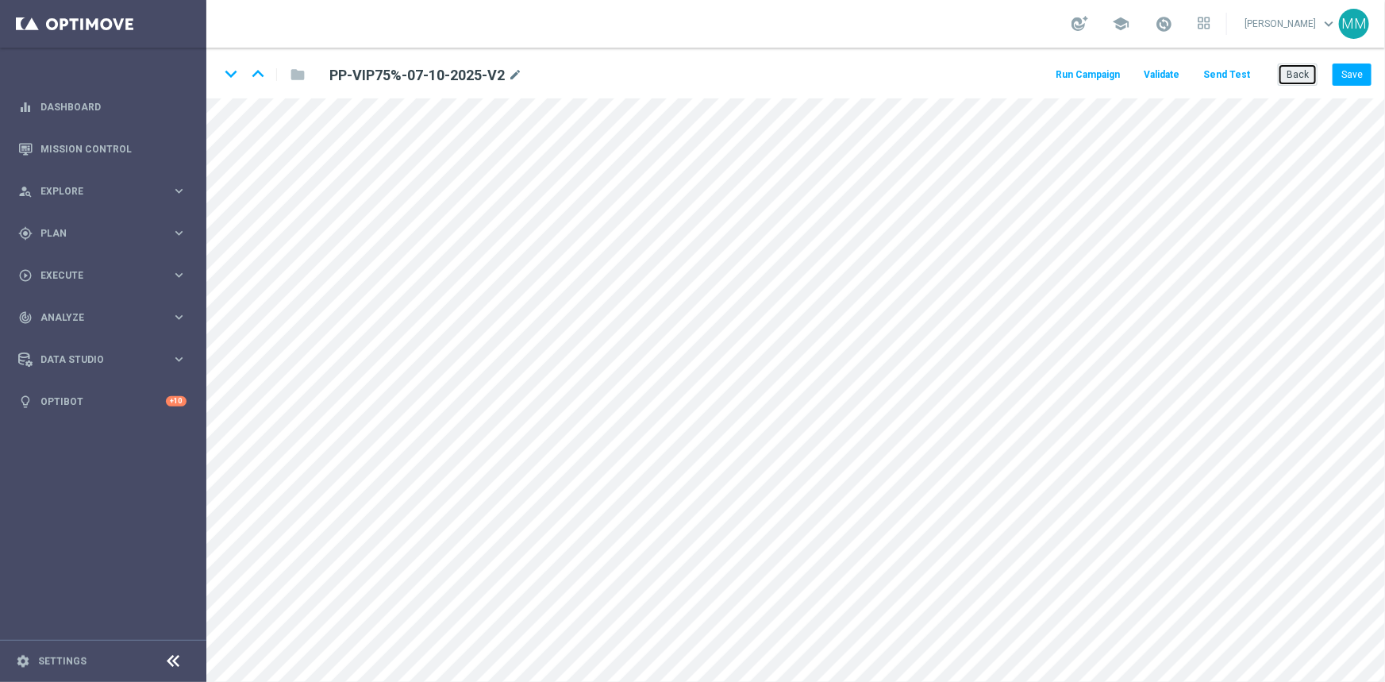
click at [1297, 79] on button "Back" at bounding box center [1298, 74] width 40 height 22
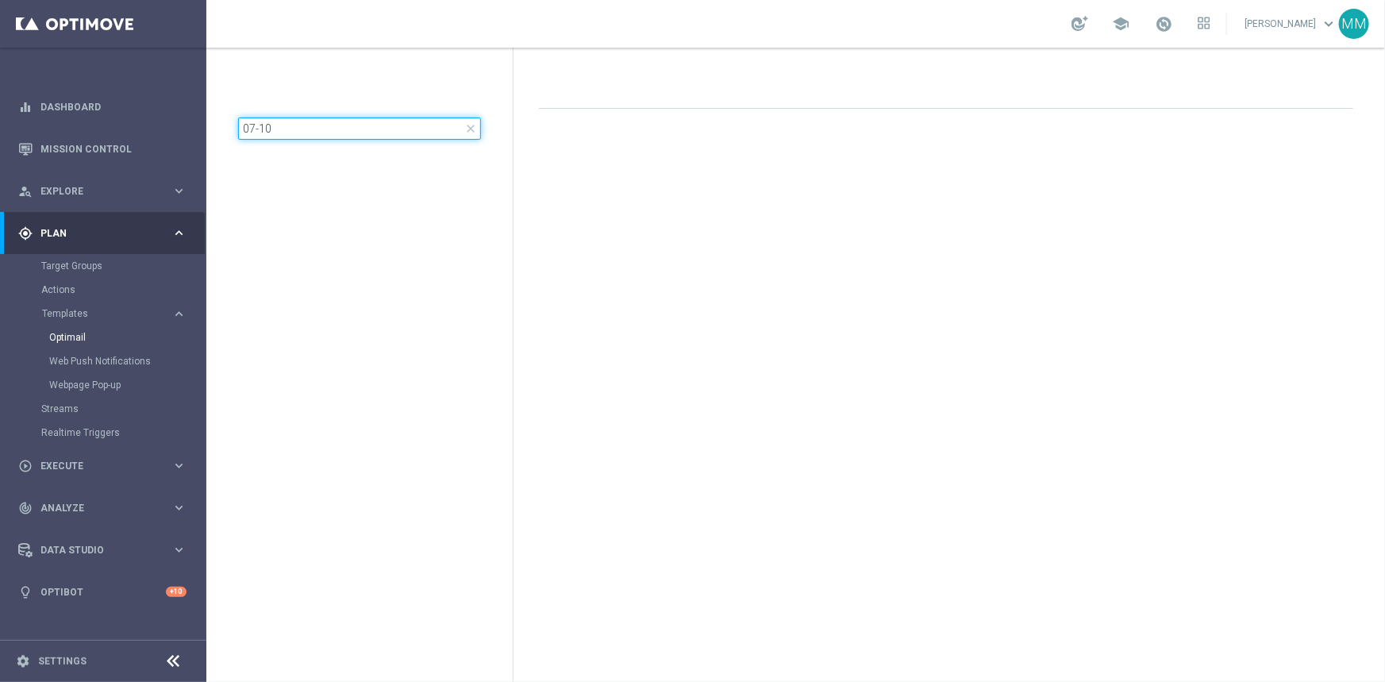
click at [313, 134] on input "07-10" at bounding box center [359, 128] width 243 height 22
click at [313, 134] on div "07-10 close" at bounding box center [375, 106] width 275 height 67
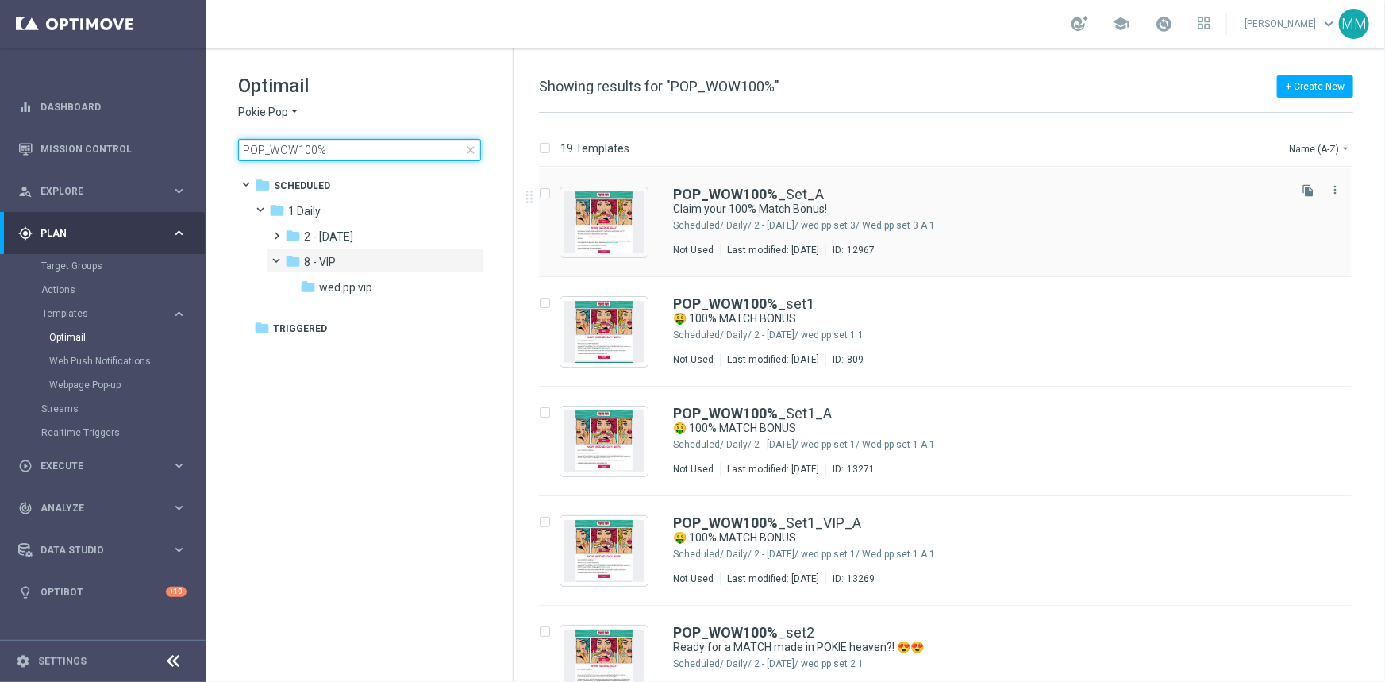
type input "POP_WOW100%"
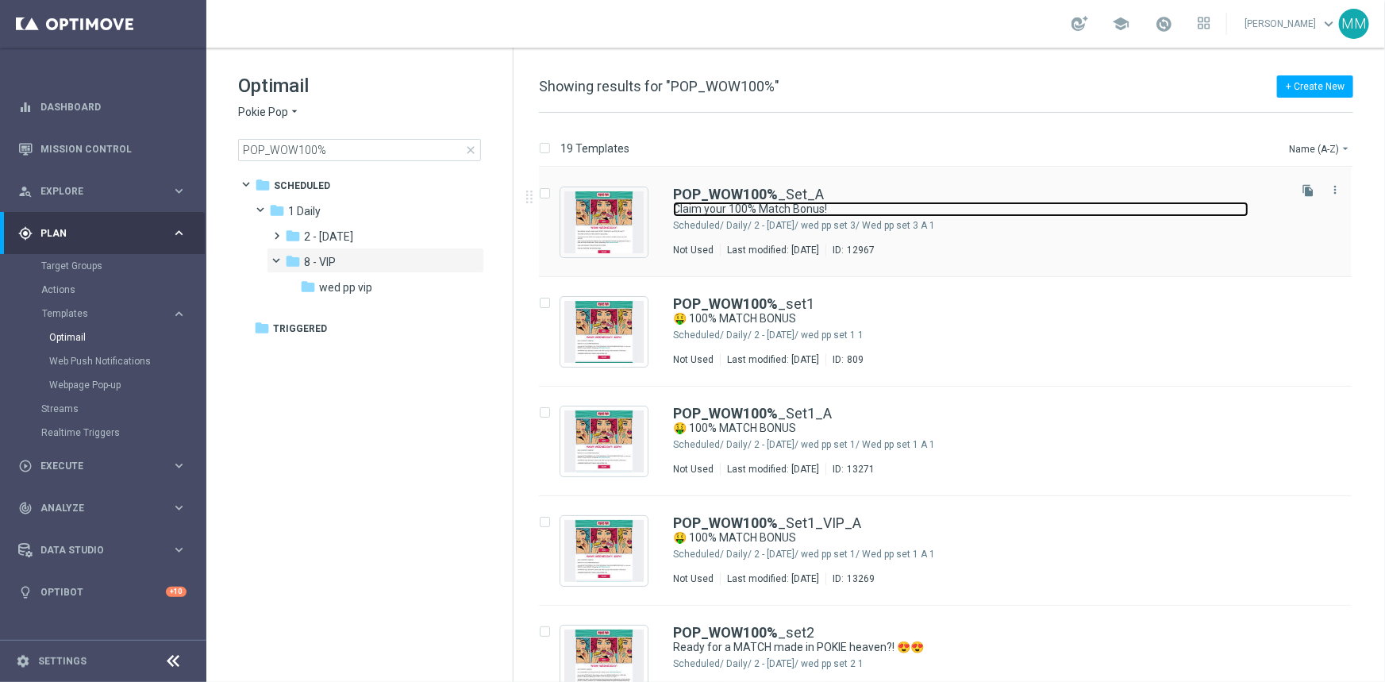
click at [896, 210] on link "Claim your 100% Match Bonus!" at bounding box center [960, 209] width 575 height 15
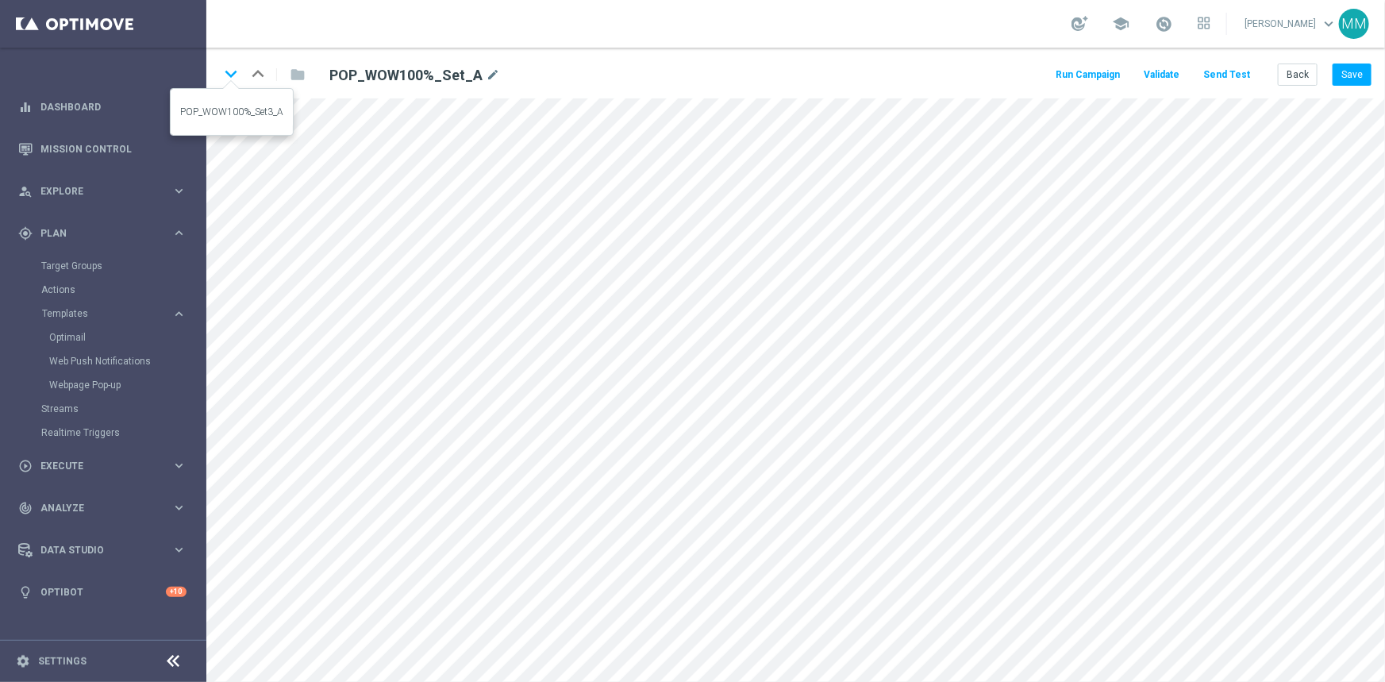
drag, startPoint x: 229, startPoint y: 72, endPoint x: 225, endPoint y: 80, distance: 8.5
click at [229, 73] on icon "keyboard_arrow_down" at bounding box center [231, 74] width 24 height 24
click at [467, 249] on icon "open_in_new" at bounding box center [469, 247] width 12 height 13
click at [1314, 71] on button "Back" at bounding box center [1298, 74] width 40 height 22
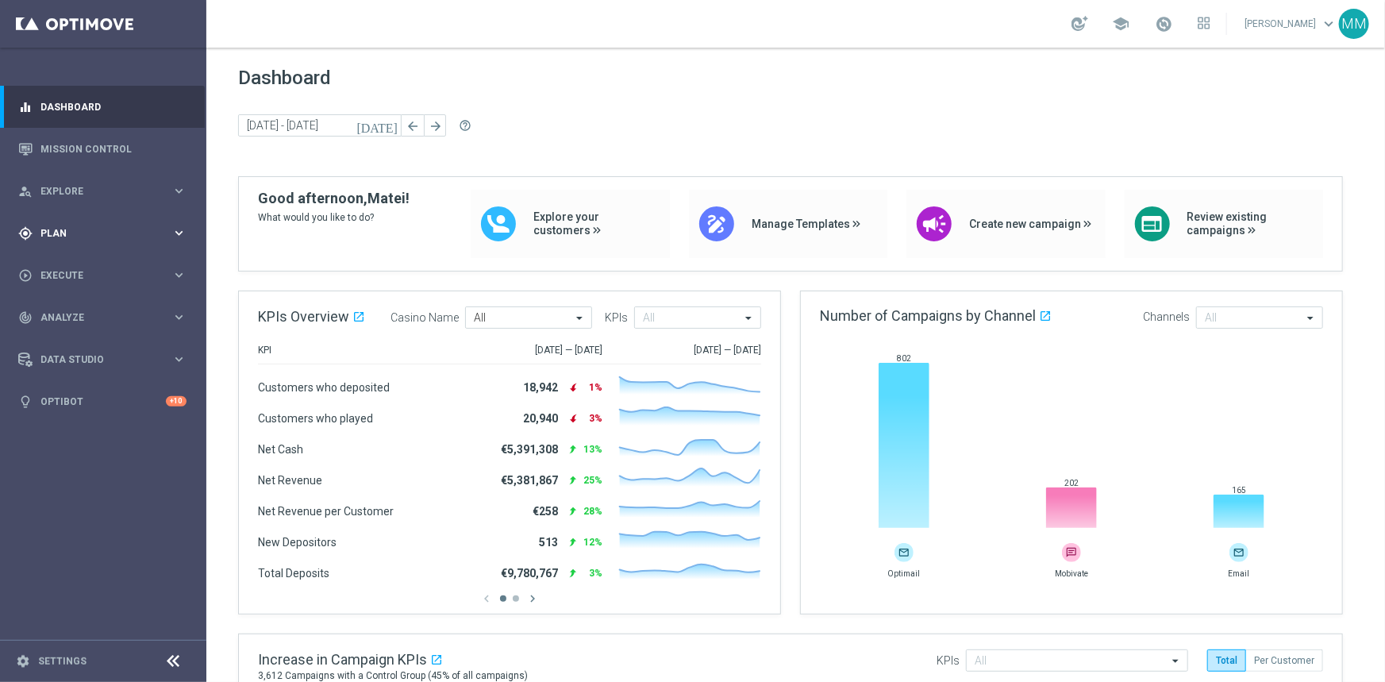
click at [181, 227] on icon "keyboard_arrow_right" at bounding box center [178, 232] width 15 height 15
click at [79, 336] on link "Optimail" at bounding box center [107, 337] width 116 height 13
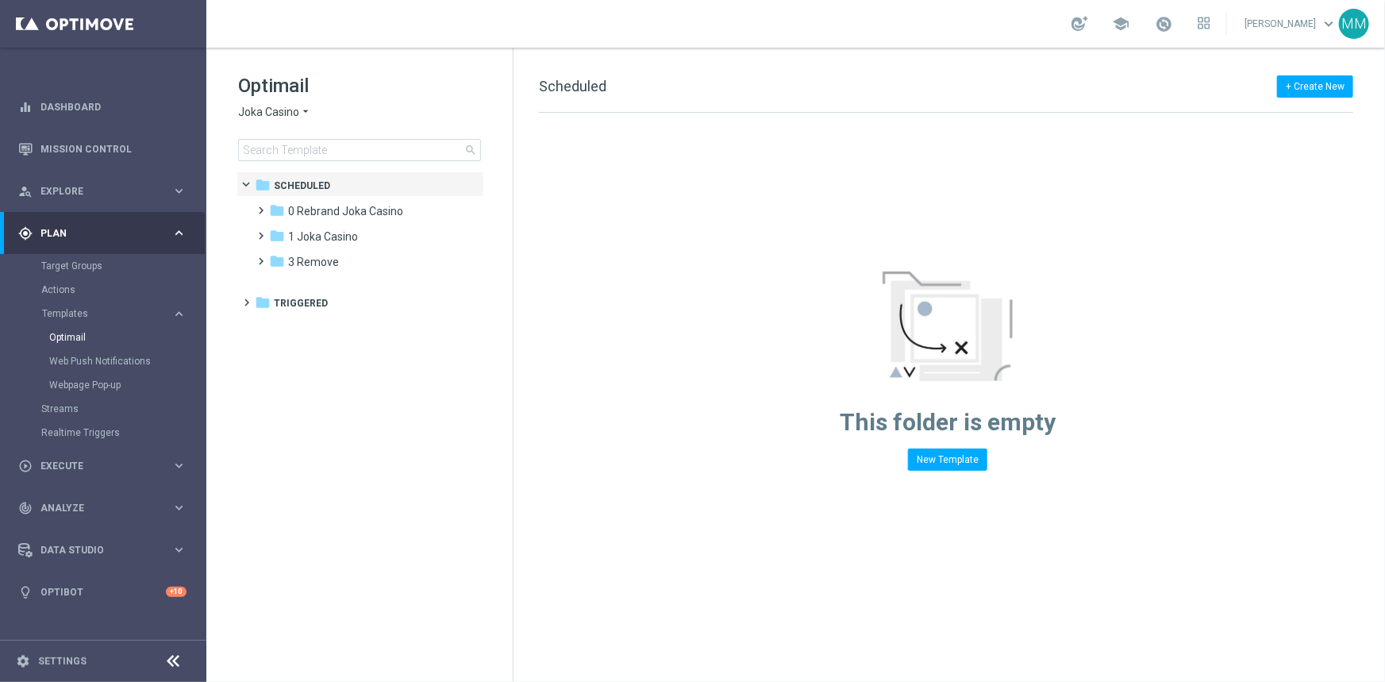
click at [263, 110] on span "Joka Casino" at bounding box center [268, 112] width 61 height 15
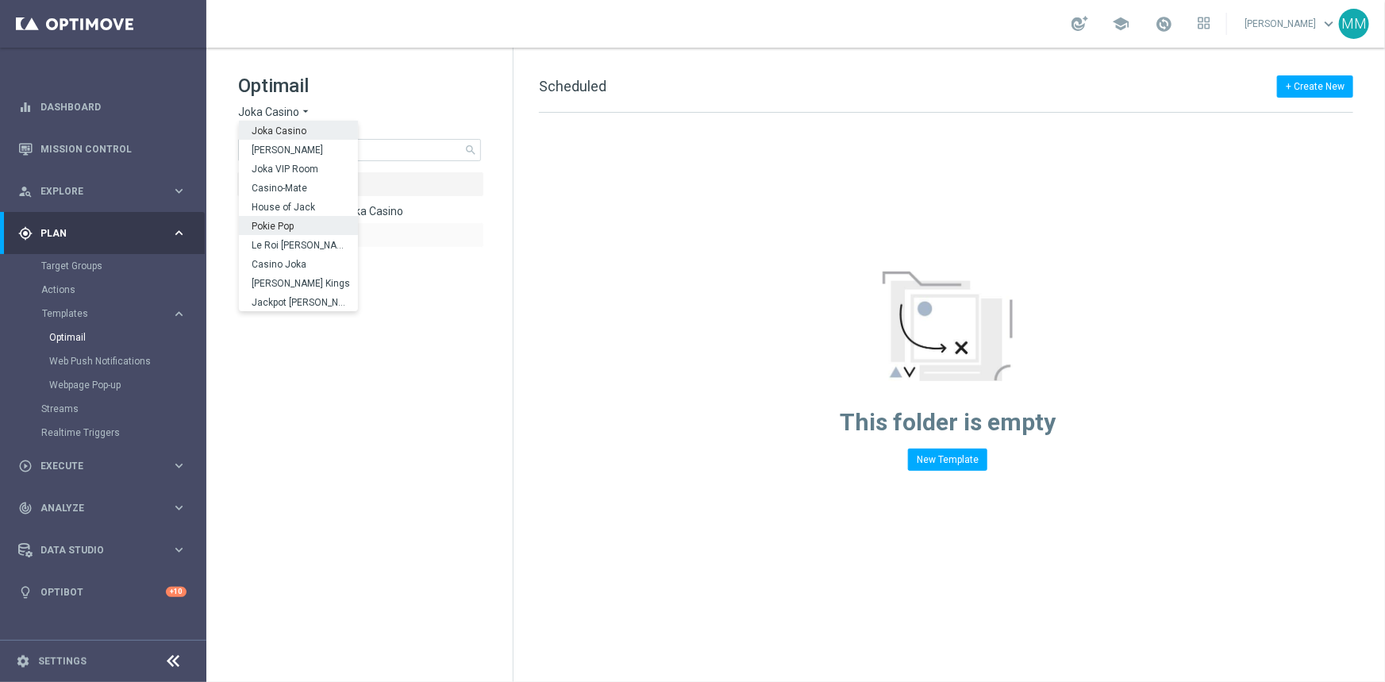
click at [0, 0] on span "Pokie Pop" at bounding box center [0, 0] width 0 height 0
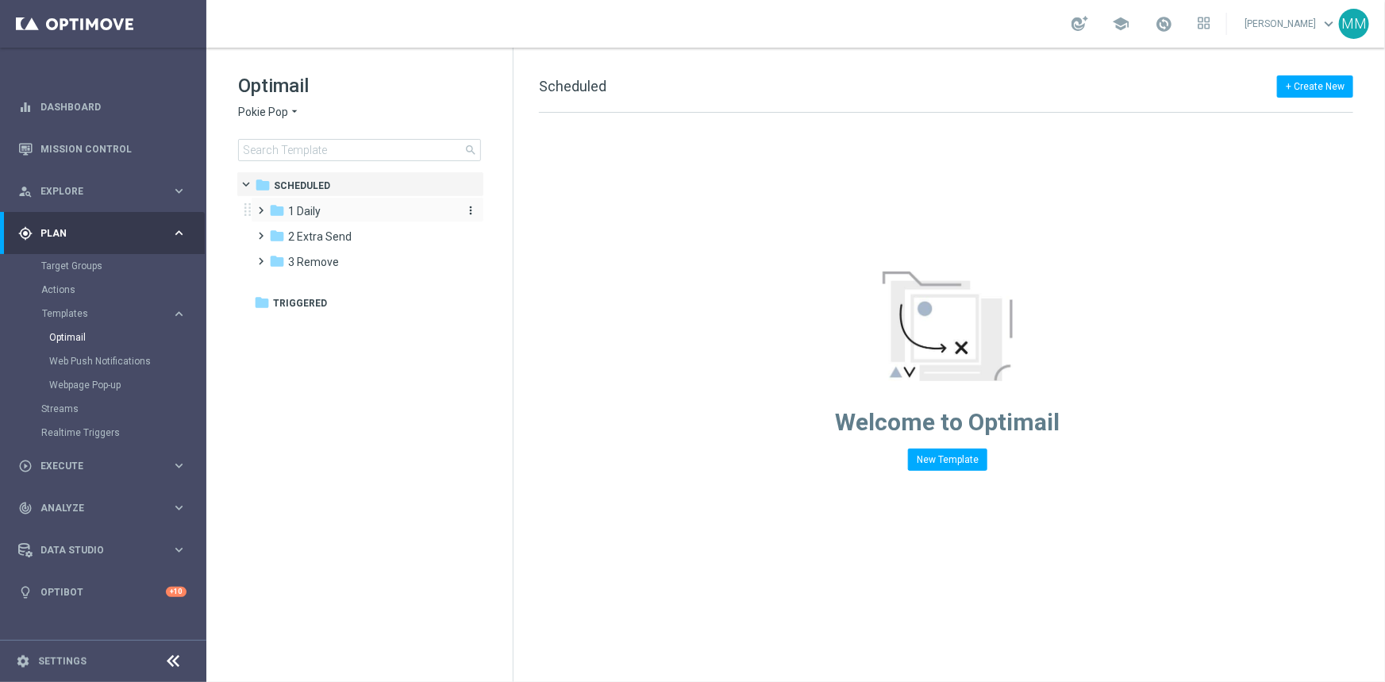
click at [316, 212] on span "1 Daily" at bounding box center [304, 211] width 33 height 14
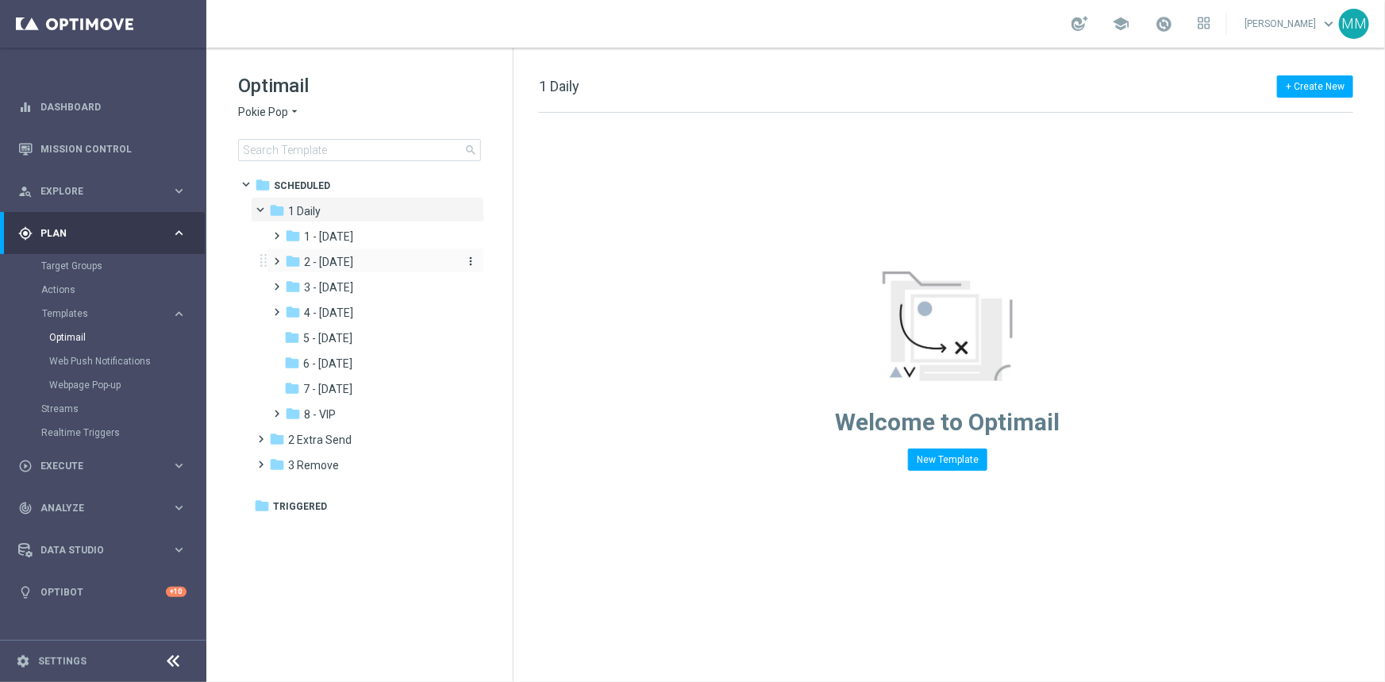
click at [336, 255] on span "2 - [DATE]" at bounding box center [328, 262] width 49 height 14
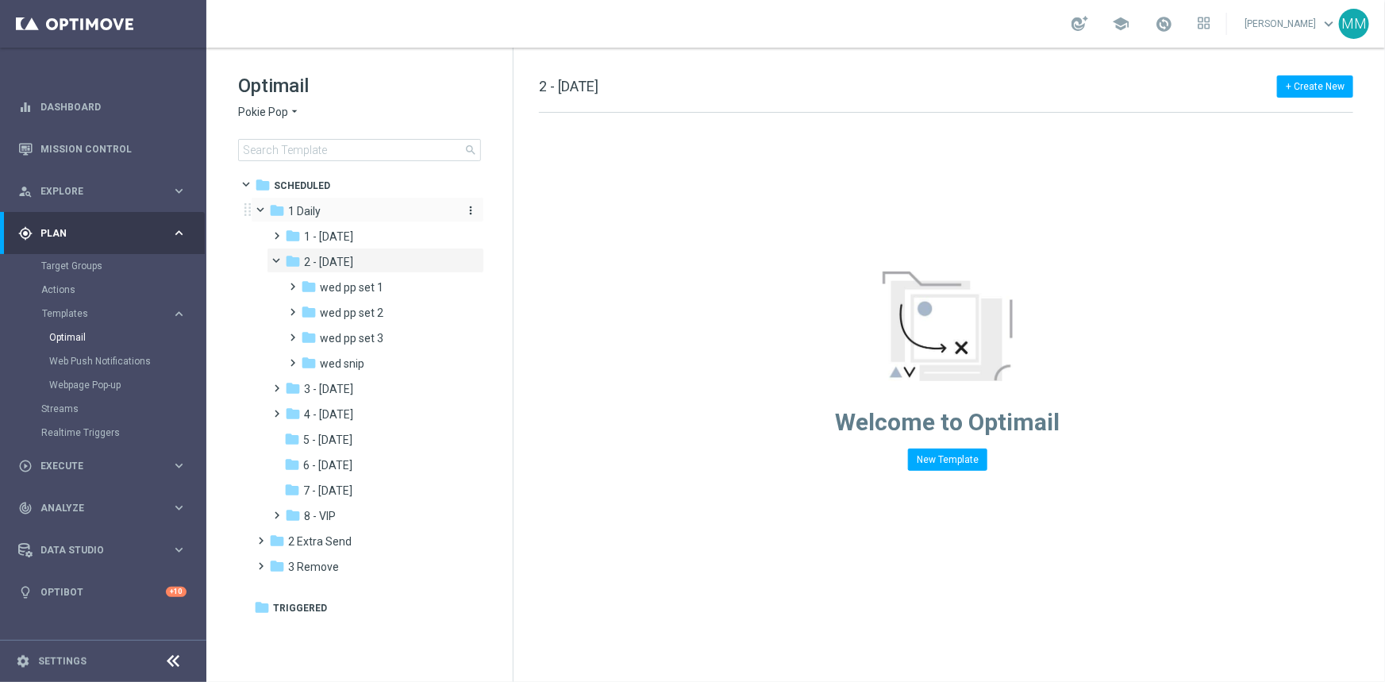
click at [336, 214] on div "folder 1 Daily" at bounding box center [360, 211] width 183 height 18
click at [356, 340] on span "wed pp set 3" at bounding box center [351, 338] width 63 height 14
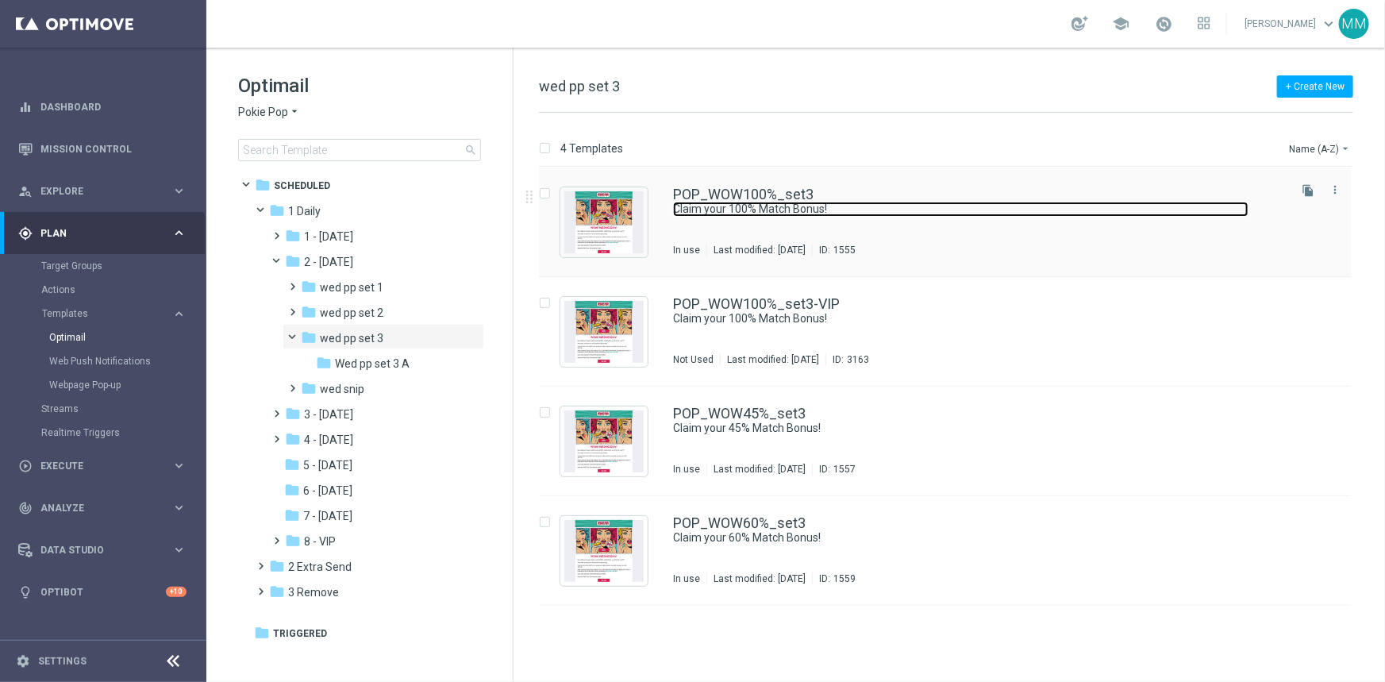
click at [762, 210] on link "Claim your 100% Match Bonus!" at bounding box center [960, 209] width 575 height 15
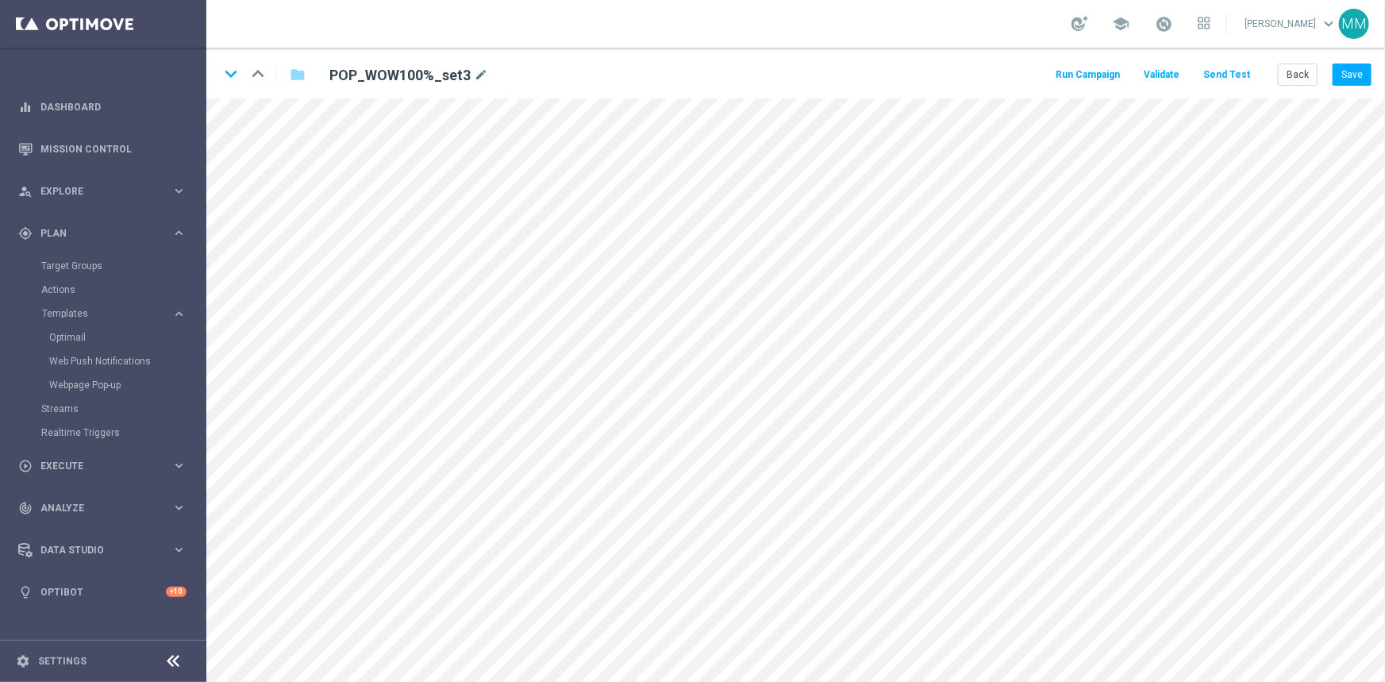
click at [1230, 75] on button "Send Test" at bounding box center [1227, 74] width 52 height 21
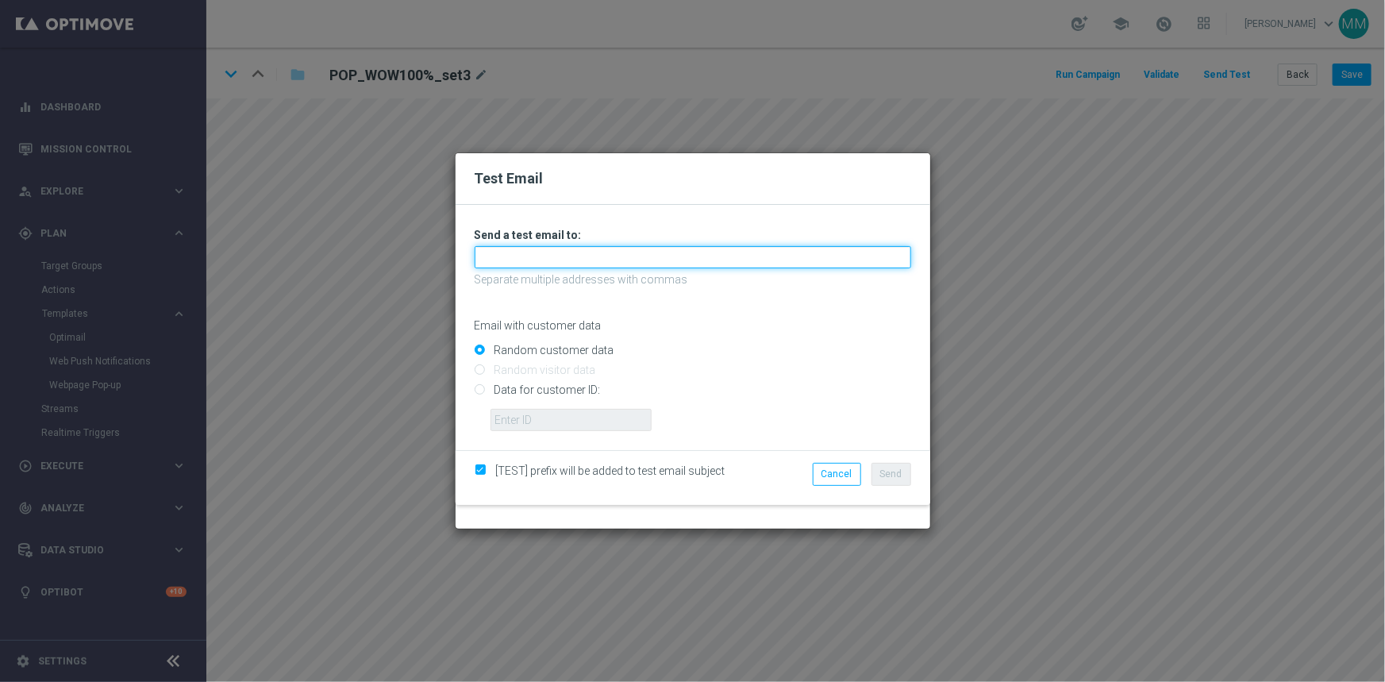
click at [577, 257] on input "text" at bounding box center [693, 257] width 436 height 22
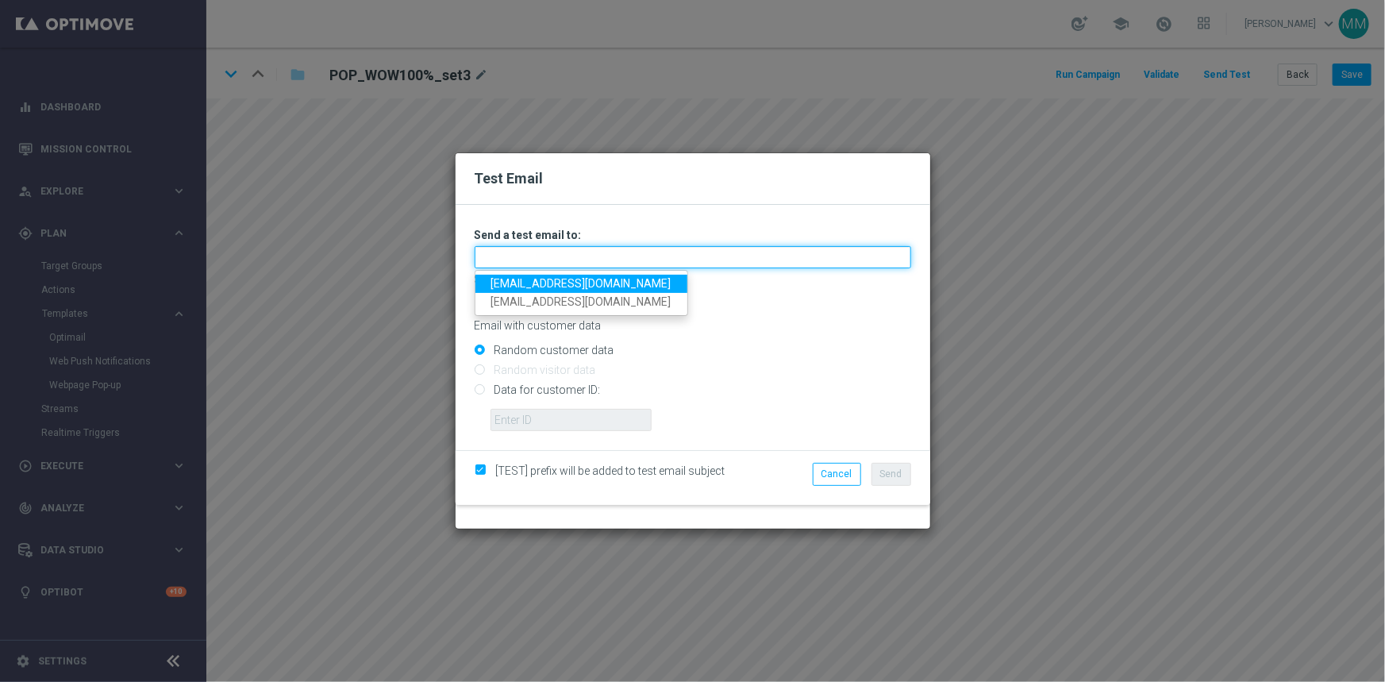
type input "[EMAIL_ADDRESS][DOMAIN_NAME]"
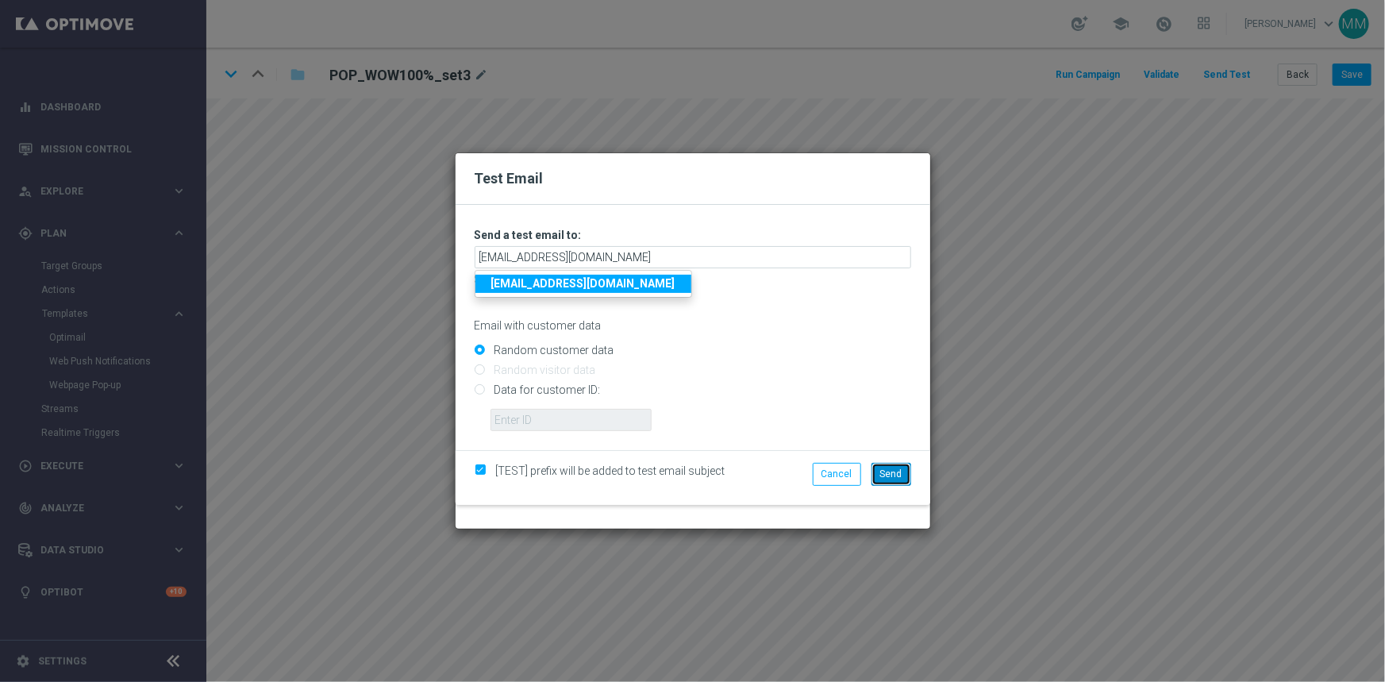
click at [897, 466] on button "Send" at bounding box center [891, 474] width 40 height 22
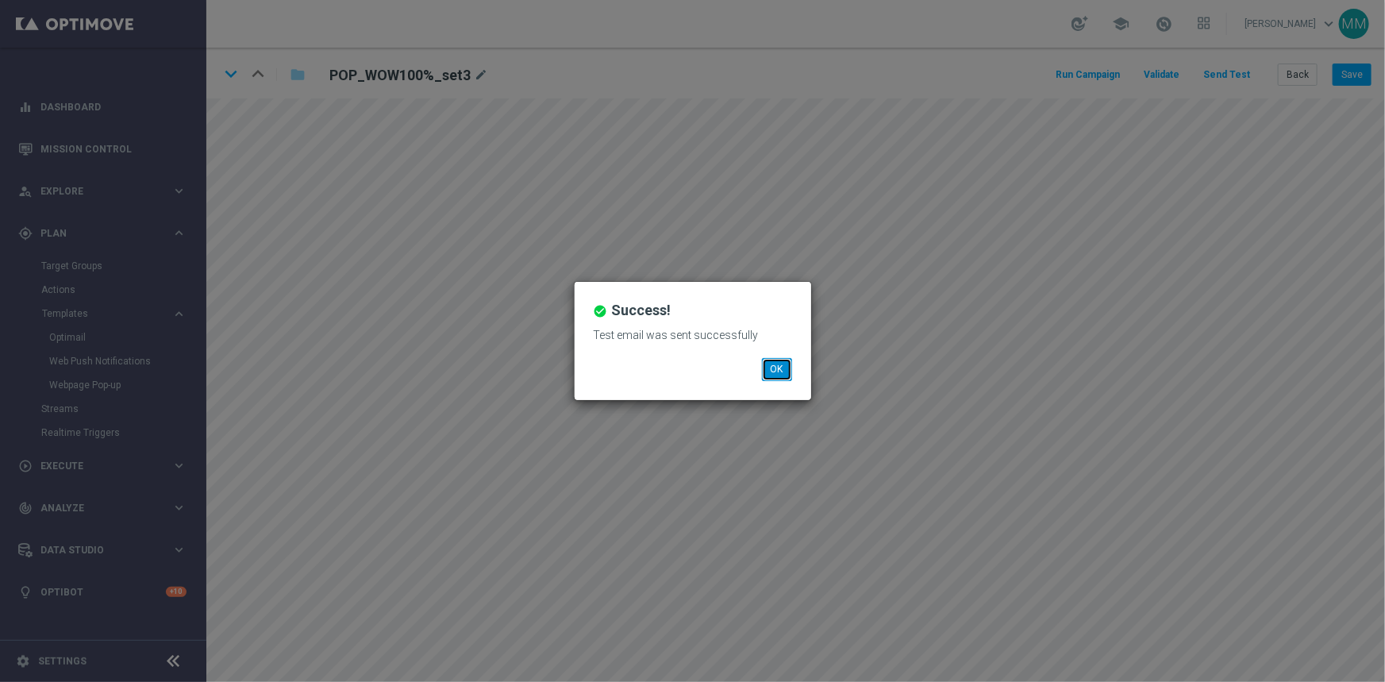
click at [781, 379] on button "OK" at bounding box center [777, 369] width 30 height 22
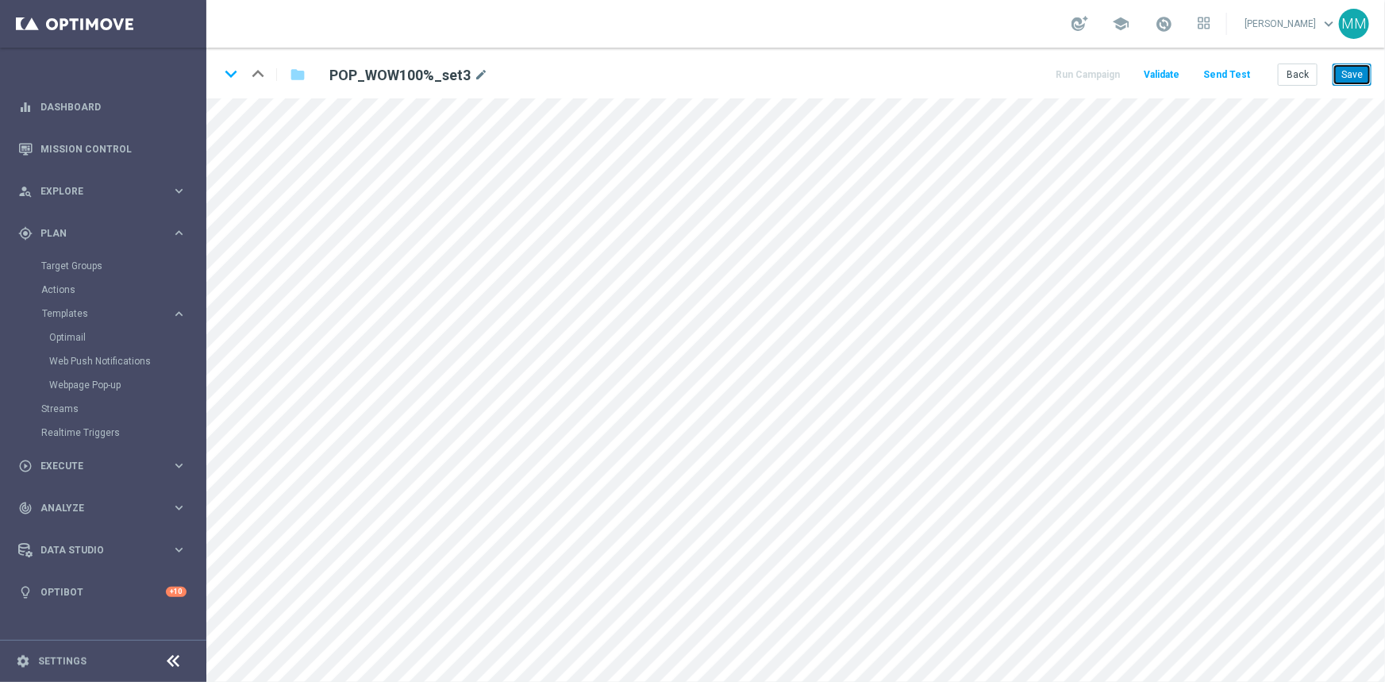
click at [1351, 71] on button "Save" at bounding box center [1351, 74] width 39 height 22
drag, startPoint x: 366, startPoint y: 76, endPoint x: 431, endPoint y: 76, distance: 65.1
click at [431, 76] on h2 "POP_WOW100%_set3" at bounding box center [399, 75] width 141 height 19
click at [1351, 76] on button "Save" at bounding box center [1351, 74] width 39 height 22
